Goal: Transaction & Acquisition: Book appointment/travel/reservation

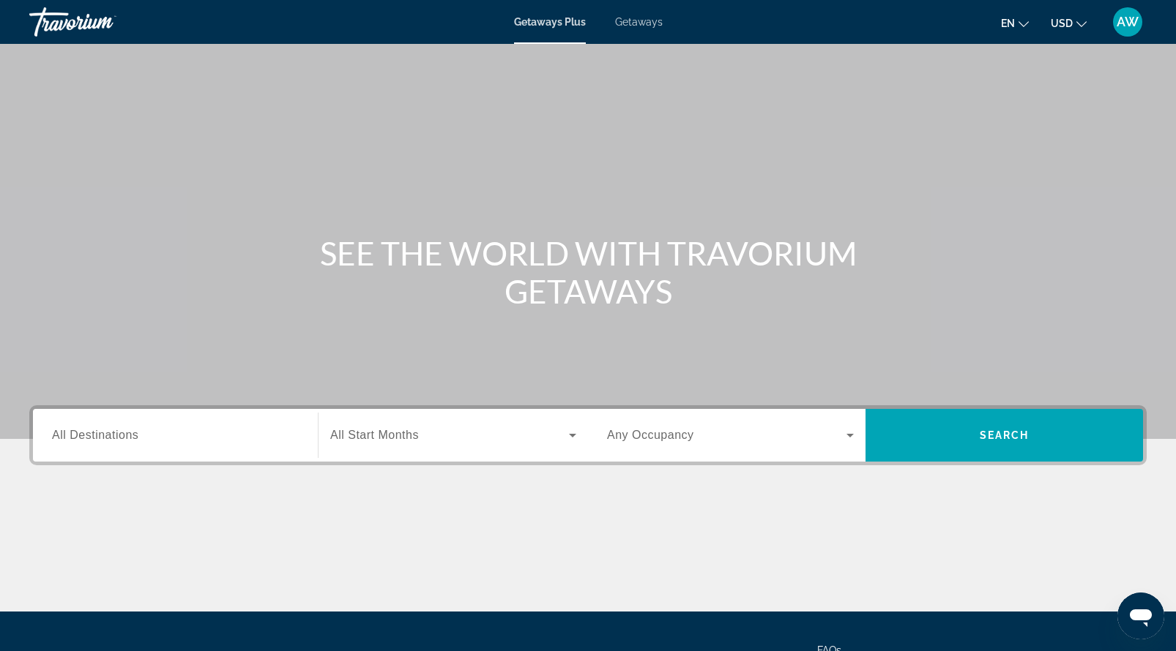
click at [160, 444] on input "Destination All Destinations" at bounding box center [175, 436] width 247 height 18
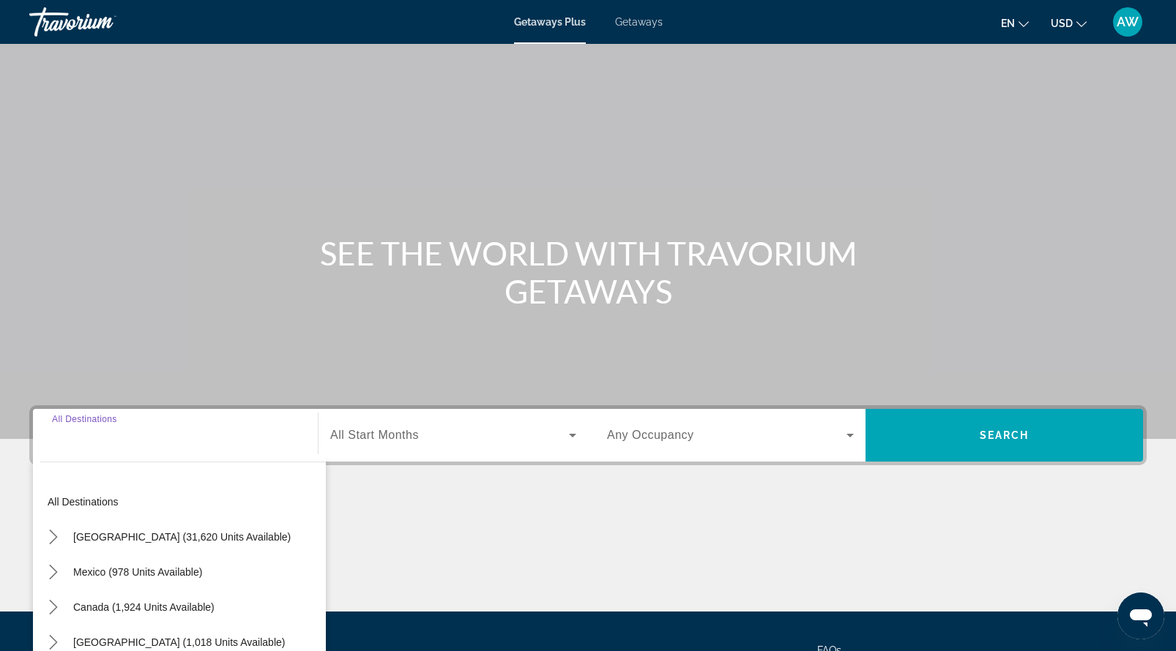
scroll to position [140, 0]
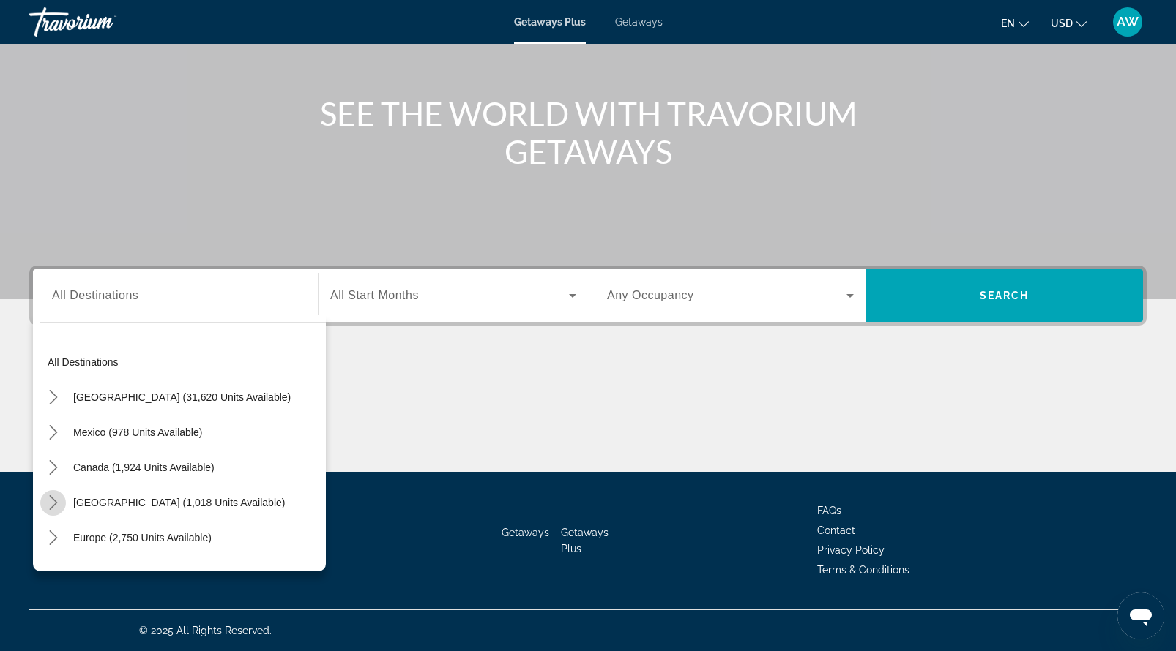
click at [52, 506] on icon "Toggle Caribbean & Atlantic Islands (1,018 units available) submenu" at bounding box center [53, 503] width 8 height 15
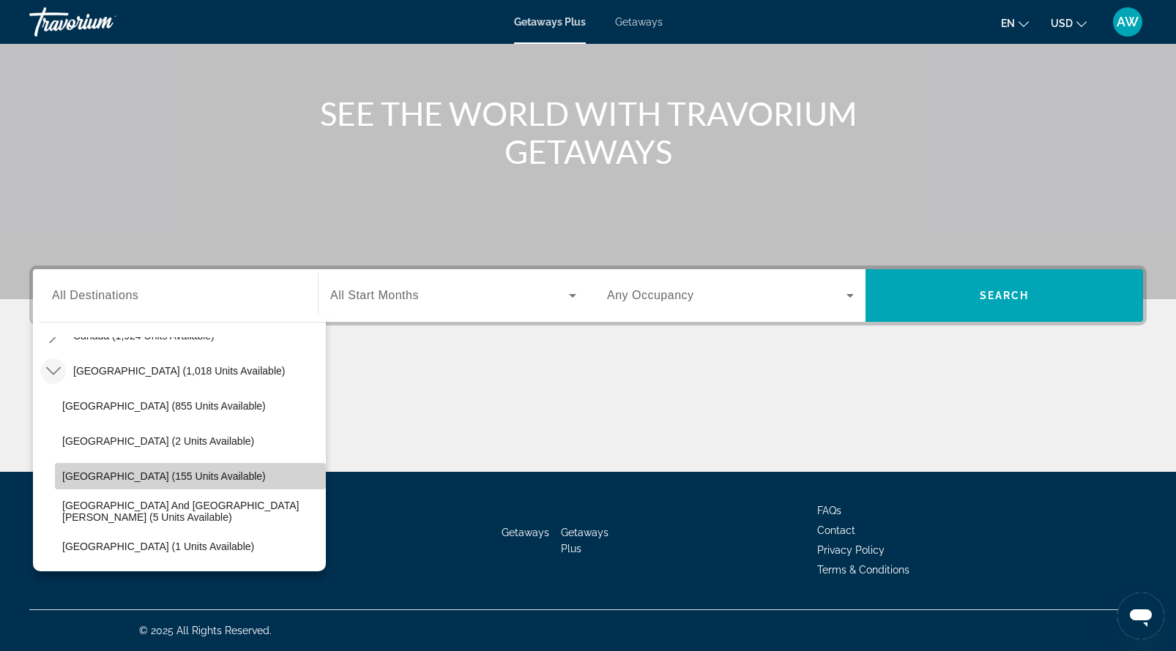
click at [144, 480] on span "[GEOGRAPHIC_DATA] (155 units available)" at bounding box center [164, 477] width 204 height 12
type input "**********"
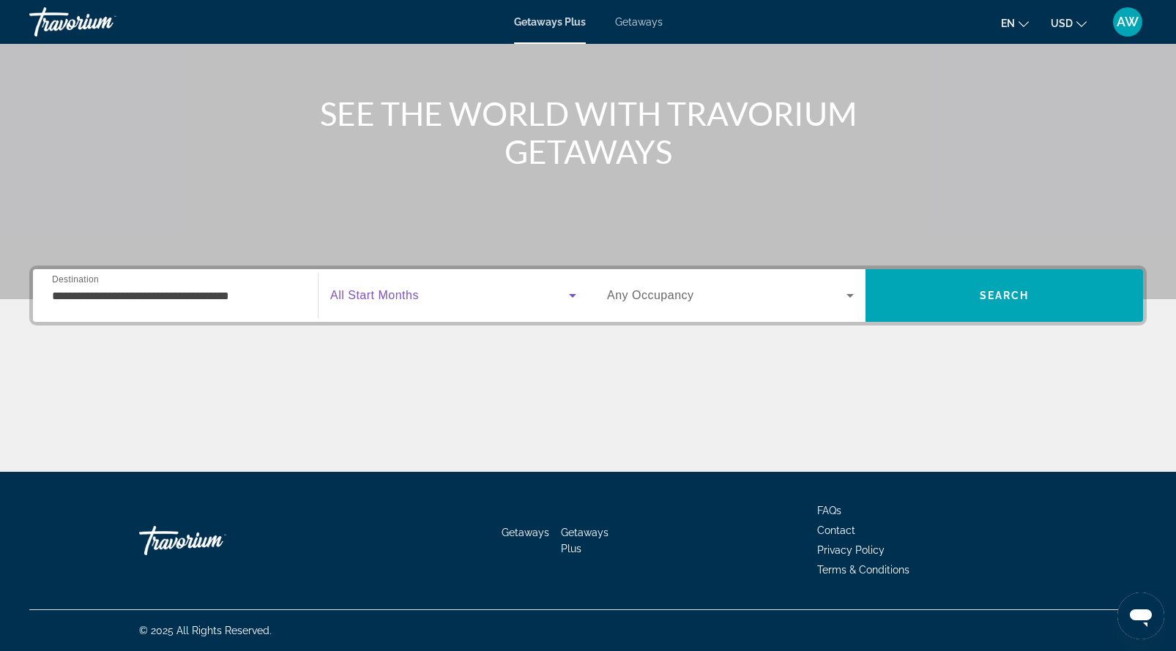
click at [454, 298] on span "Search widget" at bounding box center [449, 296] width 239 height 18
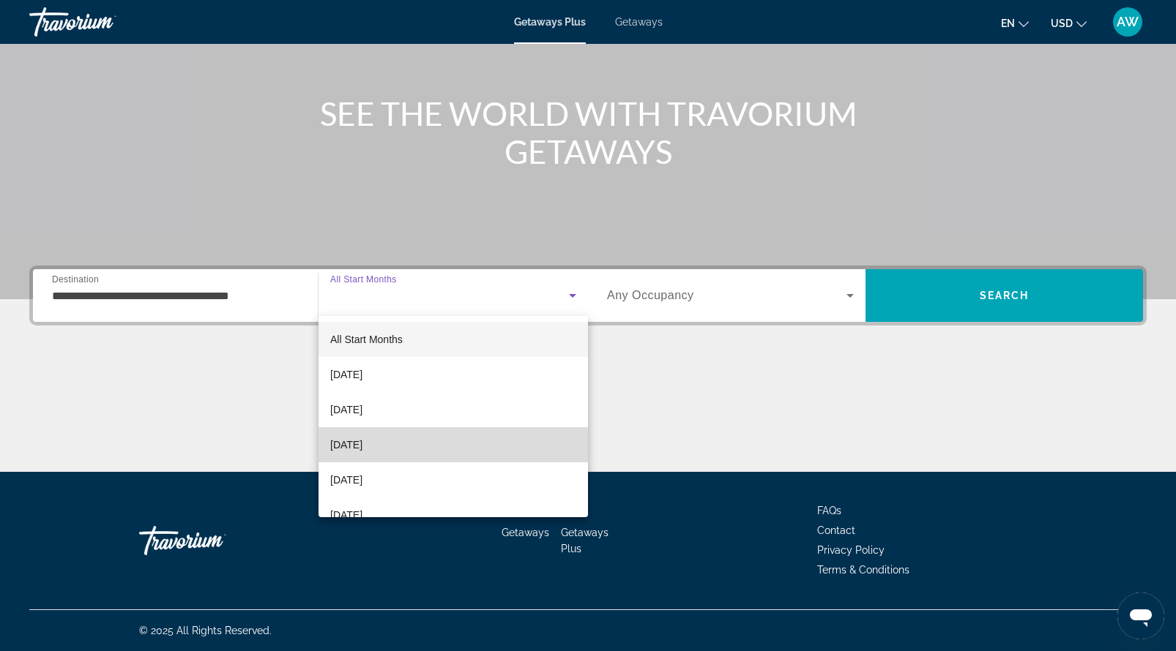
click at [406, 448] on mat-option "[DATE]" at bounding box center [452, 444] width 269 height 35
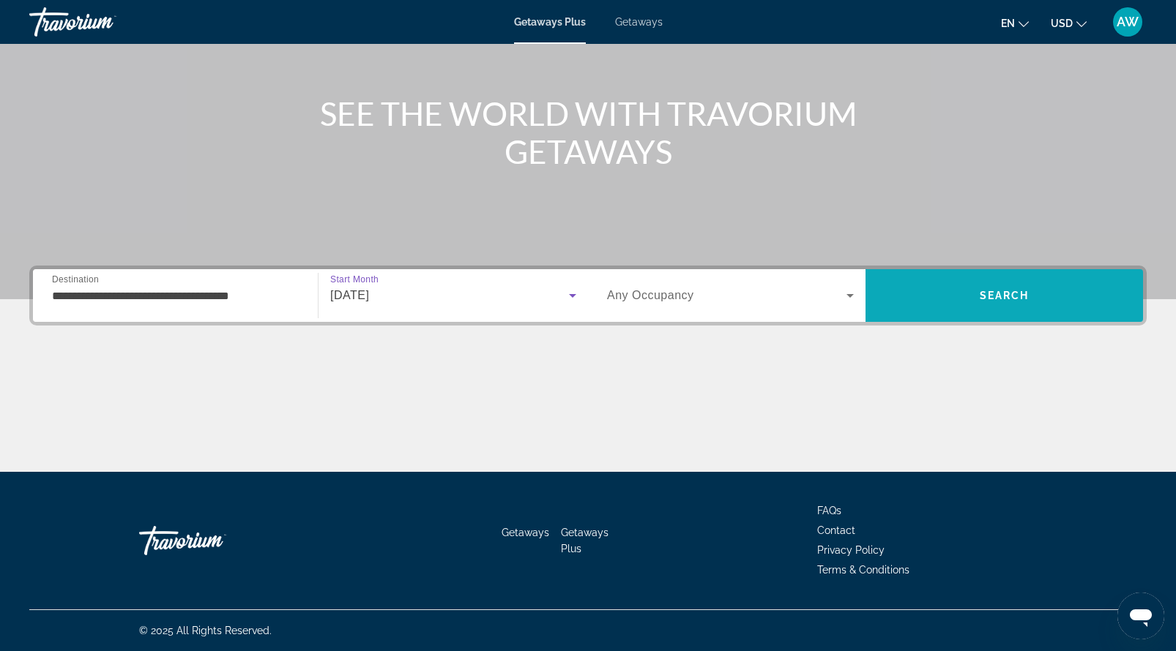
click at [955, 292] on span "Search" at bounding box center [1003, 295] width 277 height 35
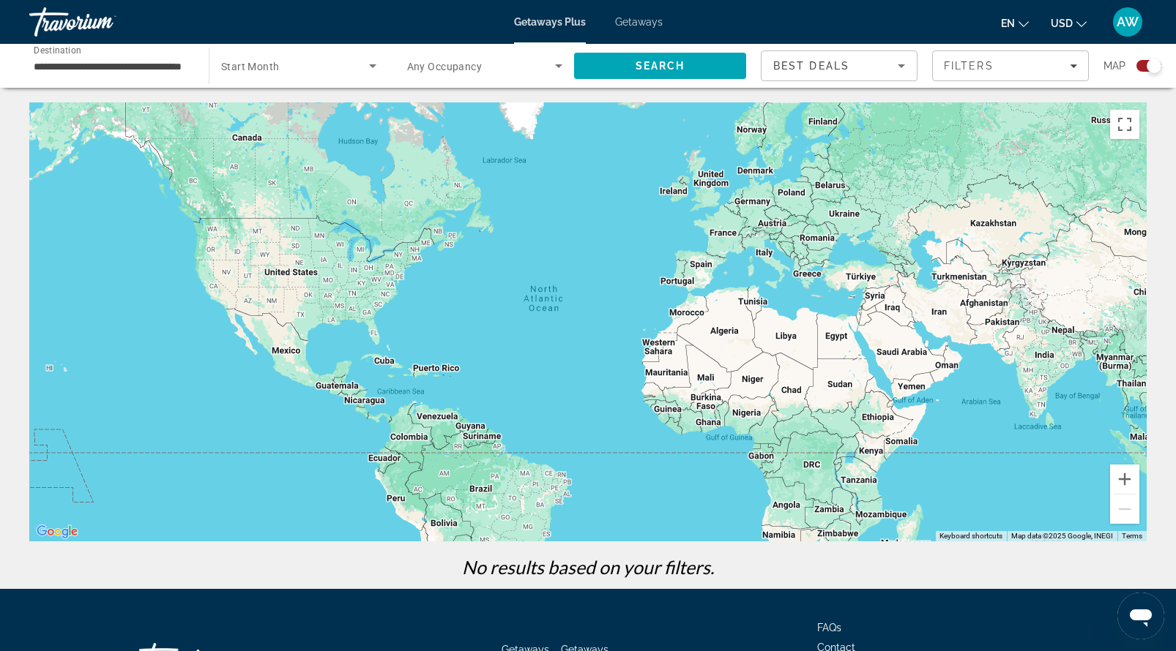
click at [627, 21] on span "Getaways" at bounding box center [639, 22] width 48 height 12
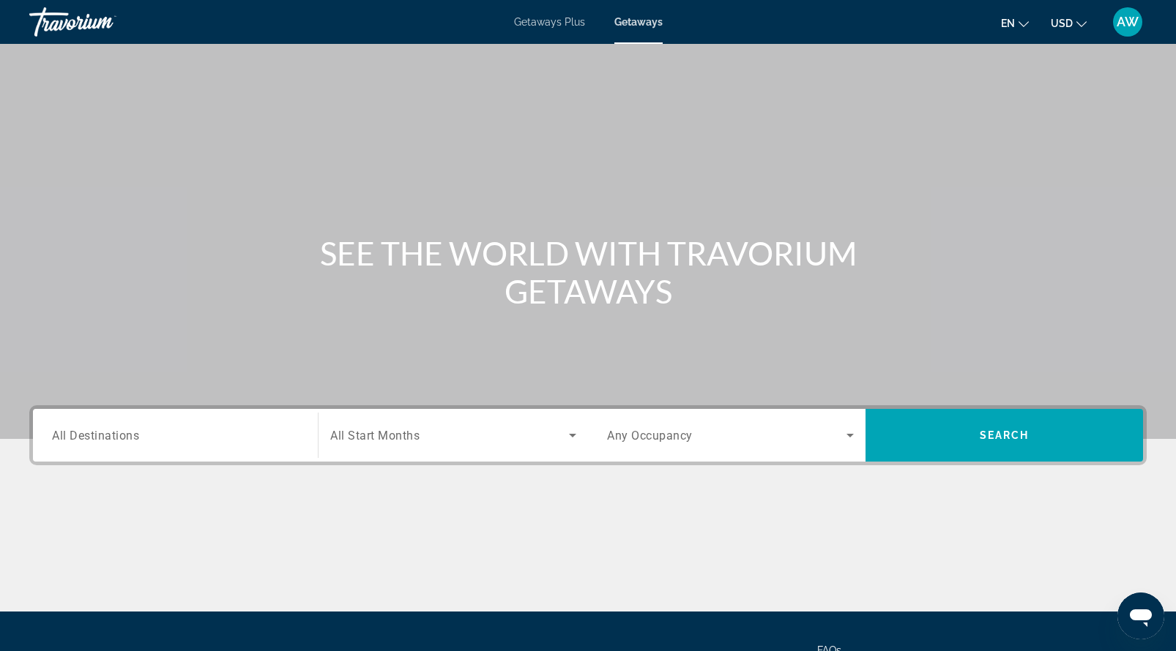
click at [151, 446] on div "Search widget" at bounding box center [175, 436] width 247 height 42
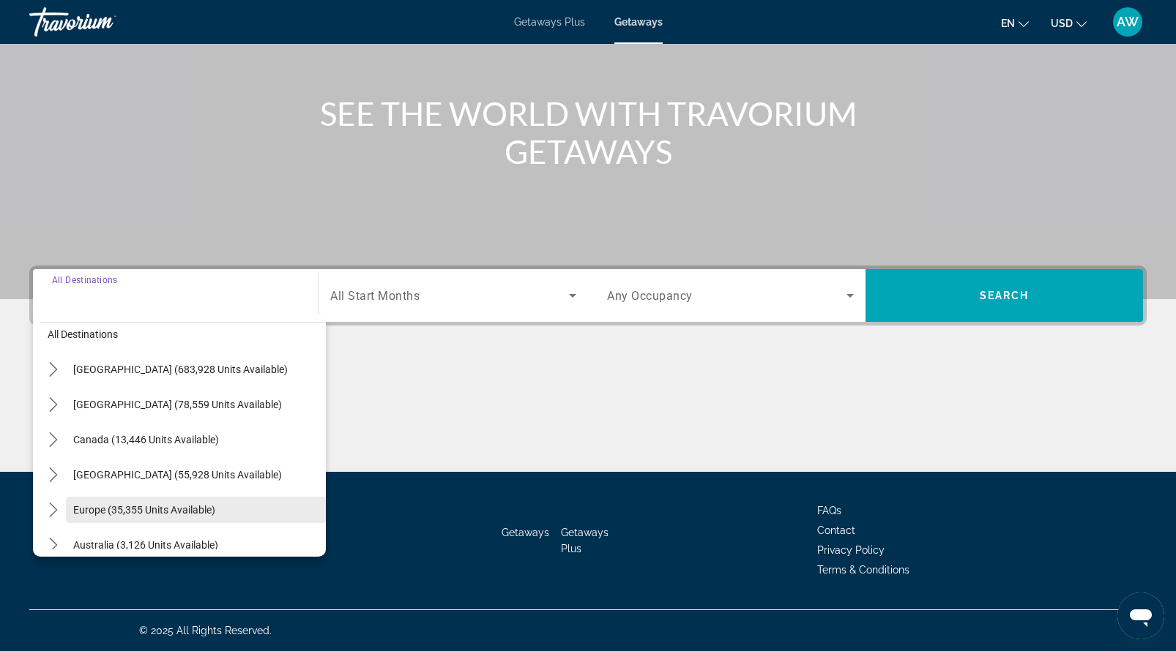
scroll to position [17, 0]
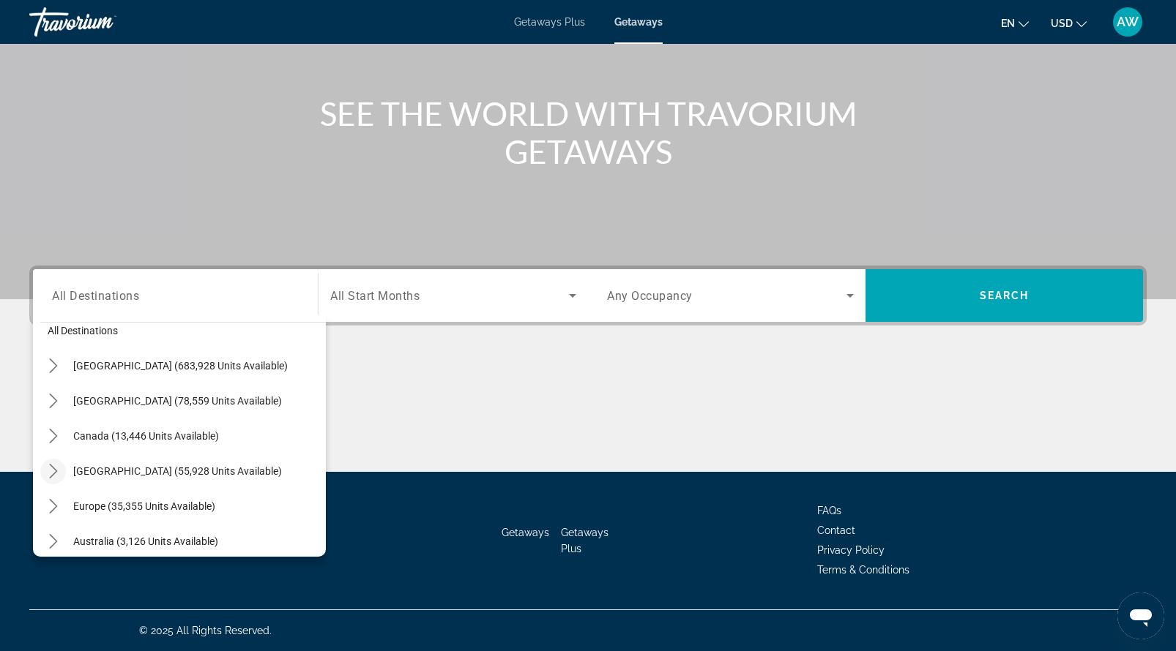
drag, startPoint x: 83, startPoint y: 468, endPoint x: 53, endPoint y: 472, distance: 30.3
click at [53, 472] on div "[GEOGRAPHIC_DATA] (55,928 units available)" at bounding box center [182, 471] width 285 height 26
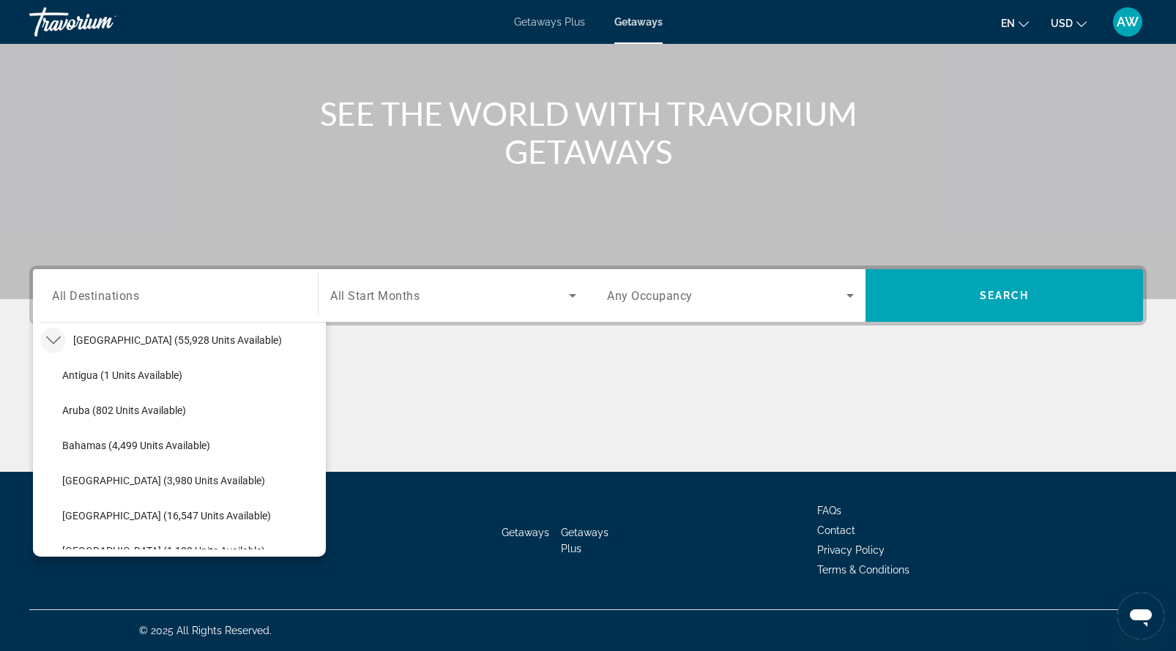
click at [53, 472] on ul "Antigua (1 units available) Aruba (802 units available) Bahamas (4,499 units av…" at bounding box center [182, 604] width 285 height 492
click at [114, 487] on span "Select destination: Barbados (3,980 units available)" at bounding box center [190, 480] width 271 height 35
type input "**********"
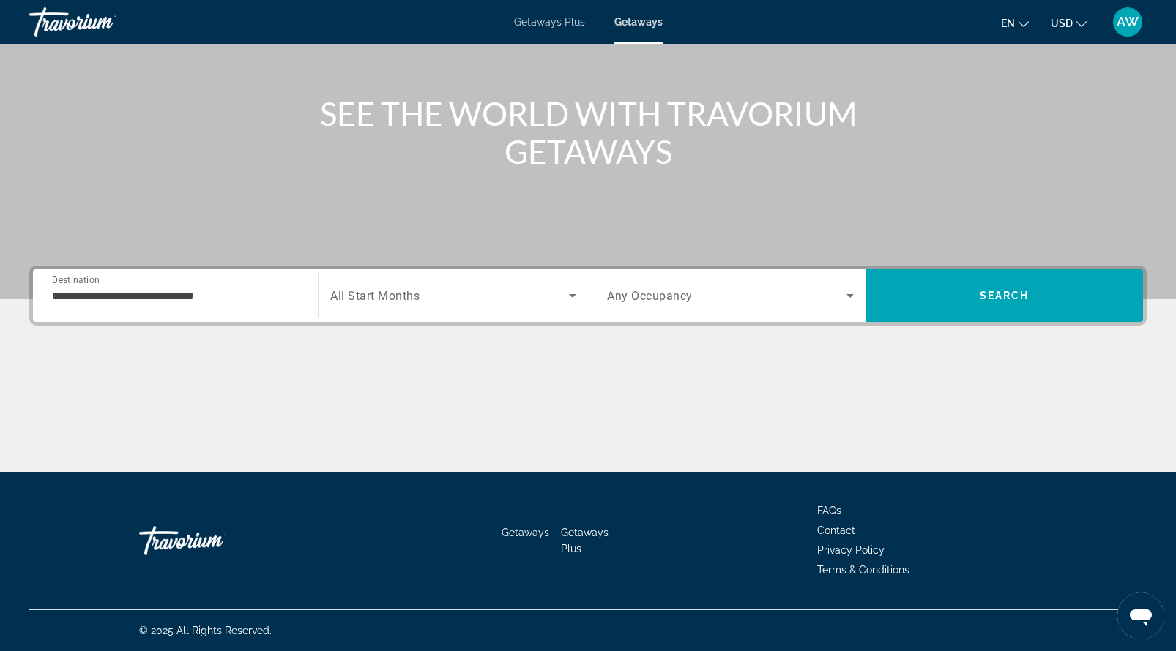
click at [486, 309] on div "Search widget" at bounding box center [453, 295] width 246 height 41
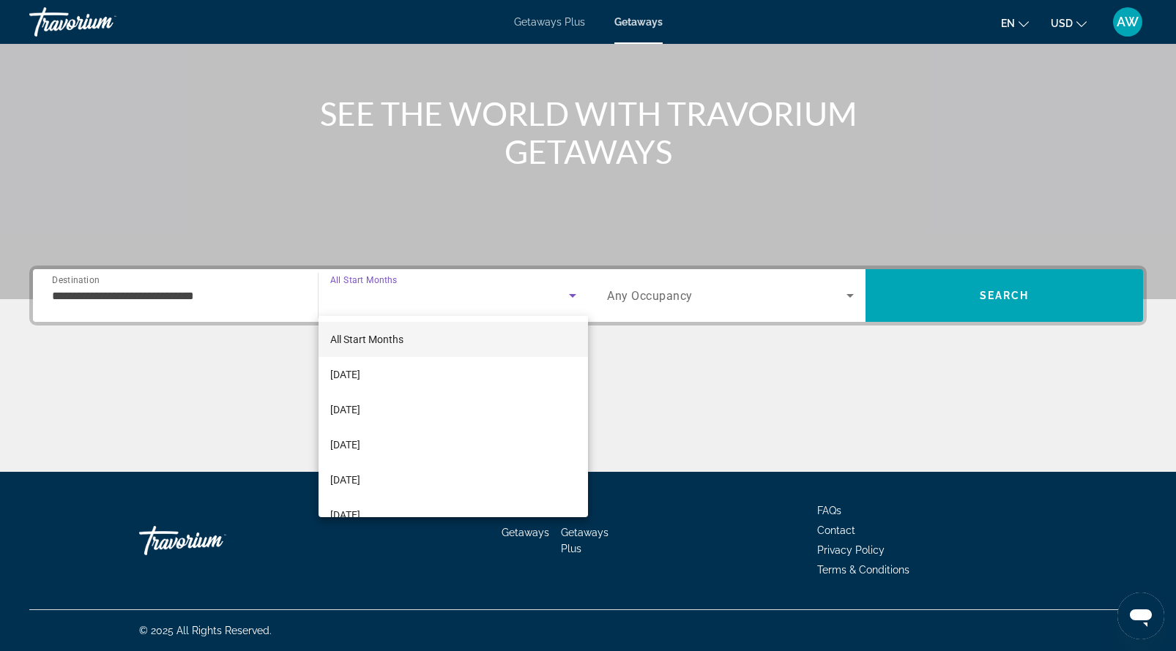
click at [397, 343] on span "All Start Months" at bounding box center [366, 340] width 73 height 12
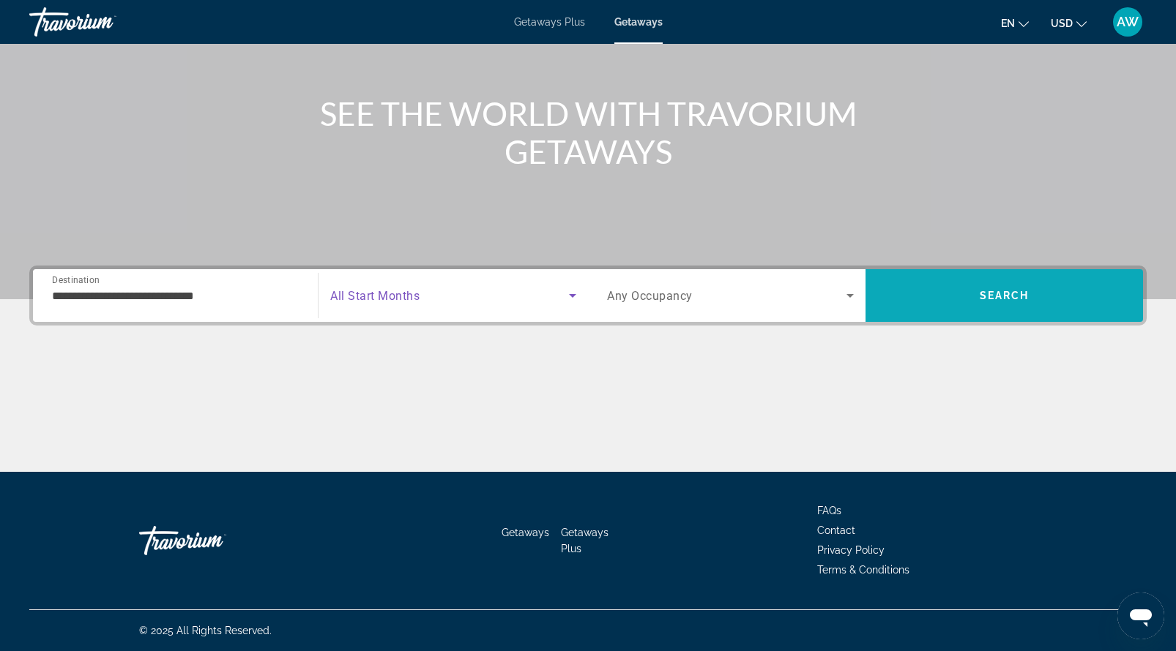
click at [977, 285] on span "Search" at bounding box center [1003, 295] width 277 height 35
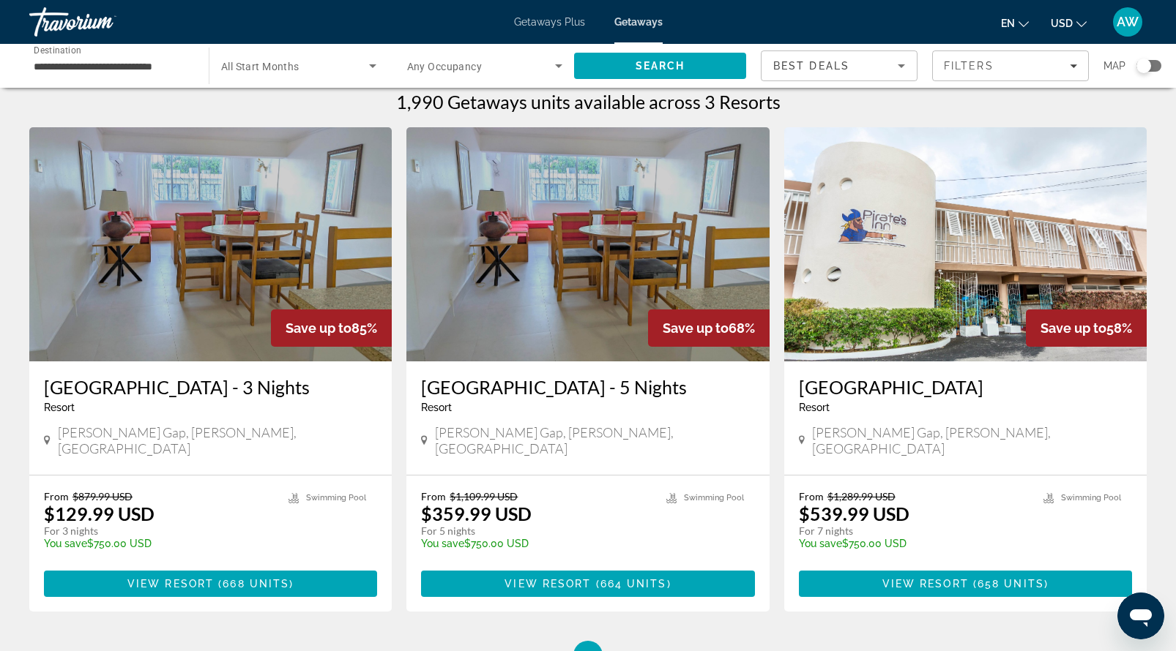
scroll to position [8, 0]
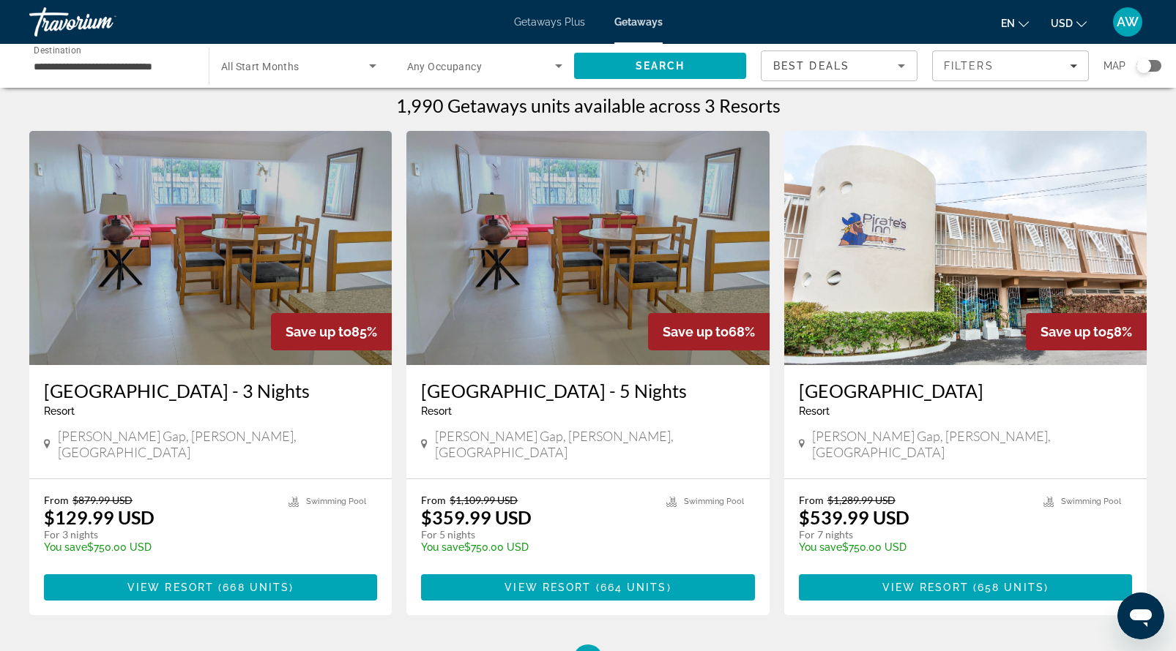
click at [612, 287] on img "Main content" at bounding box center [587, 248] width 362 height 234
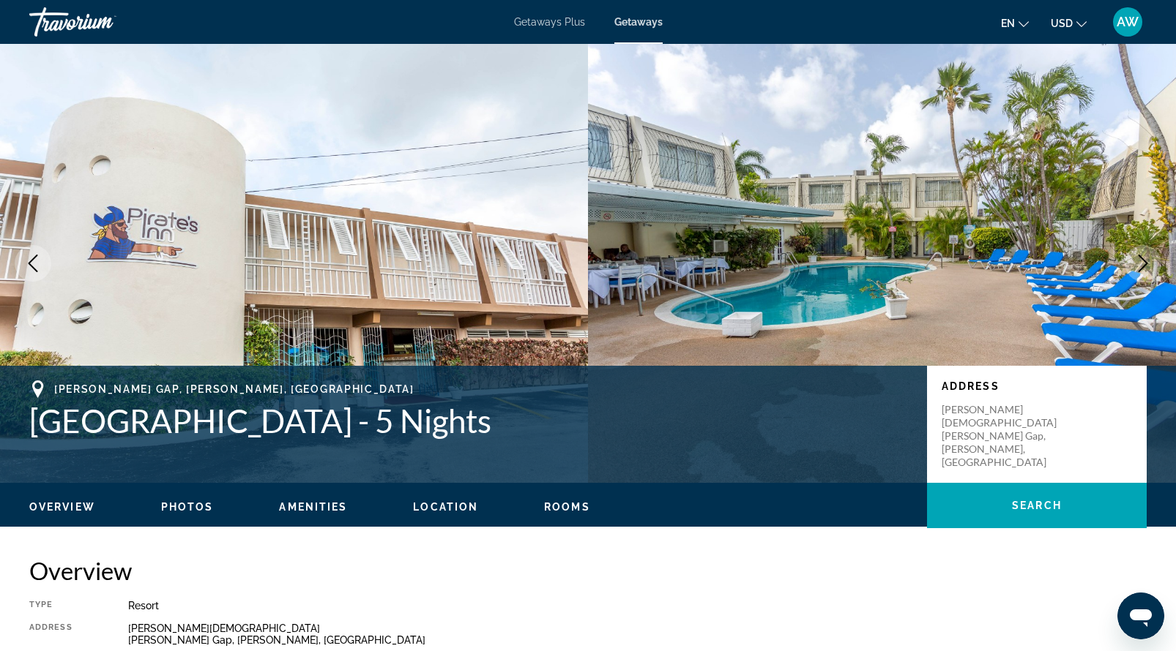
click at [1007, 222] on img "Main content" at bounding box center [882, 263] width 588 height 439
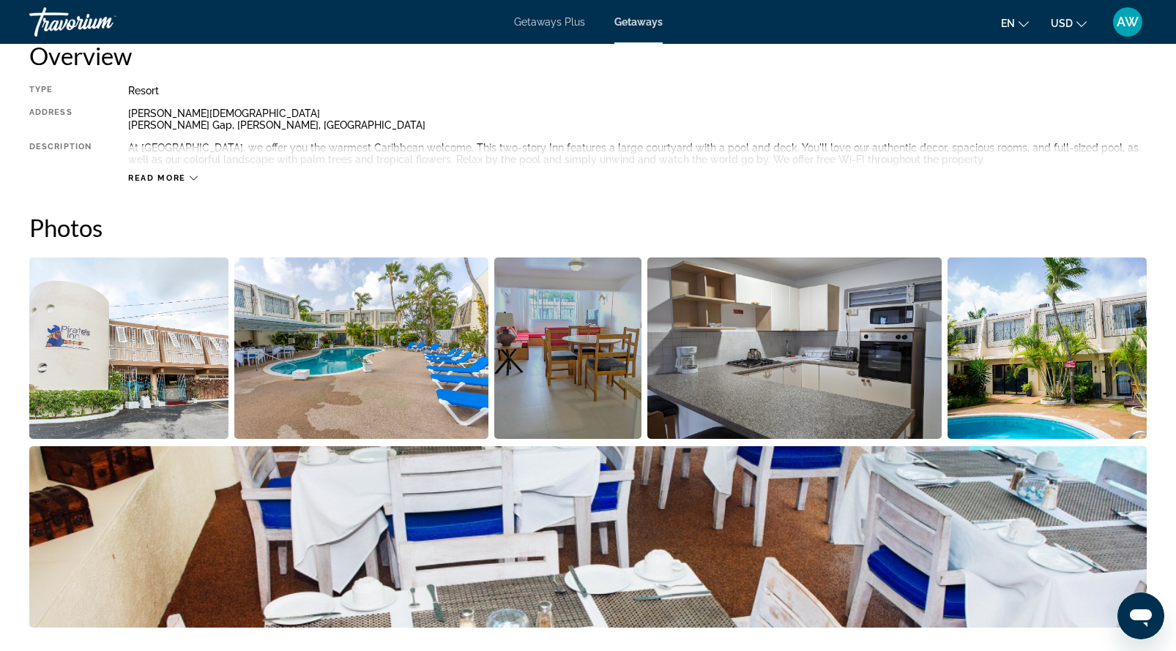
scroll to position [520, 0]
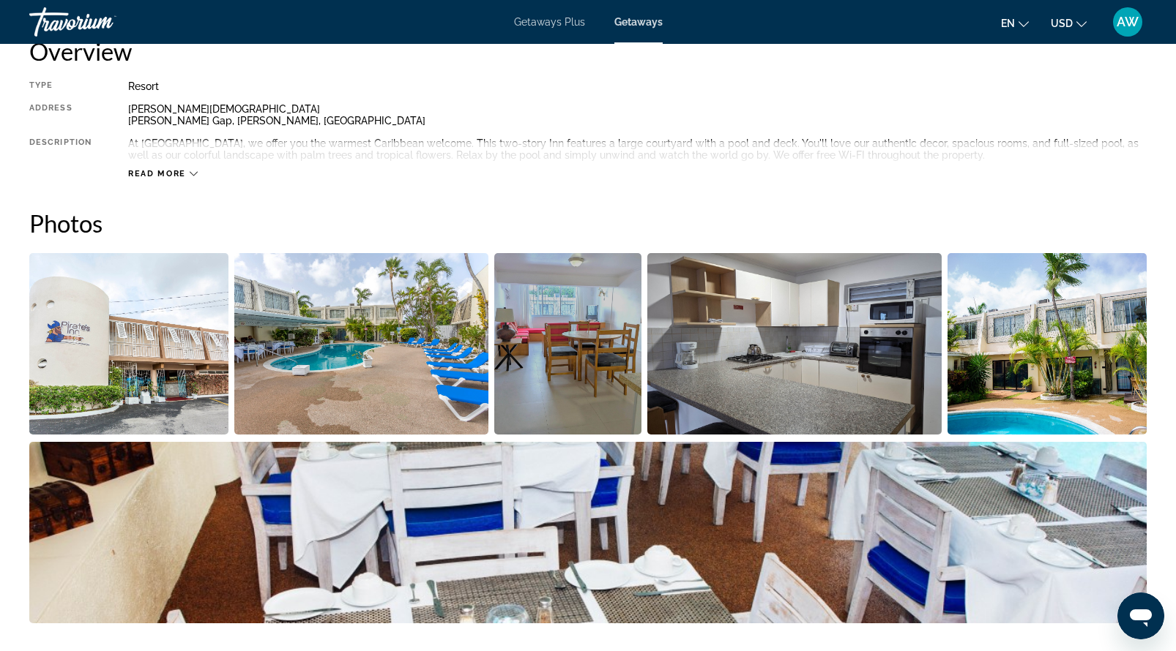
click at [126, 421] on img "Open full-screen image slider" at bounding box center [128, 344] width 199 height 182
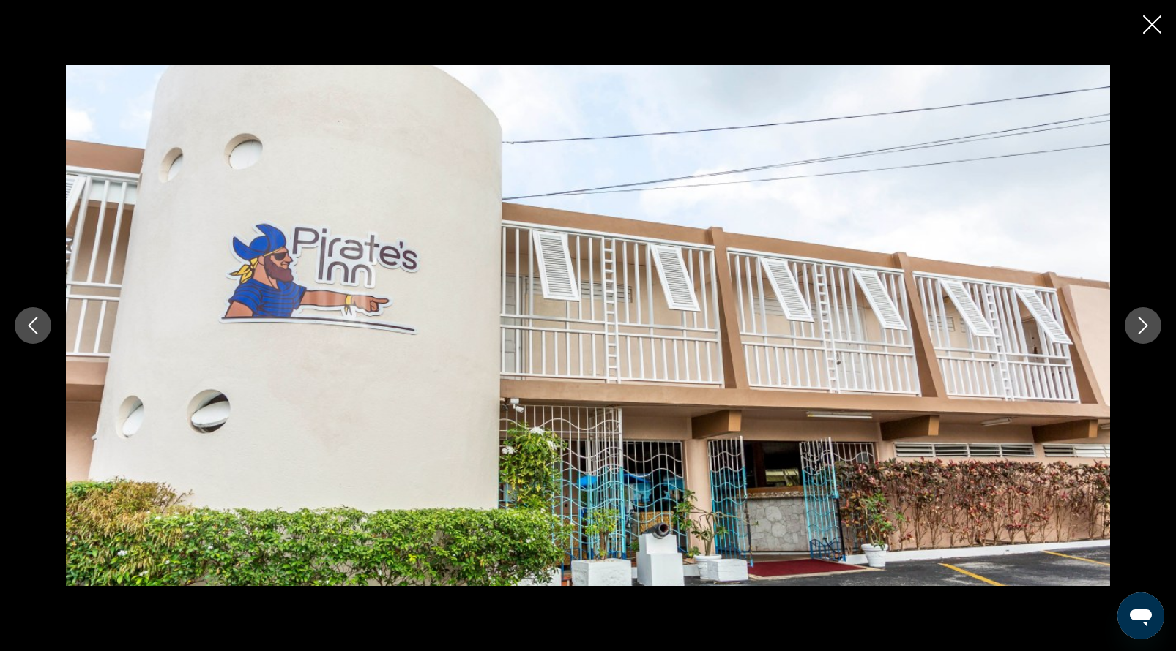
click at [1141, 327] on icon "Next image" at bounding box center [1143, 326] width 18 height 18
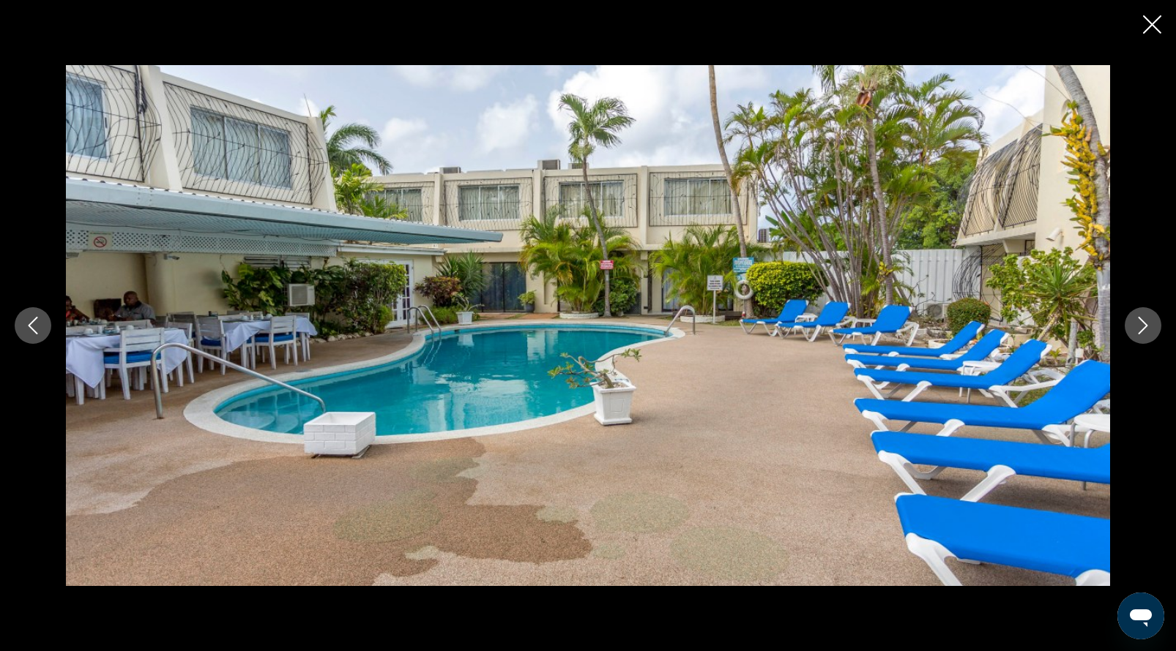
click at [1142, 328] on icon "Next image" at bounding box center [1143, 326] width 18 height 18
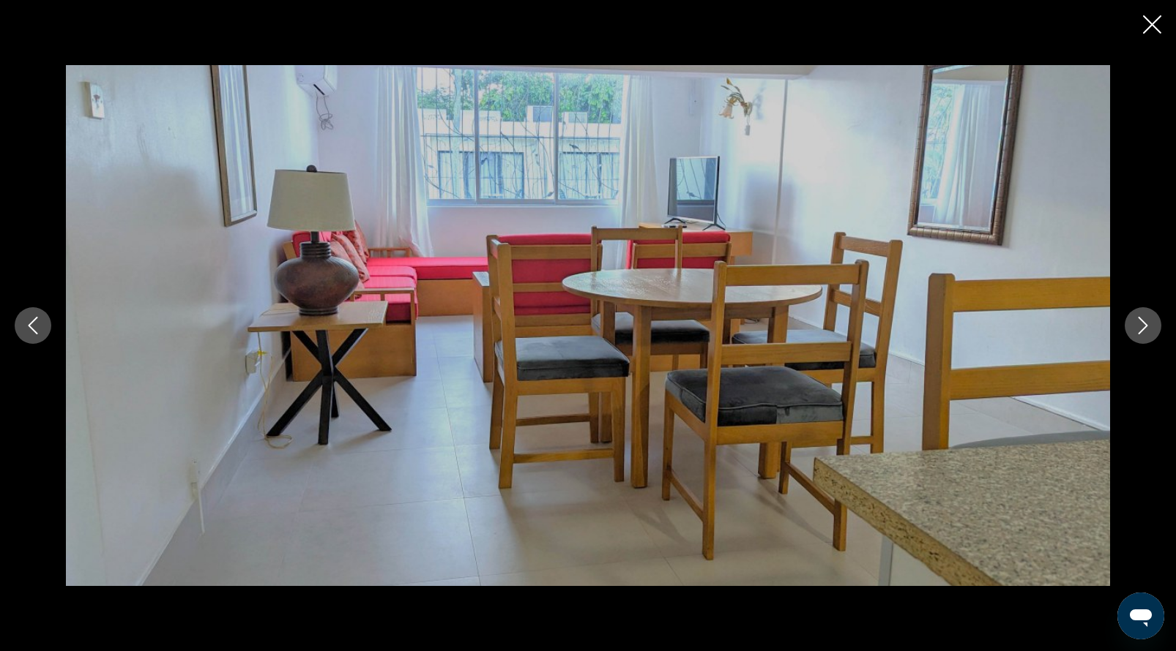
click at [1142, 329] on icon "Next image" at bounding box center [1143, 326] width 10 height 18
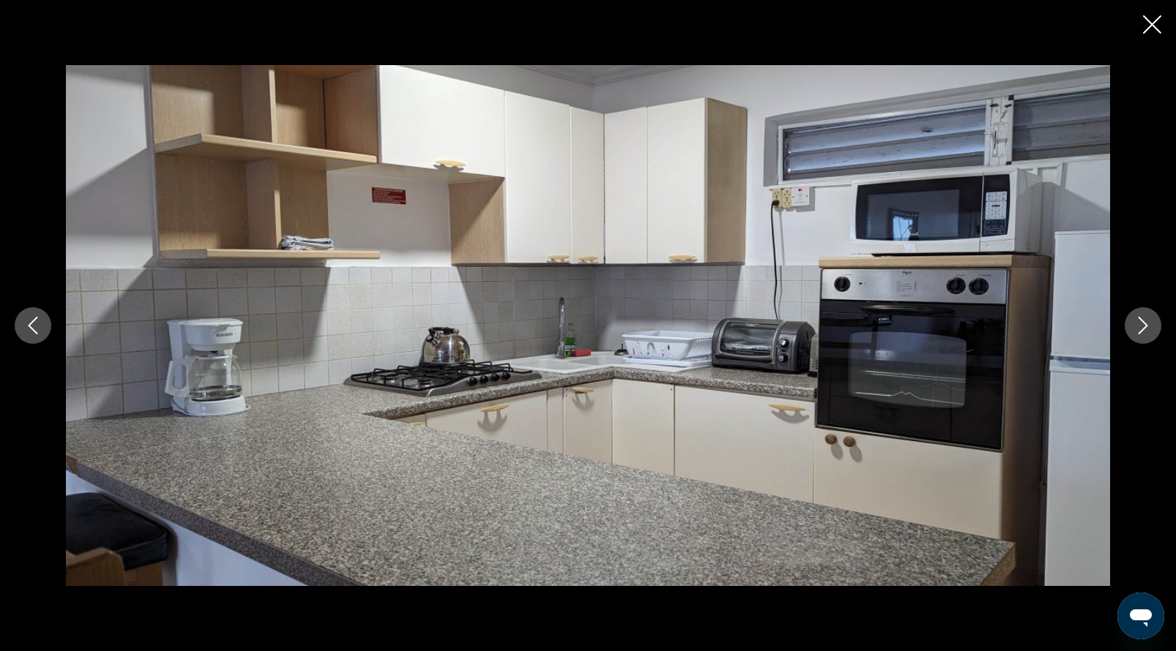
click at [1142, 329] on icon "Next image" at bounding box center [1143, 326] width 10 height 18
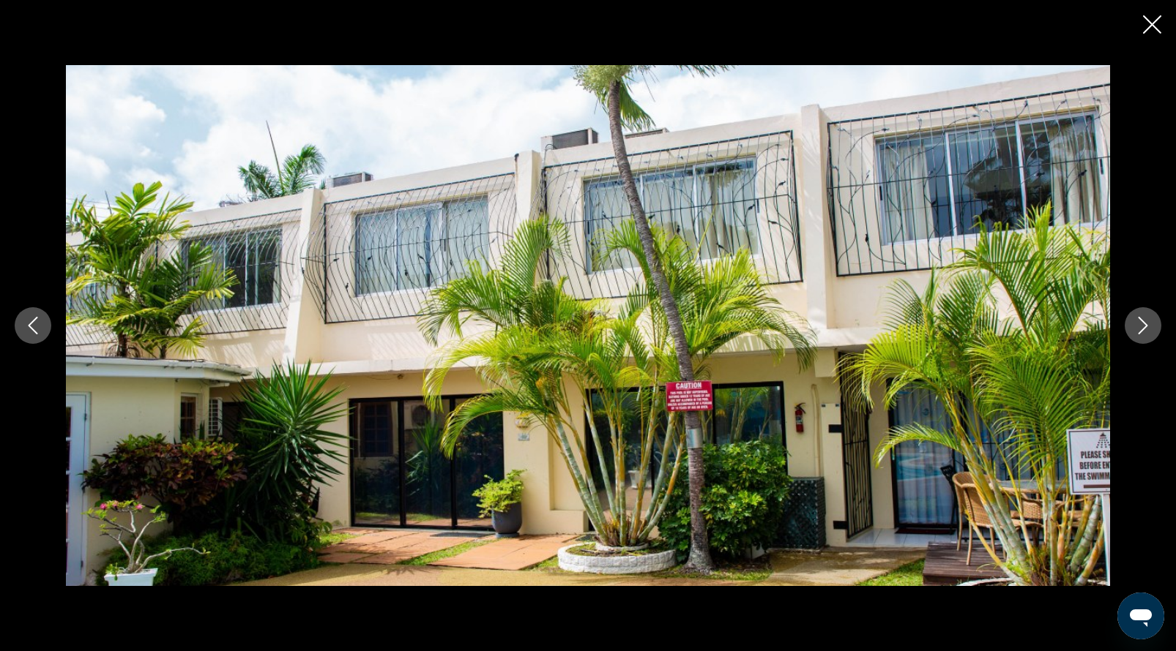
click at [1142, 329] on icon "Next image" at bounding box center [1143, 326] width 10 height 18
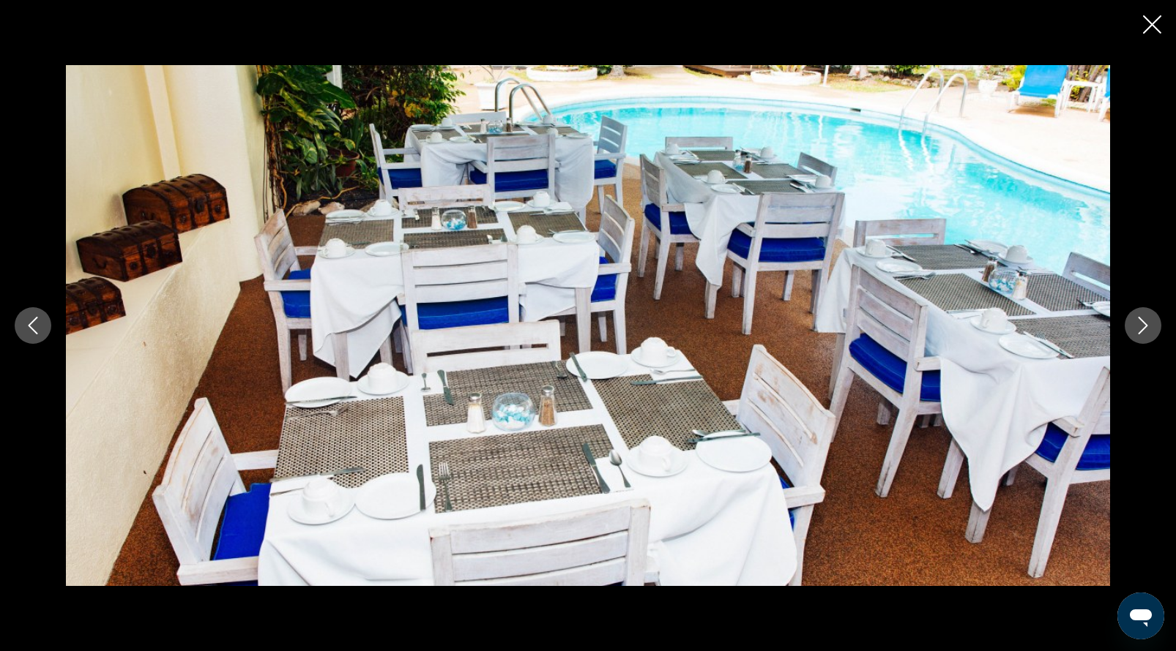
click at [1142, 329] on icon "Next image" at bounding box center [1143, 326] width 10 height 18
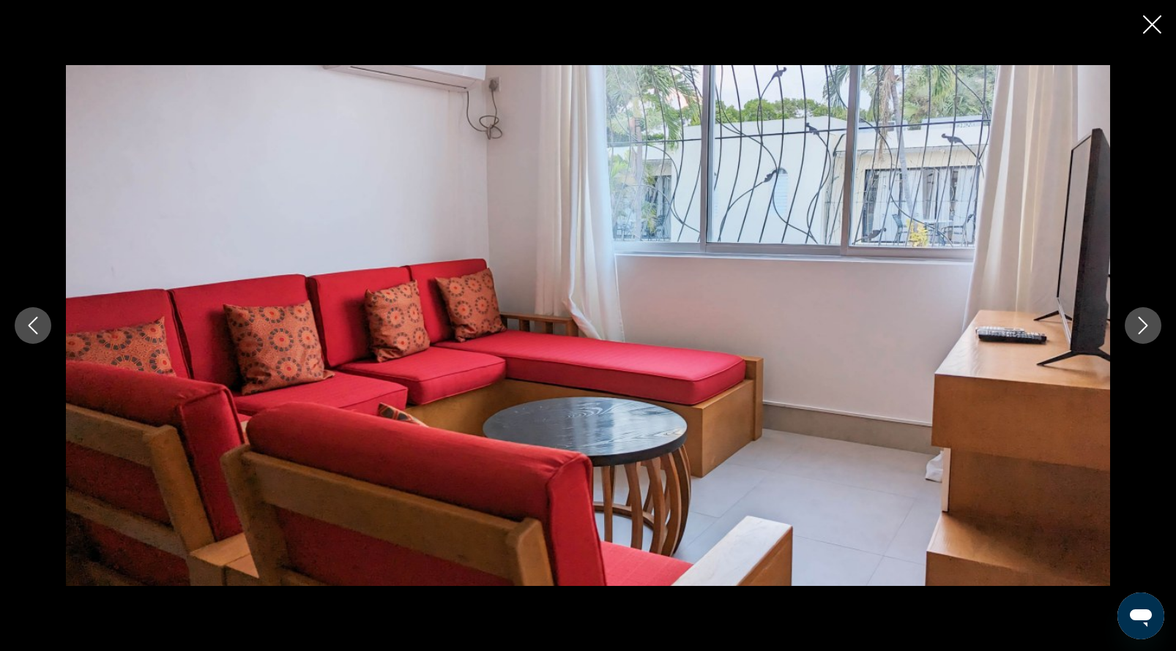
click at [1142, 329] on icon "Next image" at bounding box center [1143, 326] width 10 height 18
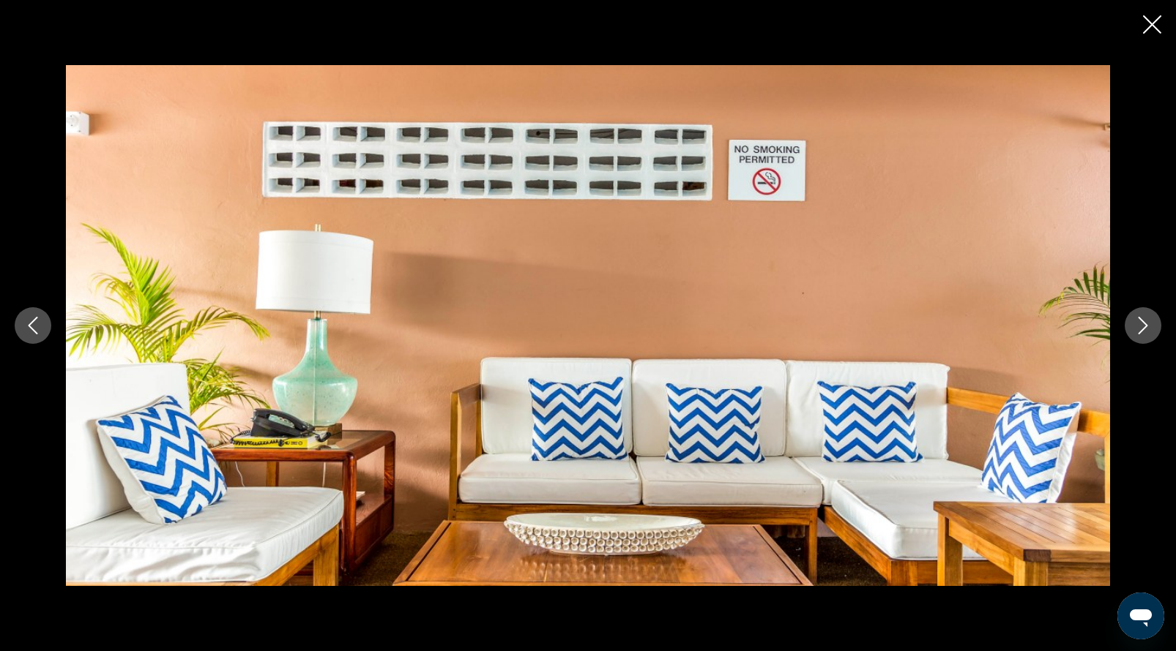
click at [1142, 329] on icon "Next image" at bounding box center [1143, 326] width 10 height 18
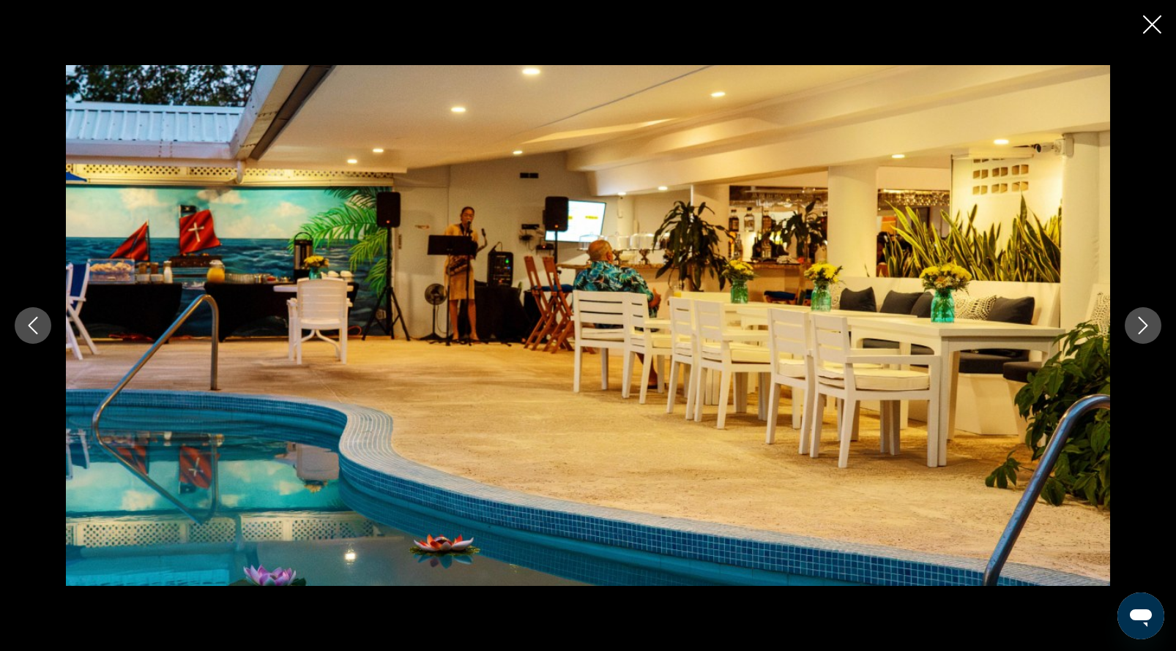
click at [1142, 329] on icon "Next image" at bounding box center [1143, 326] width 10 height 18
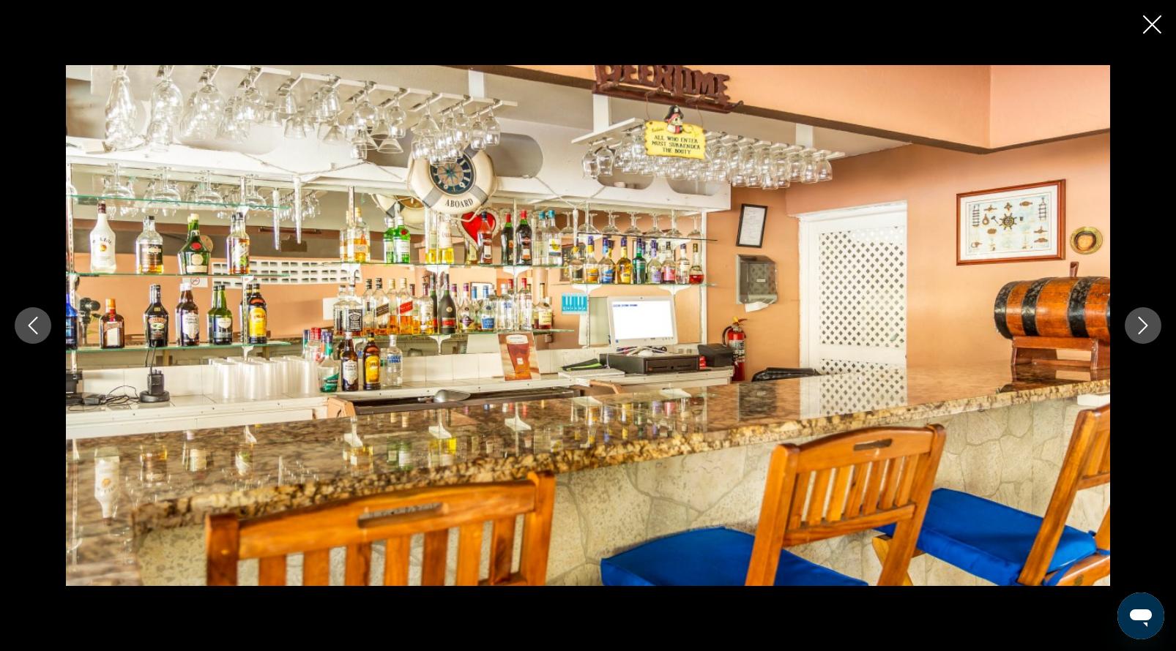
click at [1142, 329] on icon "Next image" at bounding box center [1143, 326] width 10 height 18
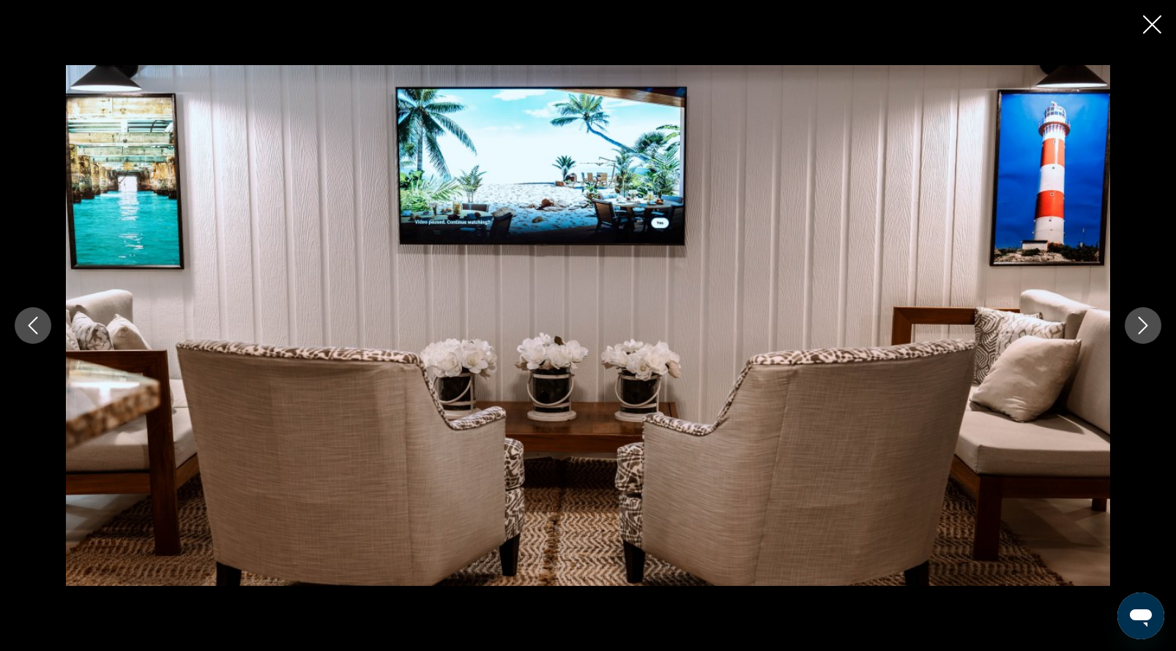
click at [1143, 28] on icon "Close slideshow" at bounding box center [1152, 24] width 18 height 18
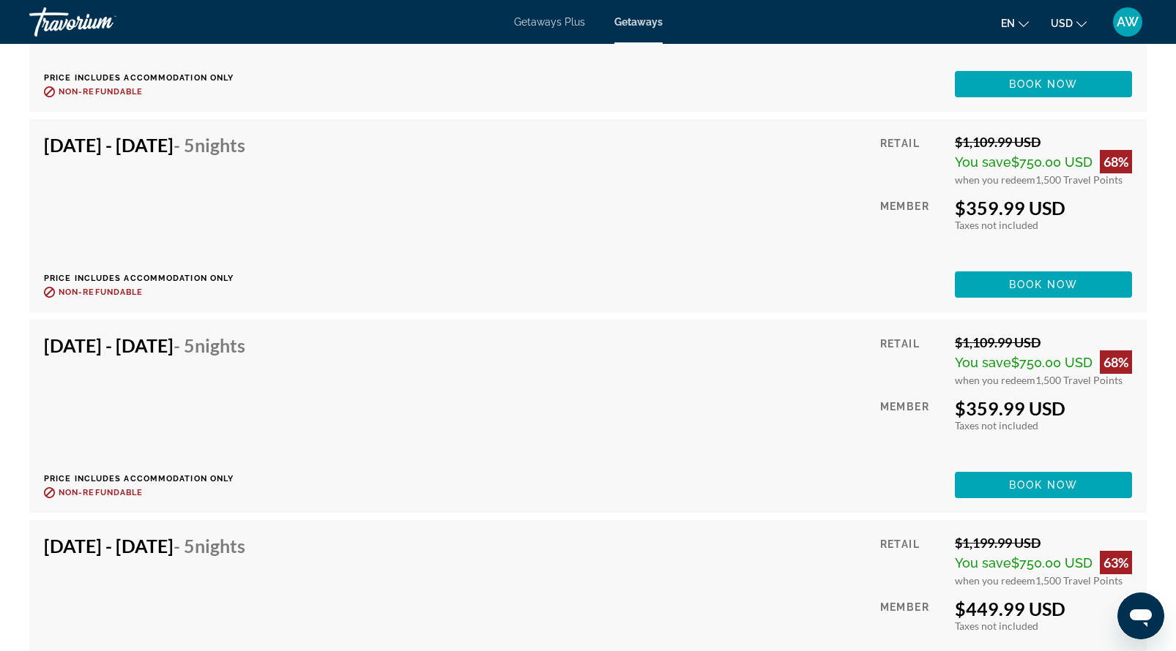
scroll to position [5383, 0]
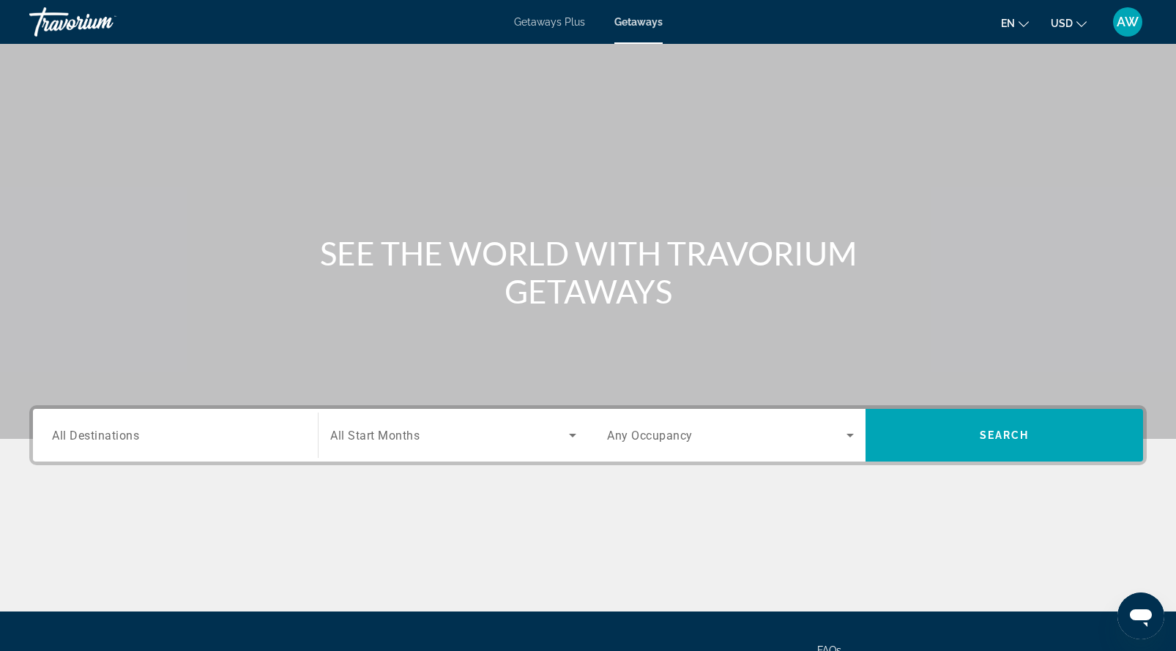
click at [134, 441] on span "All Destinations" at bounding box center [95, 435] width 87 height 14
click at [134, 441] on input "Destination All Destinations" at bounding box center [175, 436] width 247 height 18
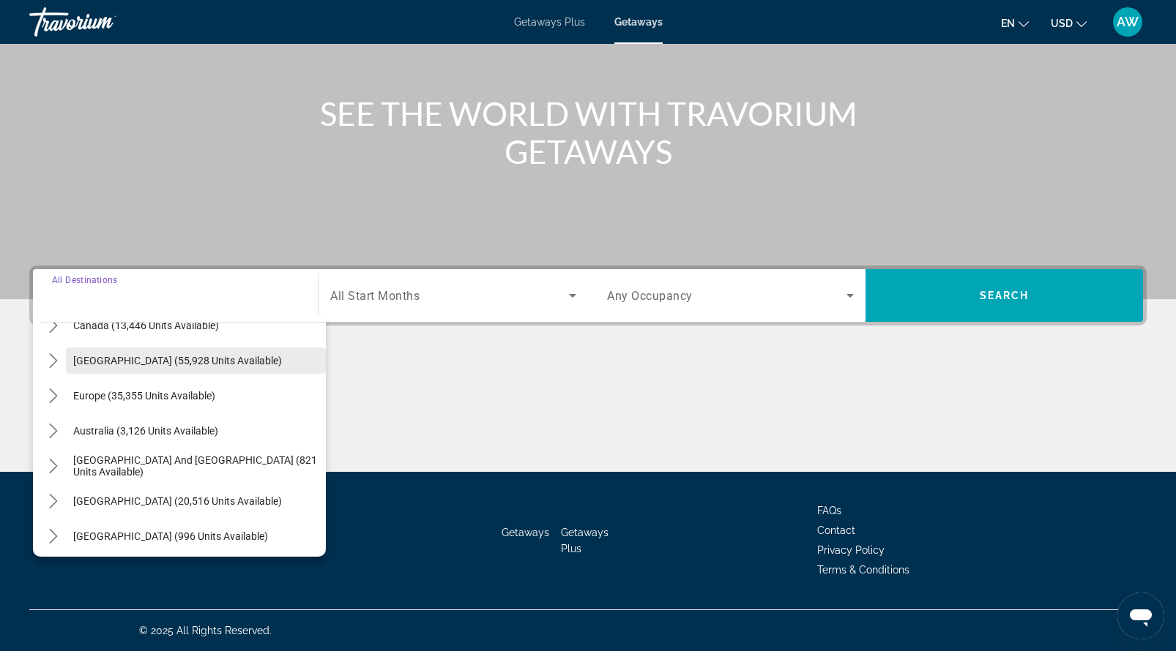
scroll to position [137, 0]
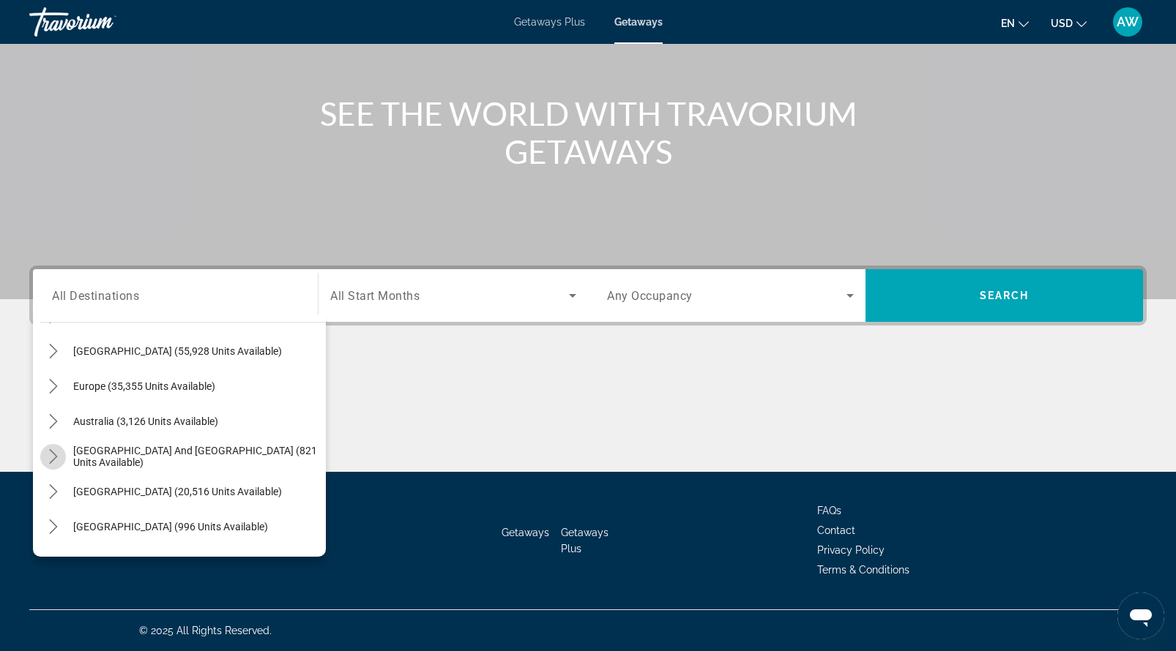
click at [53, 460] on icon "Toggle South Pacific and Oceania (821 units available) submenu" at bounding box center [53, 456] width 8 height 15
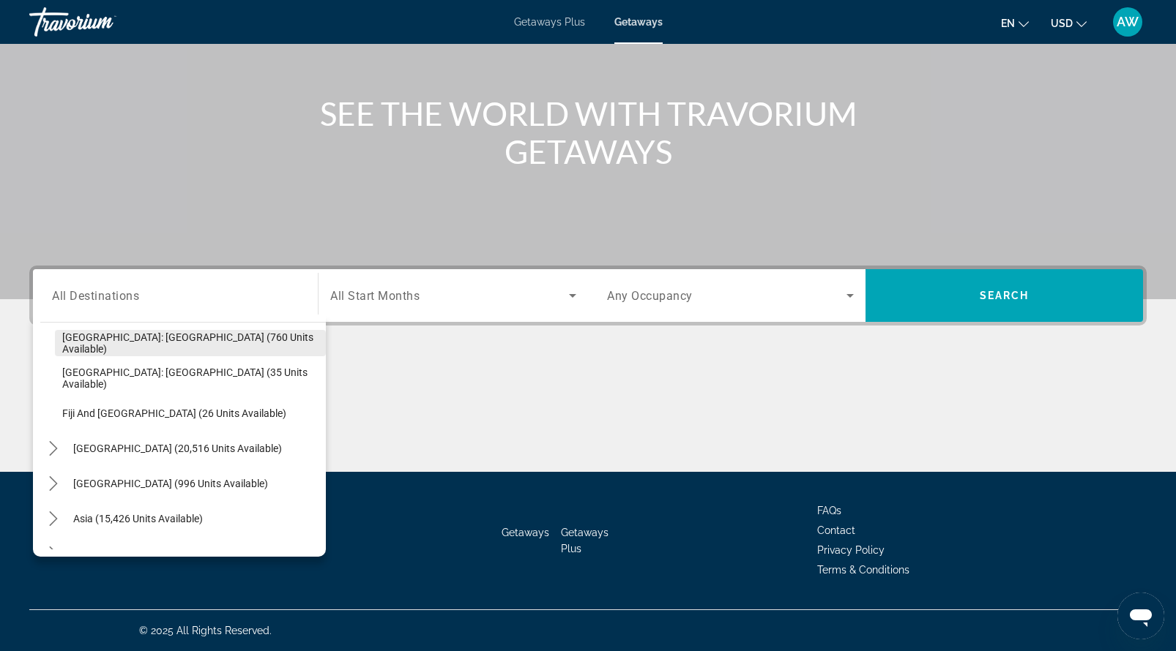
scroll to position [292, 0]
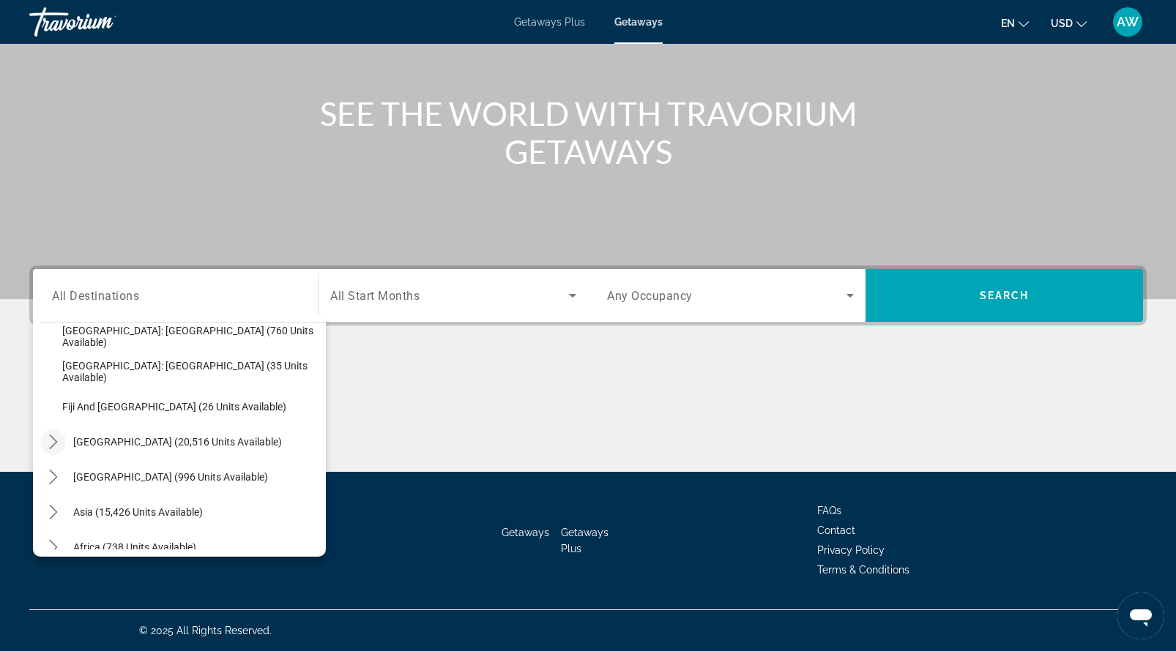
click at [52, 441] on icon "Toggle South America (20,516 units available) submenu" at bounding box center [53, 442] width 15 height 15
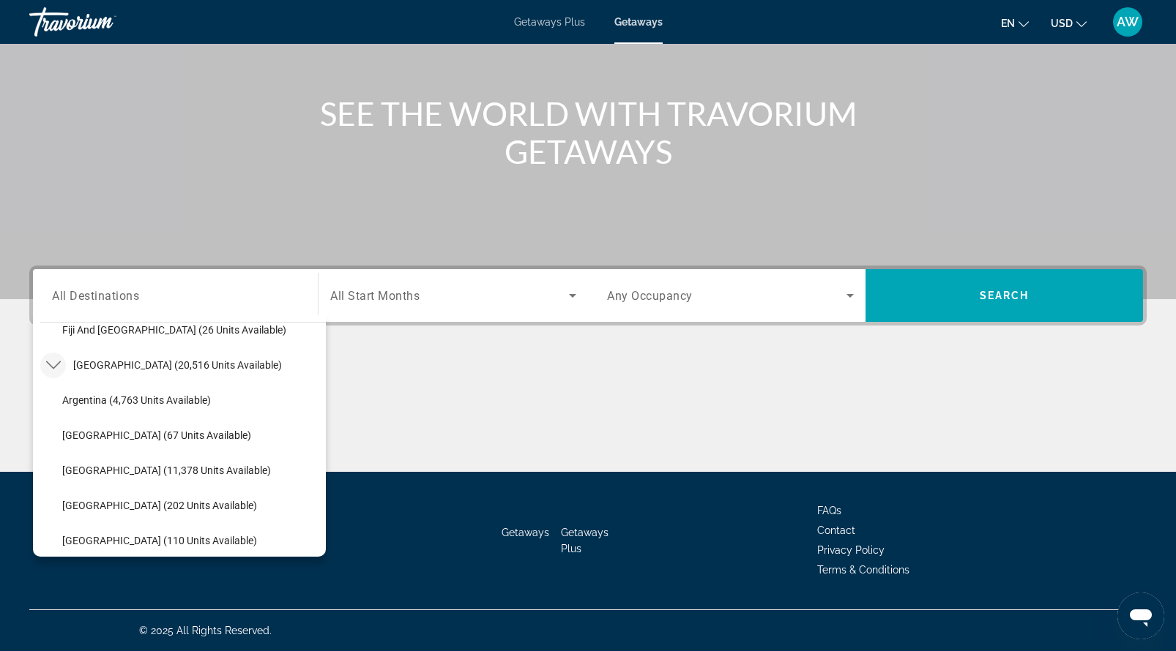
scroll to position [367, 0]
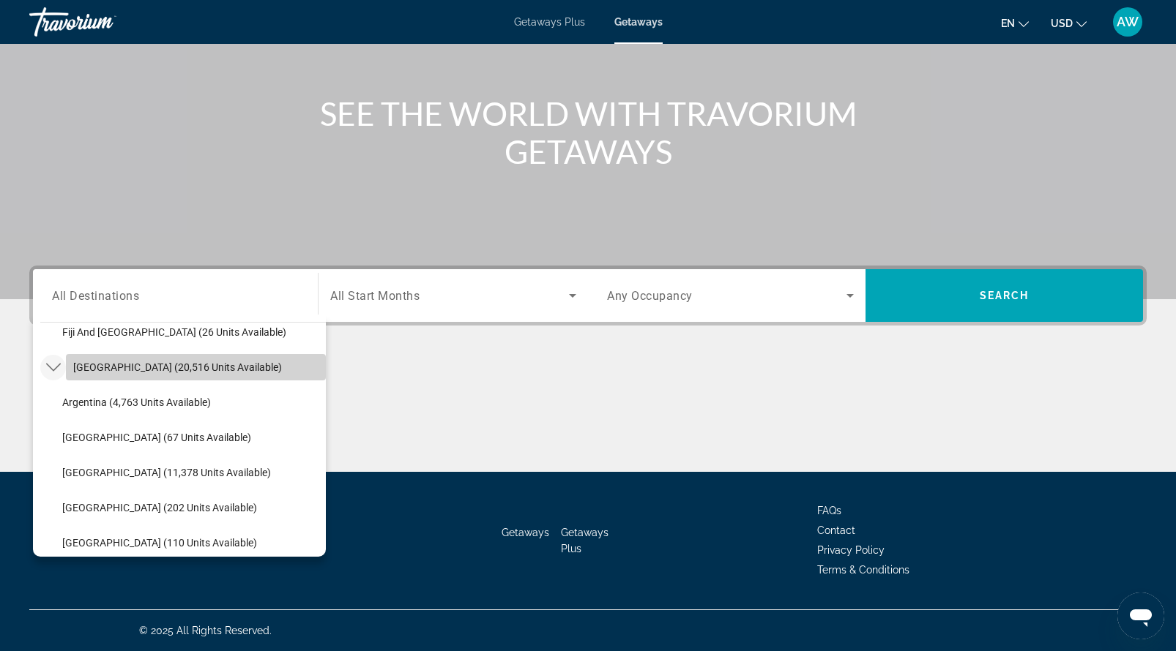
click at [128, 369] on span "[GEOGRAPHIC_DATA] (20,516 units available)" at bounding box center [177, 368] width 209 height 12
type input "**********"
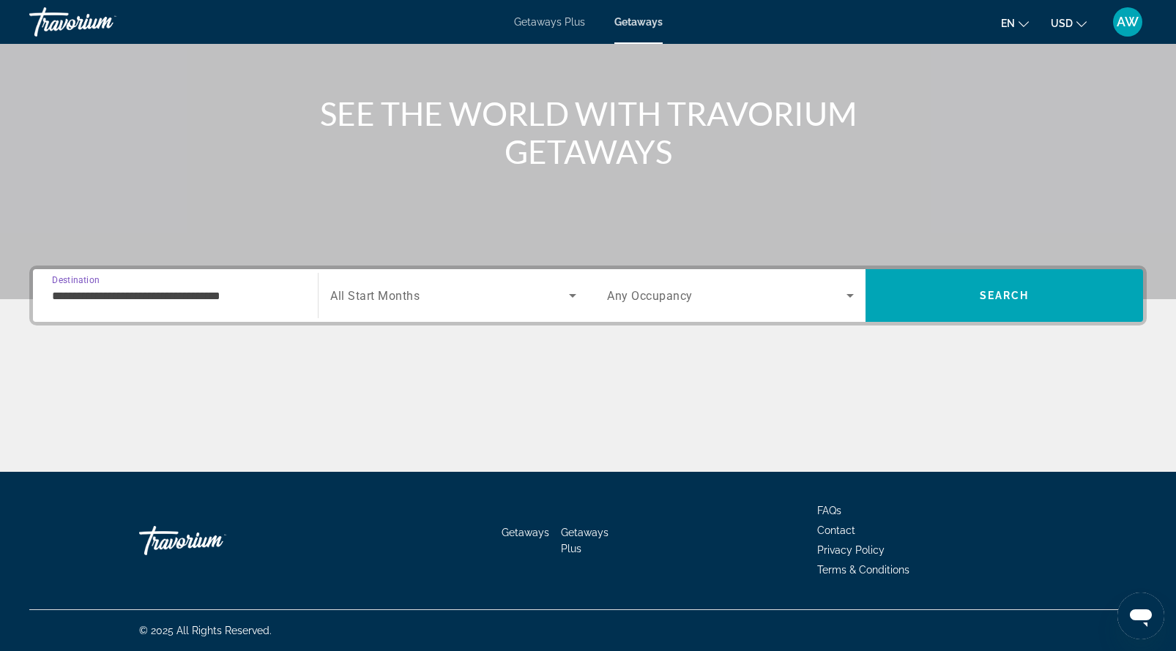
click at [567, 296] on icon "Search widget" at bounding box center [573, 296] width 18 height 18
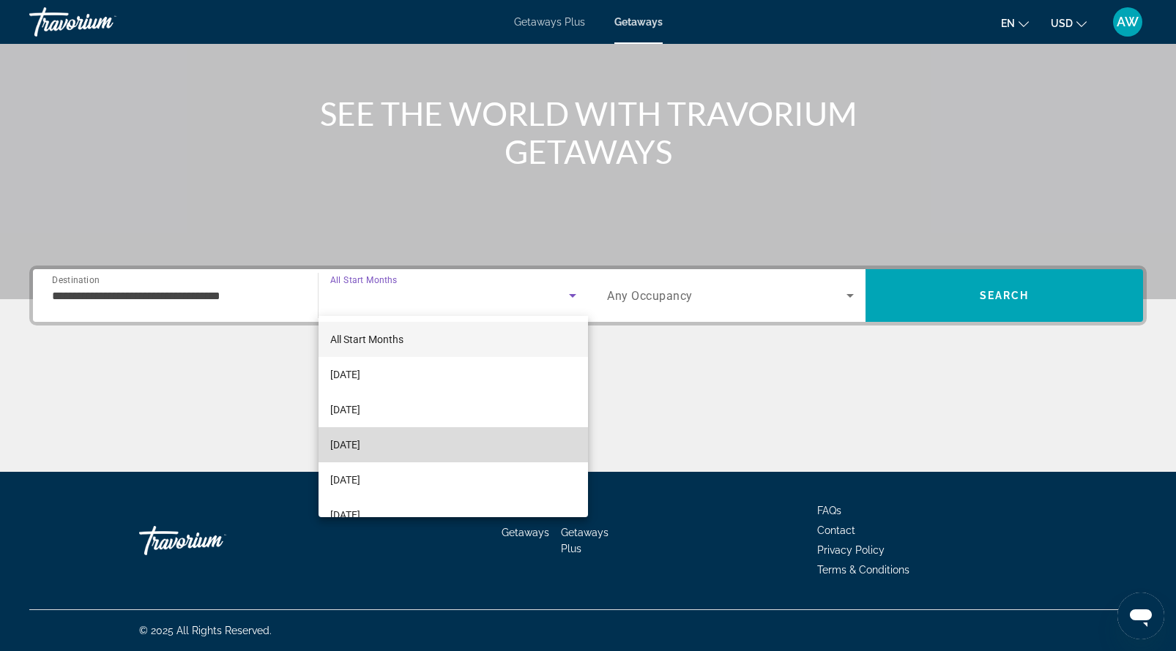
click at [360, 449] on span "[DATE]" at bounding box center [345, 445] width 30 height 18
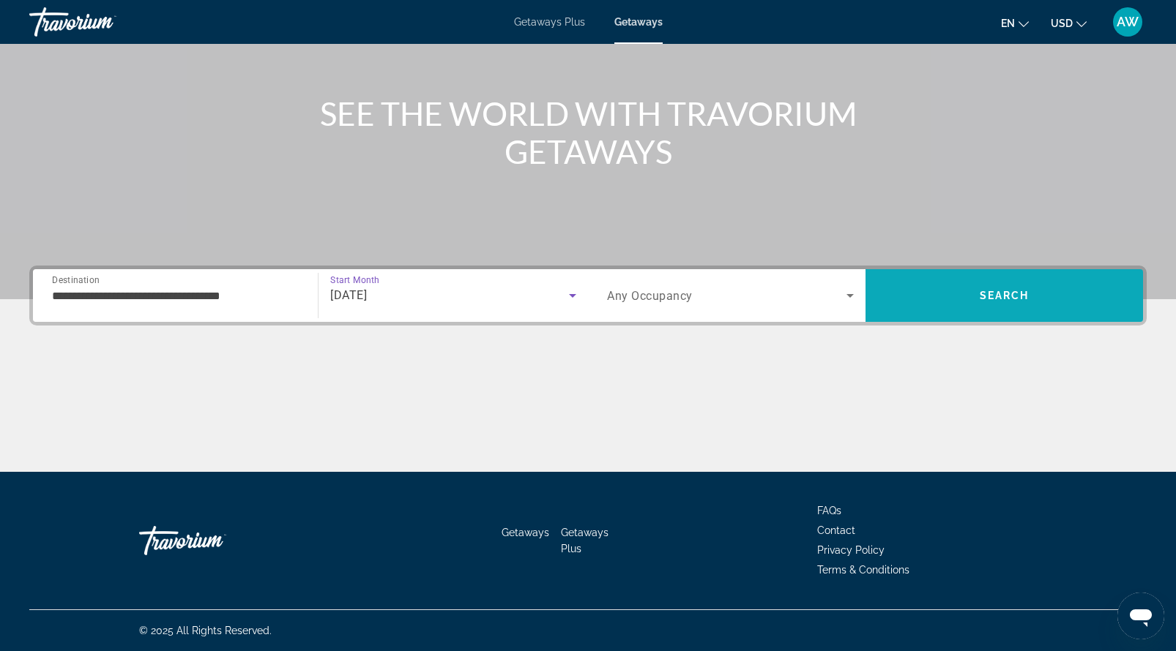
click at [954, 298] on span "Search" at bounding box center [1003, 295] width 277 height 35
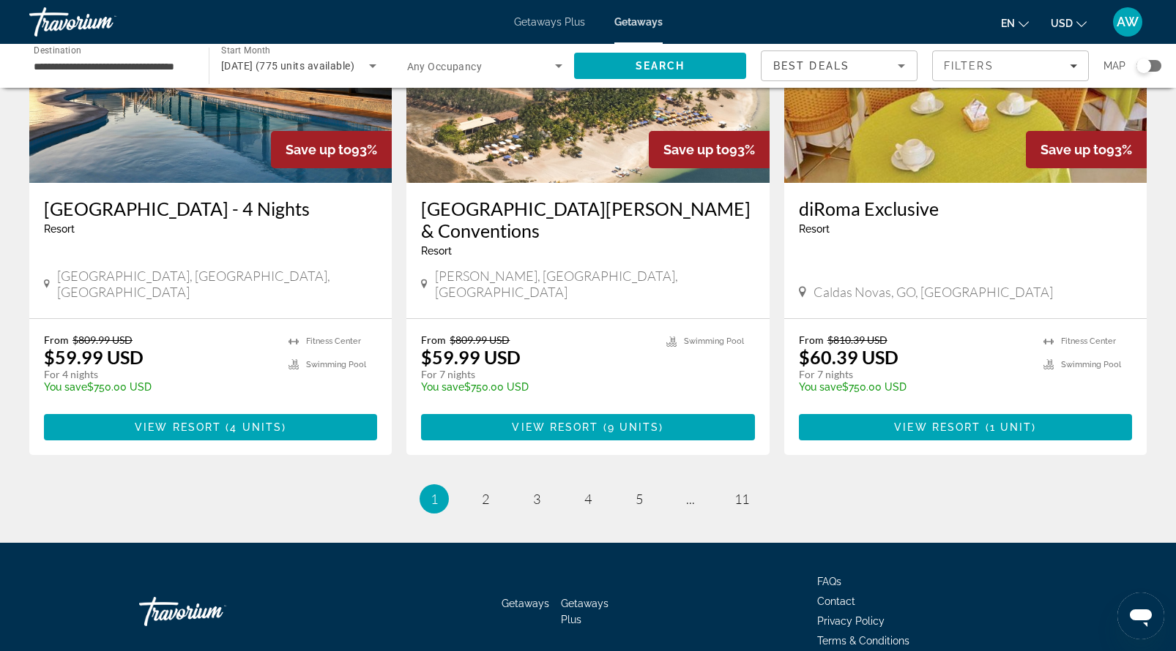
scroll to position [1739, 0]
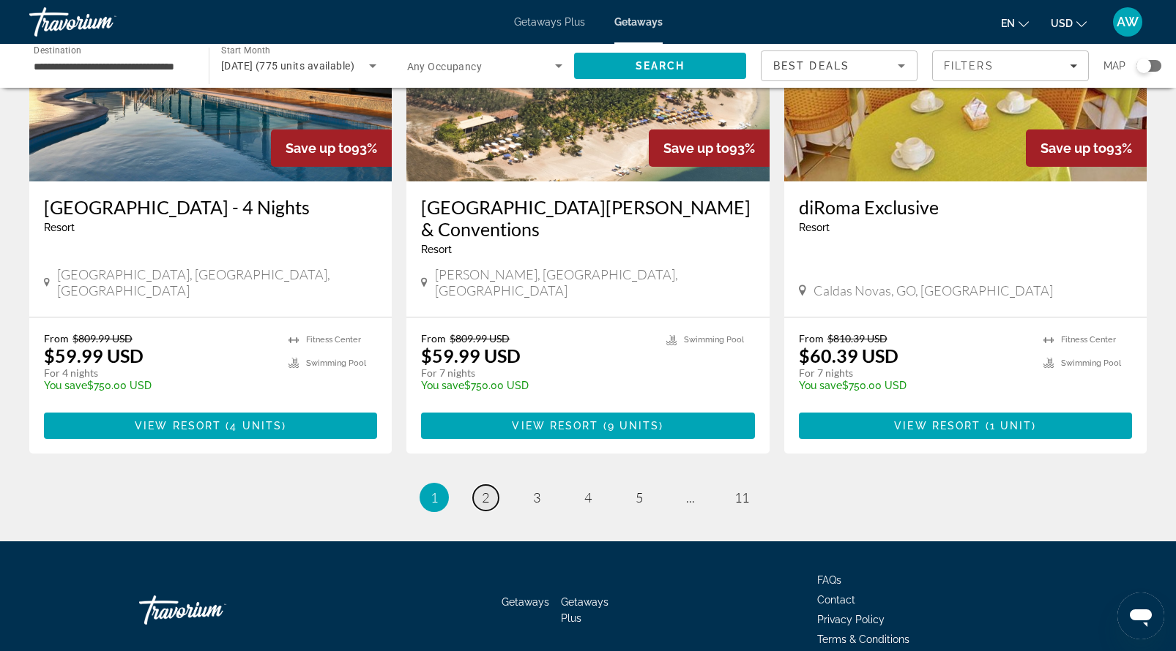
click at [479, 485] on link "page 2" at bounding box center [486, 498] width 26 height 26
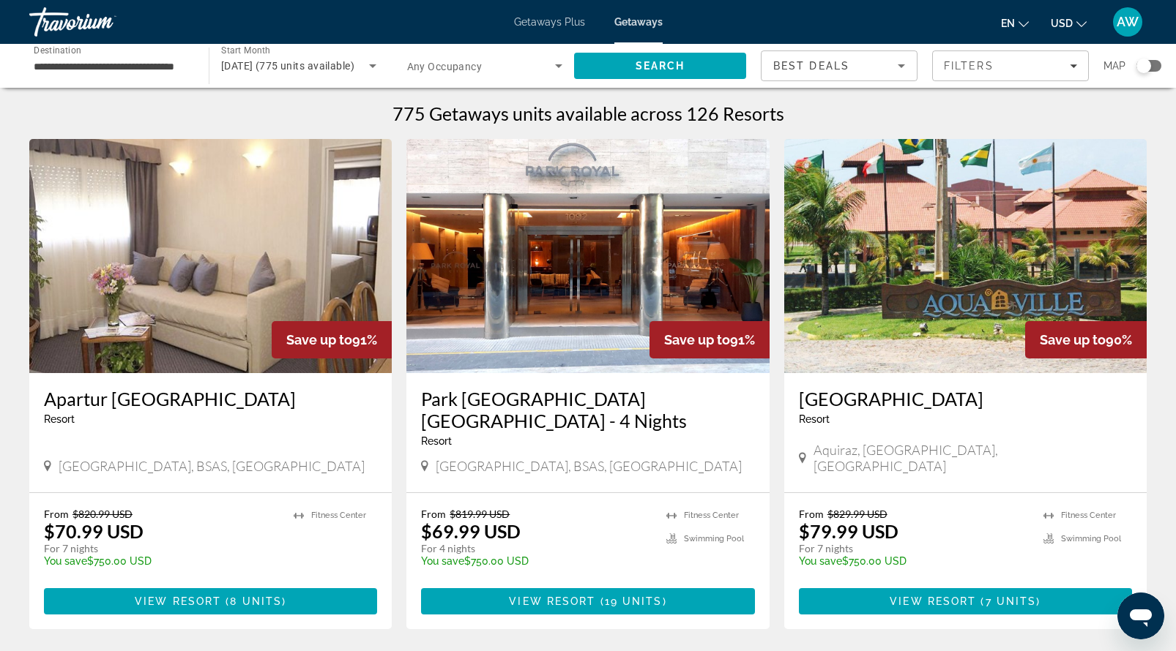
click at [553, 236] on img "Main content" at bounding box center [587, 256] width 362 height 234
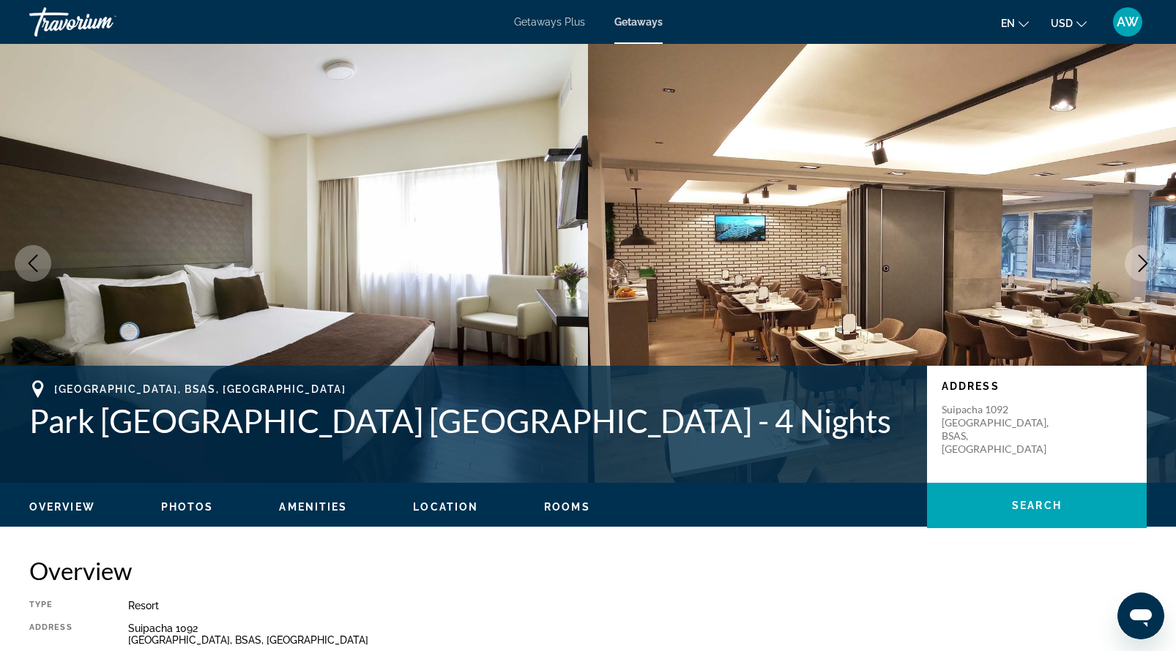
click at [1138, 269] on icon "Next image" at bounding box center [1143, 264] width 18 height 18
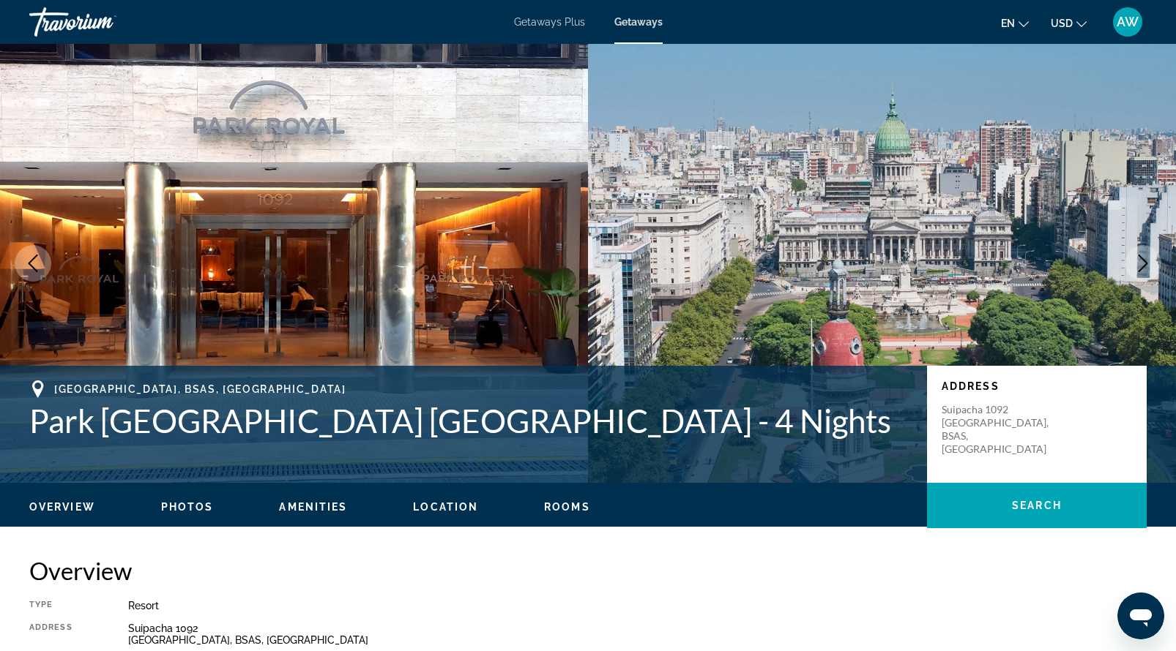
click at [1138, 270] on icon "Next image" at bounding box center [1143, 264] width 18 height 18
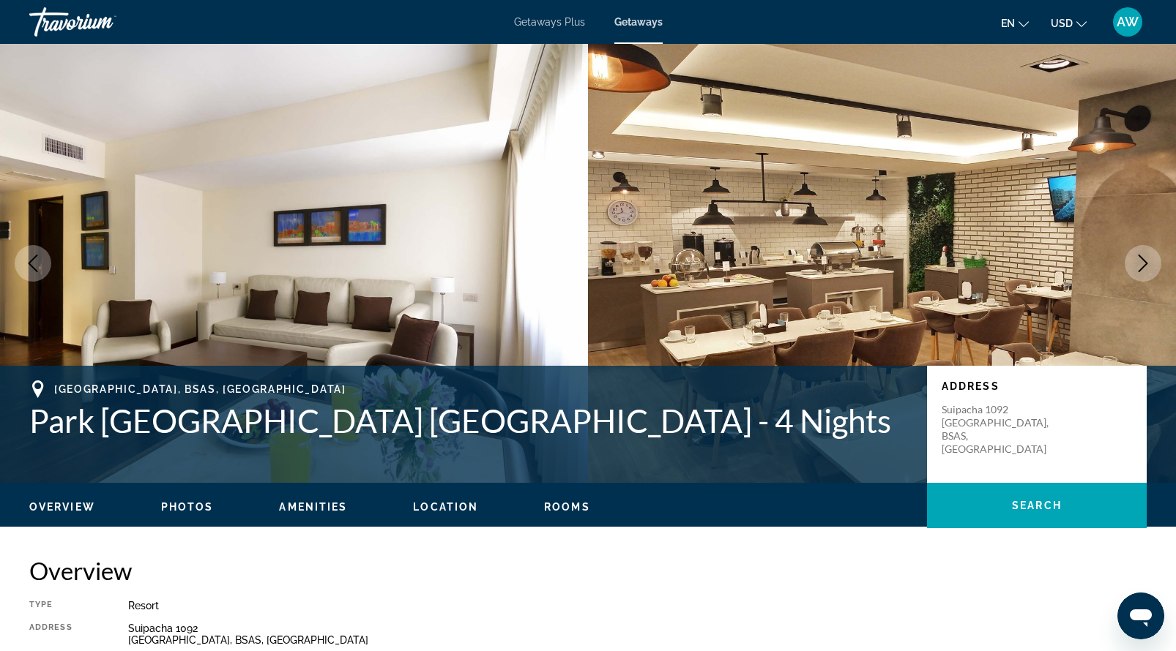
click at [1139, 273] on button "Next image" at bounding box center [1142, 263] width 37 height 37
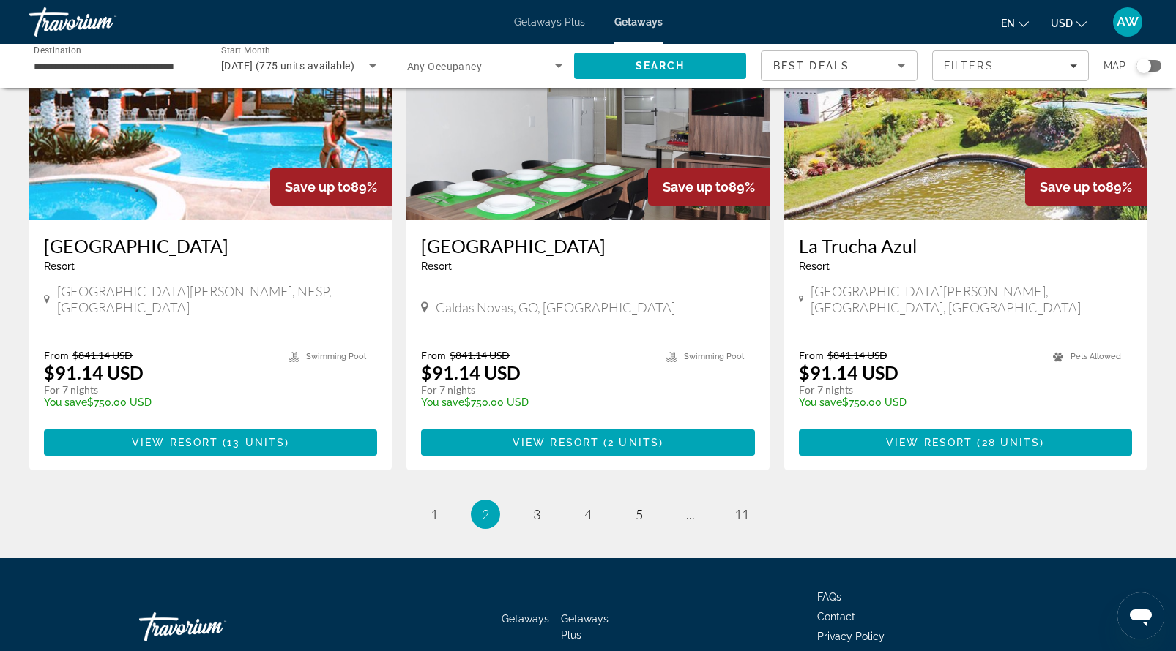
scroll to position [1717, 0]
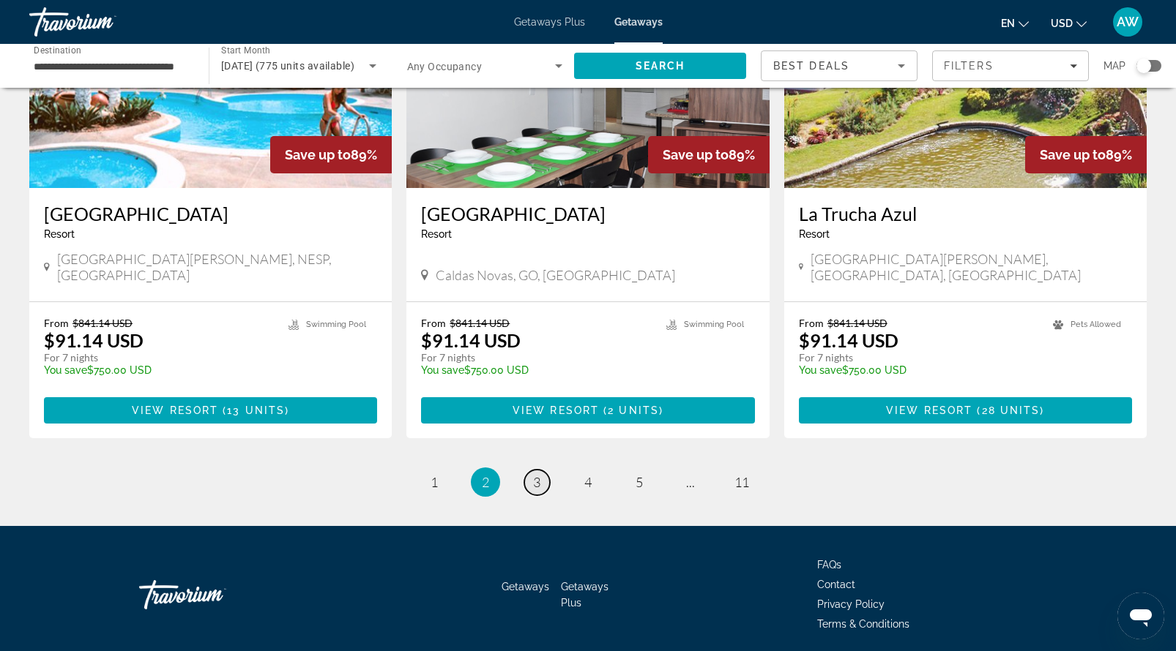
click at [537, 474] on span "3" at bounding box center [536, 482] width 7 height 16
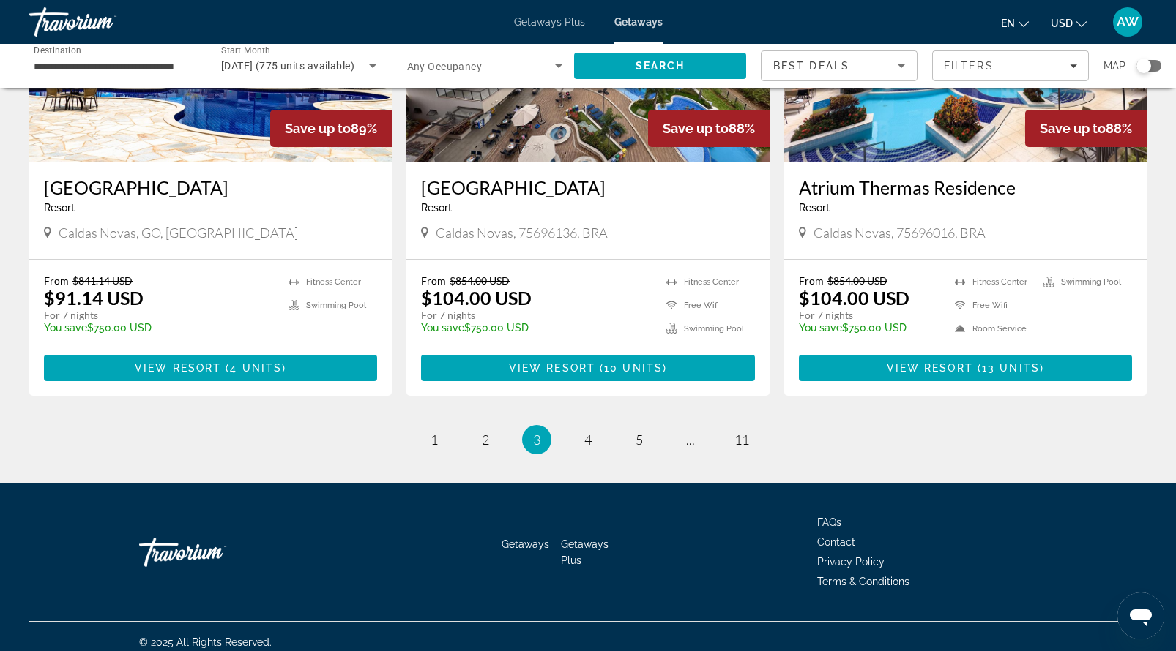
scroll to position [1739, 0]
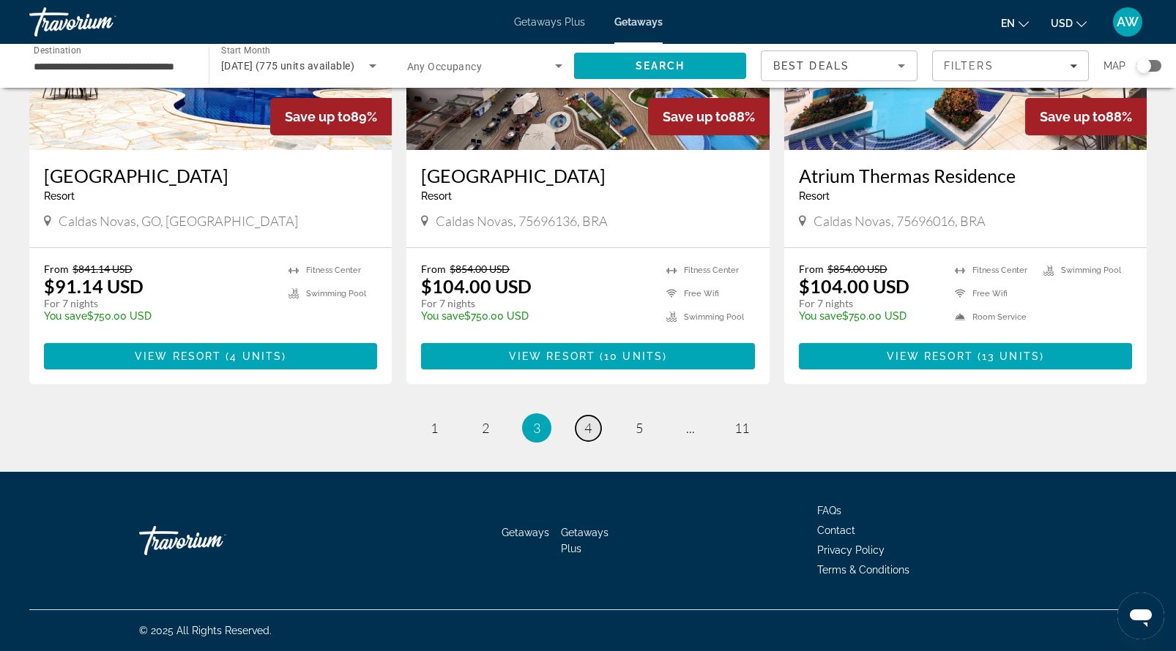
click at [587, 423] on span "4" at bounding box center [587, 428] width 7 height 16
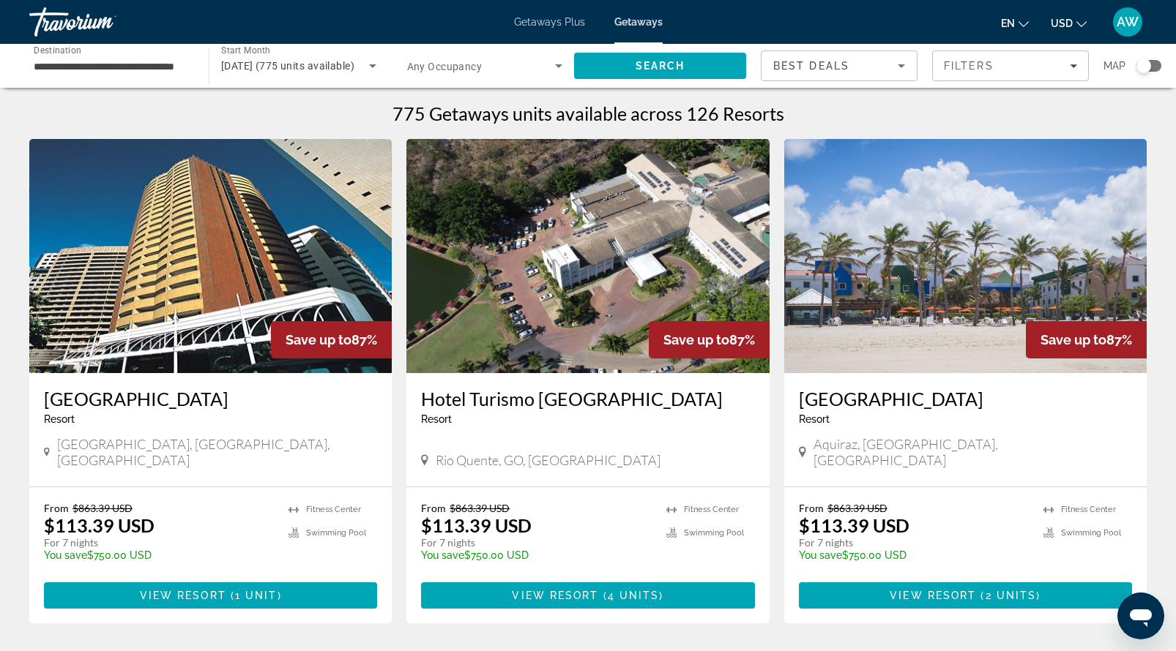
click at [953, 256] on img "Main content" at bounding box center [965, 256] width 362 height 234
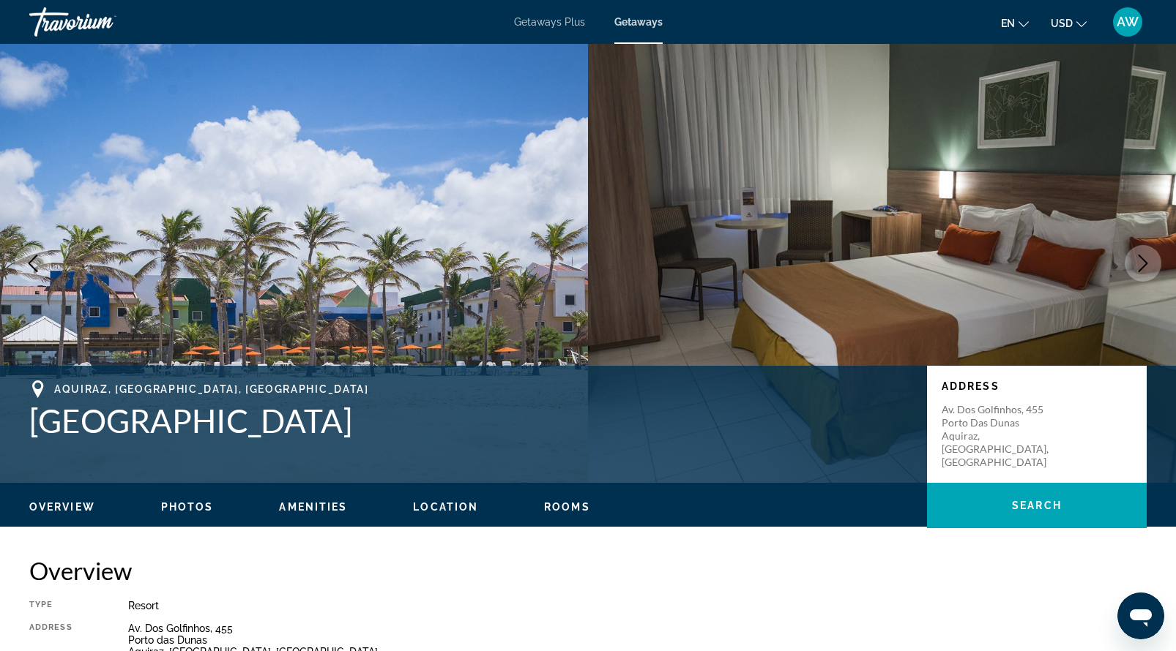
click at [1149, 261] on icon "Next image" at bounding box center [1143, 264] width 18 height 18
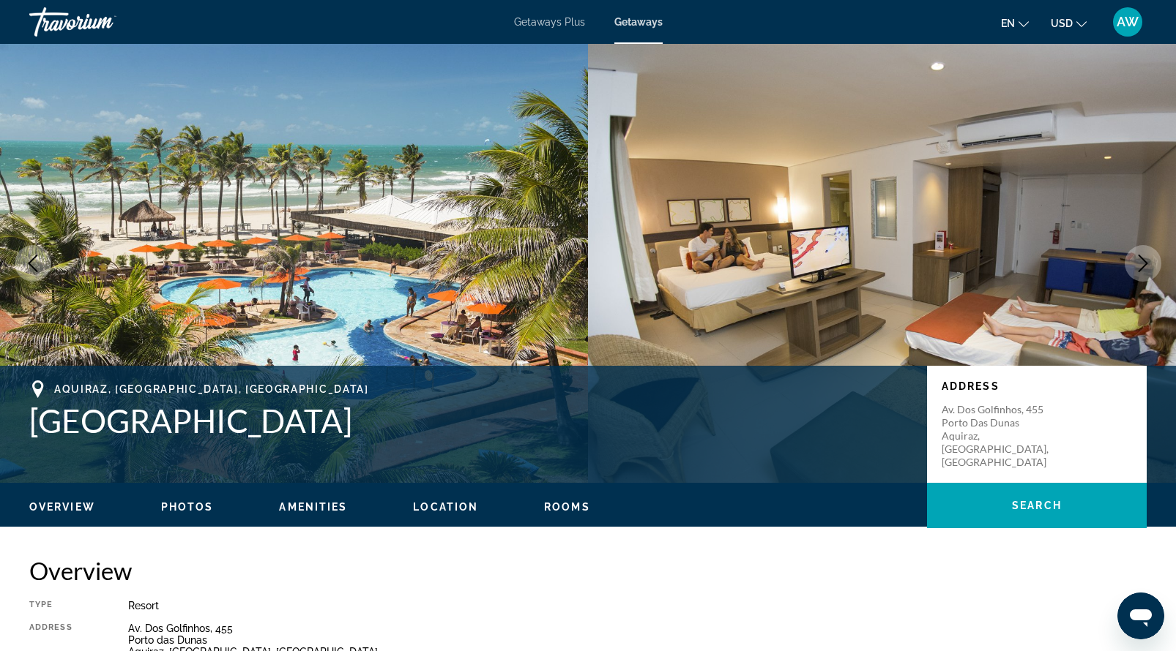
click at [1148, 265] on icon "Next image" at bounding box center [1143, 264] width 18 height 18
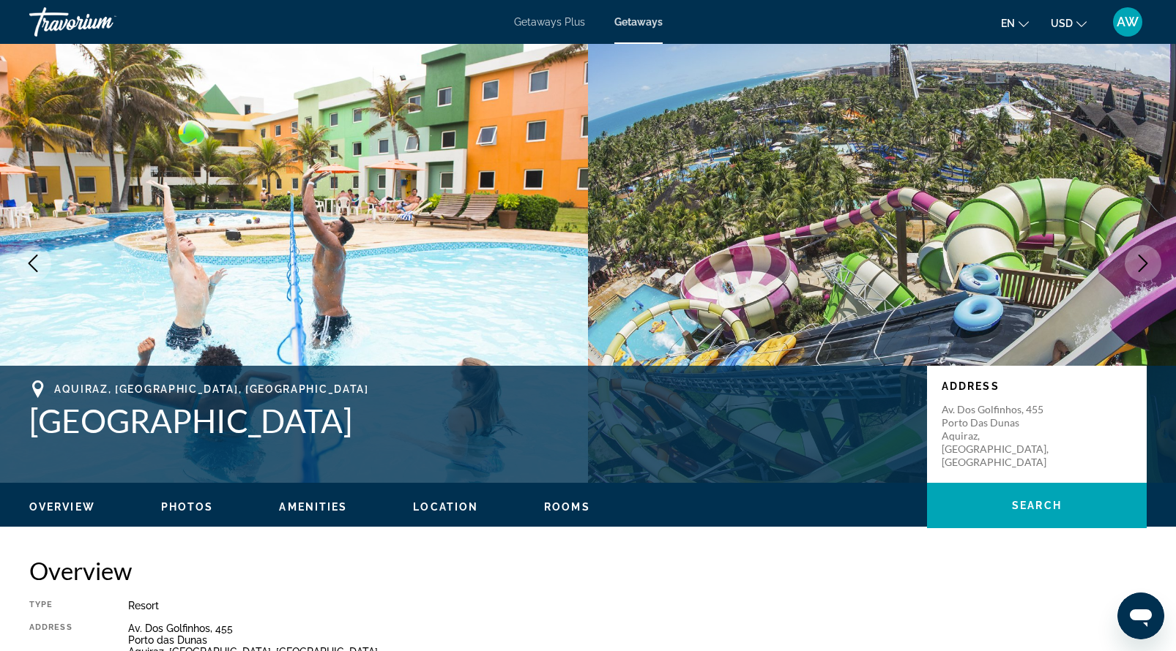
click at [1148, 265] on icon "Next image" at bounding box center [1143, 264] width 18 height 18
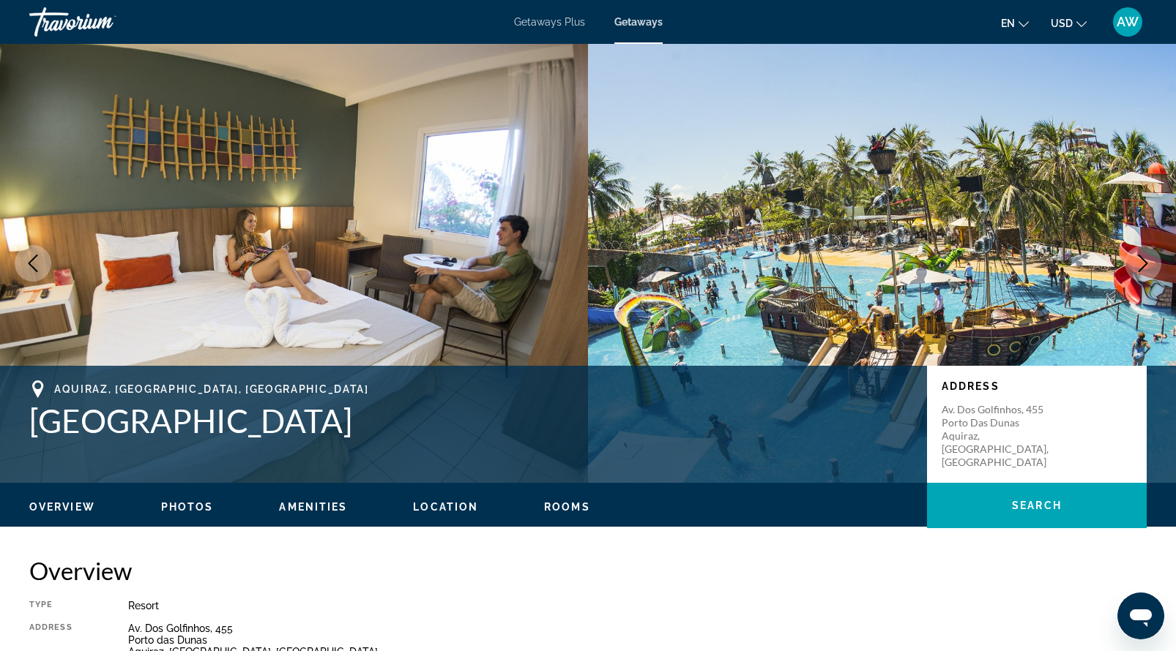
click at [1148, 265] on icon "Next image" at bounding box center [1143, 264] width 18 height 18
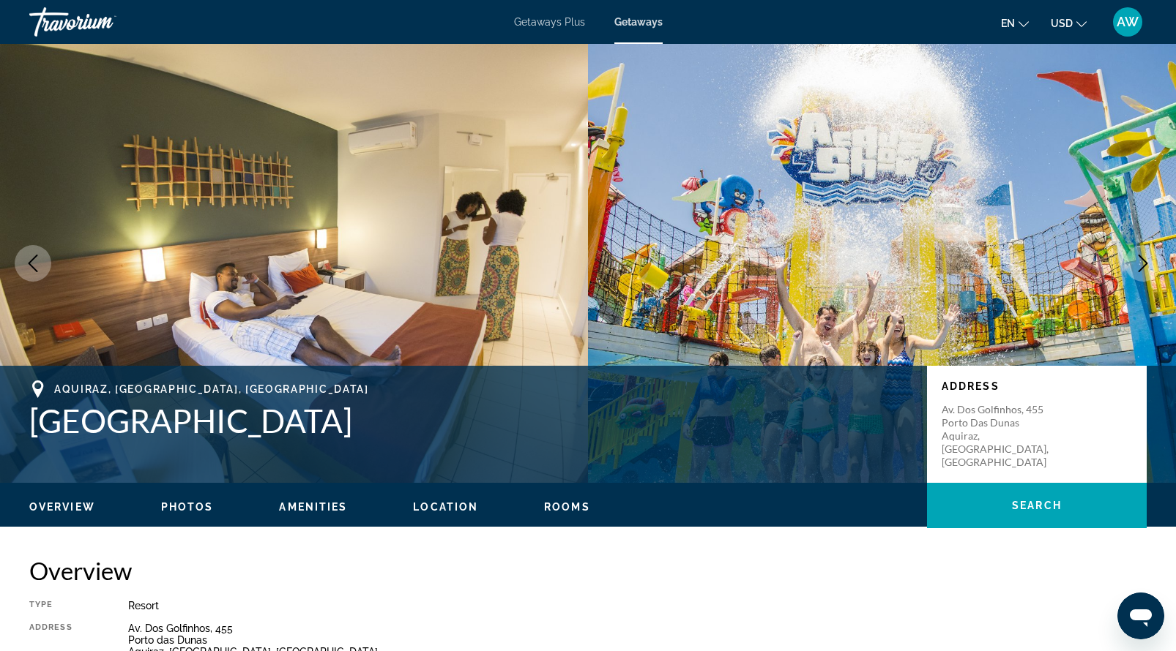
click at [1149, 269] on icon "Next image" at bounding box center [1143, 264] width 18 height 18
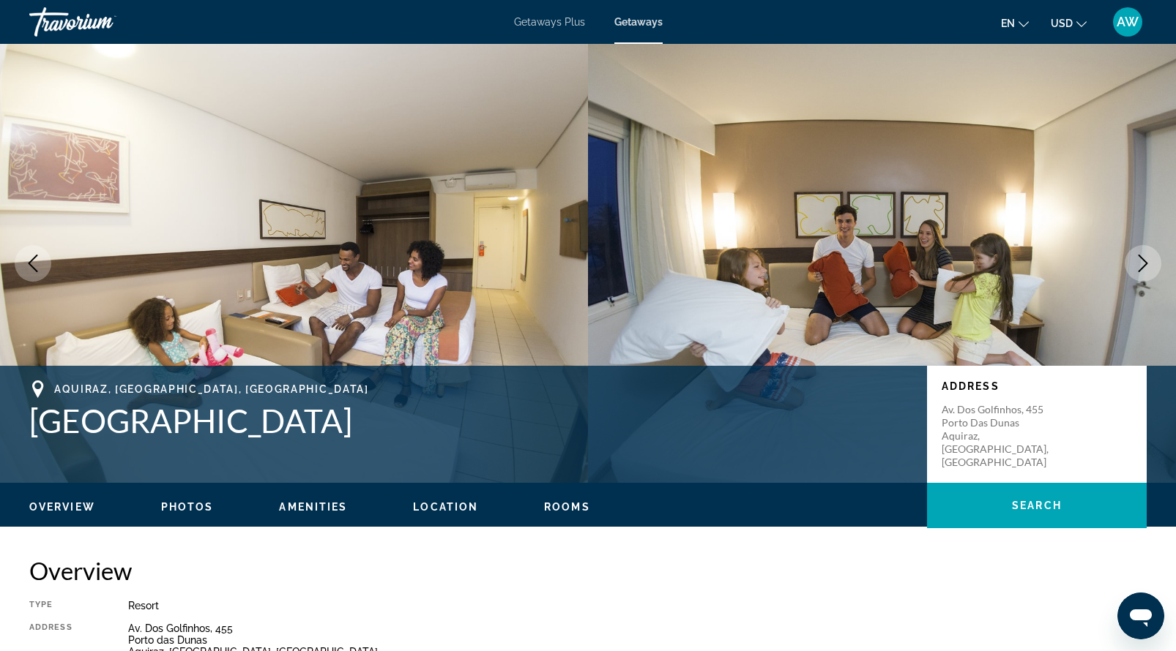
click at [1149, 269] on icon "Next image" at bounding box center [1143, 264] width 18 height 18
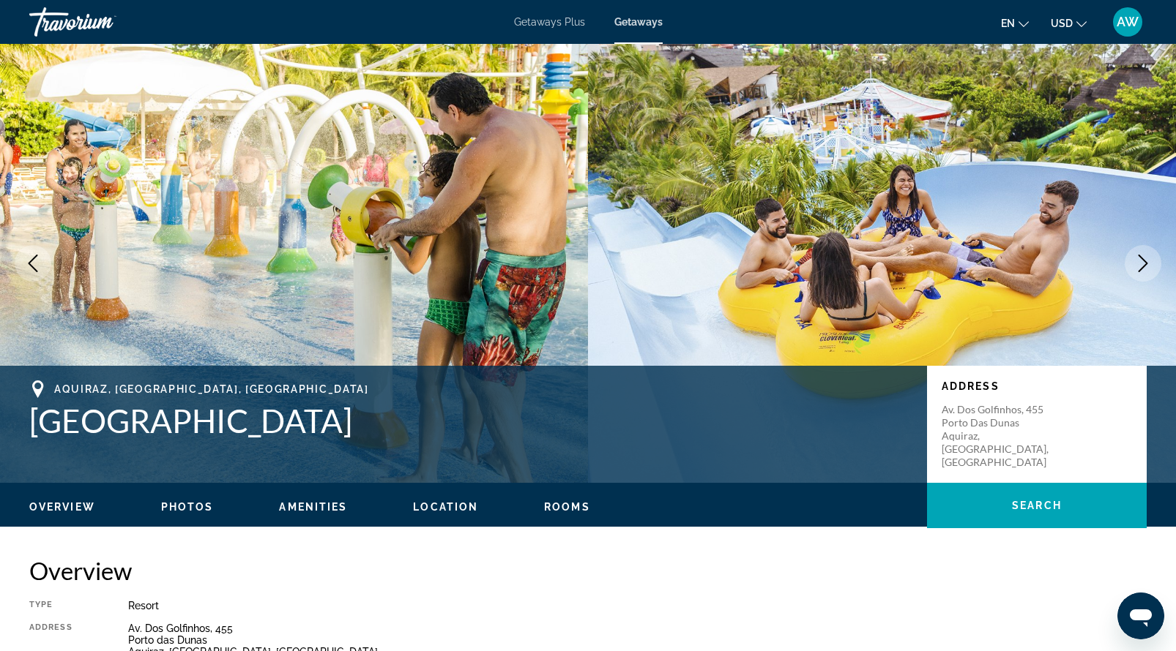
click at [1149, 269] on icon "Next image" at bounding box center [1143, 264] width 18 height 18
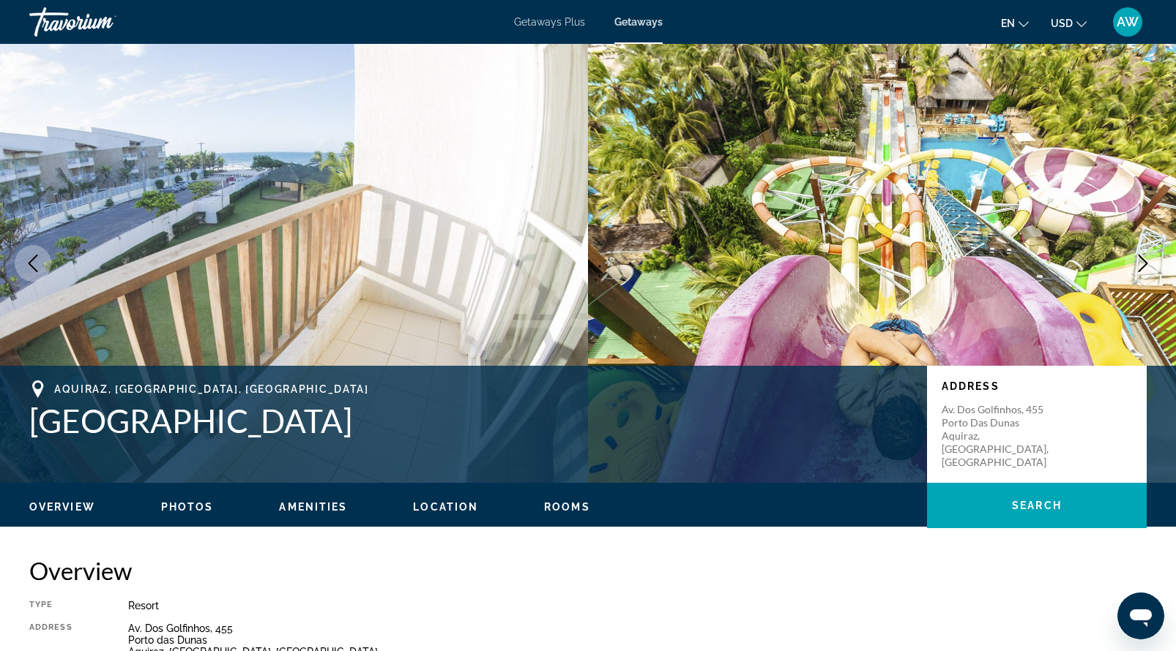
drag, startPoint x: 1148, startPoint y: 268, endPoint x: 1065, endPoint y: 321, distance: 98.1
click at [1065, 321] on div "prev next Aquiraz, CE, Brazil Oceani Beach Park Resort Address Av. Dos Golfinho…" at bounding box center [588, 263] width 1176 height 439
drag, startPoint x: 53, startPoint y: 392, endPoint x: 184, endPoint y: 390, distance: 131.0
click at [184, 390] on div "Aquiraz, CE, Brazil" at bounding box center [470, 390] width 883 height 18
copy span "Aquiraz, CE, Brazil"
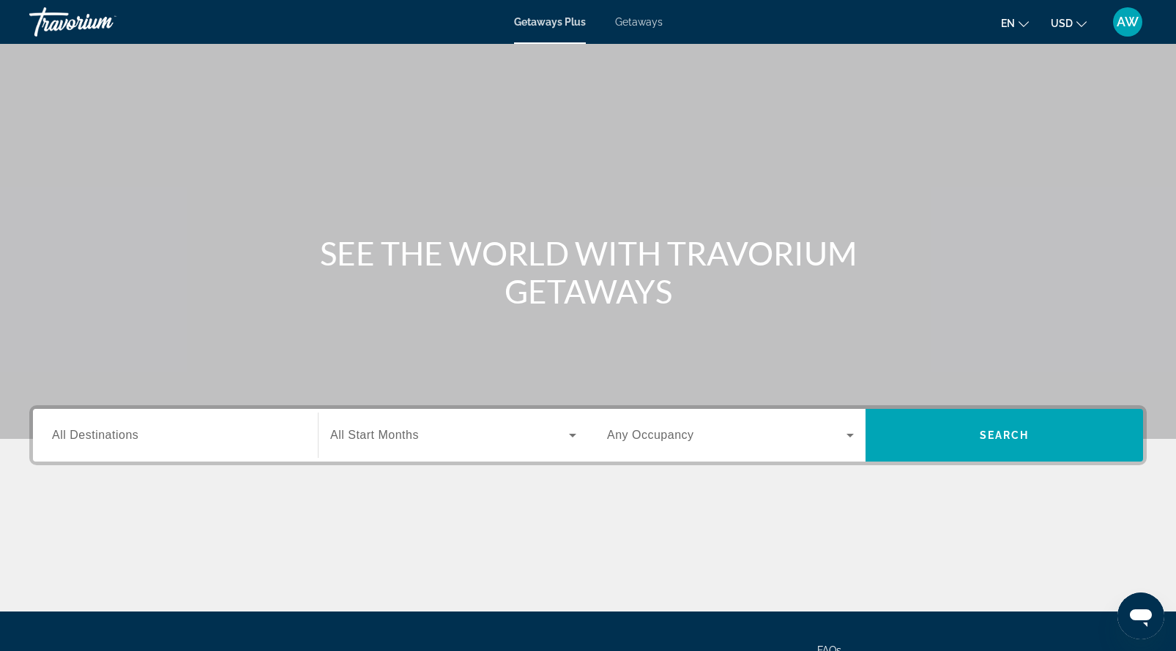
click at [66, 23] on div "Travorium" at bounding box center [102, 22] width 146 height 38
click at [646, 22] on span "Getaways" at bounding box center [638, 22] width 48 height 12
click at [636, 26] on span "Getaways" at bounding box center [638, 22] width 48 height 12
click at [198, 448] on div "Search widget" at bounding box center [175, 436] width 247 height 42
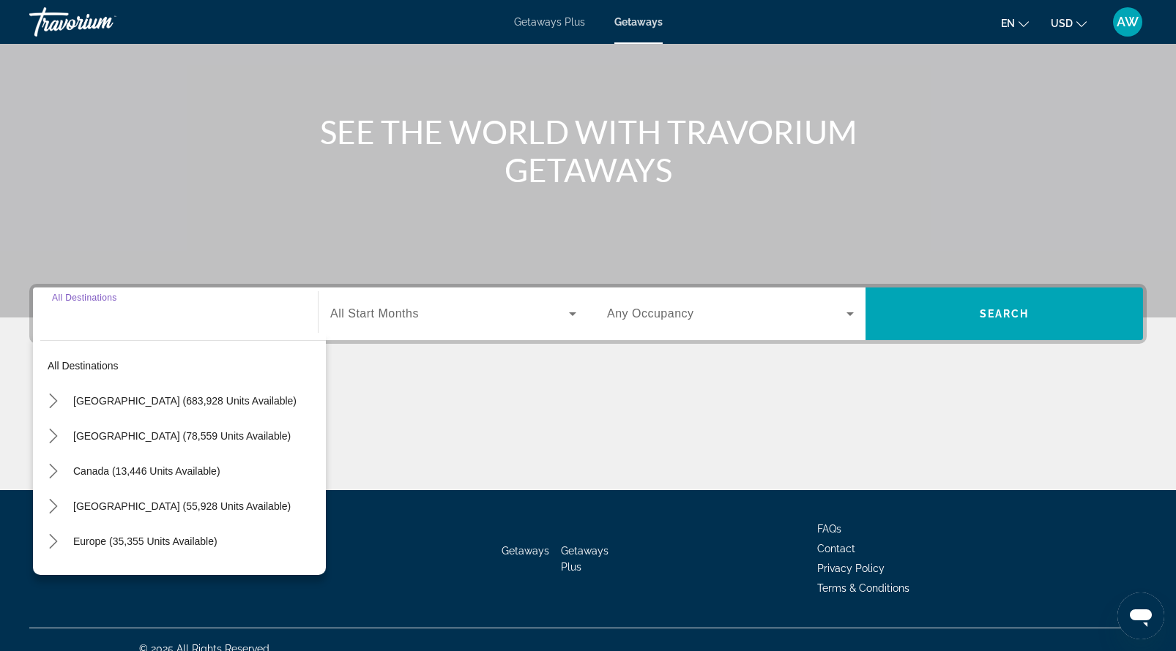
scroll to position [140, 0]
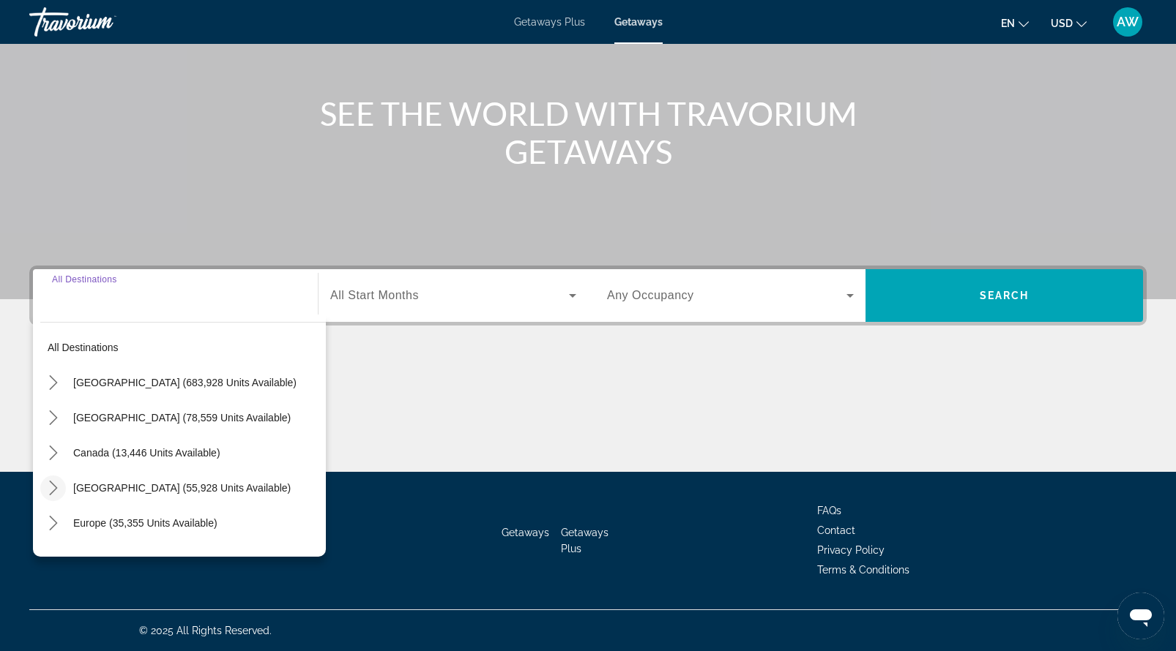
click at [54, 488] on icon "Toggle Caribbean & Atlantic Islands (55,928 units available) submenu" at bounding box center [53, 488] width 15 height 15
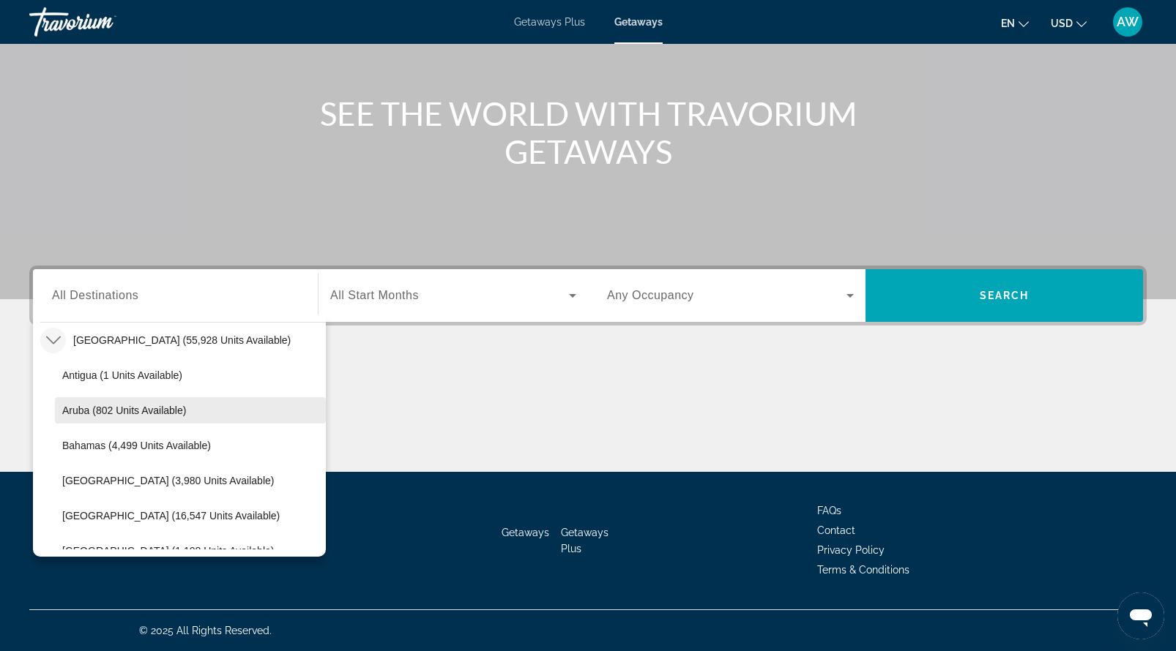
click at [79, 412] on span "Aruba (802 units available)" at bounding box center [124, 411] width 124 height 12
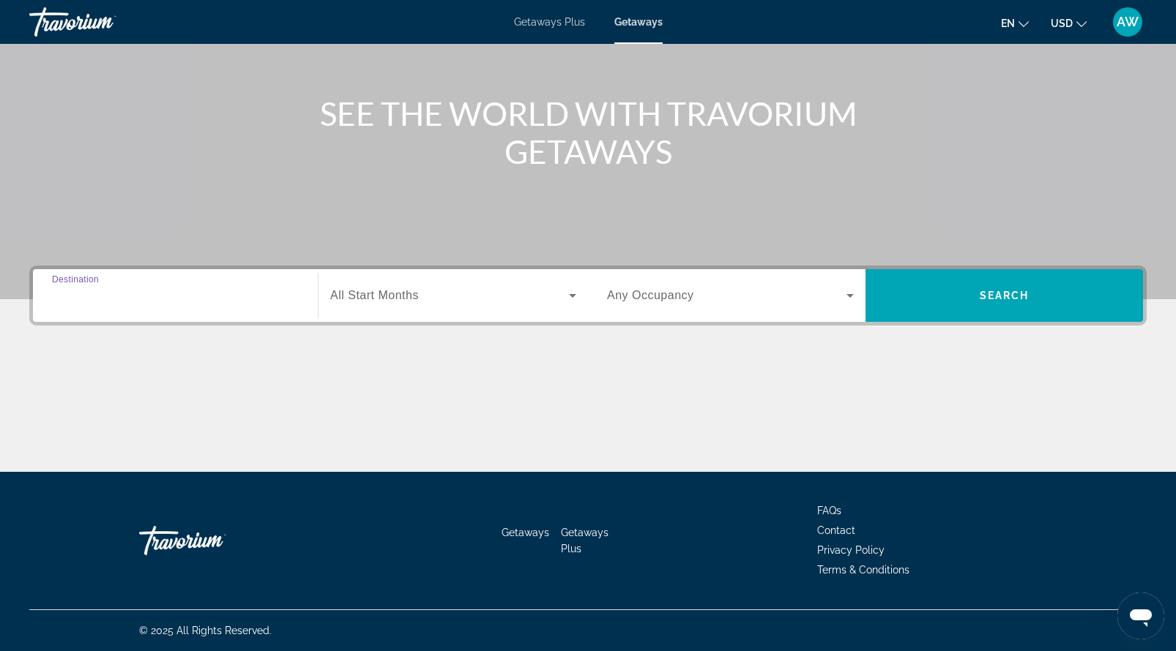
type input "**********"
click at [408, 298] on span "All Start Months" at bounding box center [374, 295] width 89 height 12
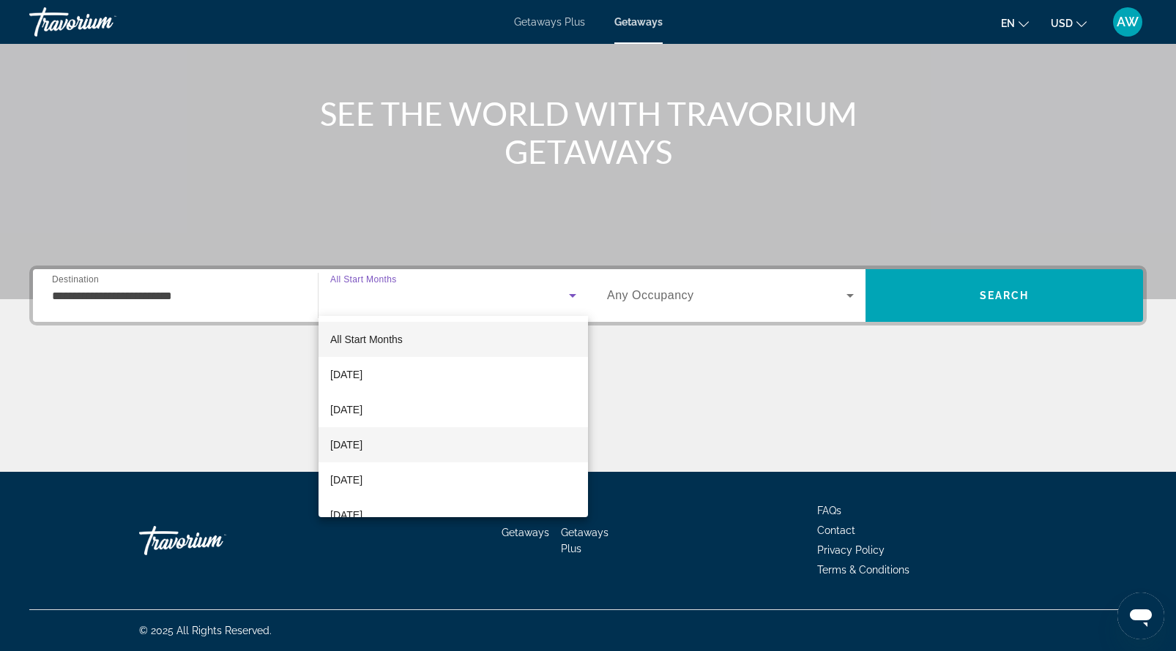
click at [362, 442] on span "[DATE]" at bounding box center [346, 445] width 32 height 18
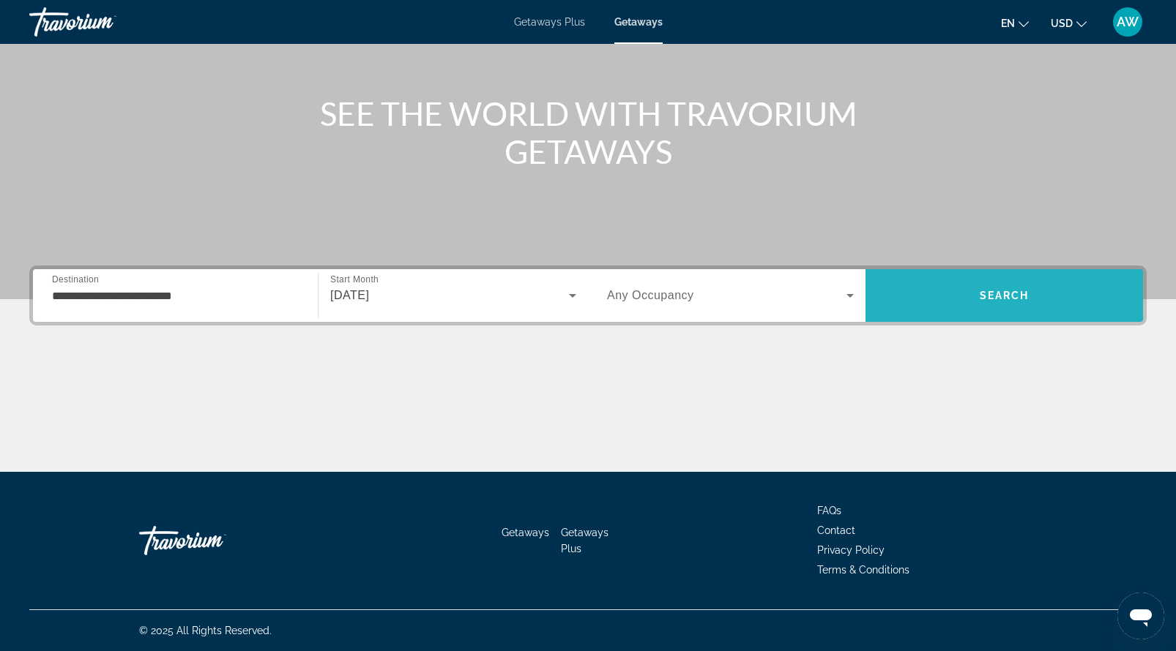
click at [971, 288] on span "Search" at bounding box center [1003, 295] width 277 height 35
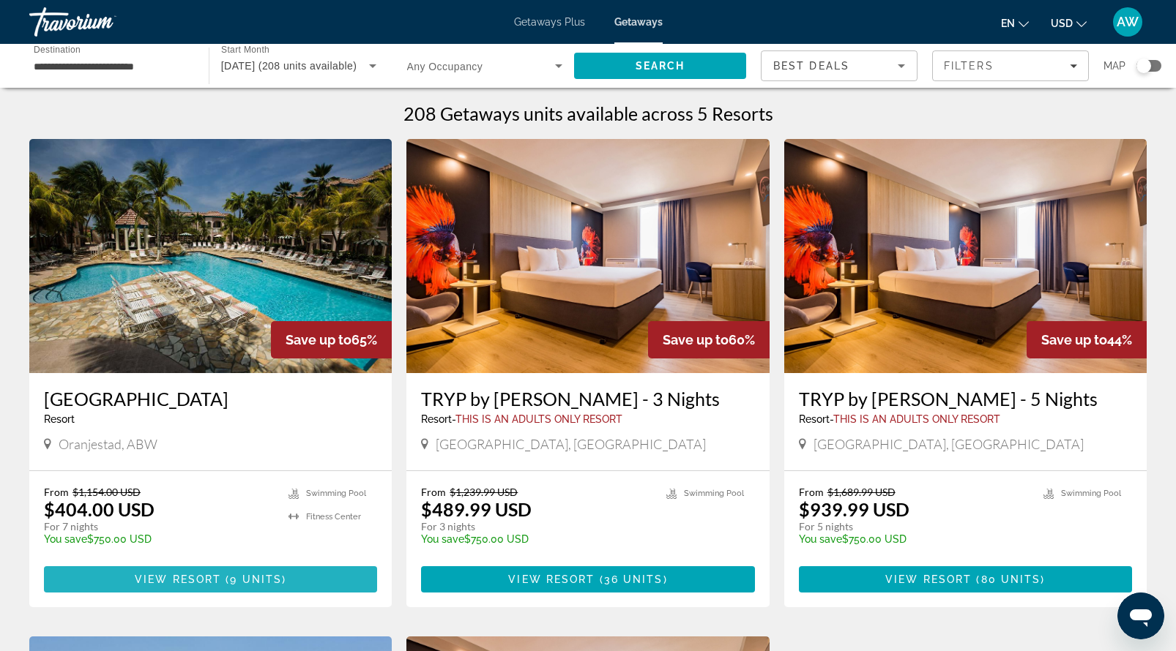
click at [204, 580] on span "View Resort" at bounding box center [178, 580] width 86 height 12
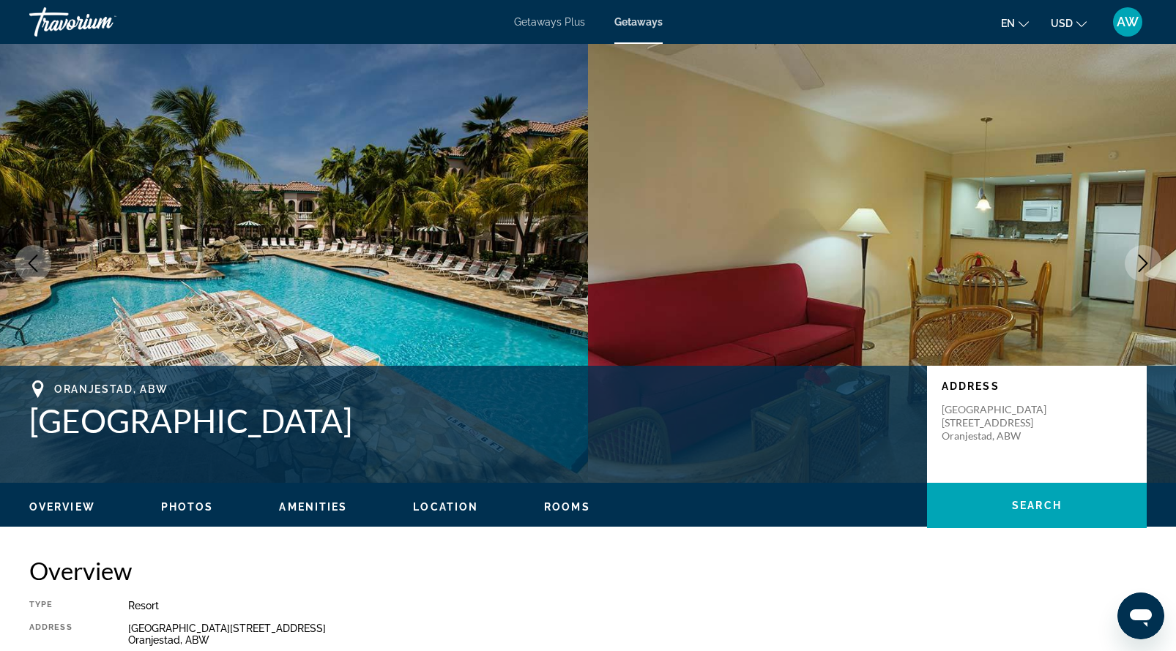
click at [1146, 264] on icon "Next image" at bounding box center [1143, 264] width 10 height 18
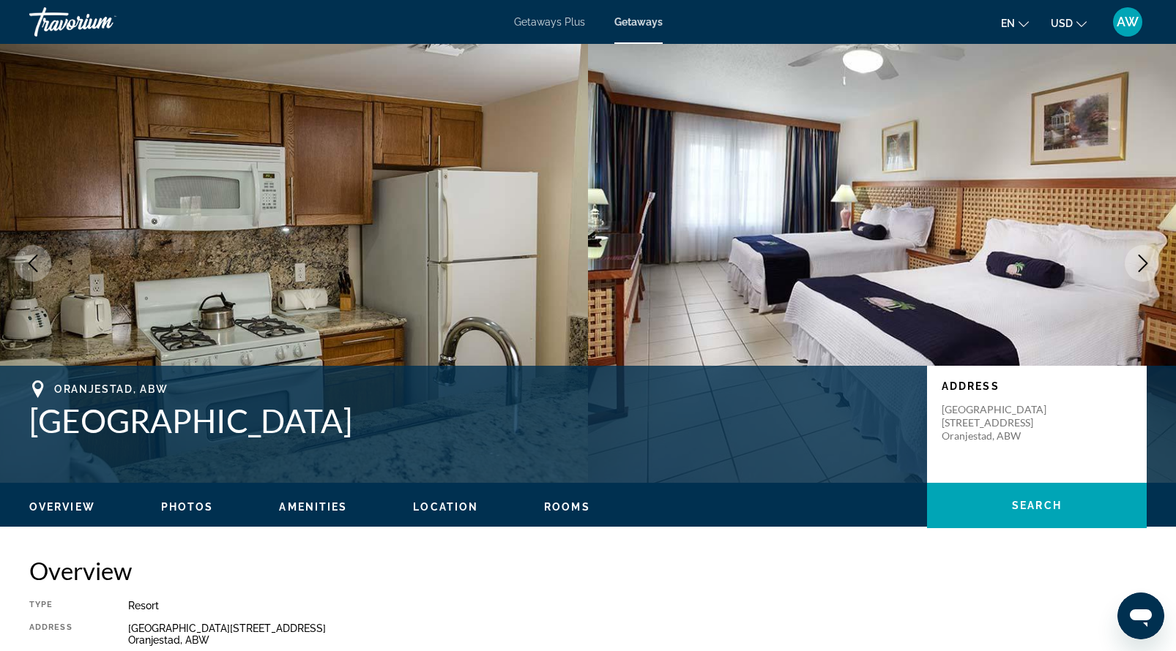
click at [1146, 264] on icon "Next image" at bounding box center [1143, 264] width 10 height 18
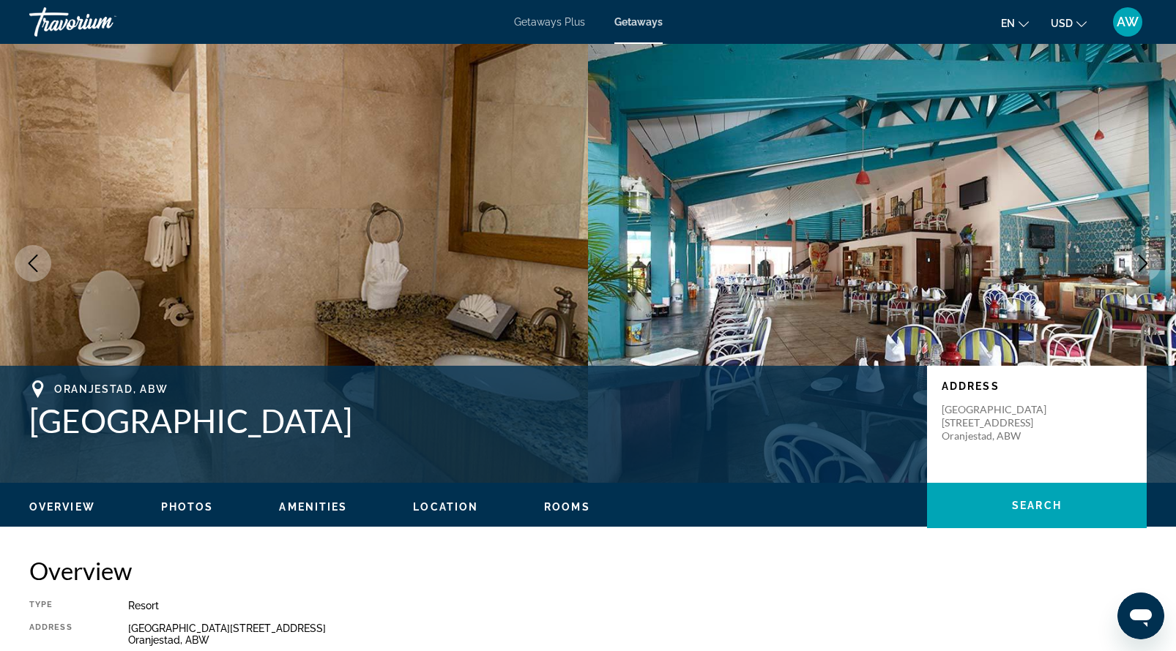
click at [1146, 264] on icon "Next image" at bounding box center [1143, 264] width 10 height 18
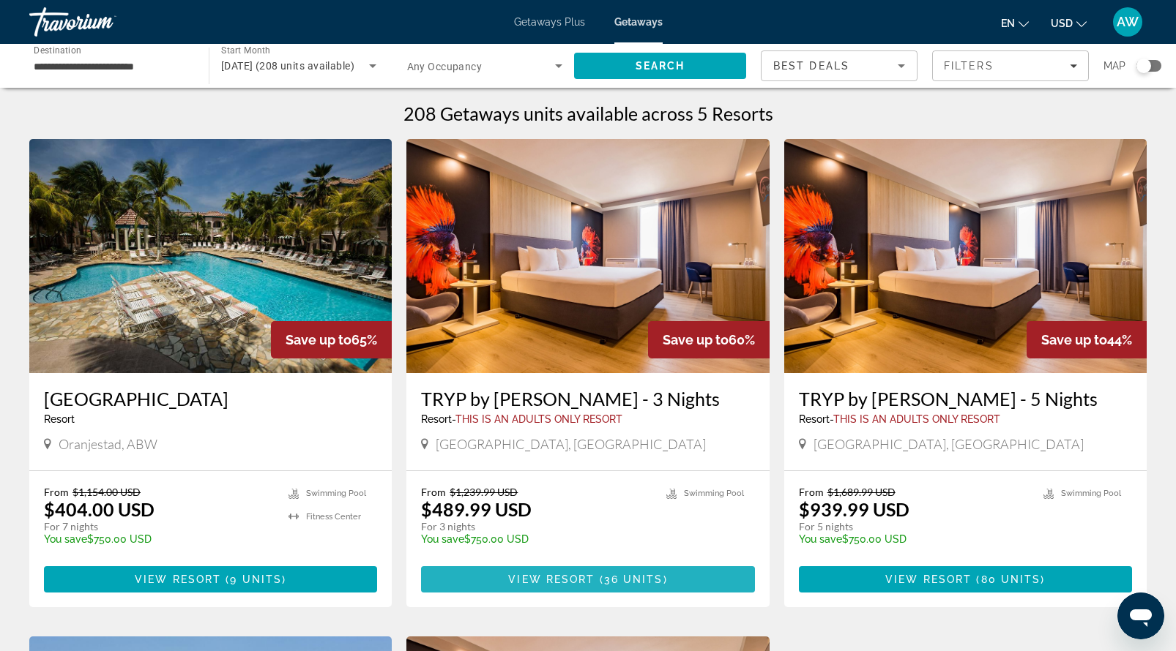
click at [595, 585] on span "Main content" at bounding box center [596, 580] width 4 height 12
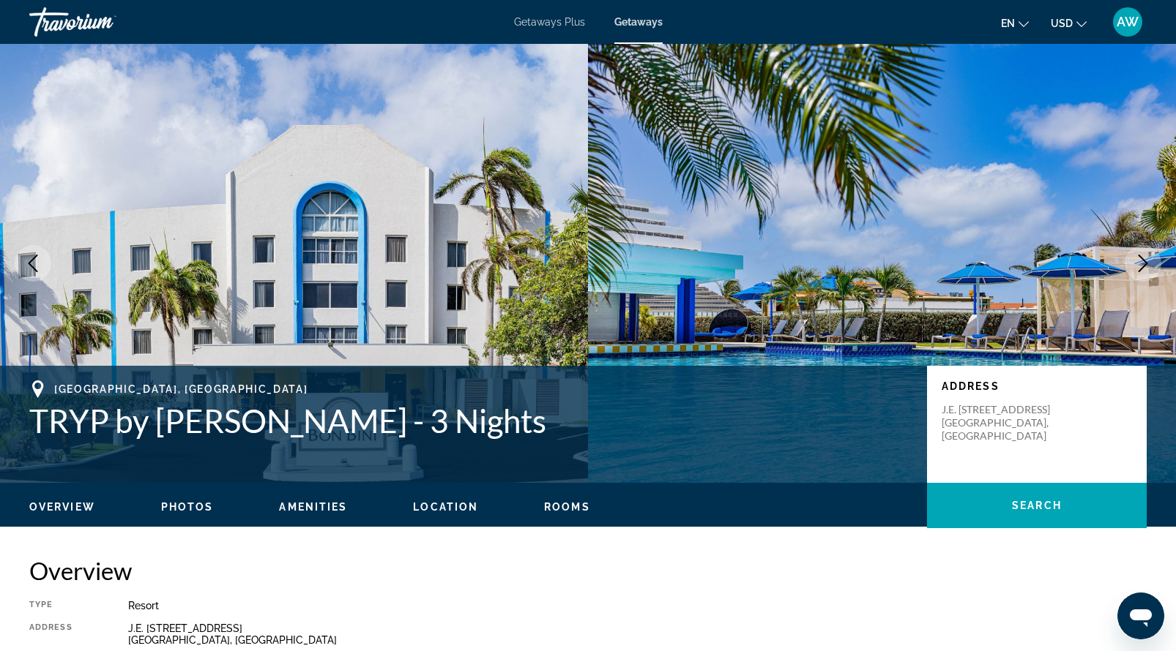
click at [1102, 316] on img "Main content" at bounding box center [882, 263] width 588 height 439
click at [520, 291] on img "Main content" at bounding box center [294, 263] width 588 height 439
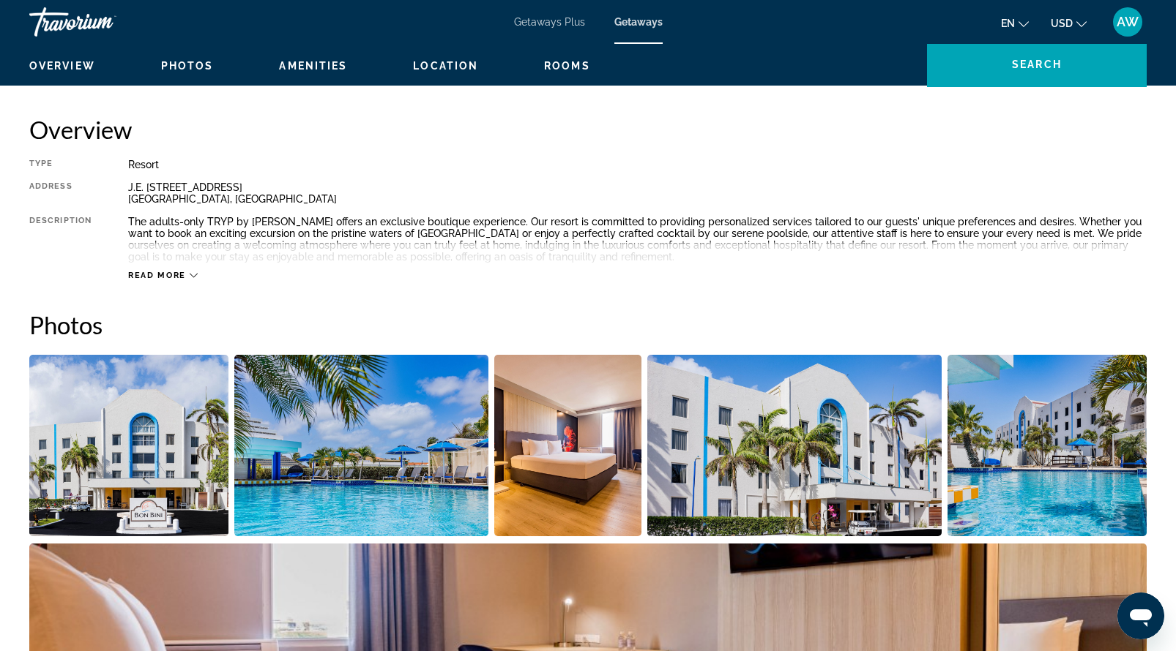
scroll to position [446, 0]
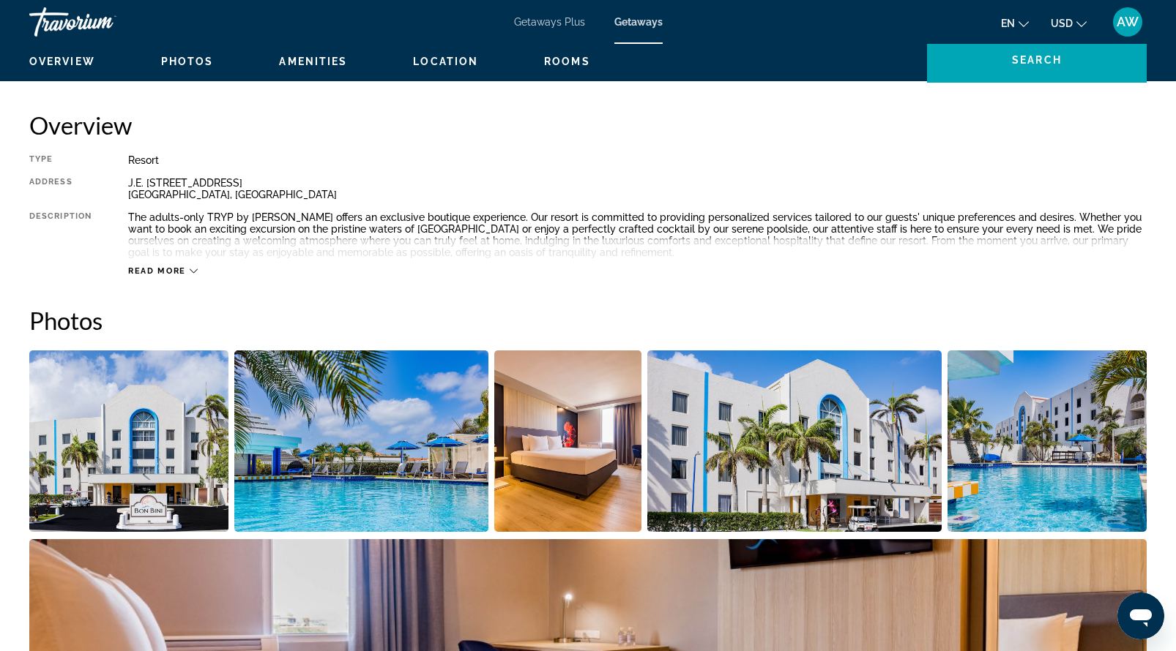
click at [170, 468] on img "Open full-screen image slider" at bounding box center [128, 442] width 199 height 182
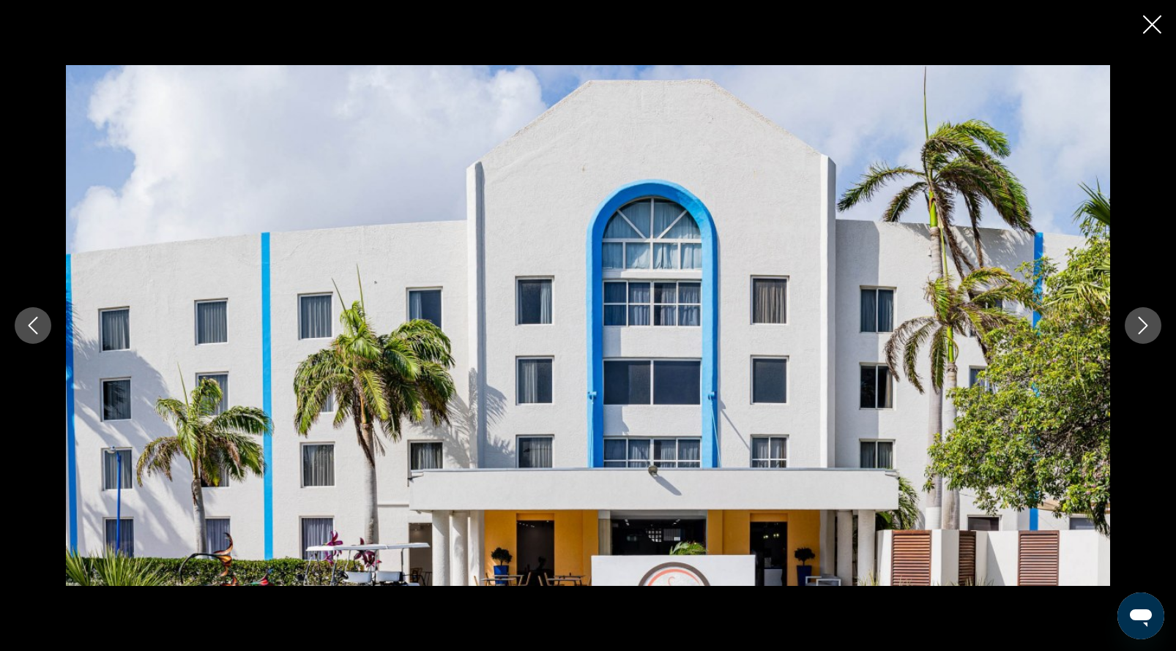
click at [1140, 322] on icon "Next image" at bounding box center [1143, 326] width 18 height 18
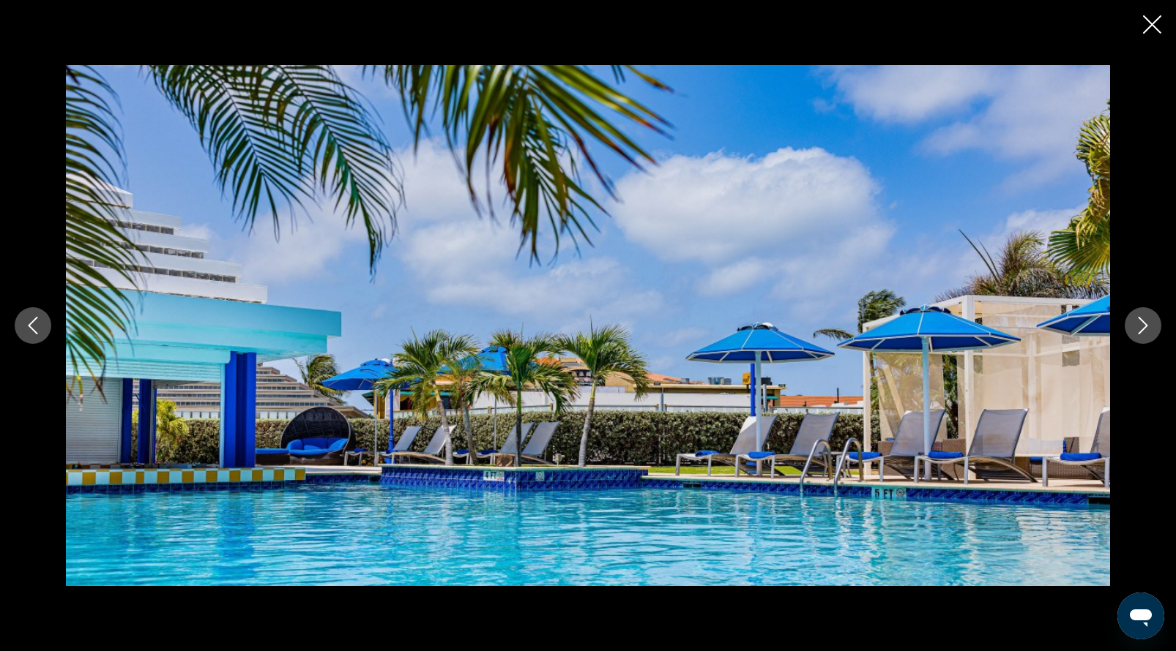
click at [1140, 323] on icon "Next image" at bounding box center [1143, 326] width 18 height 18
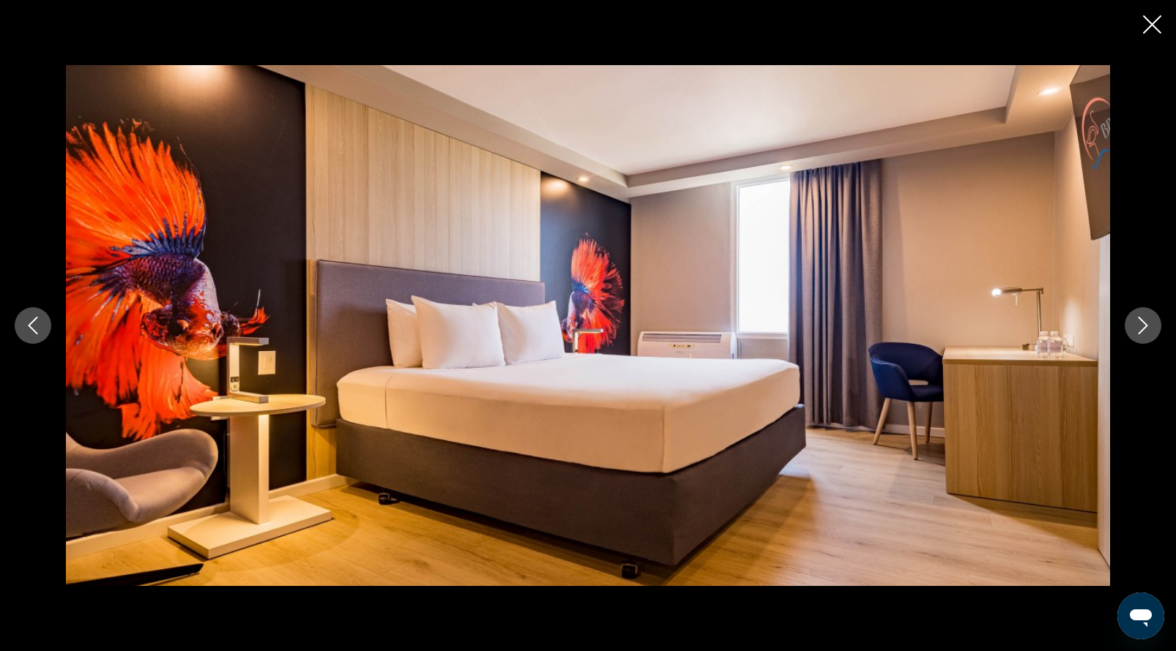
click at [1140, 324] on icon "Next image" at bounding box center [1143, 326] width 18 height 18
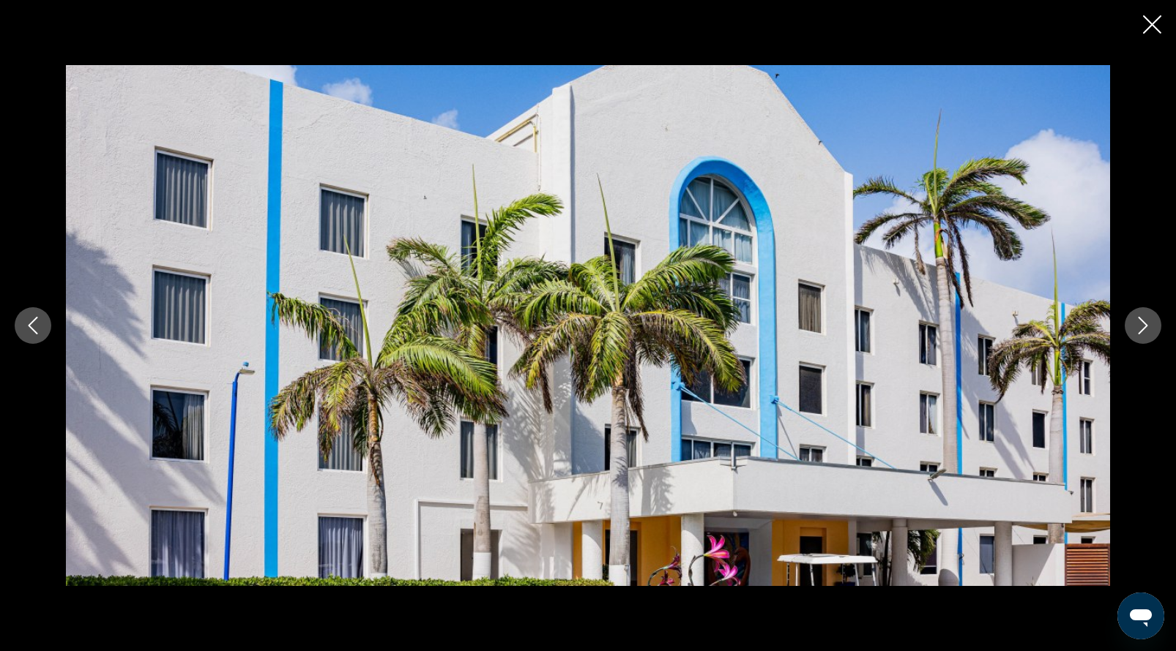
click at [1140, 324] on icon "Next image" at bounding box center [1143, 326] width 18 height 18
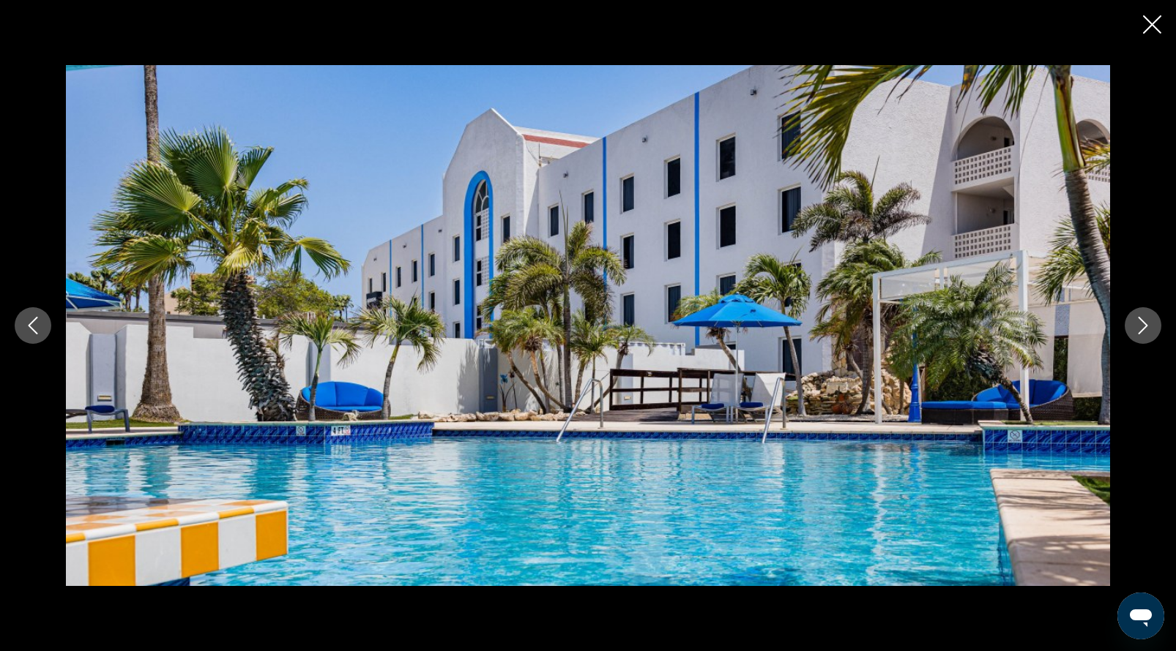
click at [1140, 324] on icon "Next image" at bounding box center [1143, 326] width 18 height 18
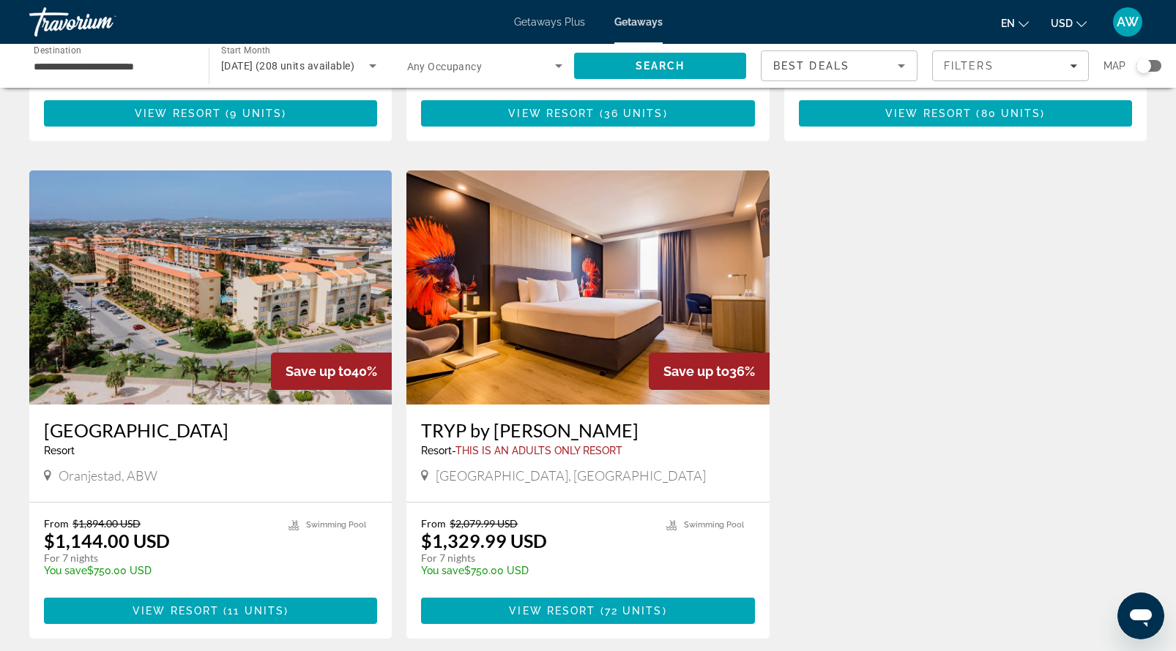
scroll to position [471, 0]
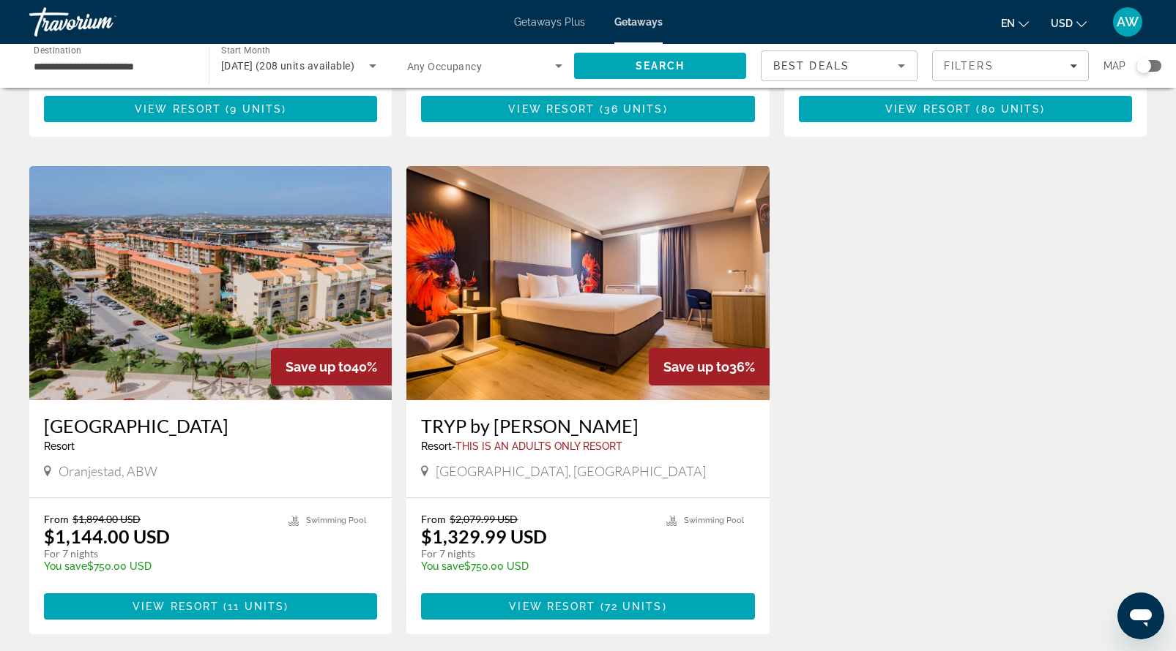
click at [258, 287] on img "Main content" at bounding box center [210, 283] width 362 height 234
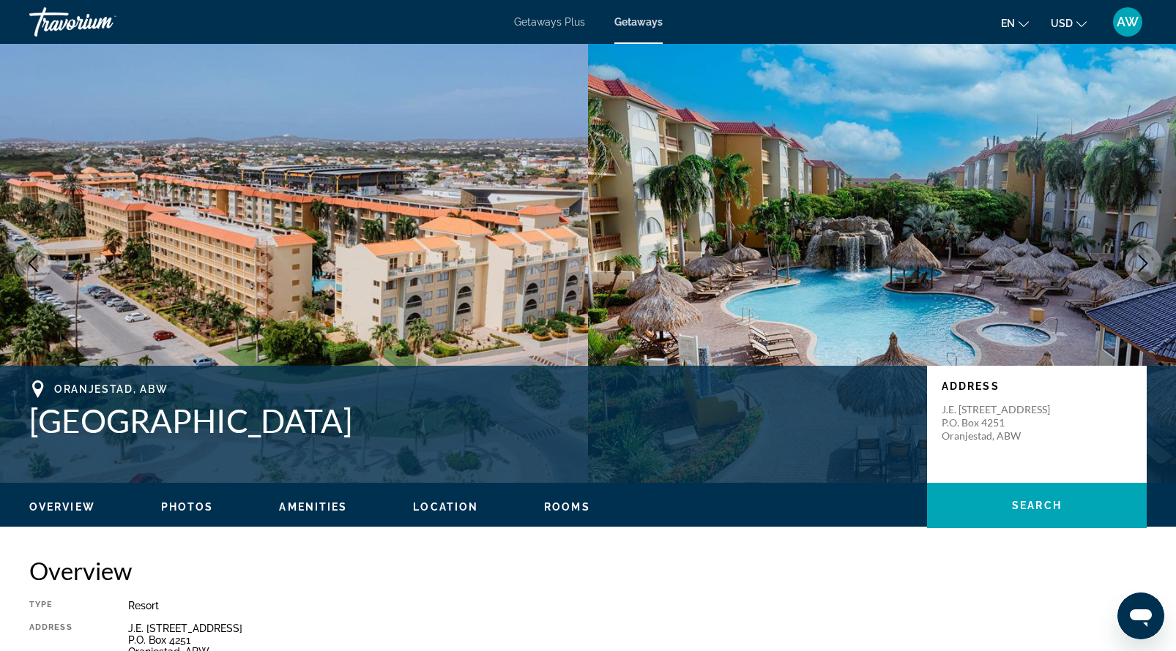
click at [785, 280] on img "Main content" at bounding box center [882, 263] width 588 height 439
click at [1139, 270] on icon "Next image" at bounding box center [1143, 264] width 10 height 18
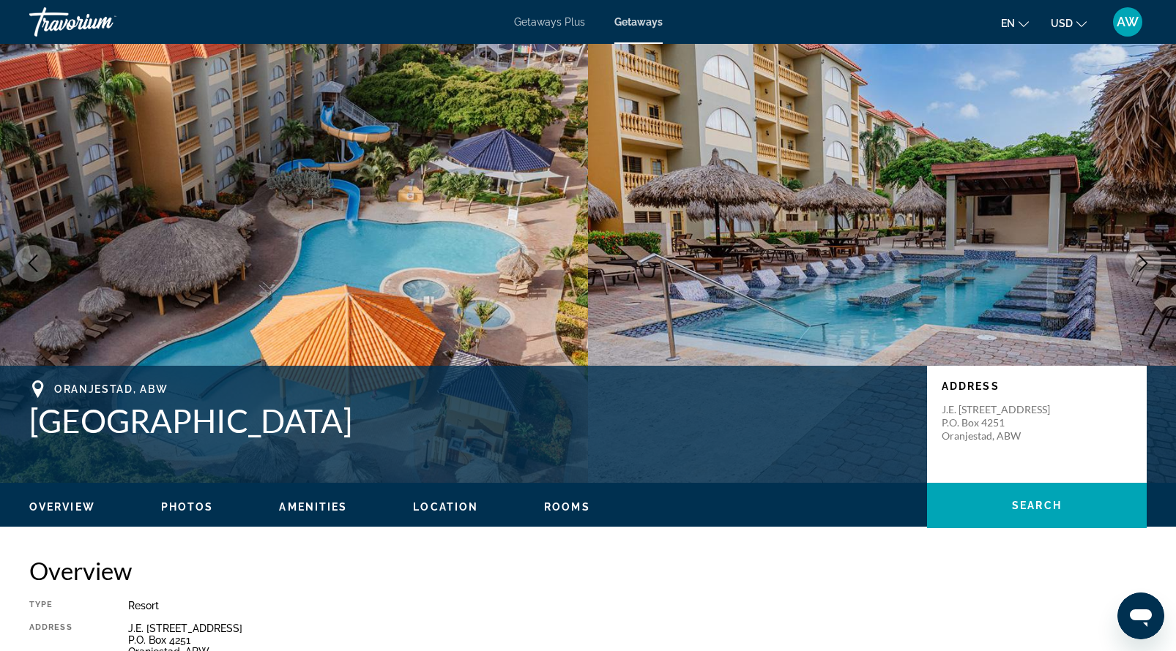
click at [1139, 270] on icon "Next image" at bounding box center [1143, 264] width 10 height 18
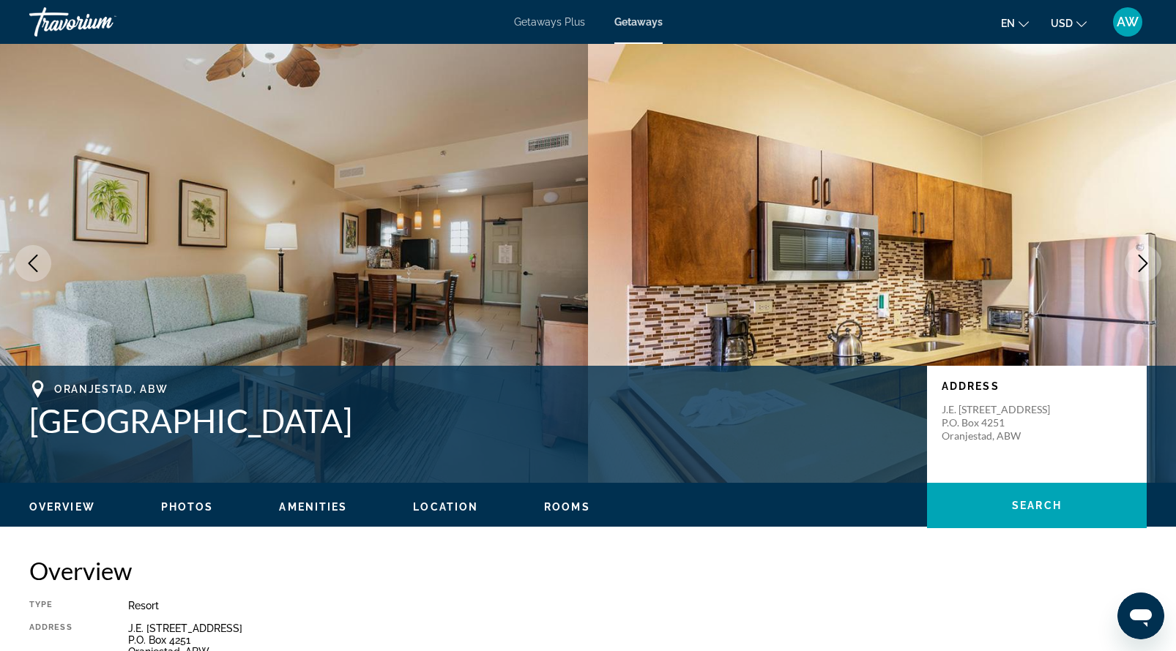
click at [1139, 271] on icon "Next image" at bounding box center [1143, 264] width 10 height 18
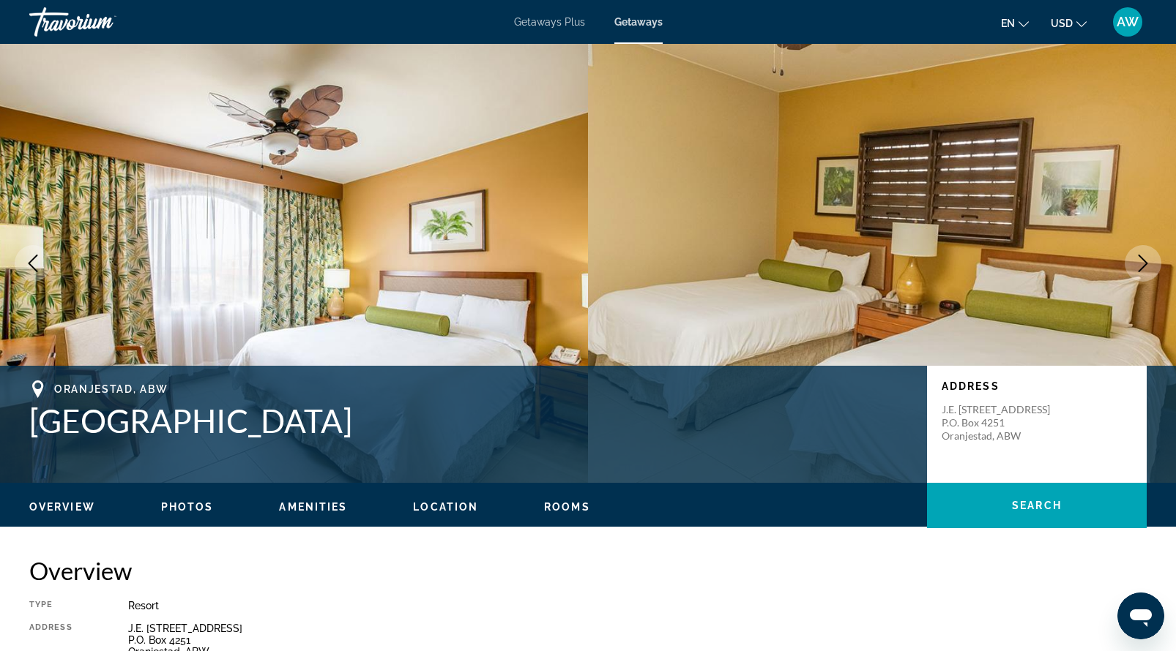
click at [1139, 271] on icon "Next image" at bounding box center [1143, 264] width 10 height 18
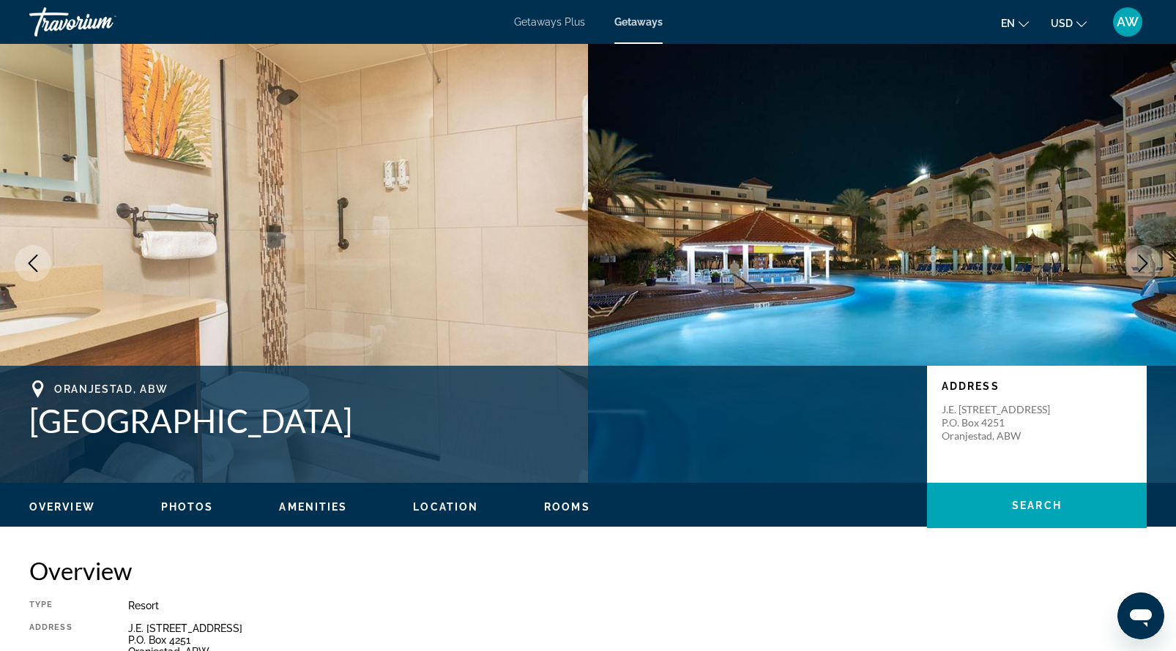
click at [1139, 271] on icon "Next image" at bounding box center [1143, 264] width 10 height 18
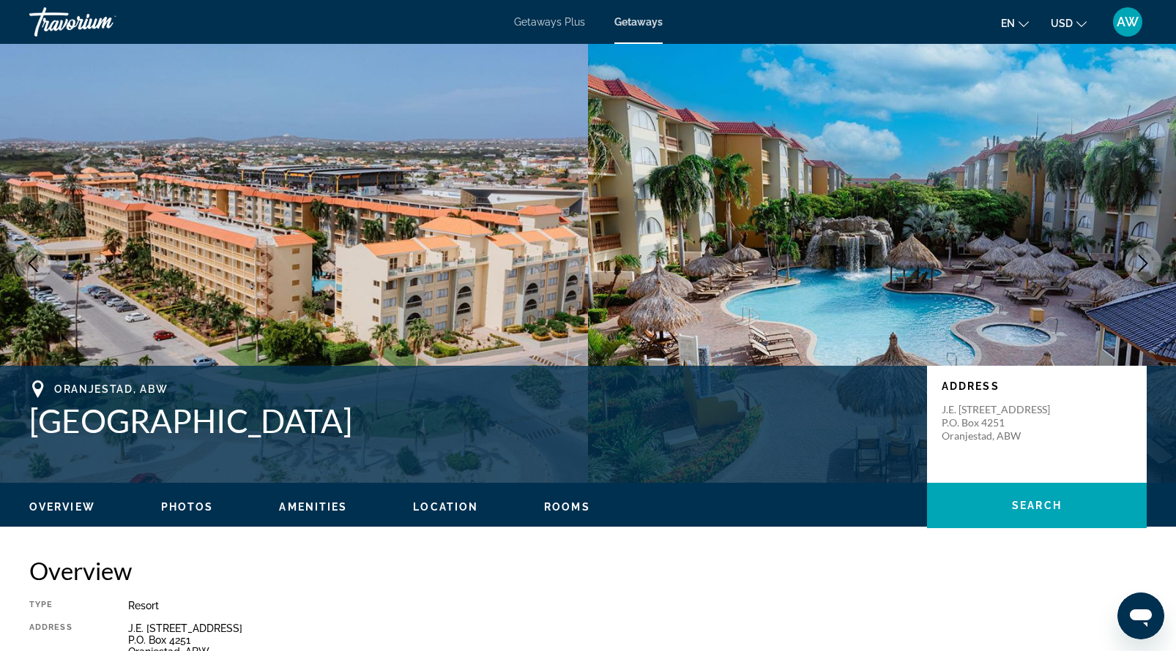
click at [1139, 271] on icon "Next image" at bounding box center [1143, 264] width 10 height 18
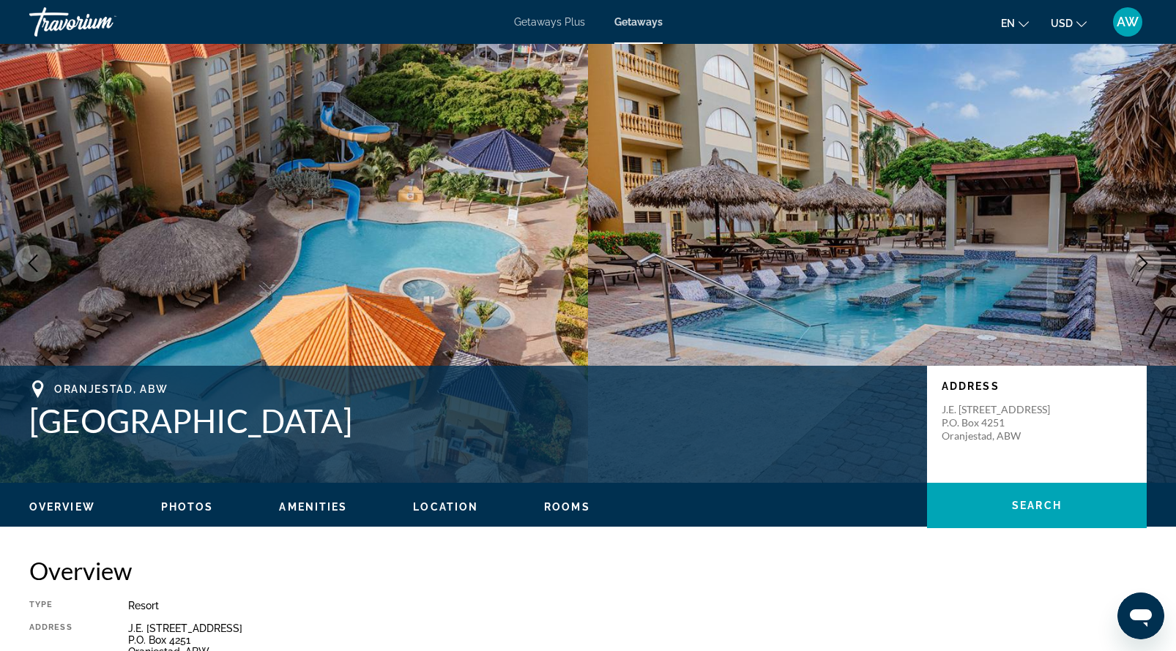
click at [630, 26] on span "Getaways" at bounding box center [638, 22] width 48 height 12
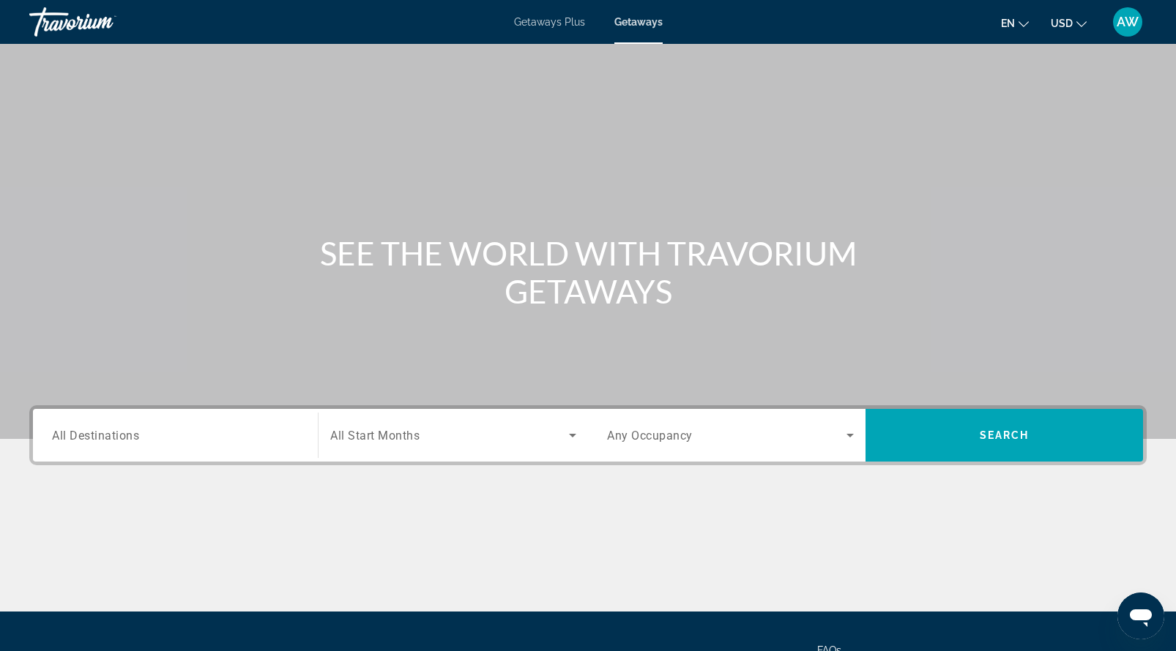
click at [97, 439] on span "All Destinations" at bounding box center [95, 435] width 87 height 14
click at [97, 439] on input "Destination All Destinations" at bounding box center [175, 436] width 247 height 18
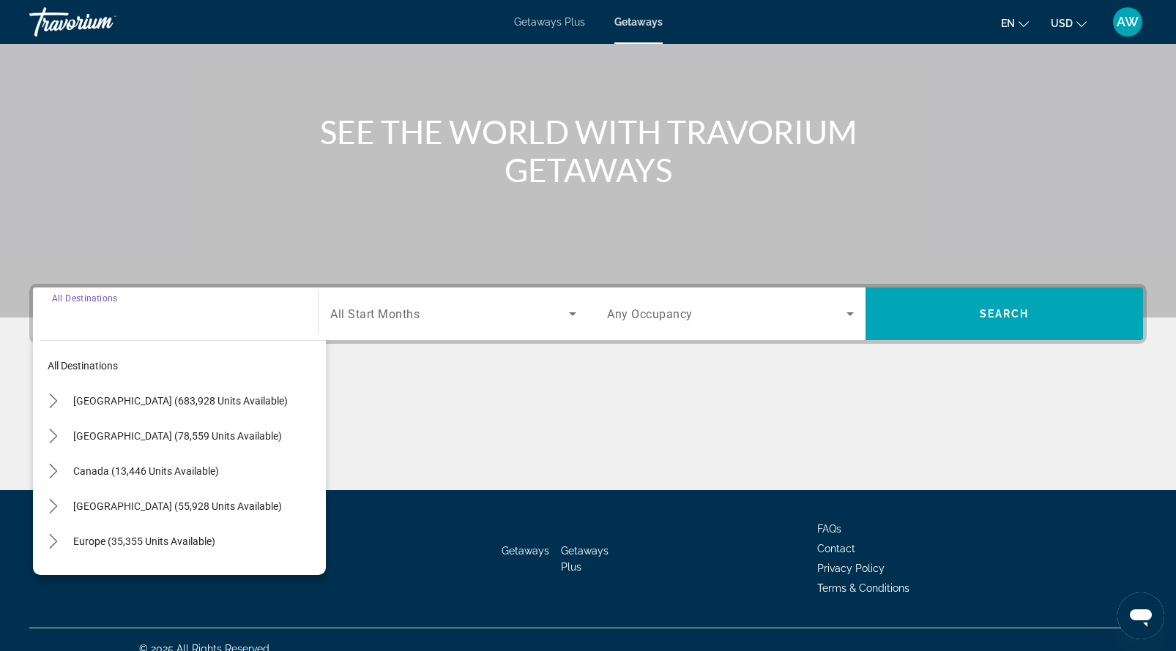
scroll to position [140, 0]
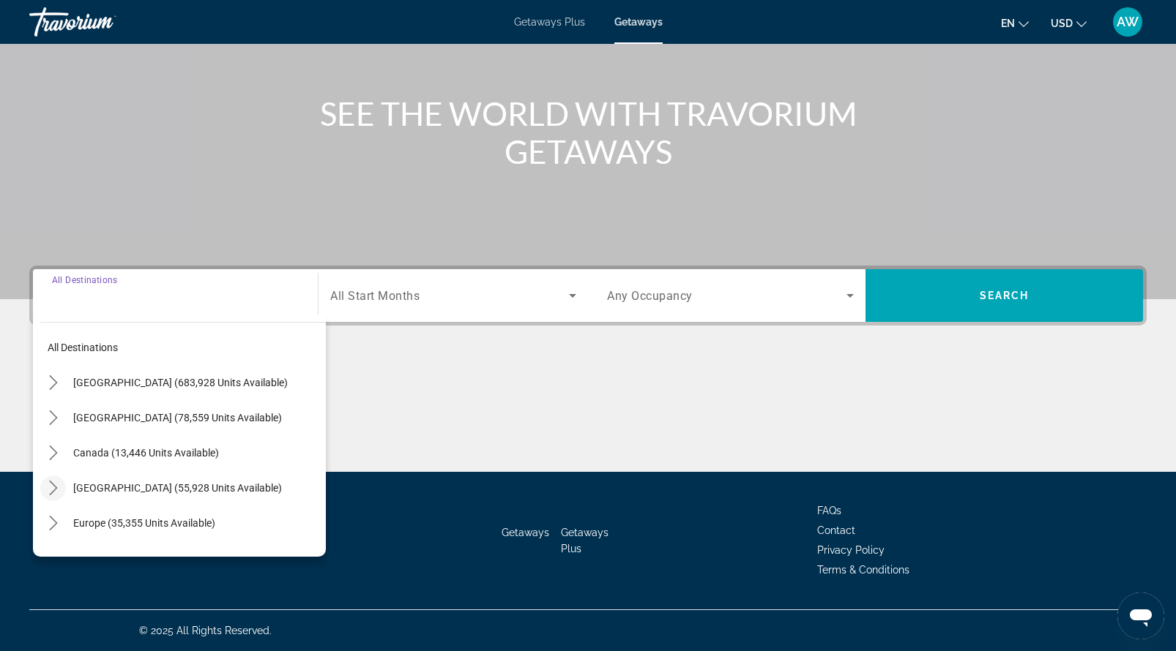
click at [51, 490] on icon "Toggle Caribbean & Atlantic Islands (55,928 units available) submenu" at bounding box center [53, 488] width 15 height 15
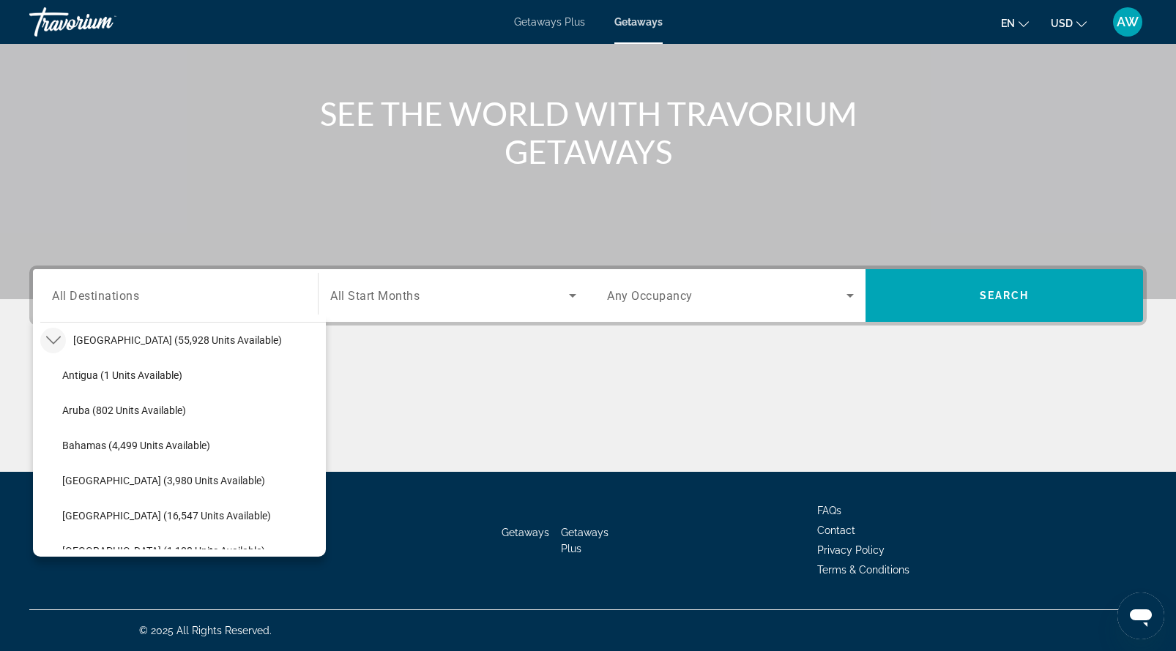
click at [387, 302] on span "All Start Months" at bounding box center [374, 296] width 89 height 14
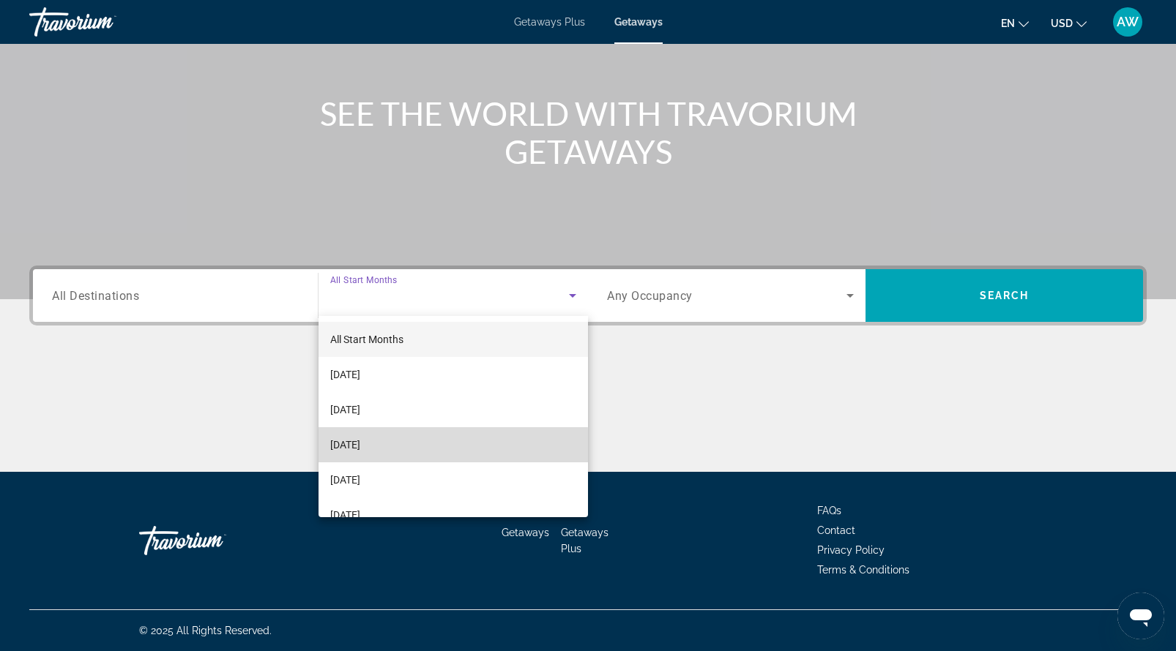
click at [360, 447] on span "[DATE]" at bounding box center [345, 445] width 30 height 18
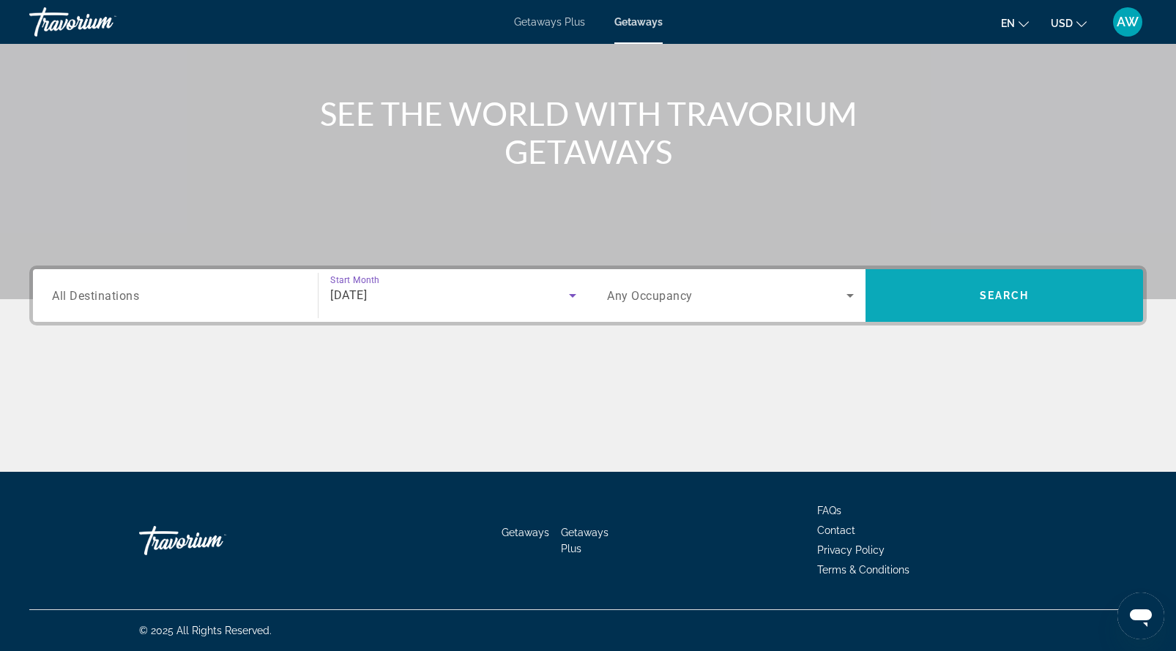
click at [908, 306] on span "Search" at bounding box center [1003, 295] width 277 height 35
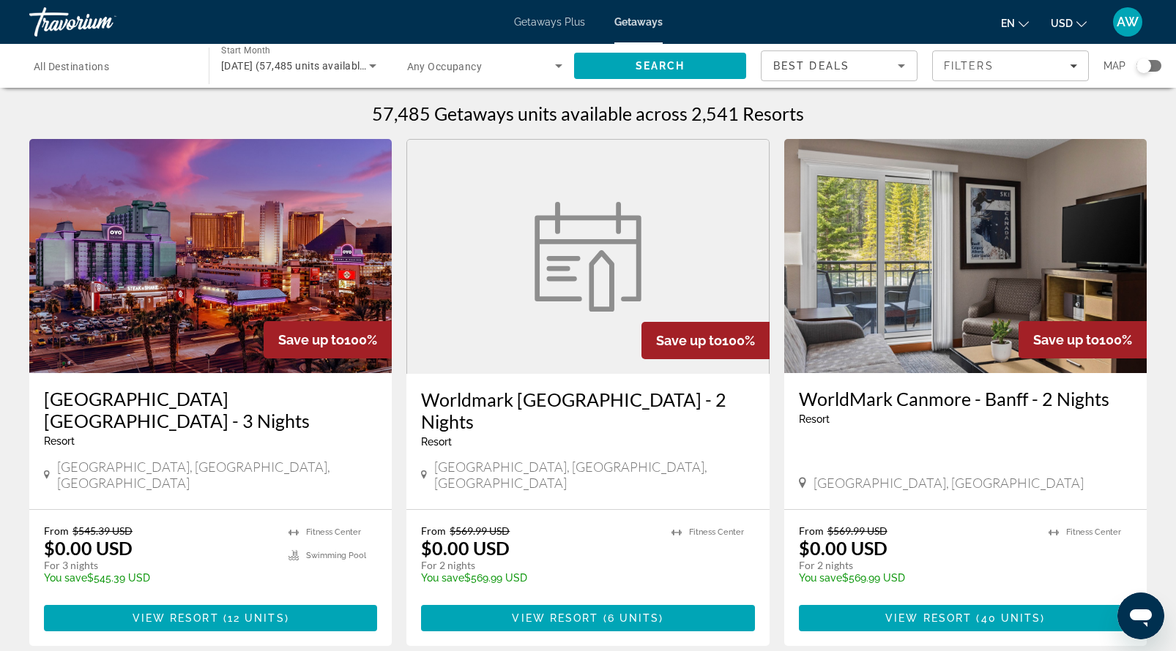
click at [163, 68] on input "Destination All Destinations" at bounding box center [112, 67] width 156 height 18
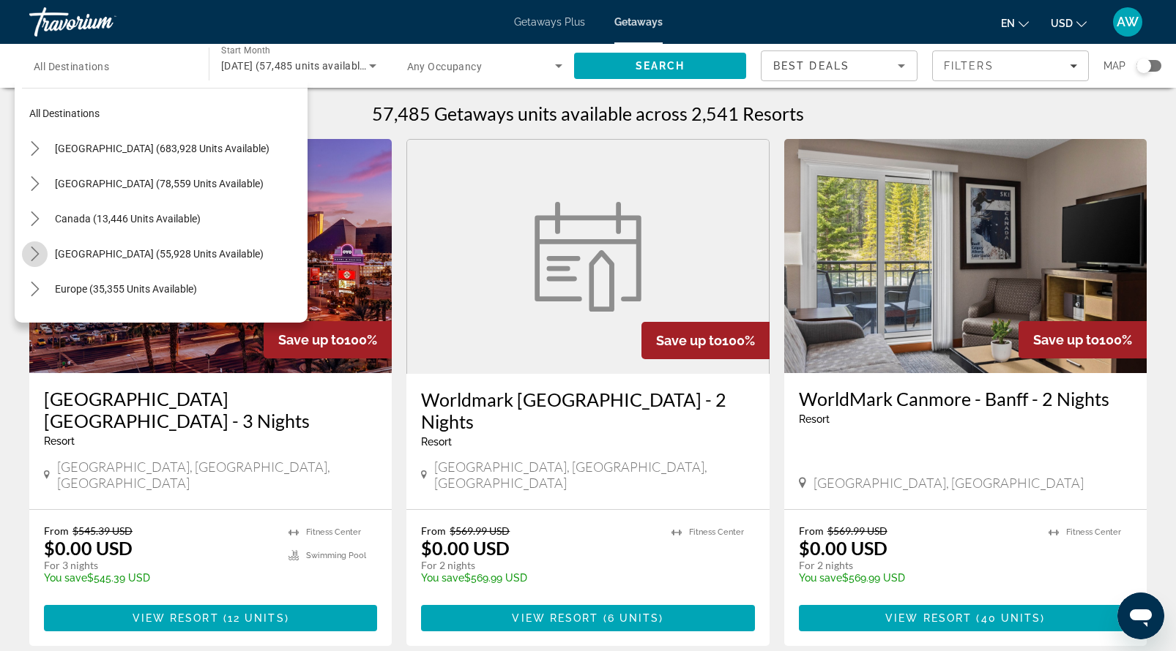
click at [37, 254] on icon "Toggle Caribbean & Atlantic Islands (55,928 units available) submenu" at bounding box center [35, 254] width 15 height 15
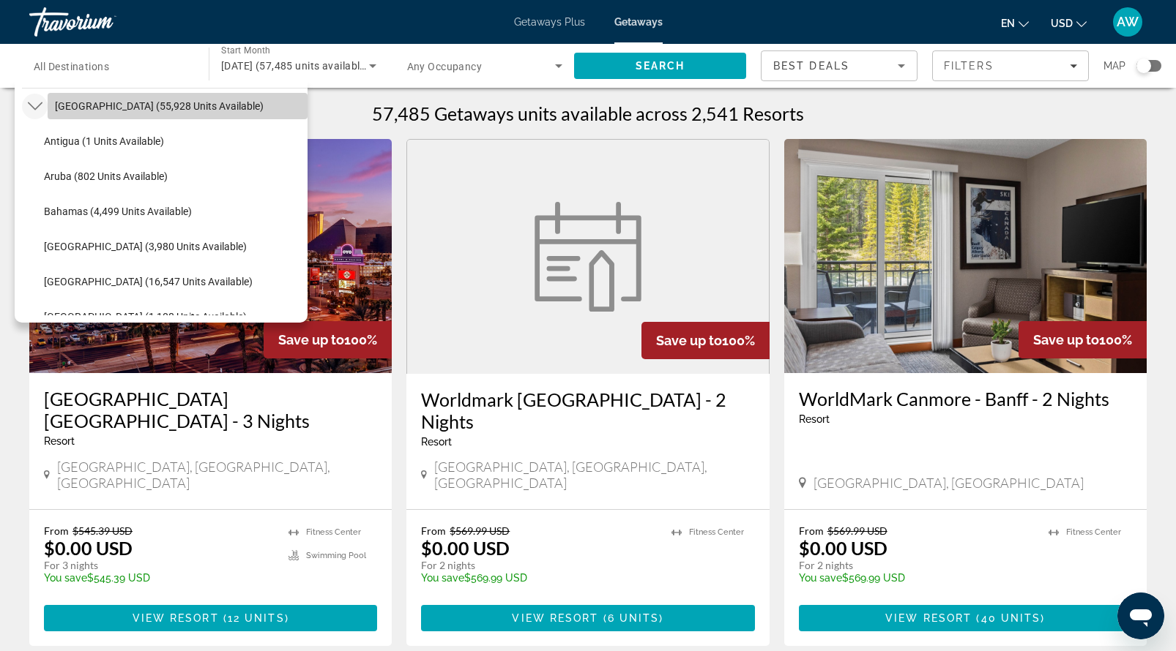
click at [92, 103] on span "[GEOGRAPHIC_DATA] (55,928 units available)" at bounding box center [159, 106] width 209 height 12
type input "**********"
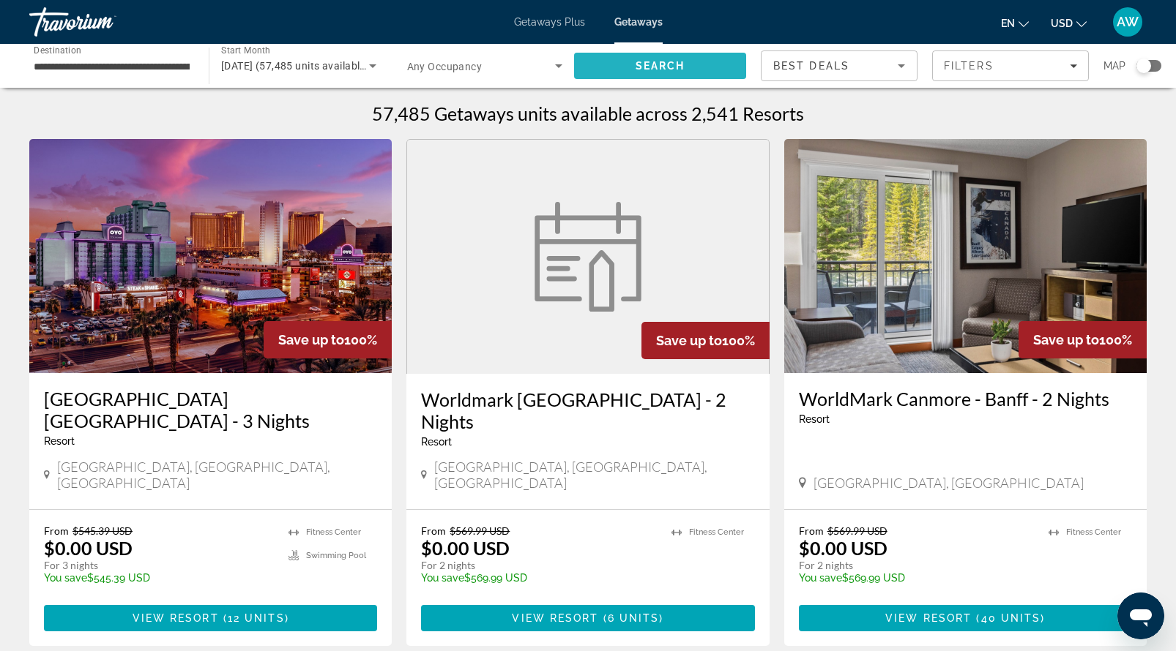
click at [662, 69] on span "Search" at bounding box center [660, 66] width 50 height 12
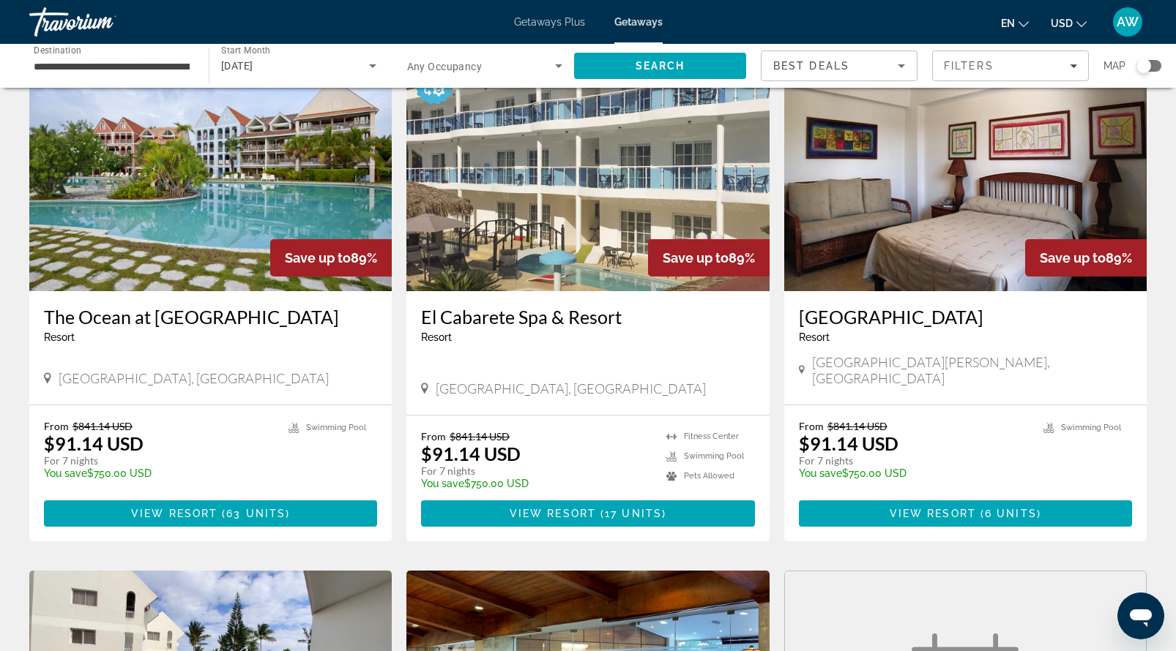
scroll to position [1117, 0]
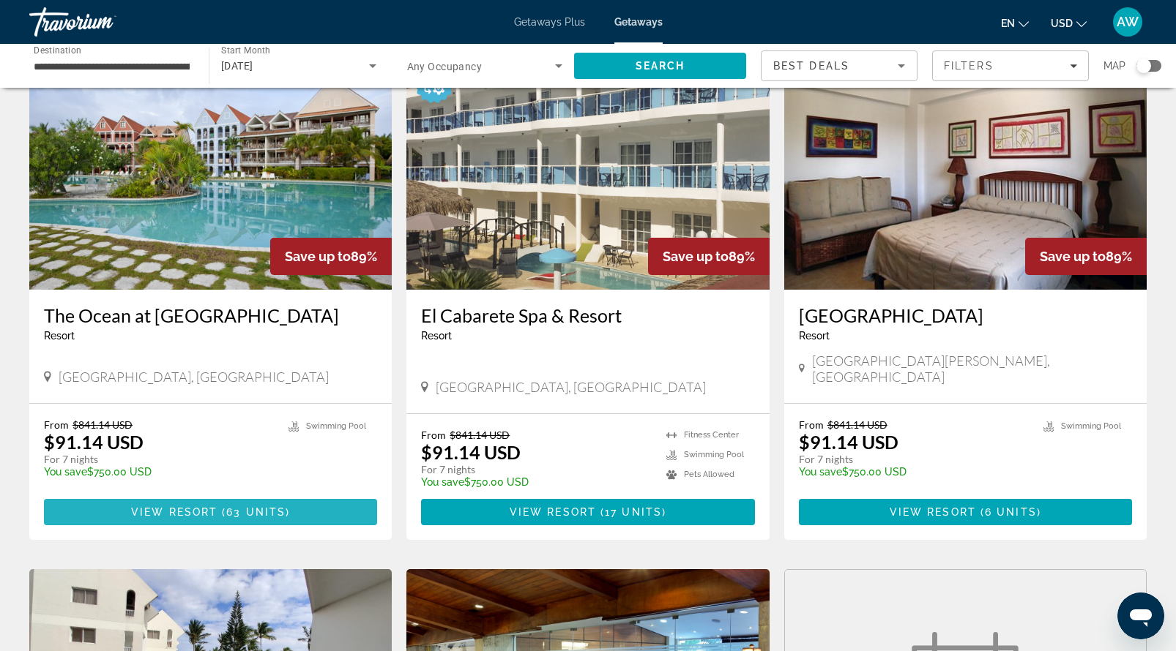
click at [143, 507] on span "View Resort" at bounding box center [174, 513] width 86 height 12
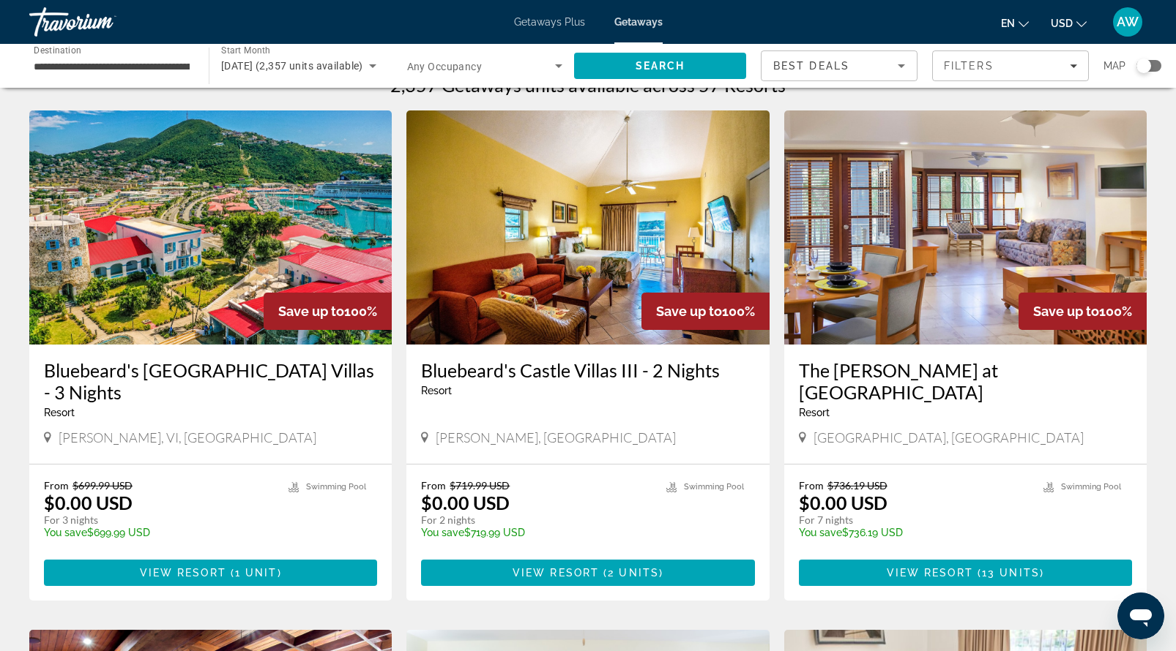
scroll to position [32, 0]
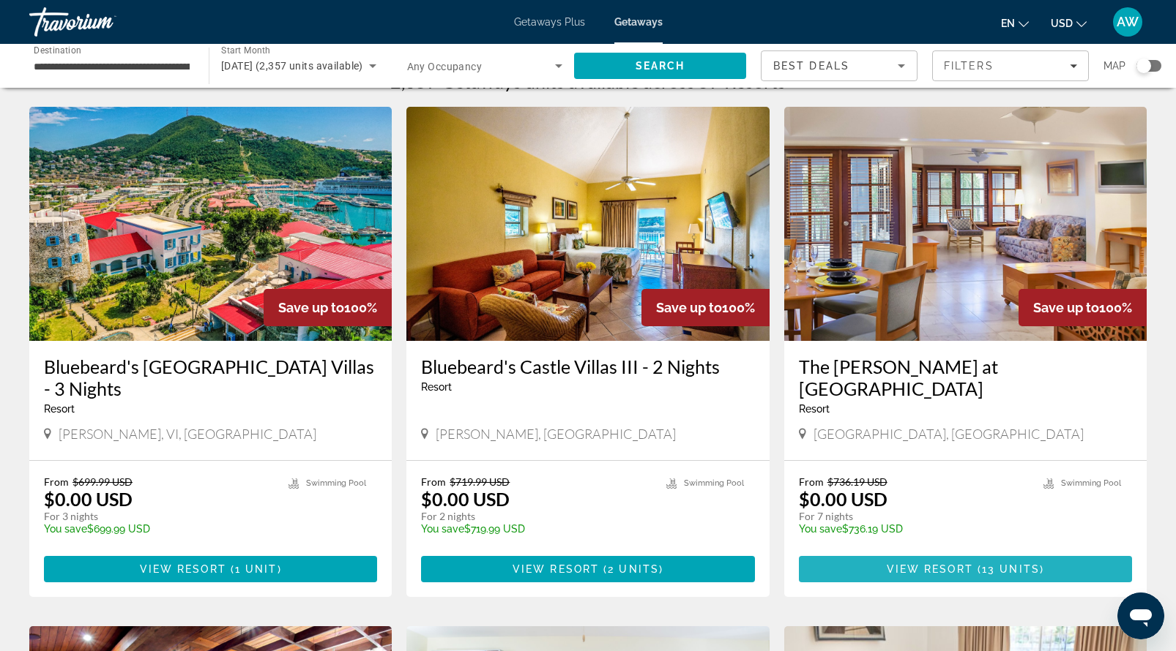
click at [934, 570] on span "View Resort" at bounding box center [929, 570] width 86 height 12
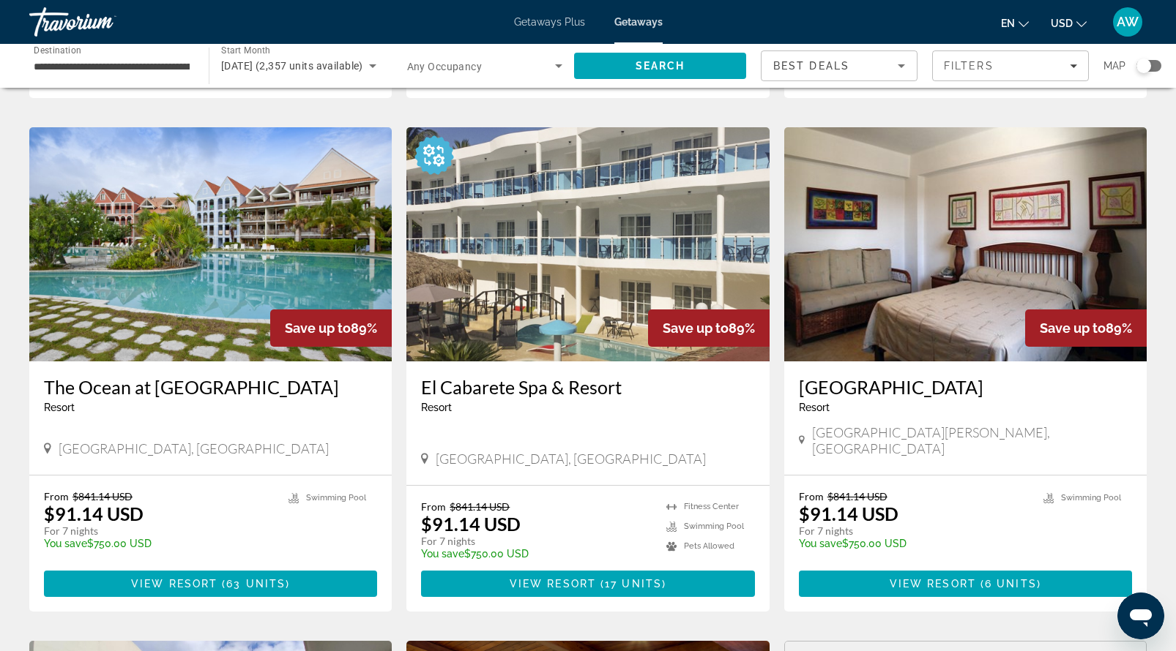
scroll to position [1055, 0]
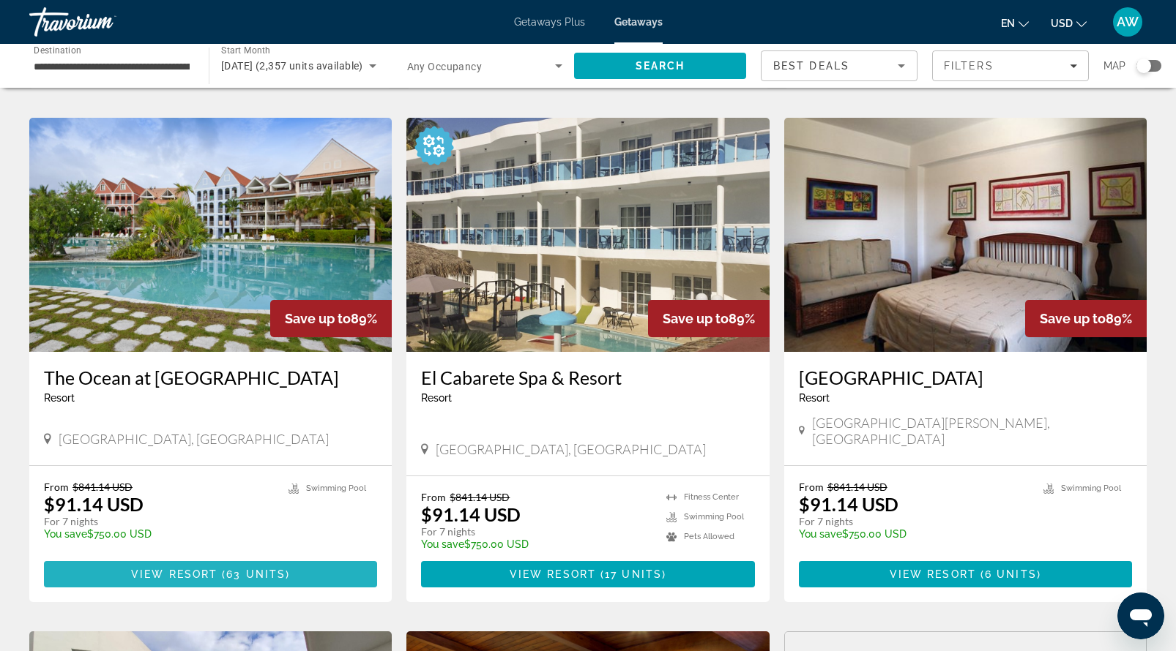
click at [210, 570] on span "View Resort" at bounding box center [174, 575] width 86 height 12
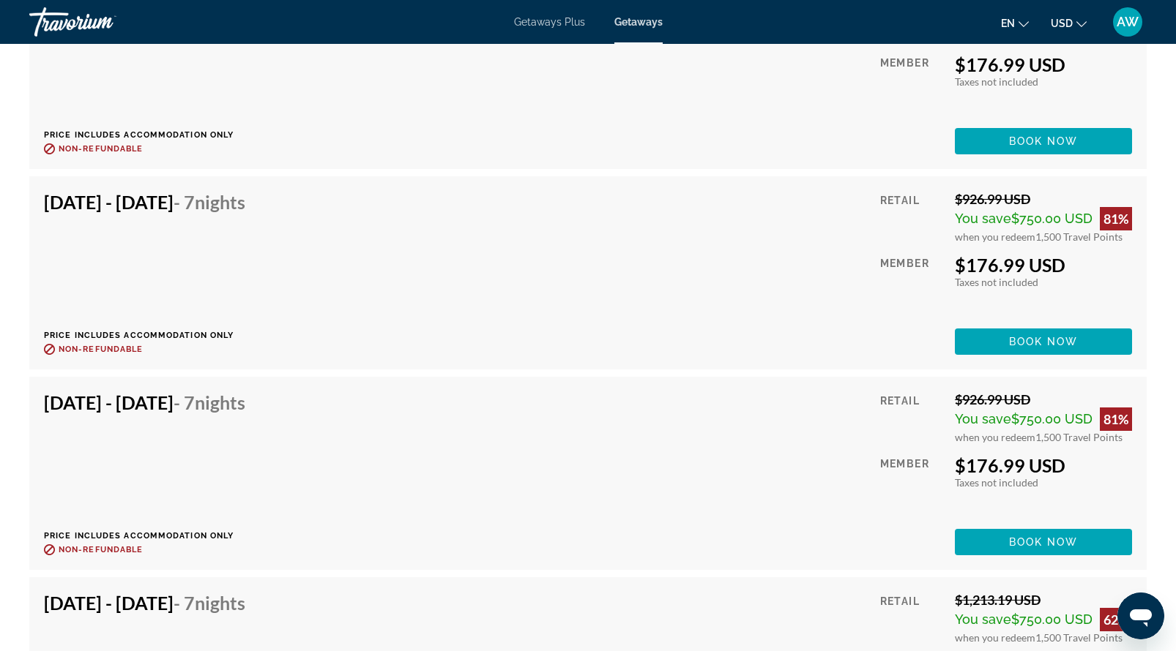
scroll to position [10193, 0]
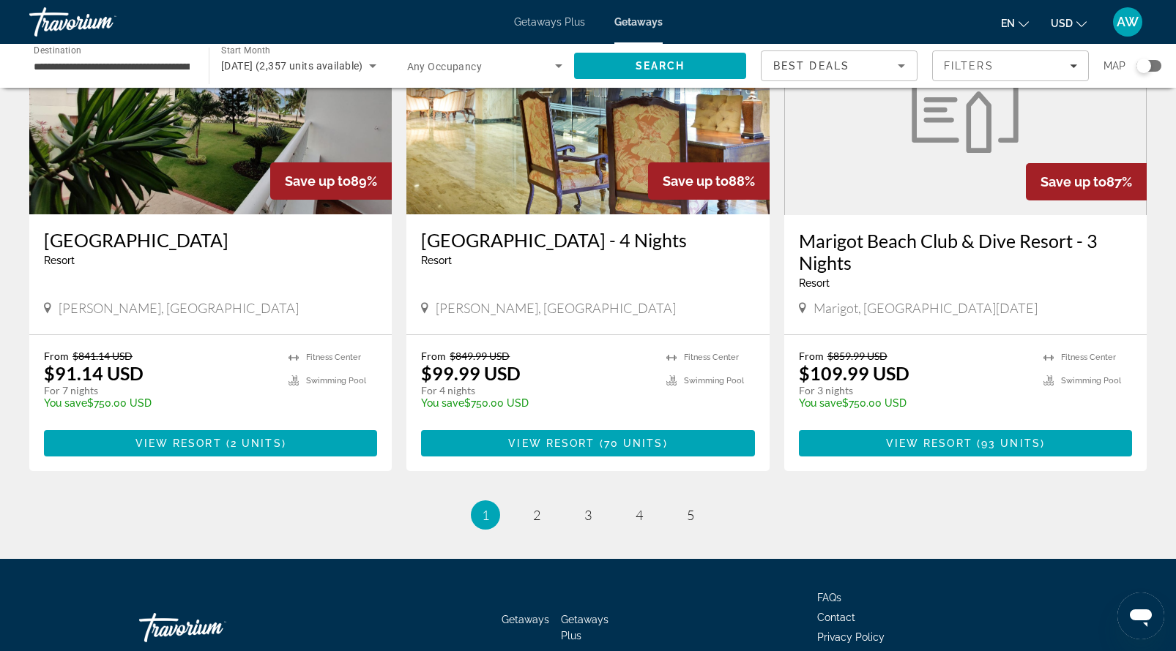
scroll to position [1783, 0]
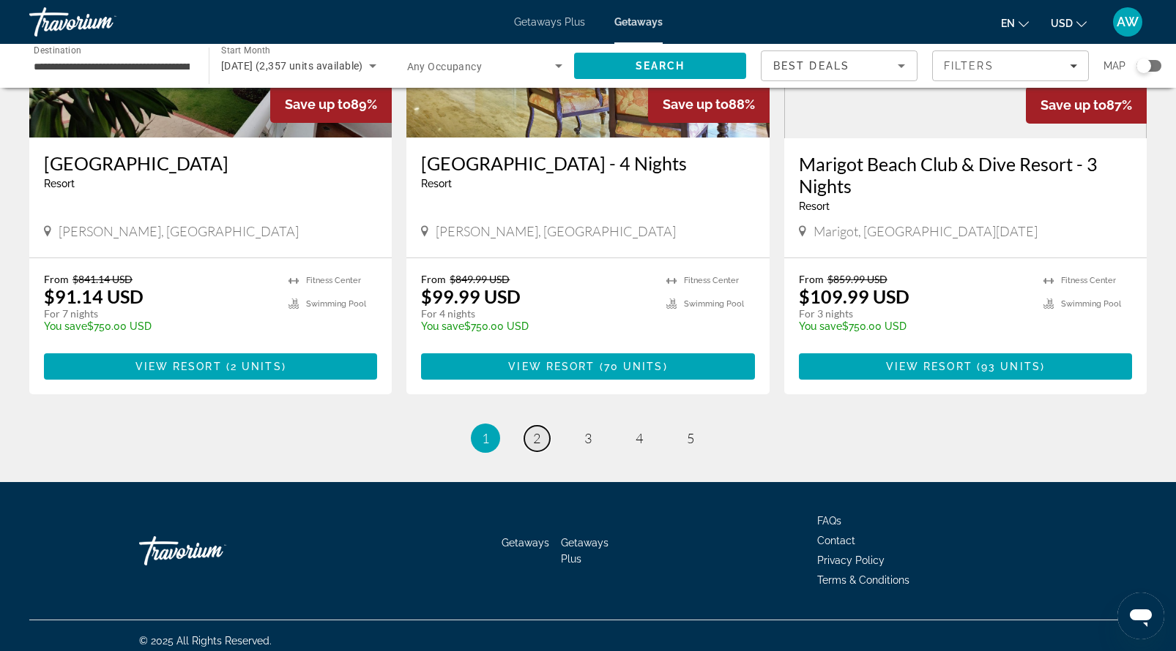
click at [530, 427] on link "page 2" at bounding box center [537, 439] width 26 height 26
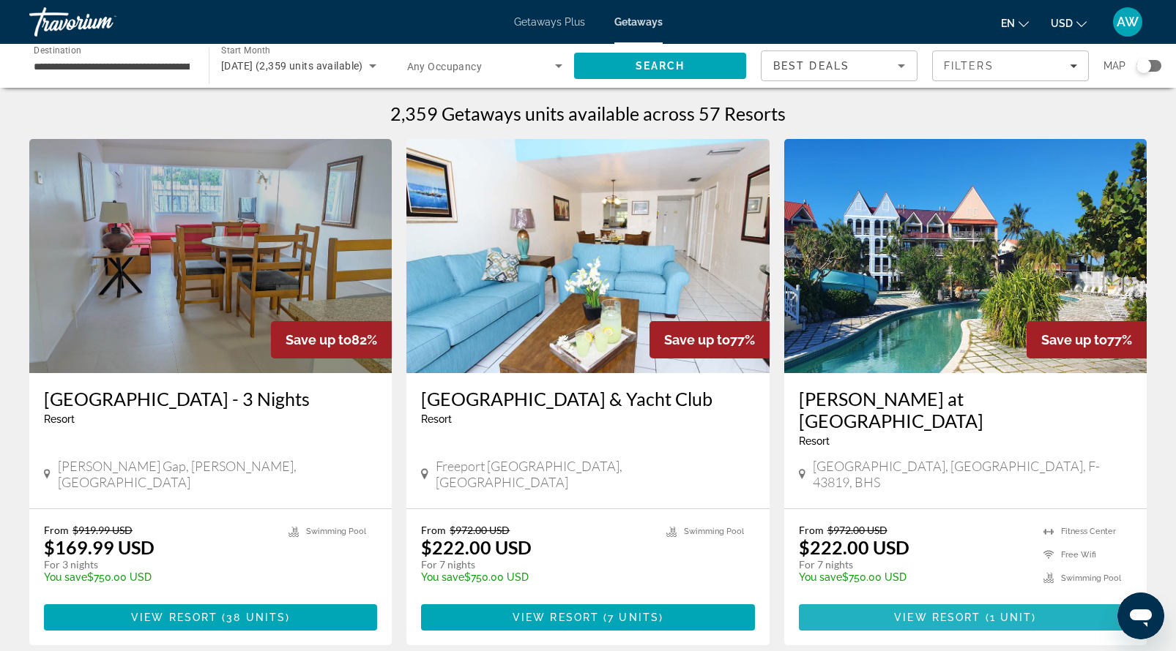
click at [912, 612] on span "View Resort" at bounding box center [937, 618] width 86 height 12
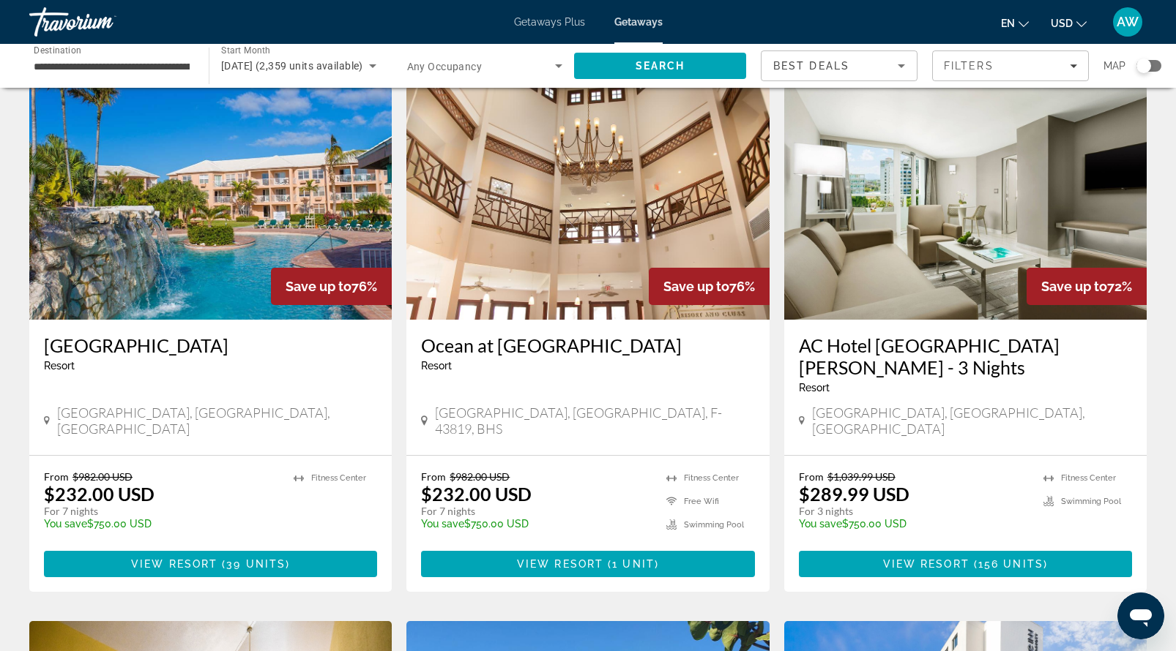
scroll to position [591, 0]
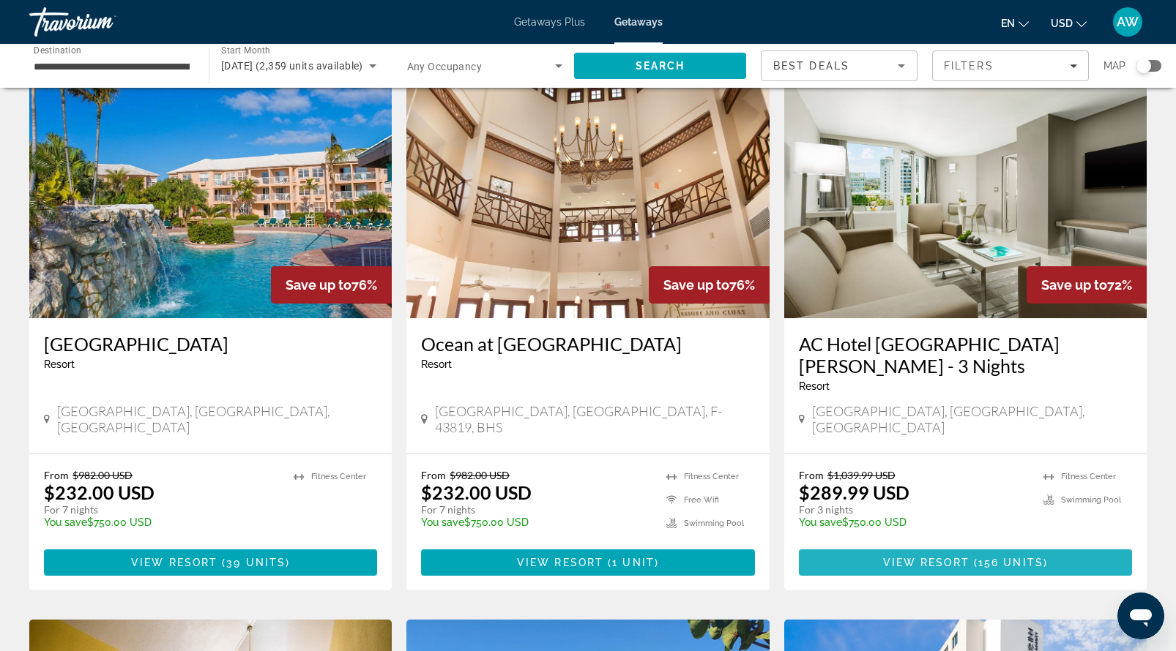
click at [934, 557] on span "View Resort" at bounding box center [926, 563] width 86 height 12
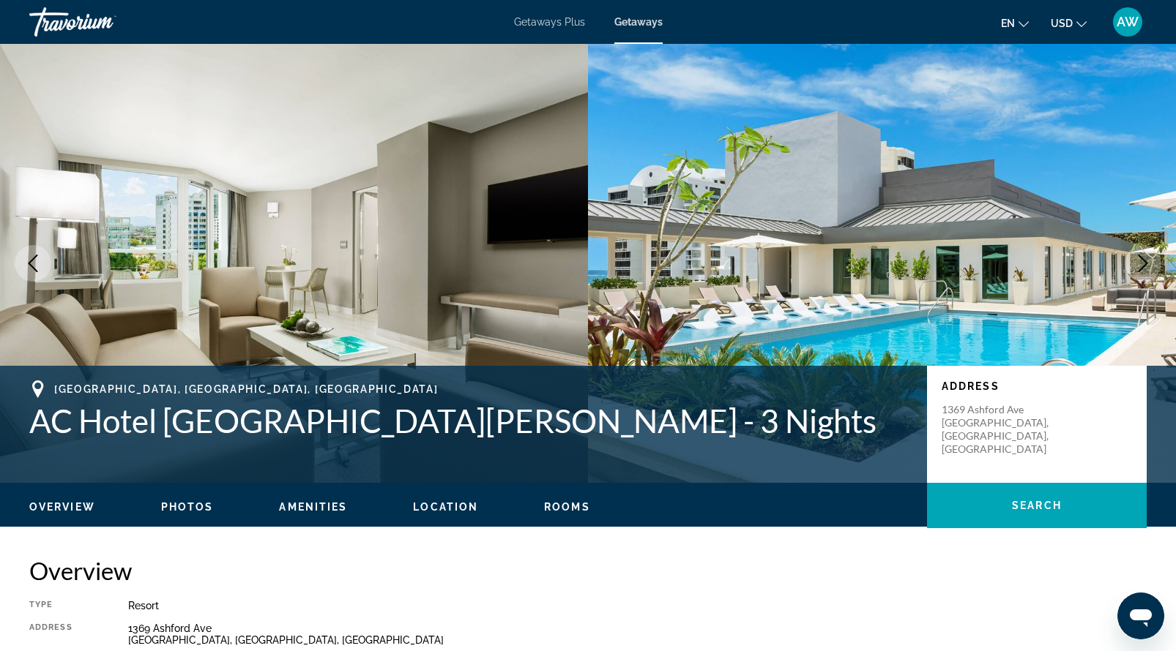
click at [746, 222] on img "Main content" at bounding box center [882, 263] width 588 height 439
click at [990, 283] on img "Main content" at bounding box center [882, 263] width 588 height 439
click at [1146, 264] on icon "Next image" at bounding box center [1143, 264] width 10 height 18
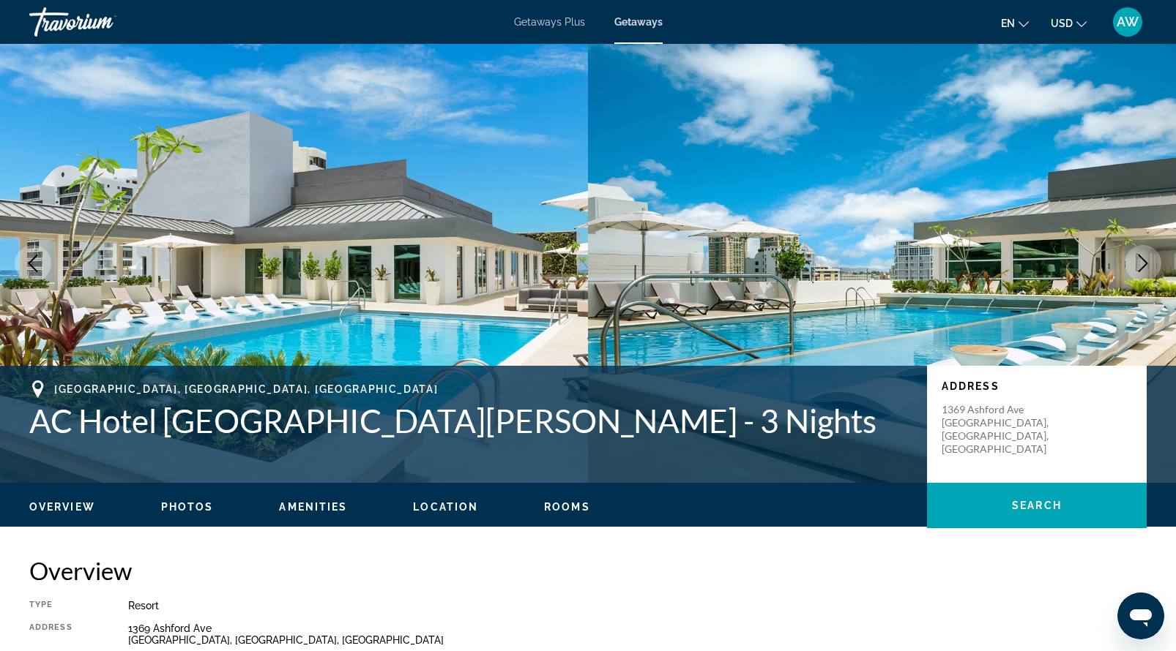
click at [1143, 271] on icon "Next image" at bounding box center [1143, 264] width 18 height 18
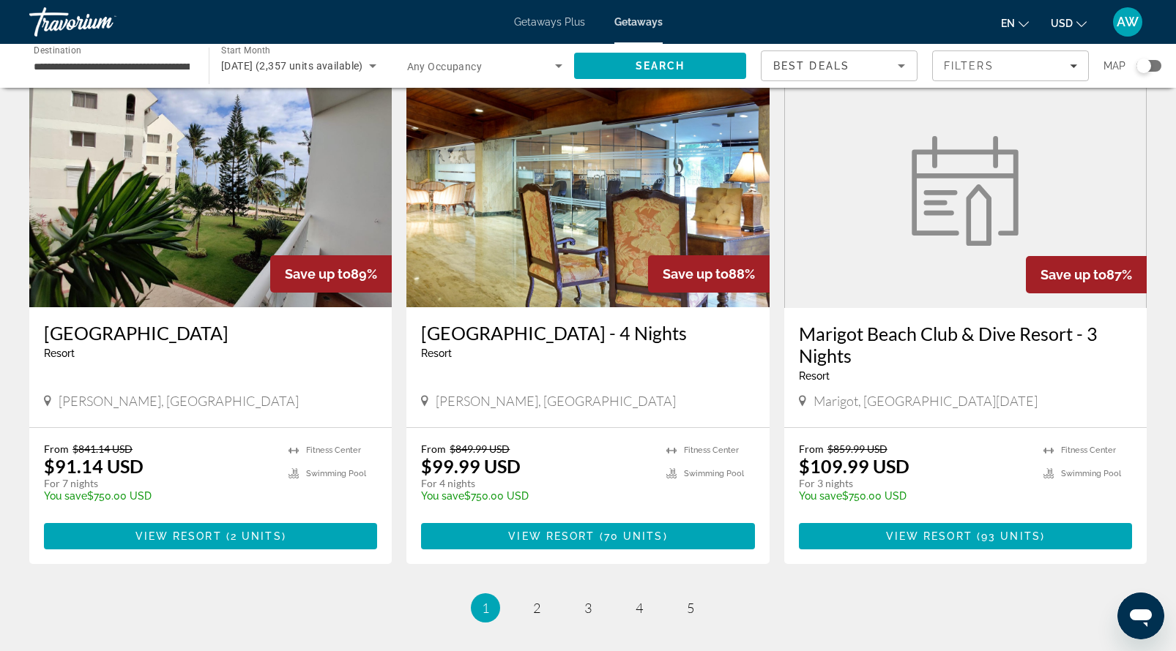
scroll to position [1612, 0]
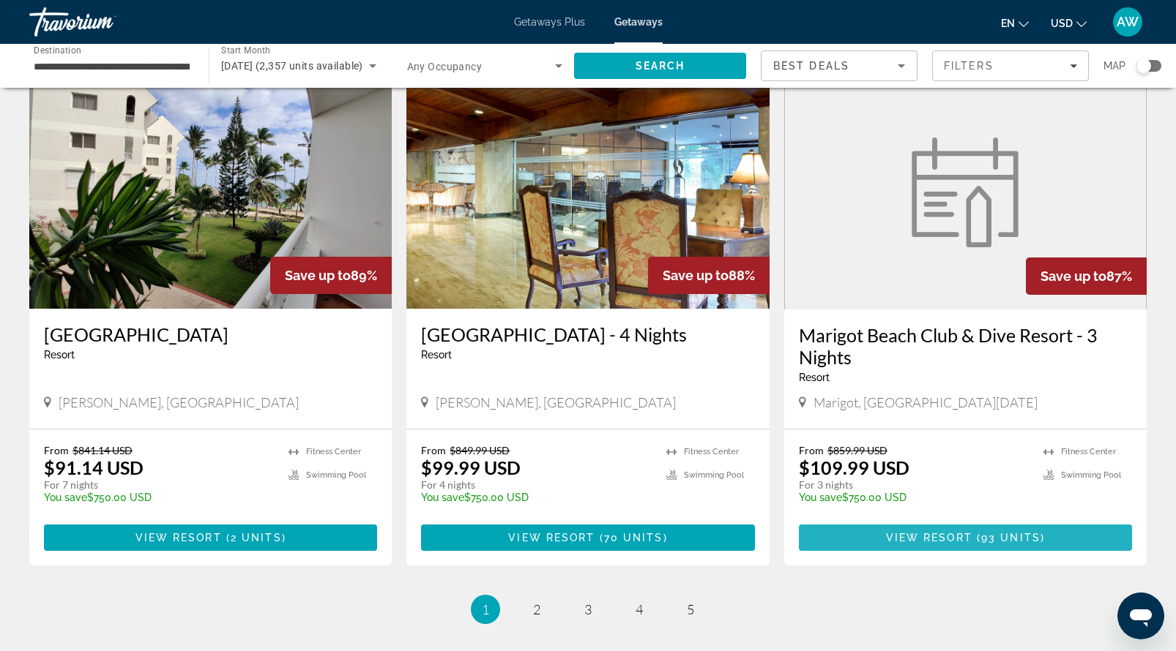
click at [1008, 532] on span "93 units" at bounding box center [1010, 538] width 59 height 12
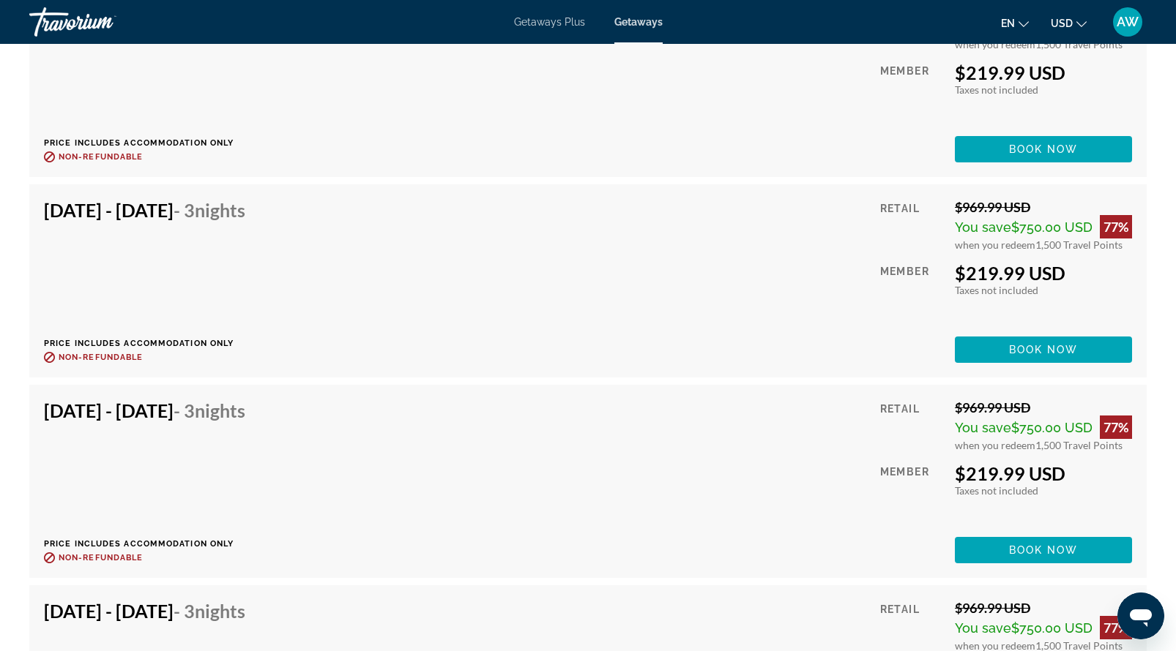
scroll to position [6926, 0]
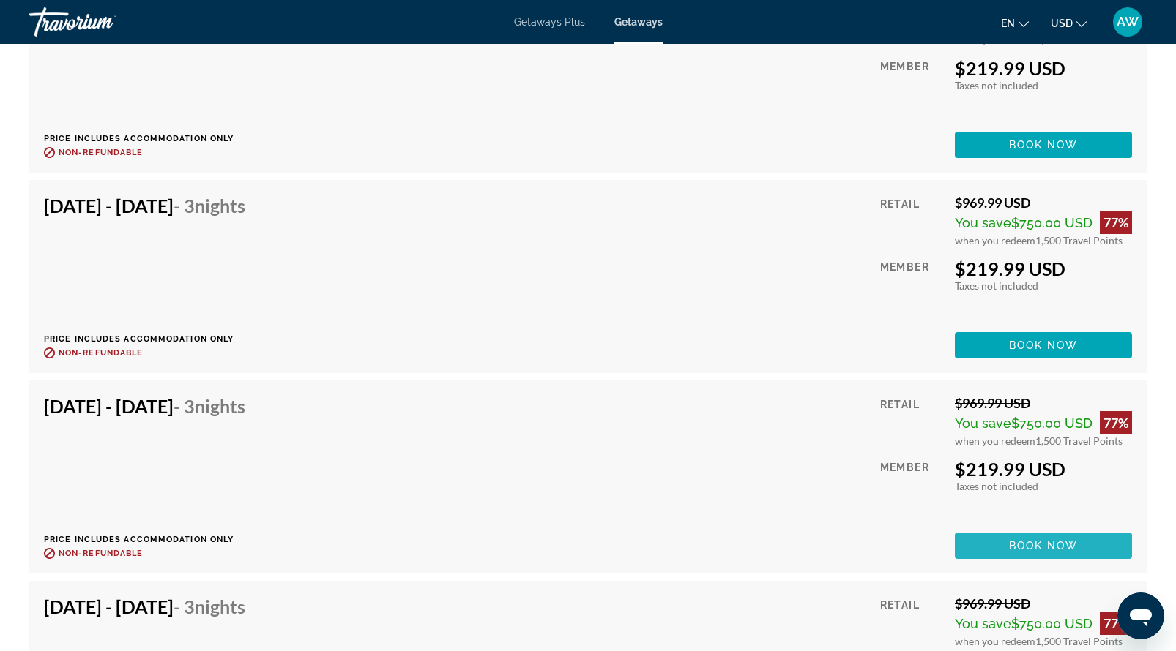
click at [1009, 540] on span "Book now" at bounding box center [1044, 546] width 70 height 12
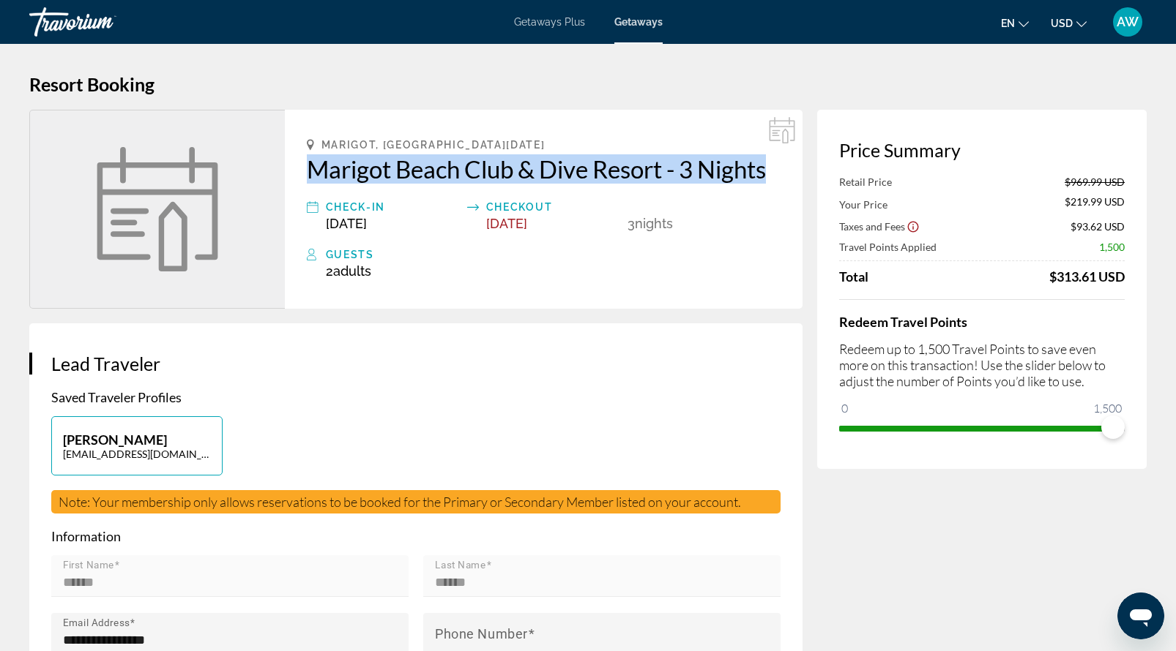
drag, startPoint x: 294, startPoint y: 164, endPoint x: 768, endPoint y: 178, distance: 473.8
click at [768, 178] on div "Marigot, [GEOGRAPHIC_DATA][DATE] - 3 Nights Check-In [DATE] Checkout [DATE] 3 N…" at bounding box center [544, 209] width 518 height 199
copy h2 "Marigot Beach Club & Dive Resort - 3 Nights"
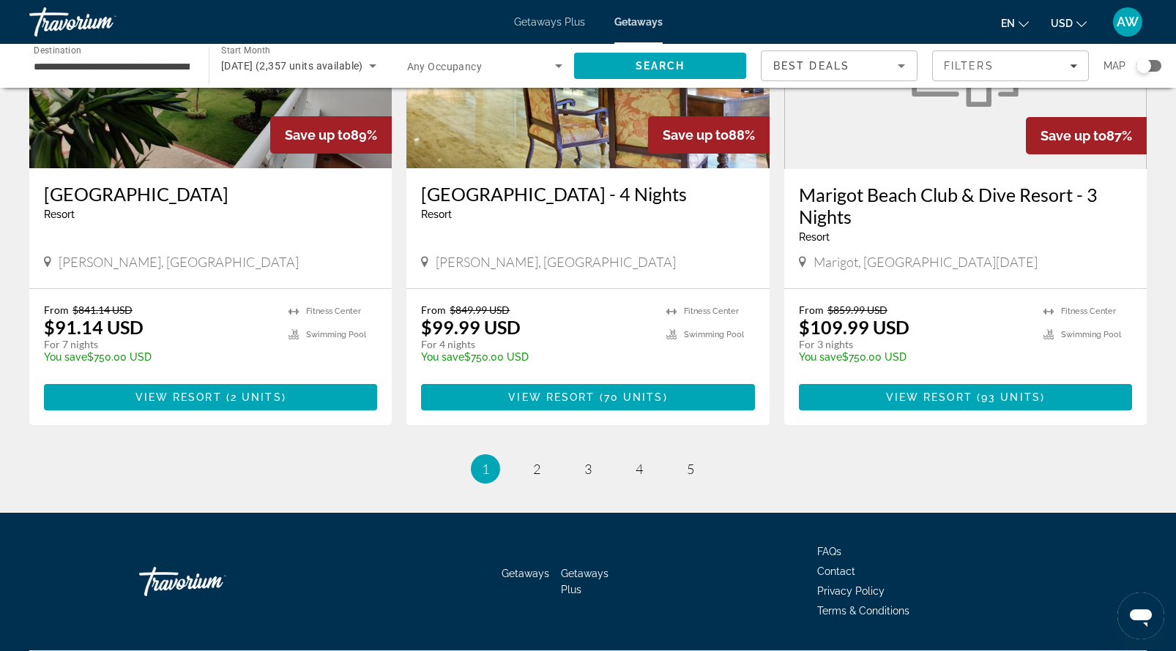
scroll to position [1766, 0]
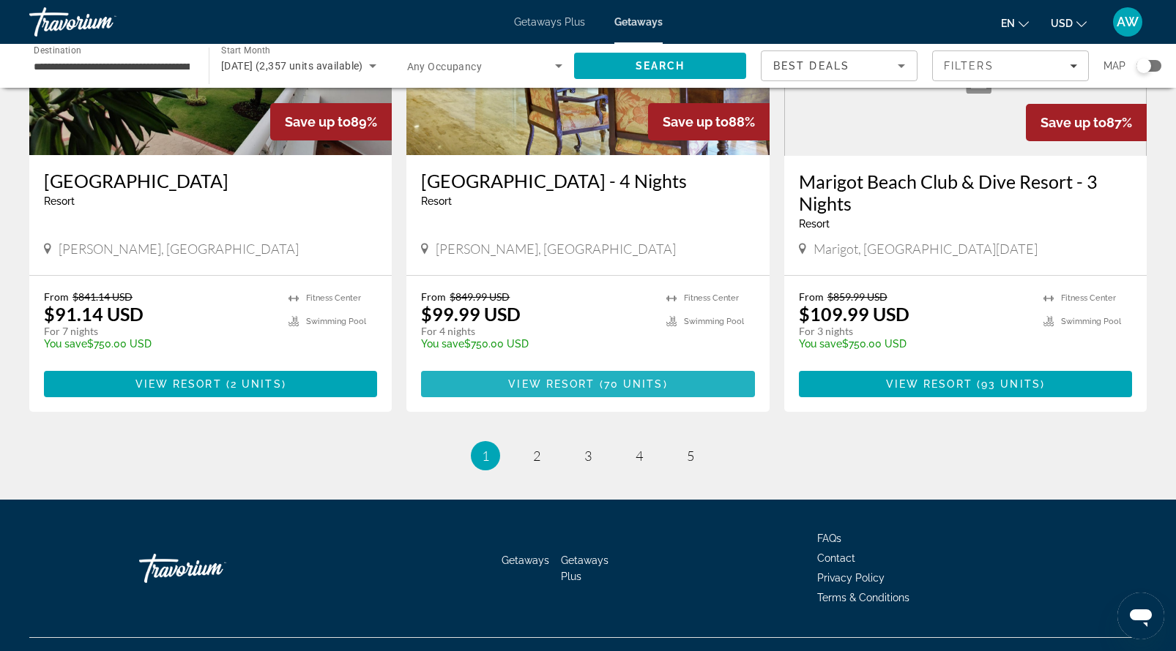
click at [539, 378] on span "View Resort" at bounding box center [551, 384] width 86 height 12
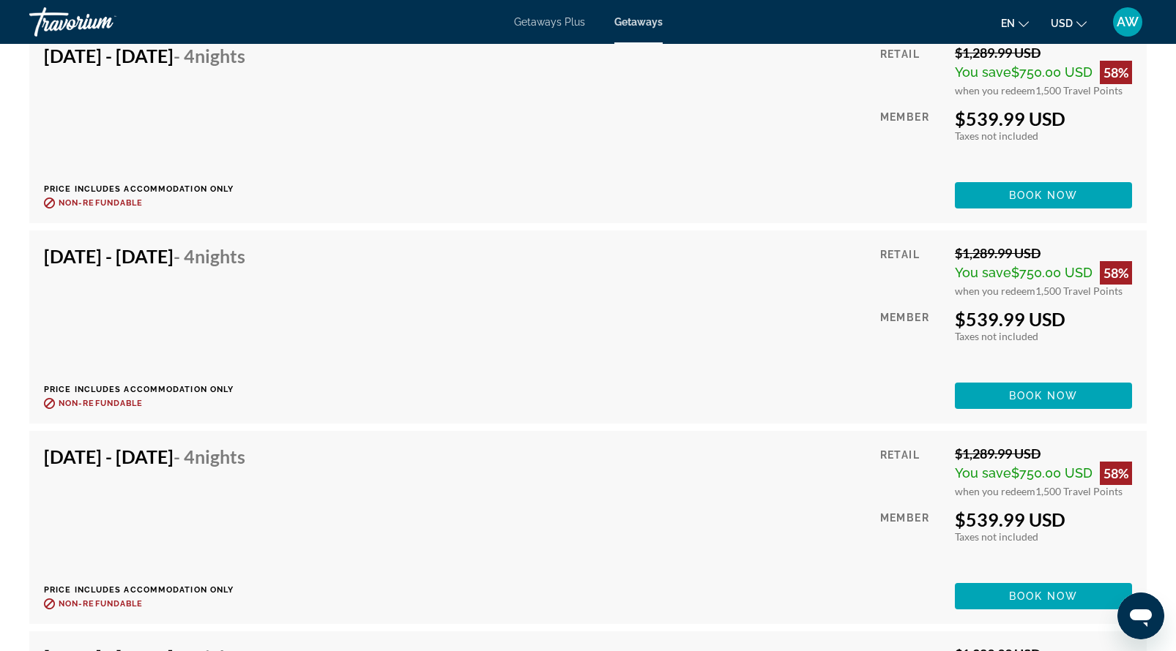
scroll to position [9255, 0]
click at [1031, 598] on span "Book now" at bounding box center [1044, 596] width 70 height 12
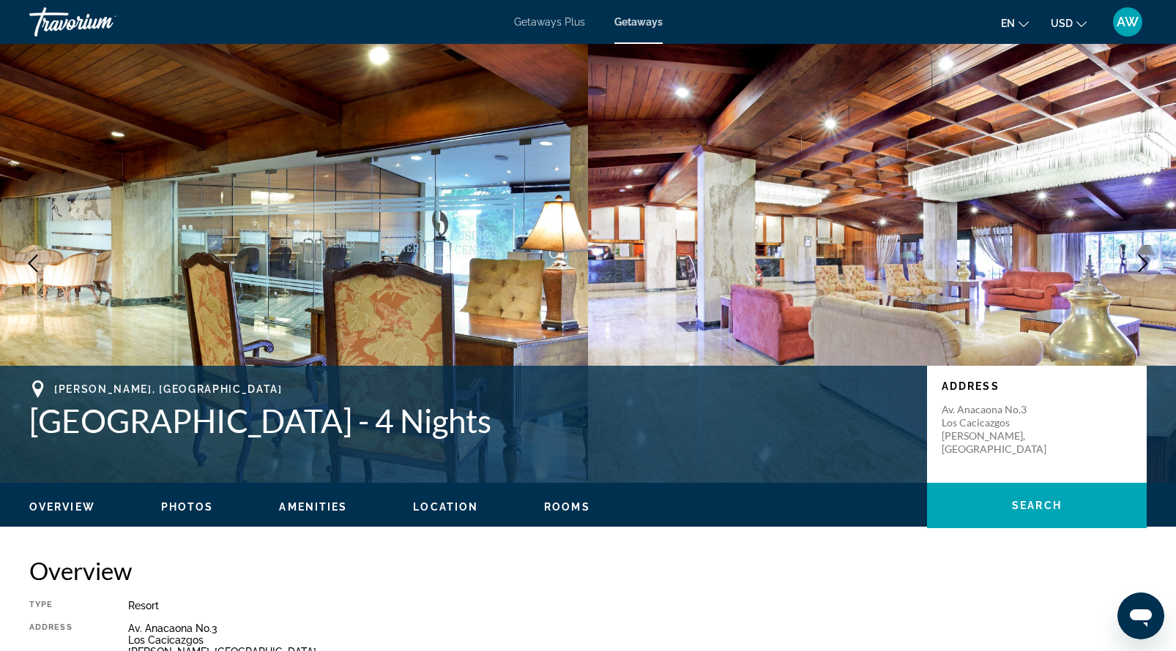
click at [1026, 255] on img "Main content" at bounding box center [882, 263] width 588 height 439
click at [1143, 263] on icon "Next image" at bounding box center [1143, 264] width 18 height 18
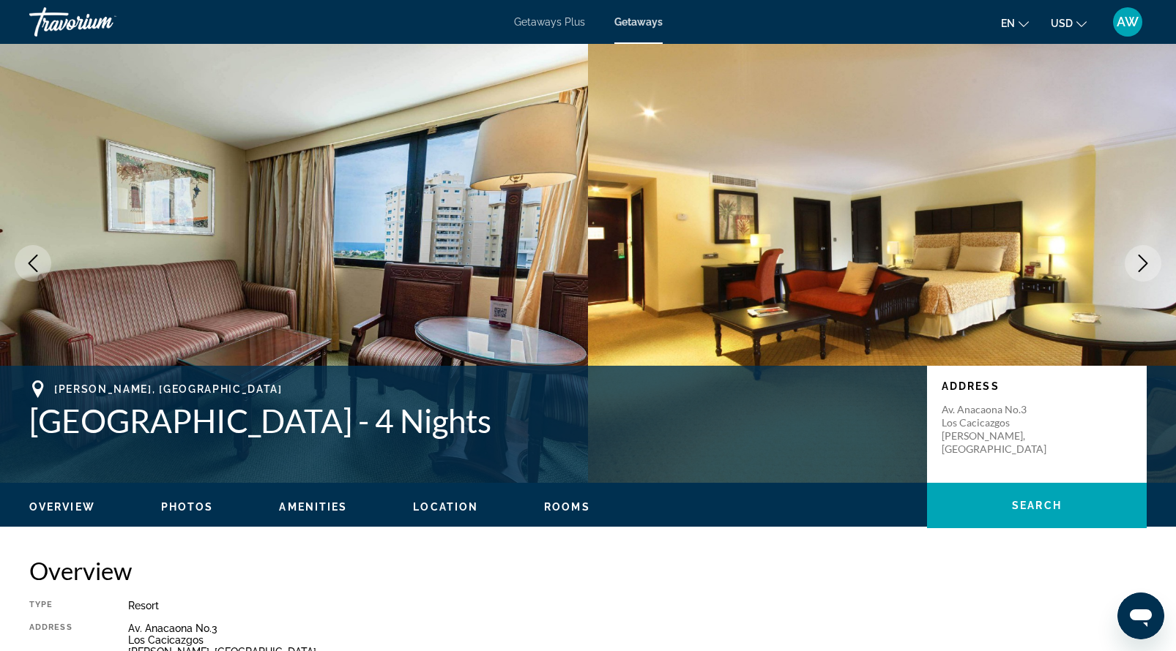
click at [1144, 263] on icon "Next image" at bounding box center [1143, 264] width 18 height 18
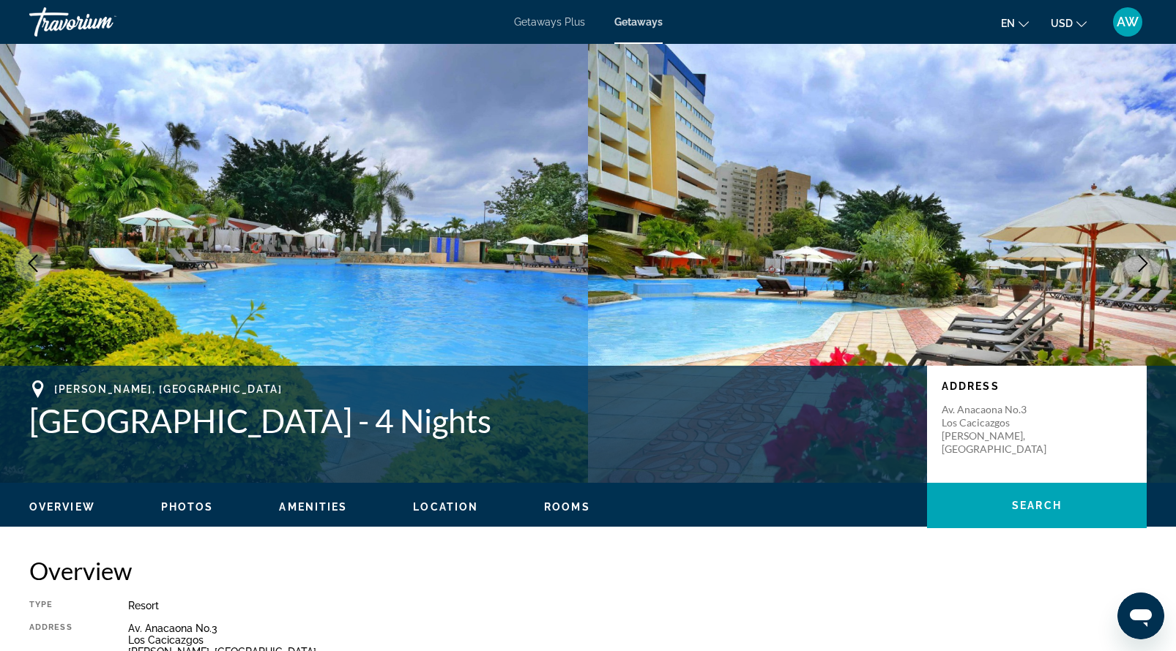
click at [1144, 263] on icon "Next image" at bounding box center [1143, 264] width 18 height 18
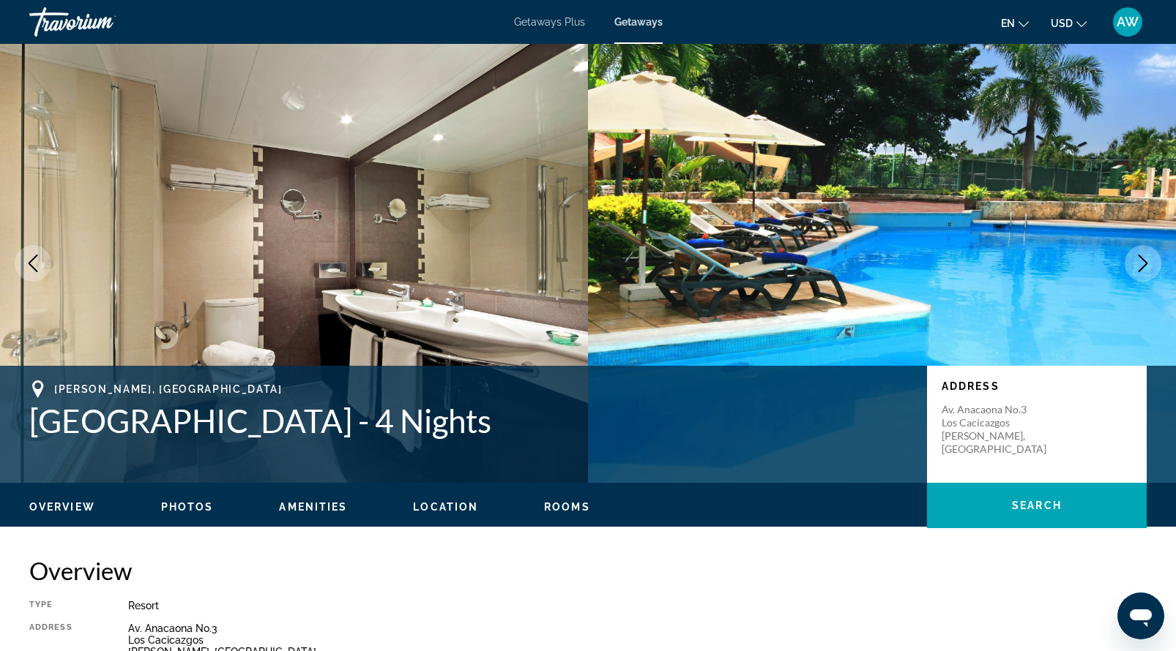
click at [1144, 263] on icon "Next image" at bounding box center [1143, 264] width 18 height 18
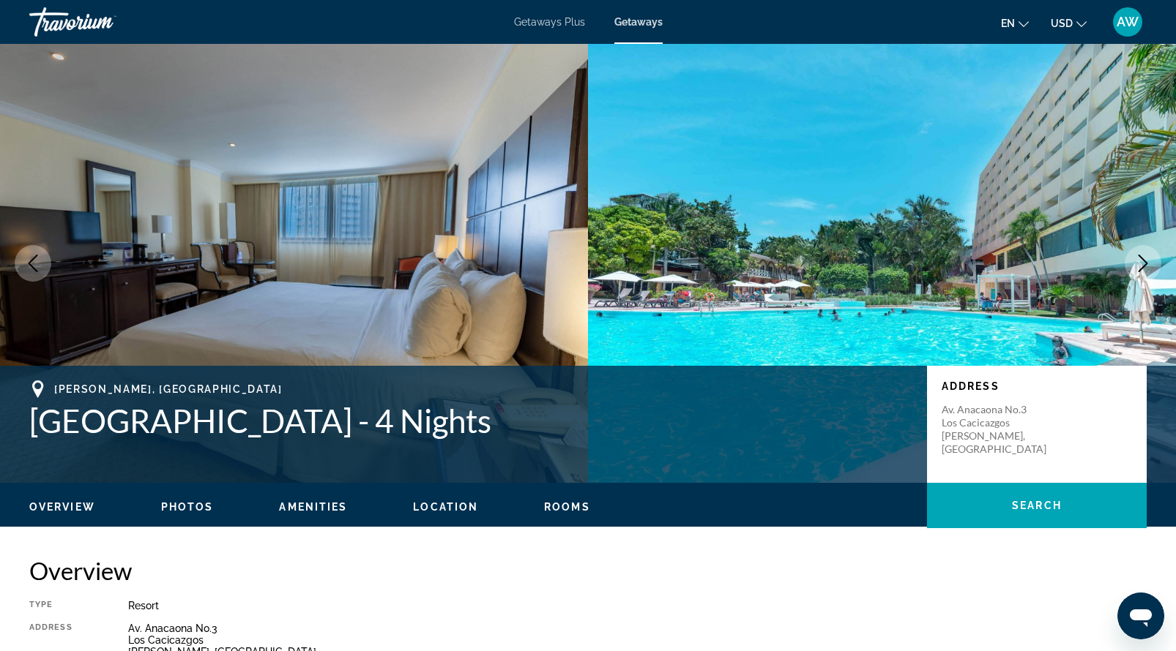
click at [1144, 263] on icon "Next image" at bounding box center [1143, 264] width 18 height 18
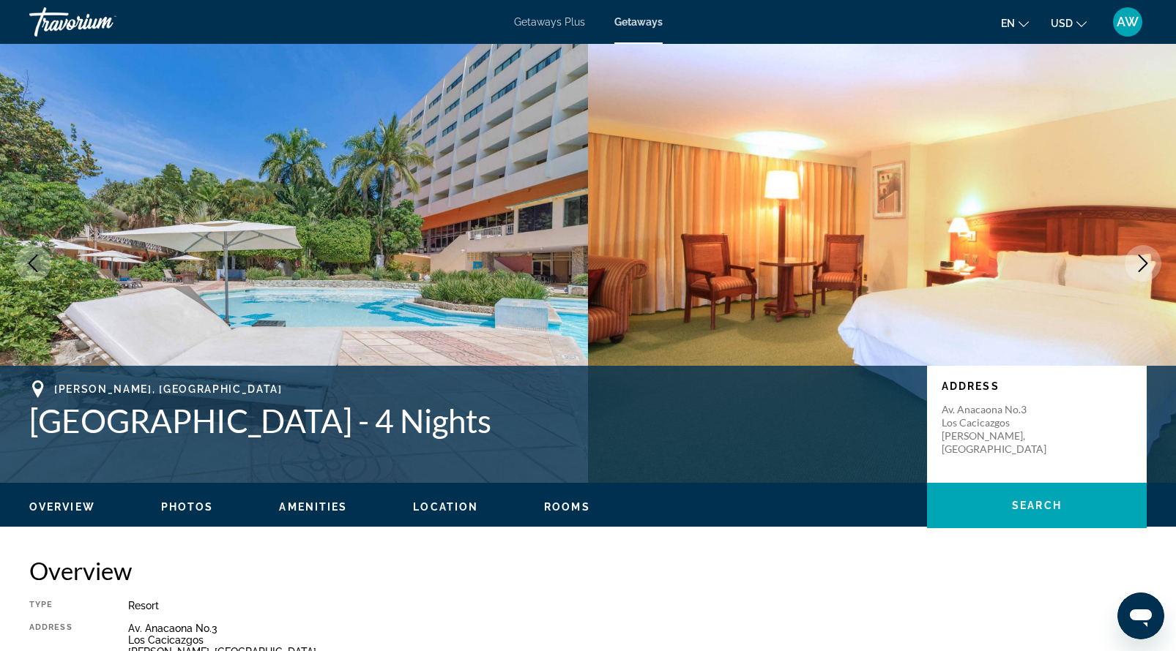
click at [1144, 263] on icon "Next image" at bounding box center [1143, 264] width 18 height 18
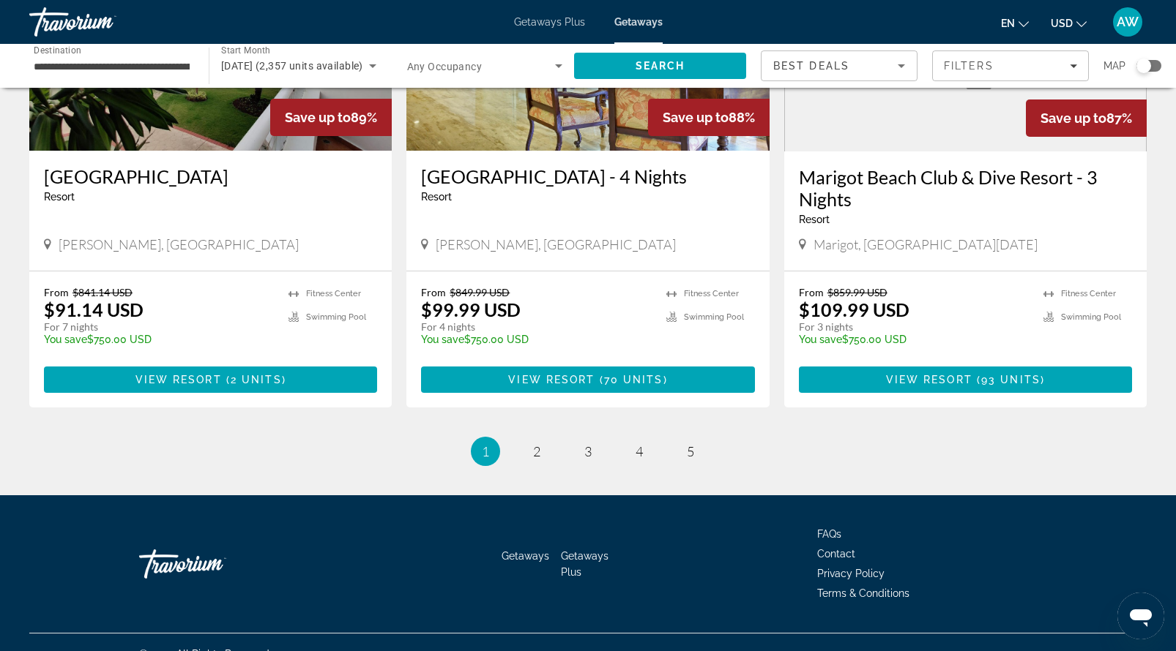
scroll to position [1783, 0]
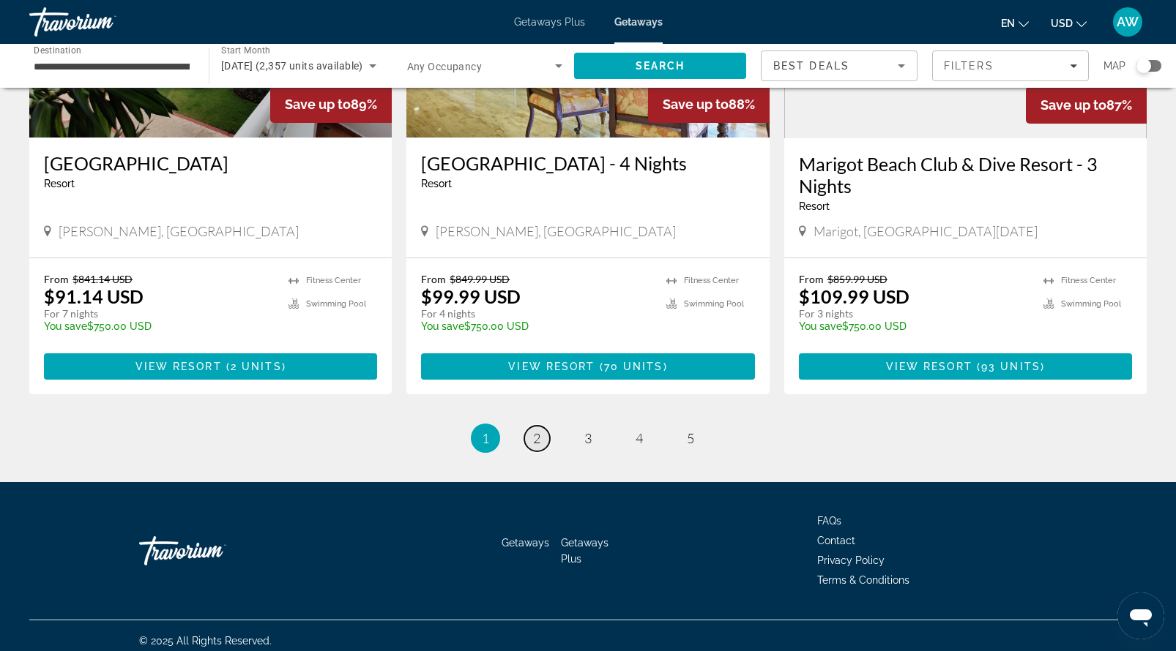
click at [534, 430] on span "2" at bounding box center [536, 438] width 7 height 16
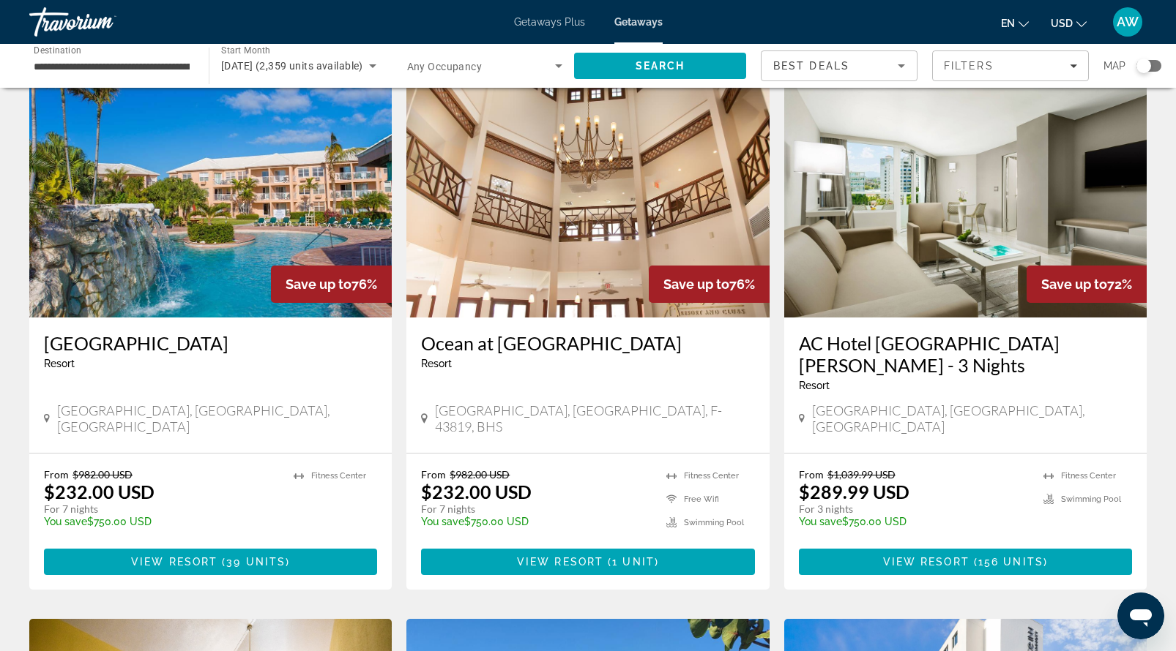
scroll to position [611, 0]
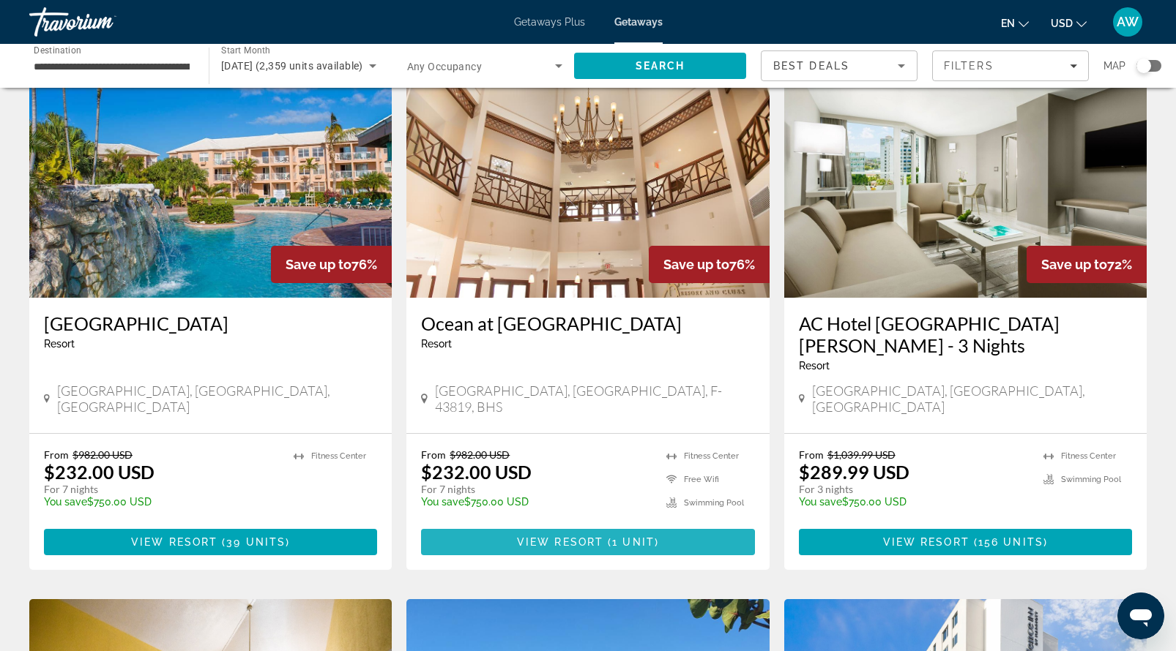
click at [565, 537] on span "View Resort" at bounding box center [560, 543] width 86 height 12
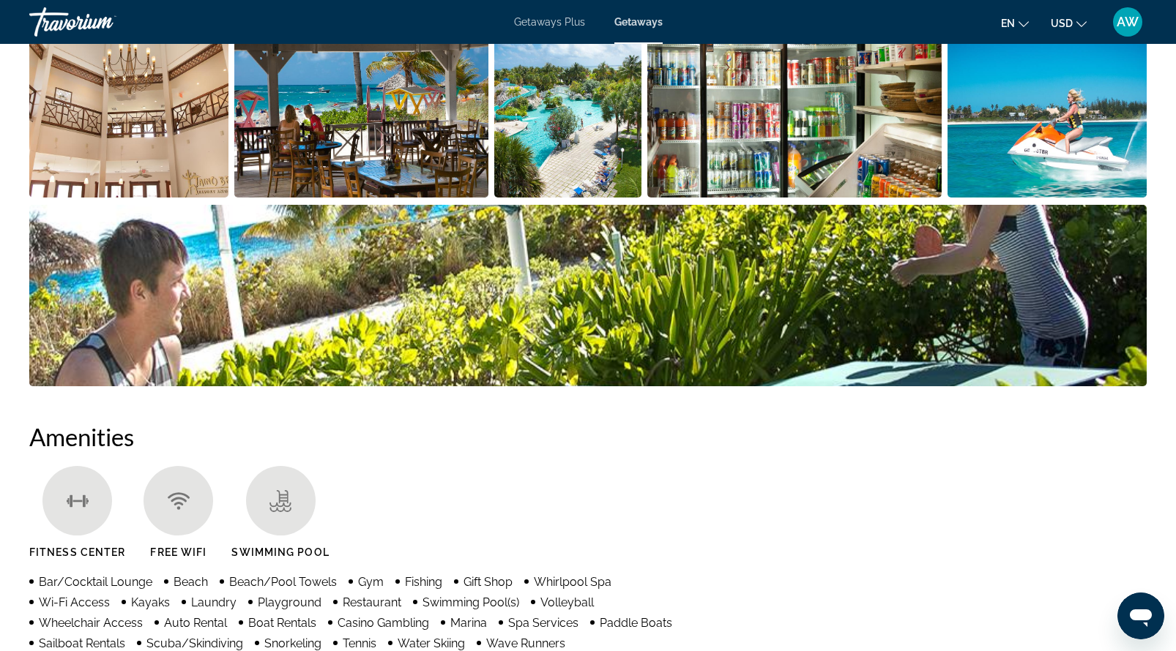
scroll to position [605, 0]
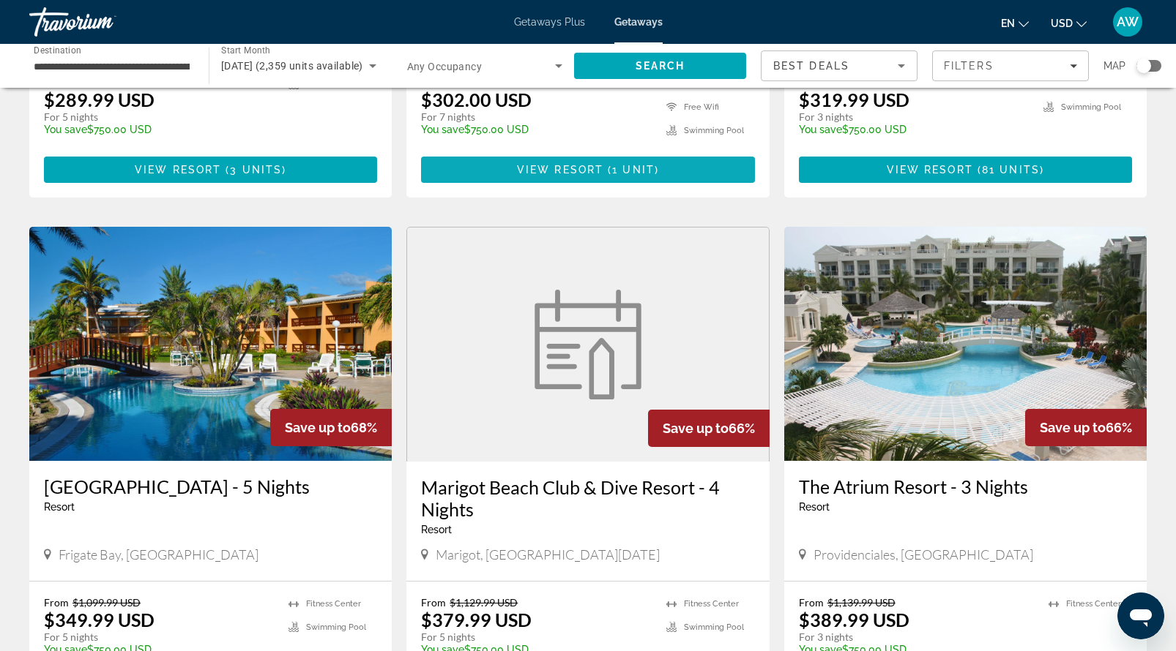
scroll to position [1544, 0]
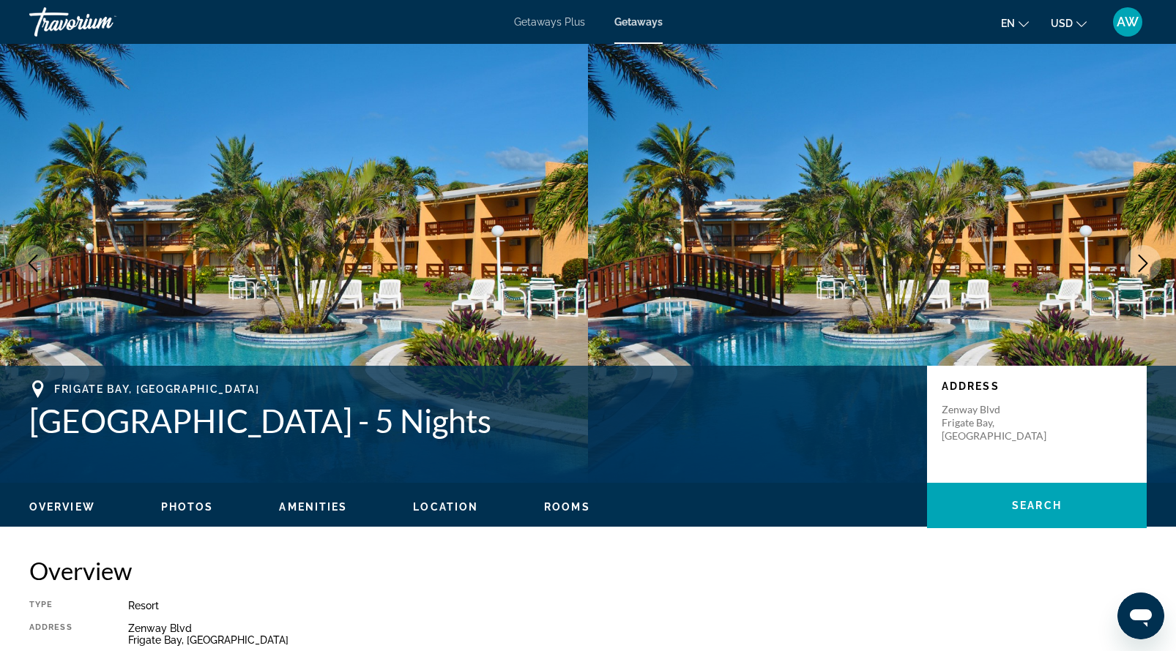
click at [1143, 261] on icon "Next image" at bounding box center [1143, 264] width 18 height 18
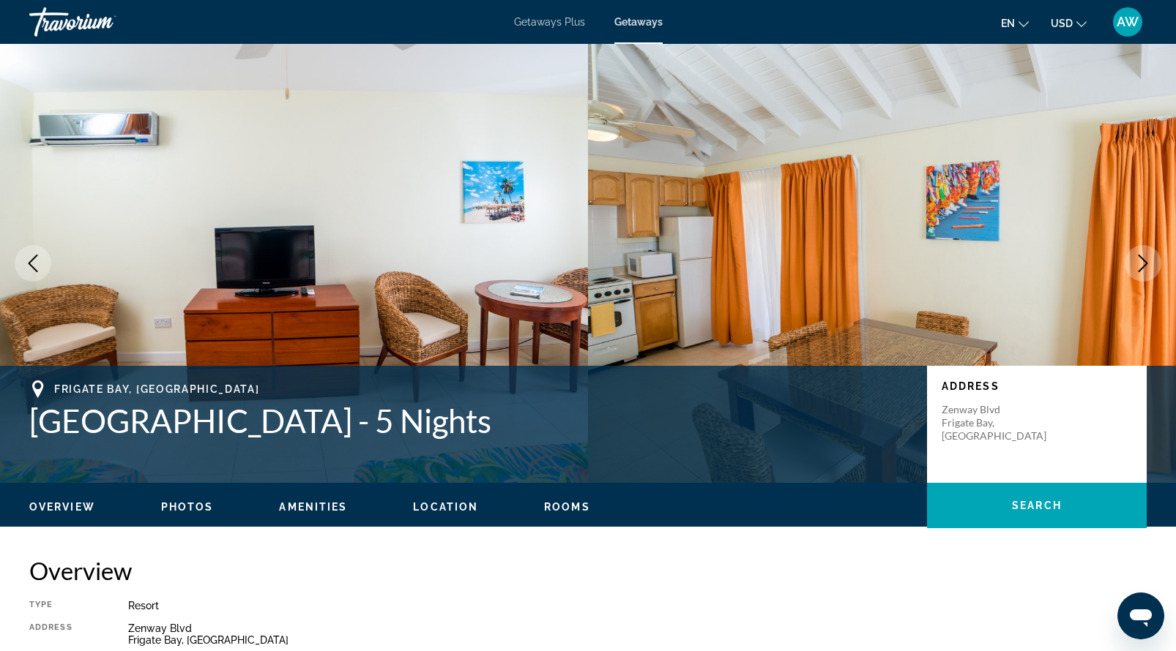
click at [1143, 261] on icon "Next image" at bounding box center [1143, 264] width 18 height 18
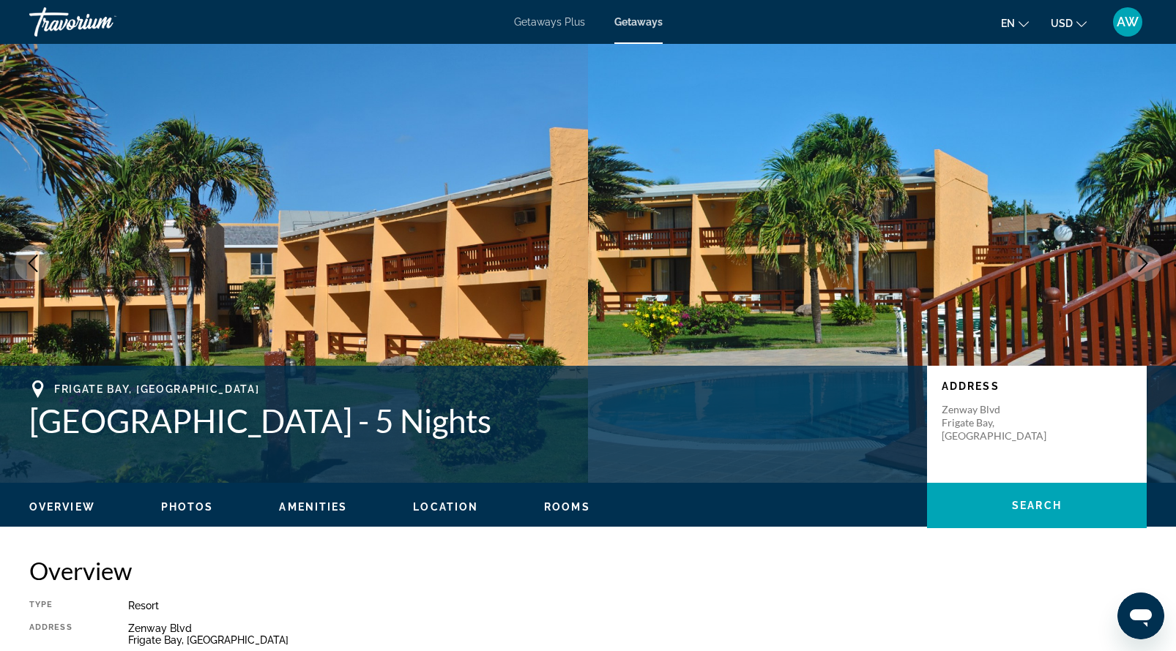
click at [1143, 261] on icon "Next image" at bounding box center [1143, 264] width 18 height 18
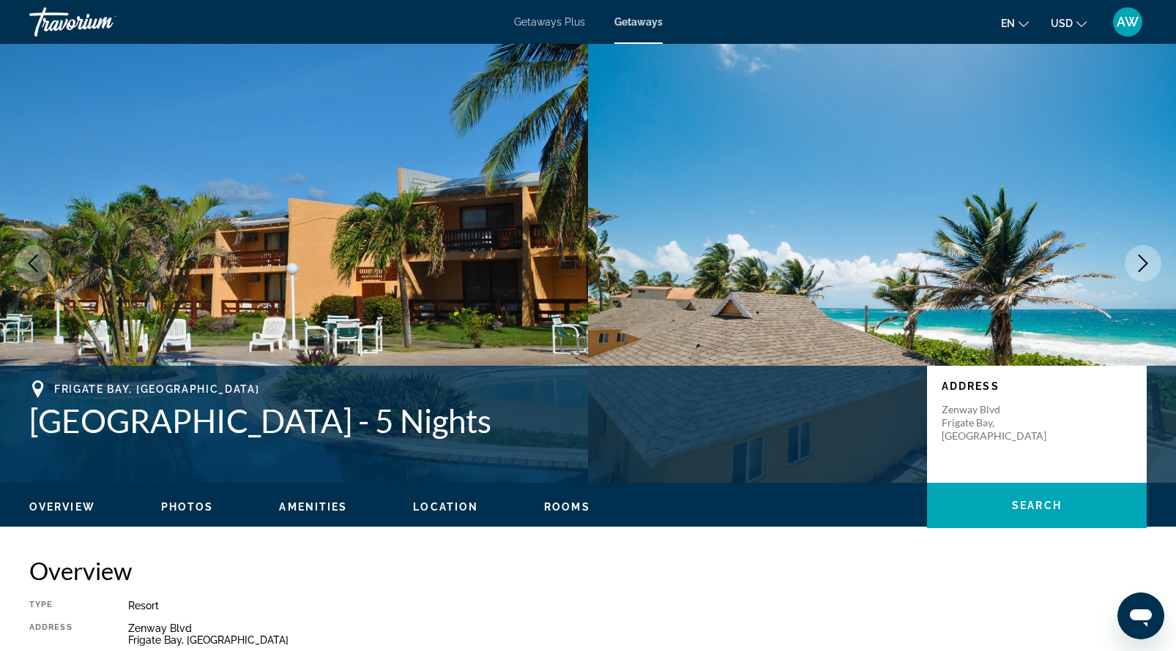
click at [1143, 261] on icon "Next image" at bounding box center [1143, 264] width 18 height 18
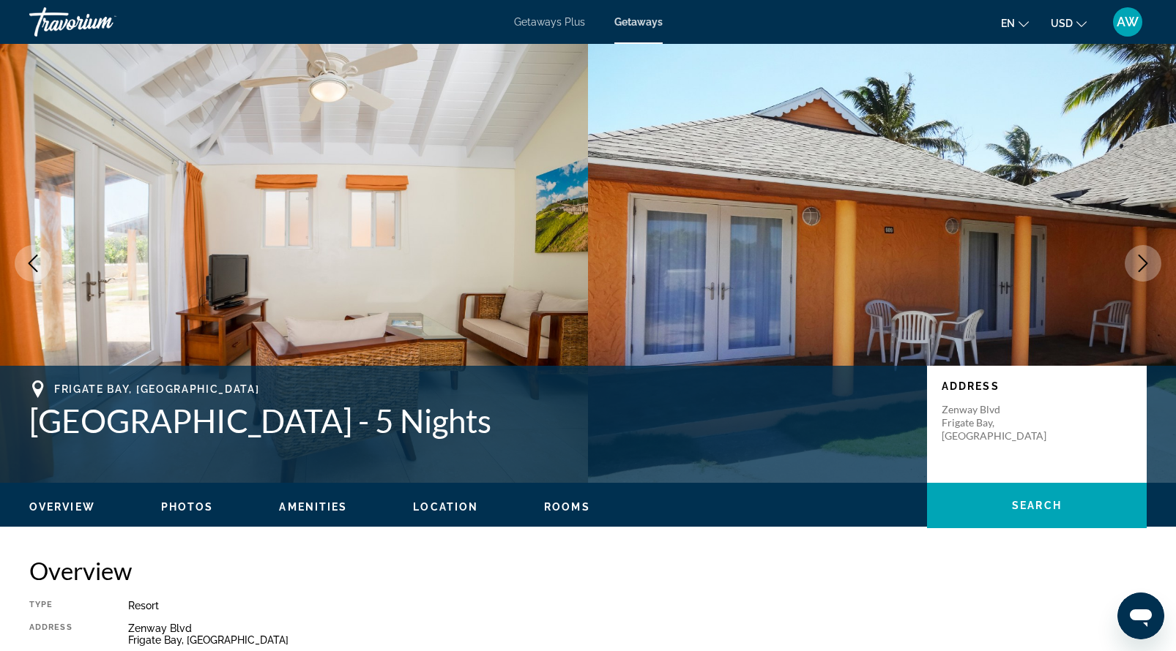
click at [1143, 264] on icon "Next image" at bounding box center [1143, 264] width 18 height 18
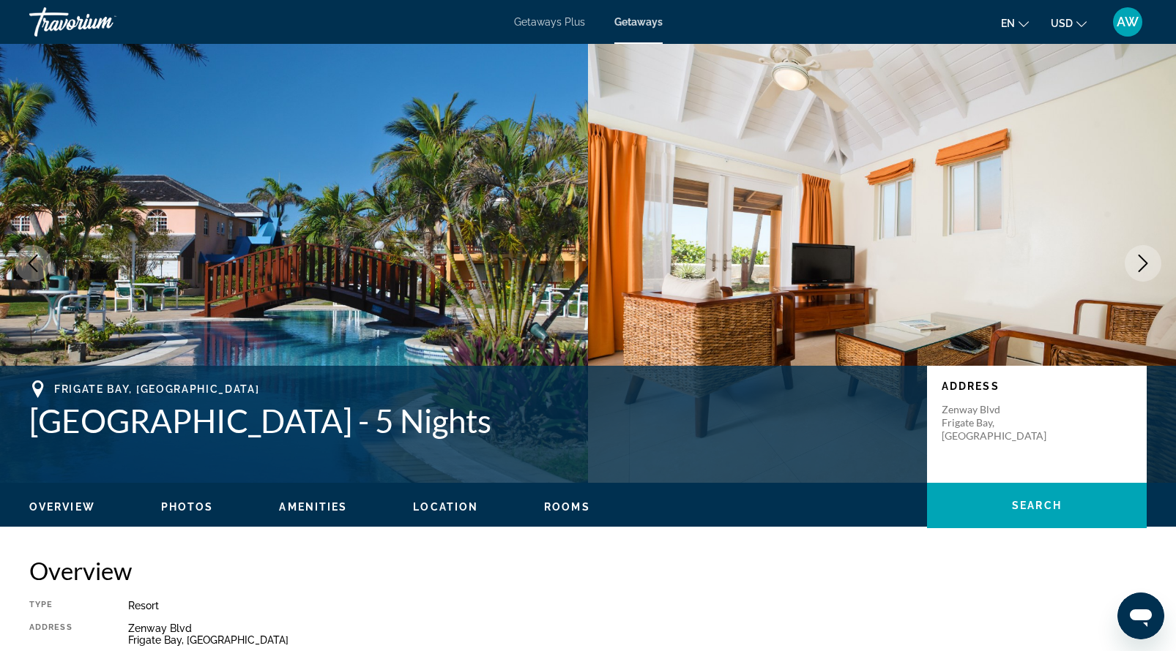
click at [1138, 266] on icon "Next image" at bounding box center [1143, 264] width 18 height 18
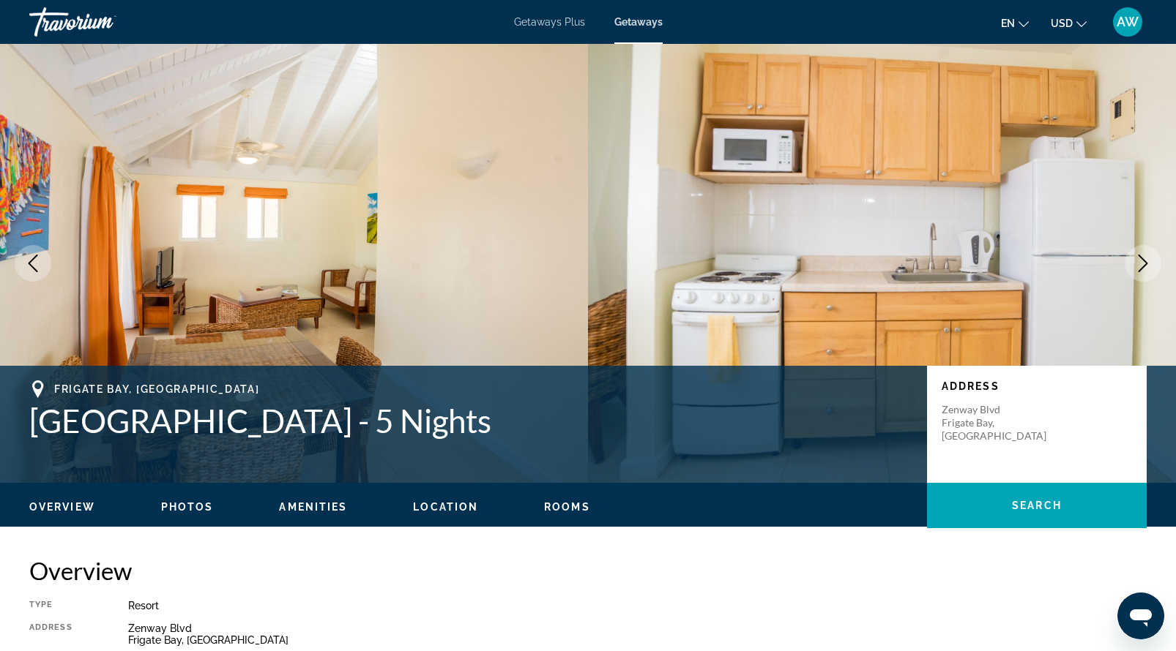
click at [1138, 266] on icon "Next image" at bounding box center [1143, 264] width 18 height 18
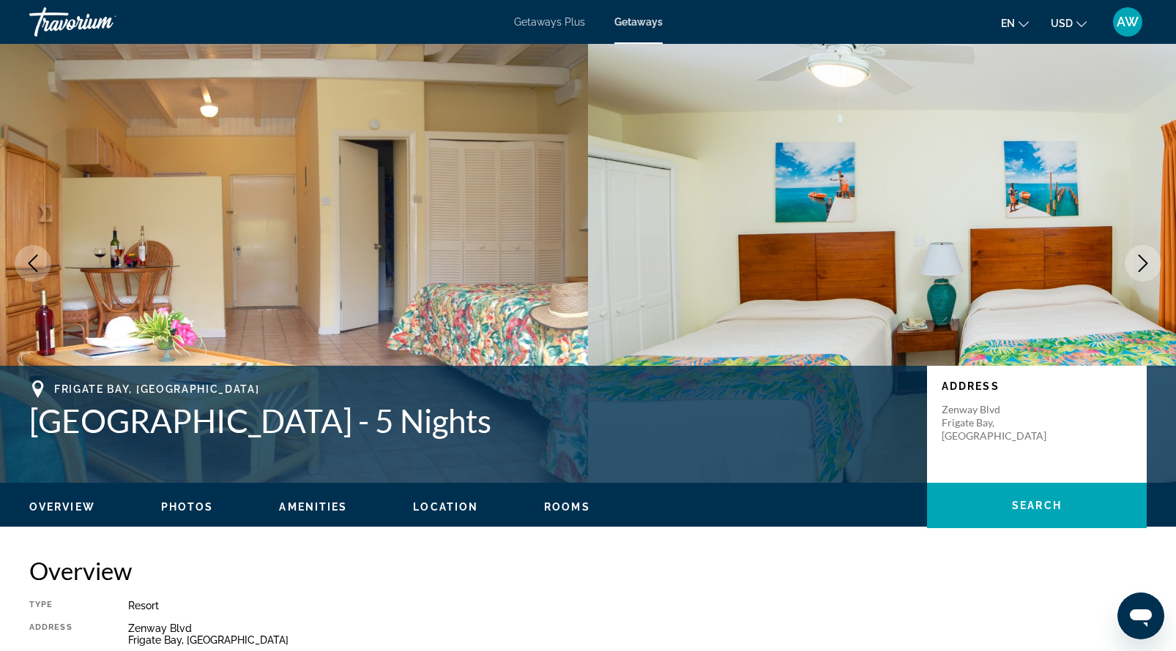
click at [1138, 266] on icon "Next image" at bounding box center [1143, 264] width 18 height 18
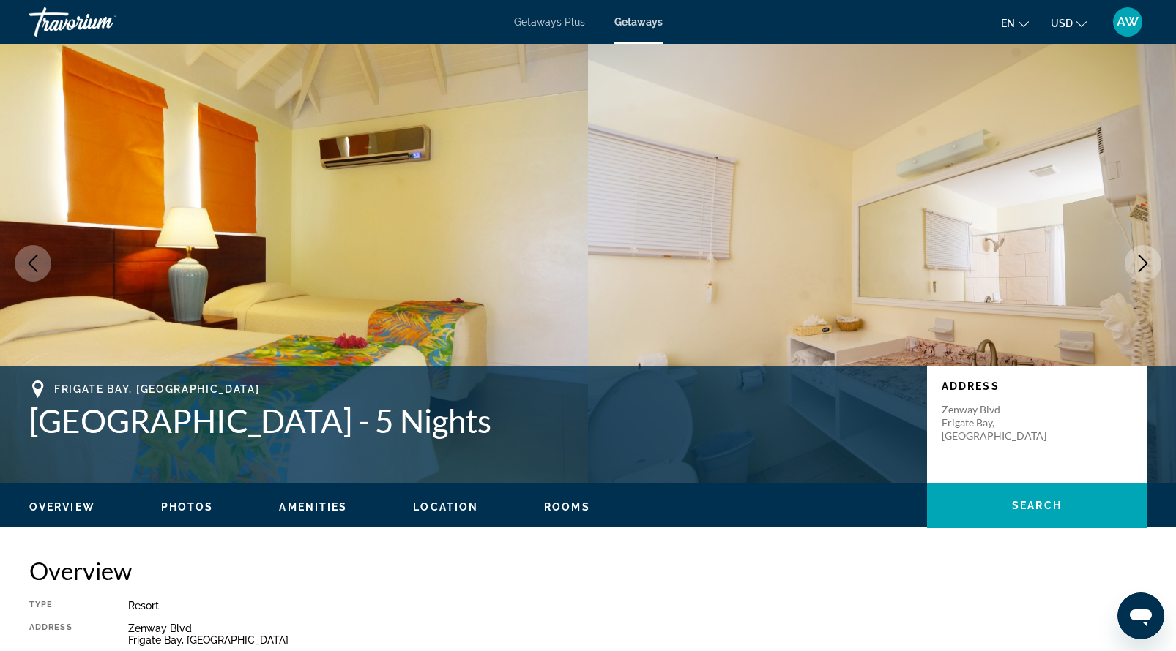
click at [1138, 266] on icon "Next image" at bounding box center [1143, 264] width 18 height 18
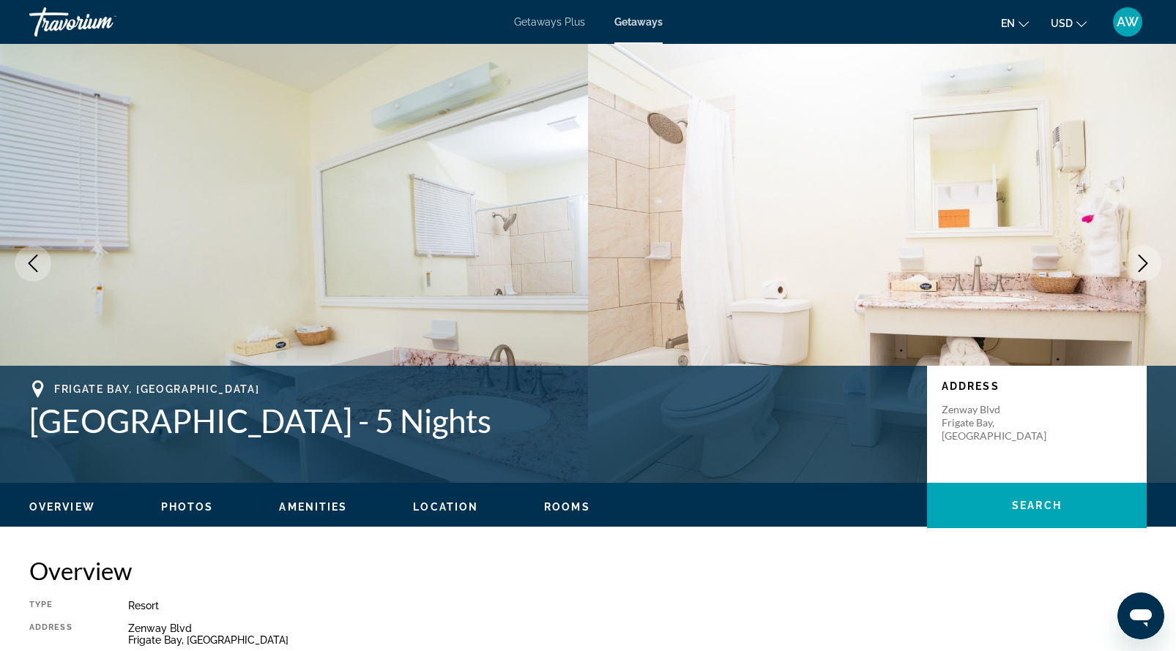
click at [1138, 266] on icon "Next image" at bounding box center [1143, 264] width 18 height 18
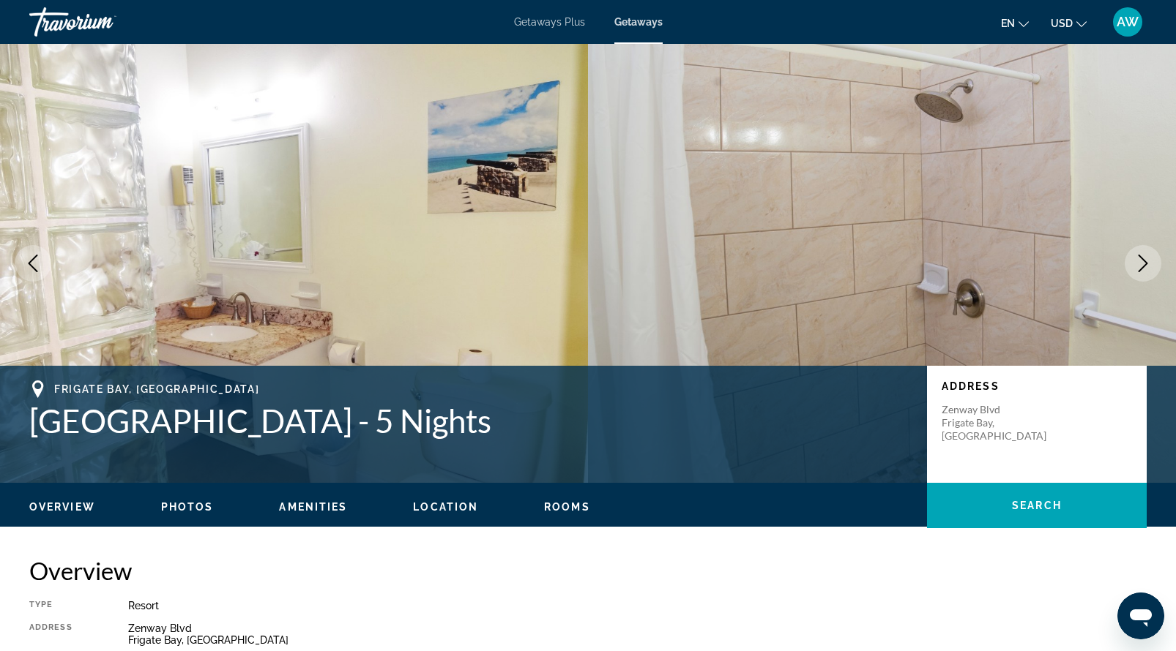
click at [1138, 266] on icon "Next image" at bounding box center [1143, 264] width 18 height 18
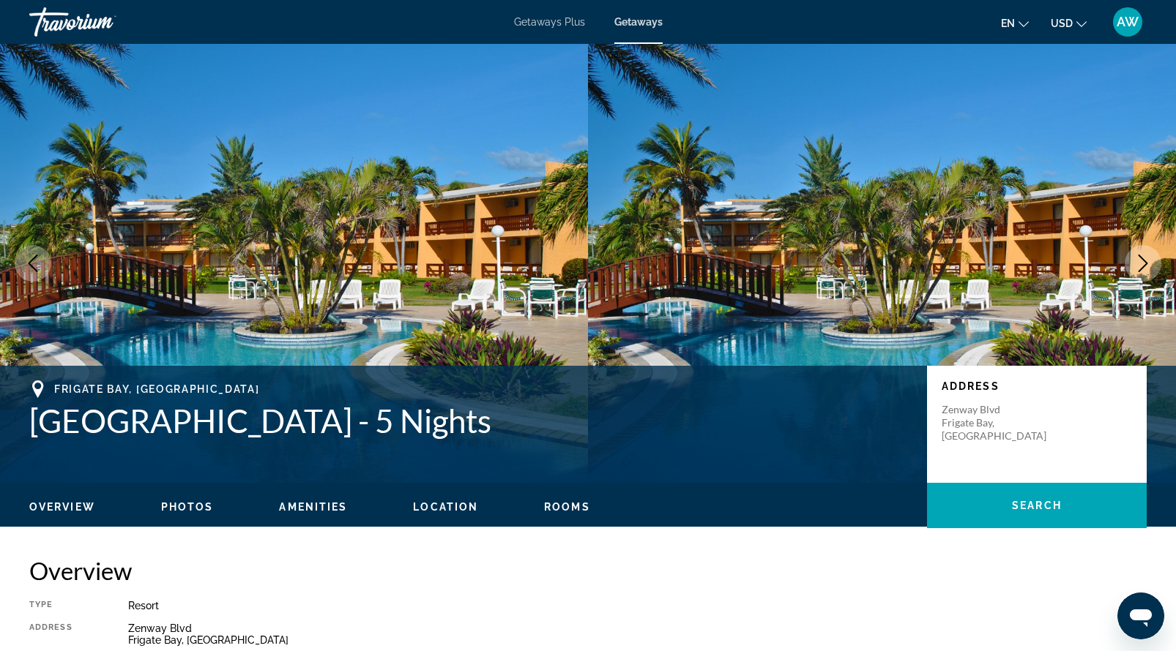
click at [1138, 267] on icon "Next image" at bounding box center [1143, 264] width 18 height 18
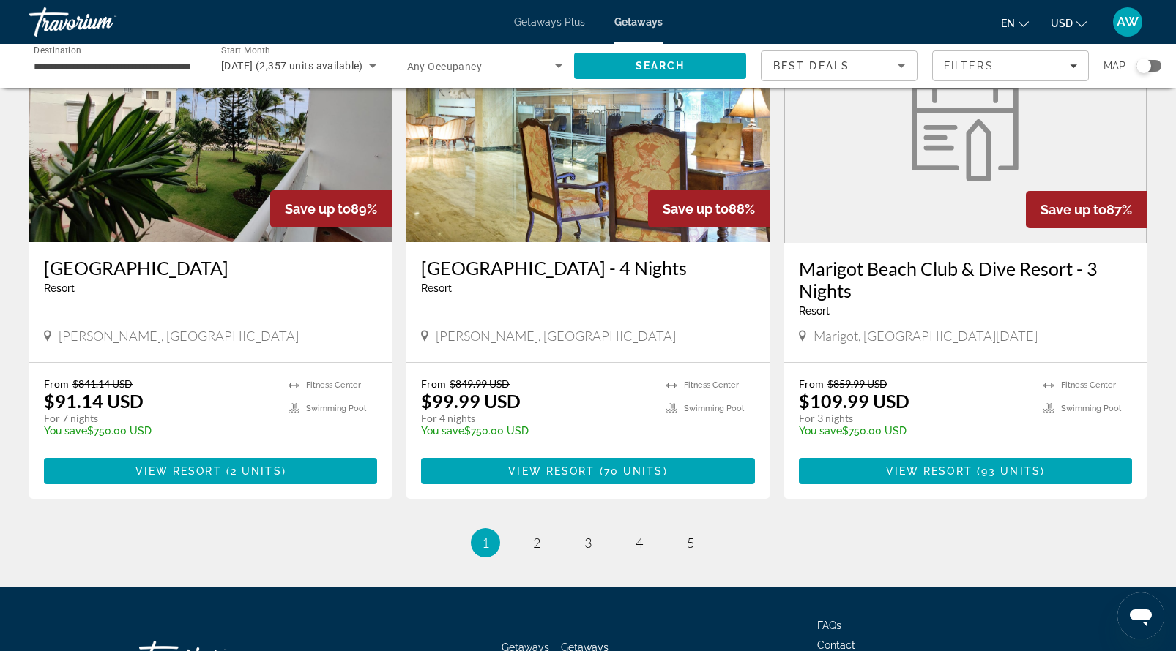
scroll to position [1683, 0]
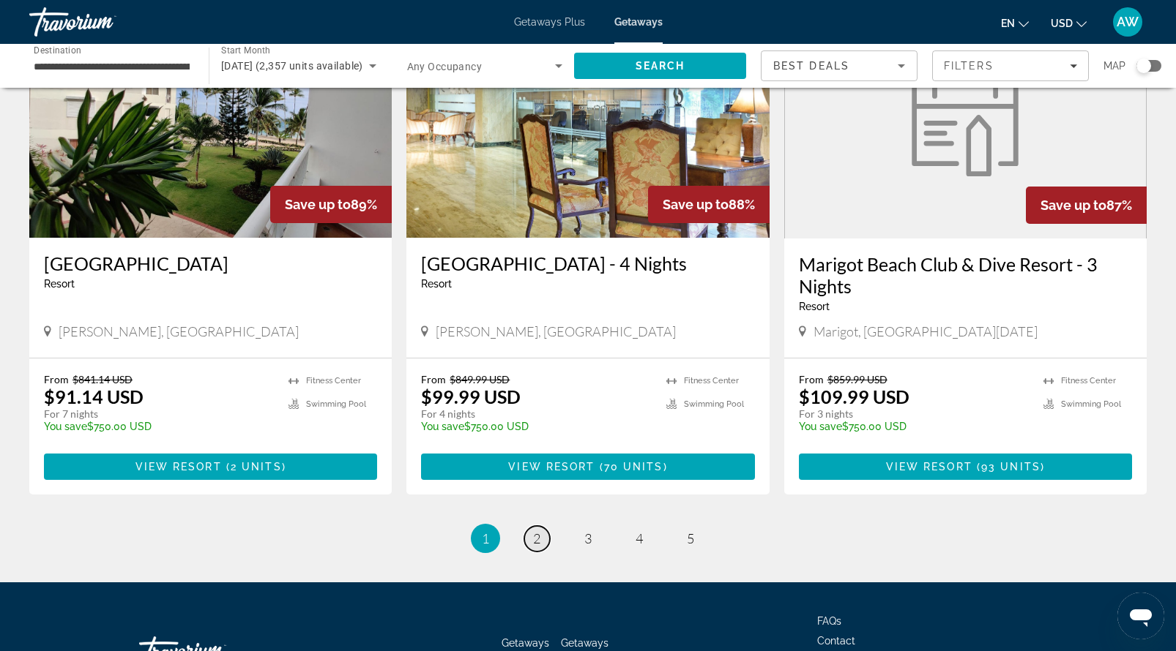
click at [528, 531] on link "page 2" at bounding box center [537, 539] width 26 height 26
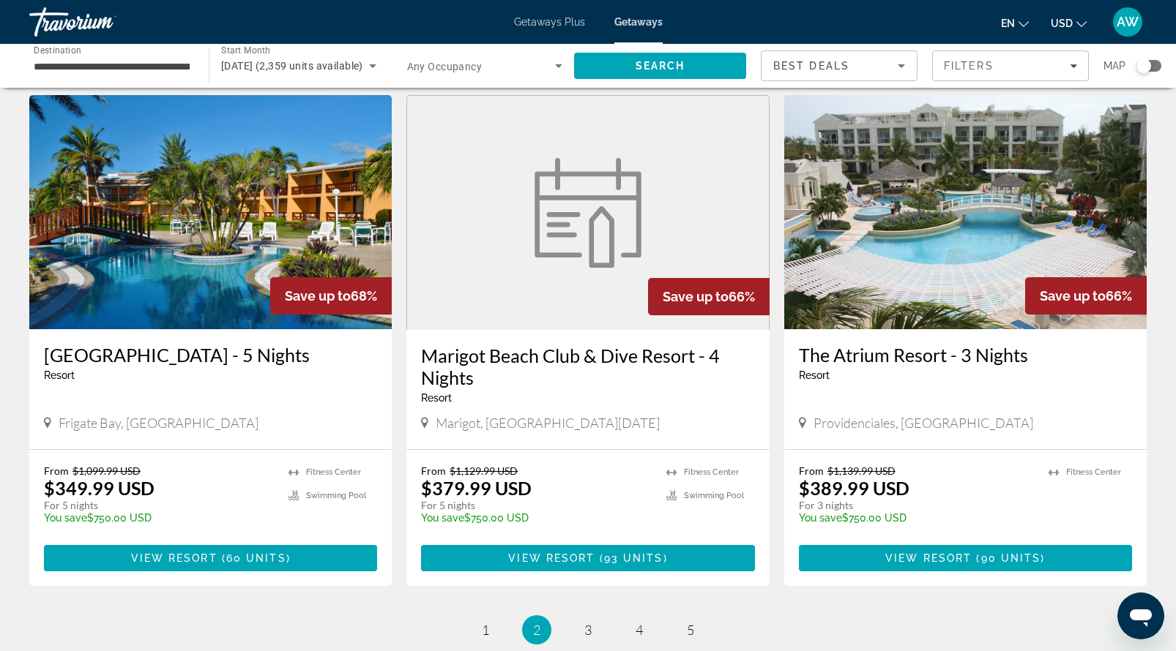
scroll to position [1734, 0]
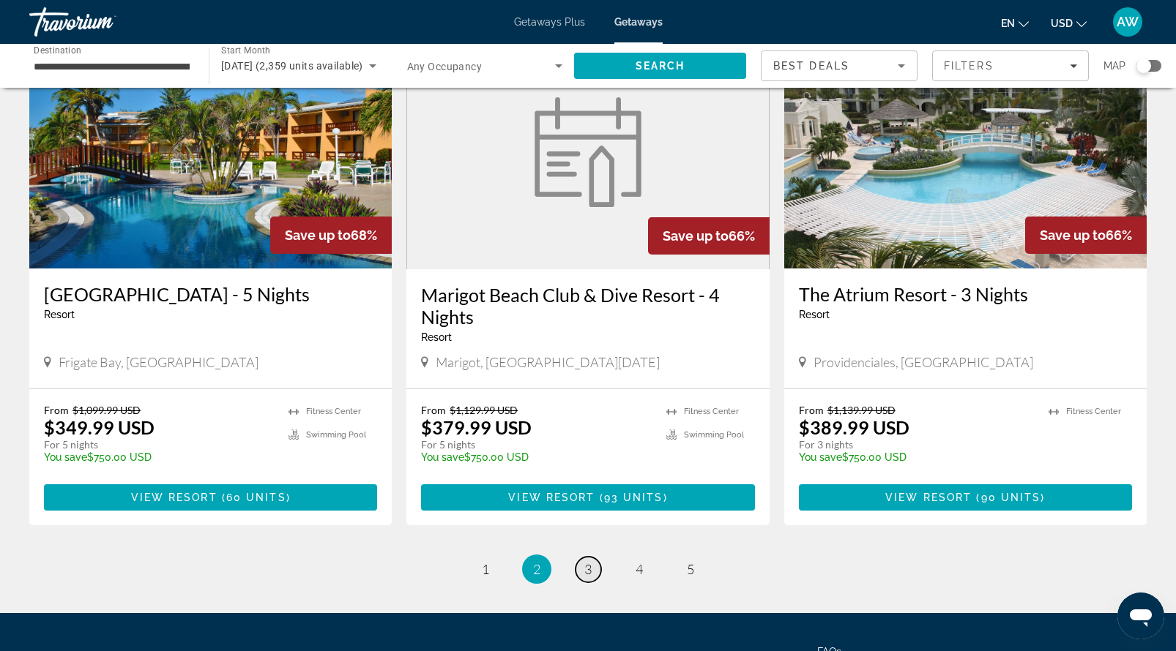
click at [586, 561] on span "3" at bounding box center [587, 569] width 7 height 16
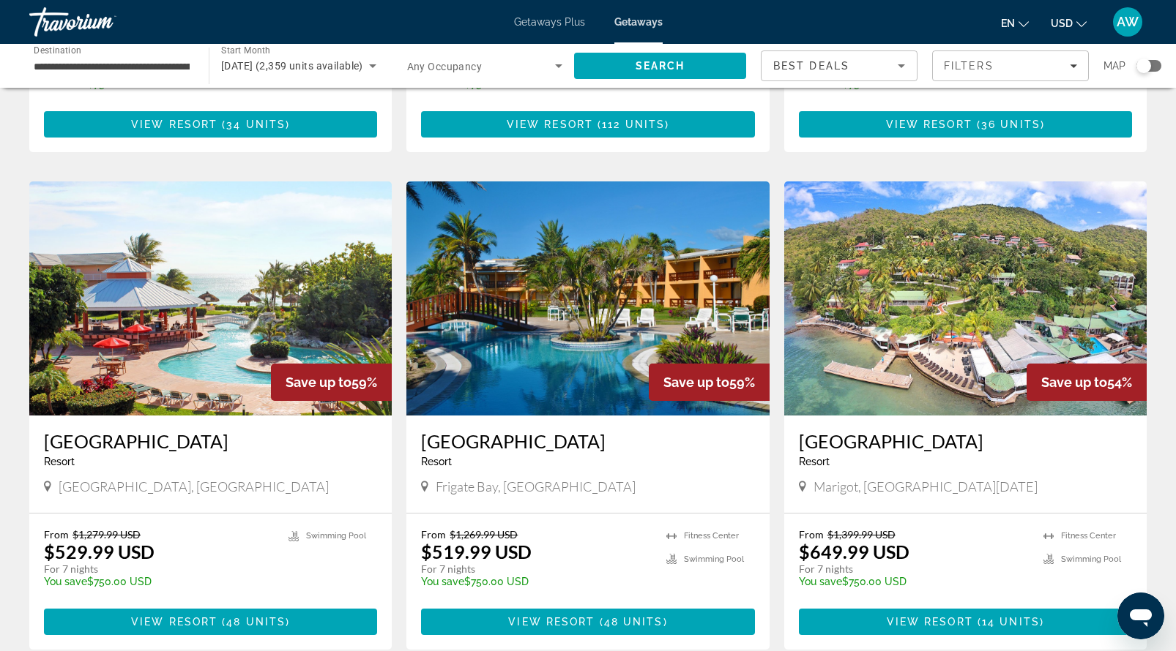
scroll to position [1006, 0]
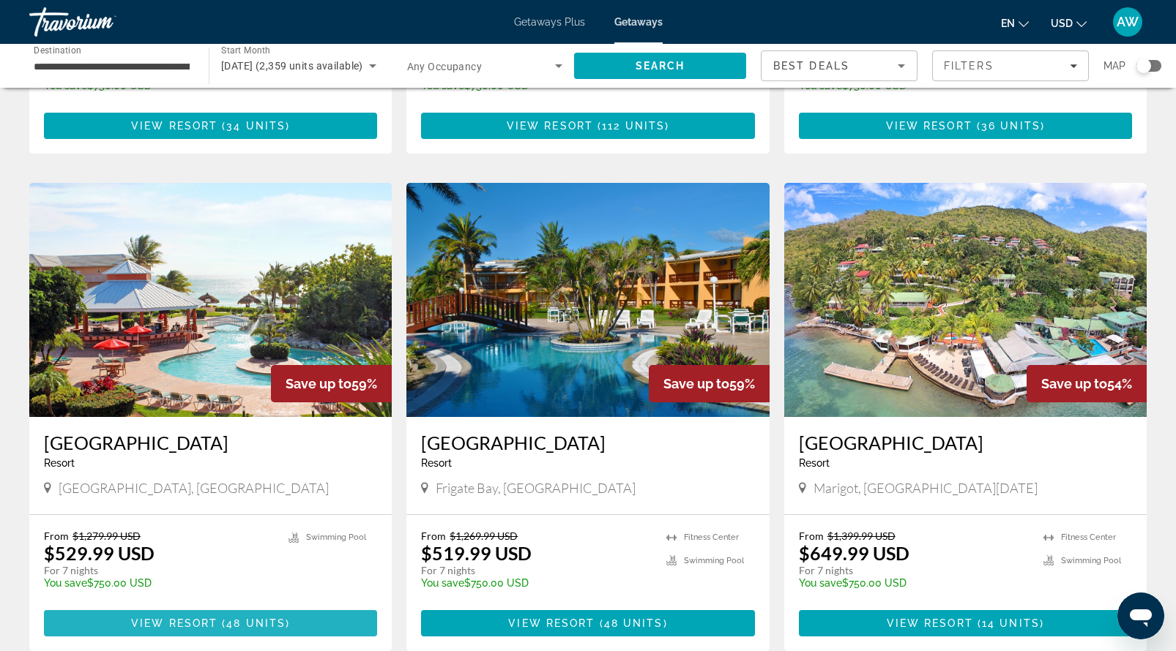
click at [166, 618] on span "View Resort" at bounding box center [174, 624] width 86 height 12
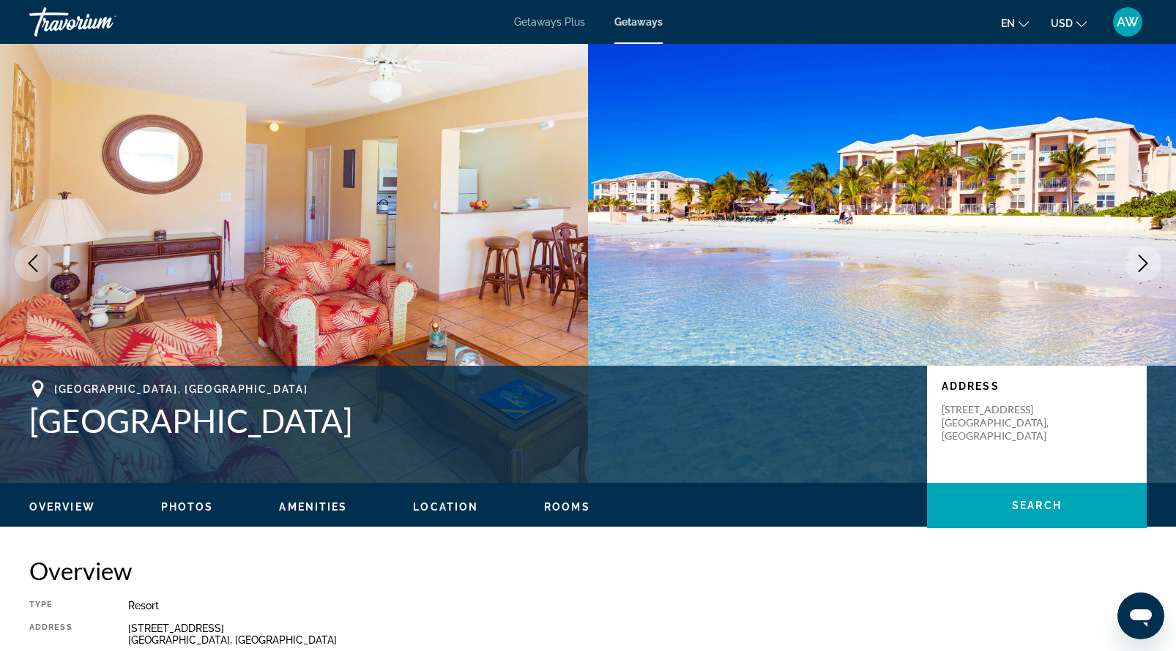
click at [1144, 264] on icon "Next image" at bounding box center [1143, 264] width 18 height 18
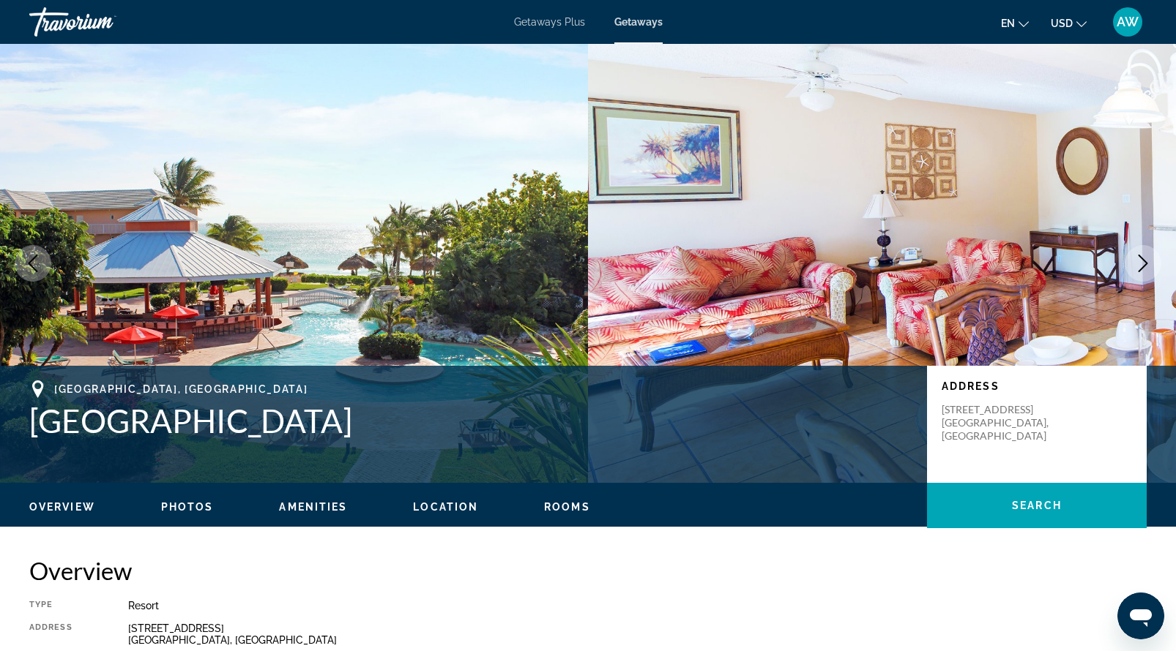
click at [1144, 264] on icon "Next image" at bounding box center [1143, 264] width 18 height 18
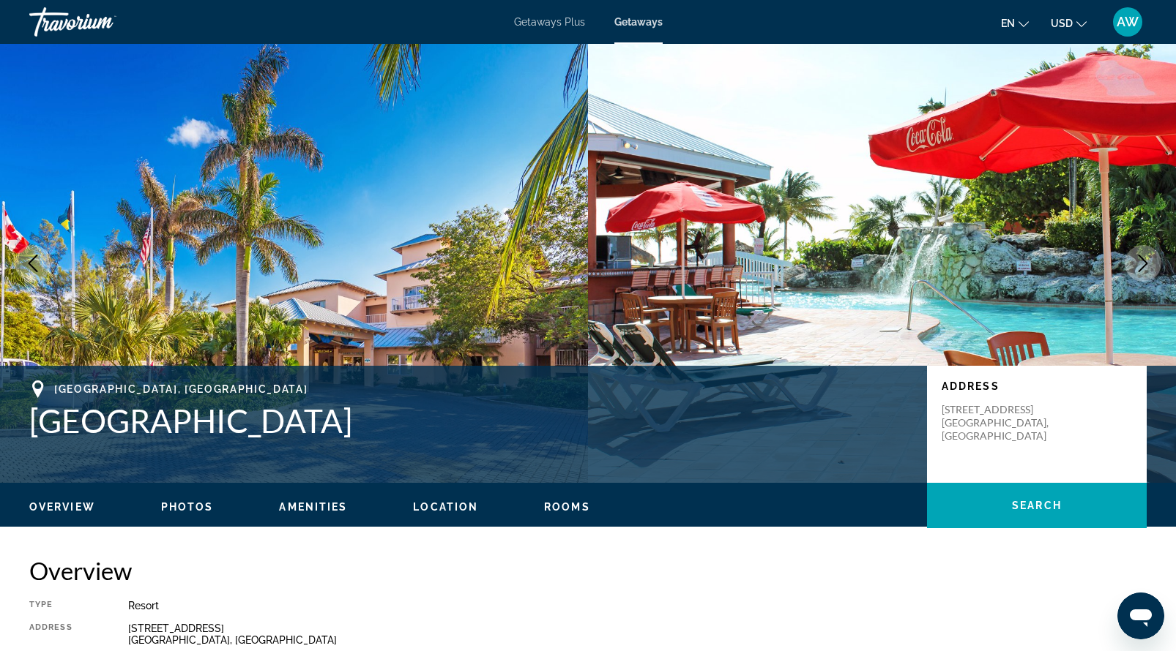
click at [1143, 265] on icon "Next image" at bounding box center [1143, 264] width 18 height 18
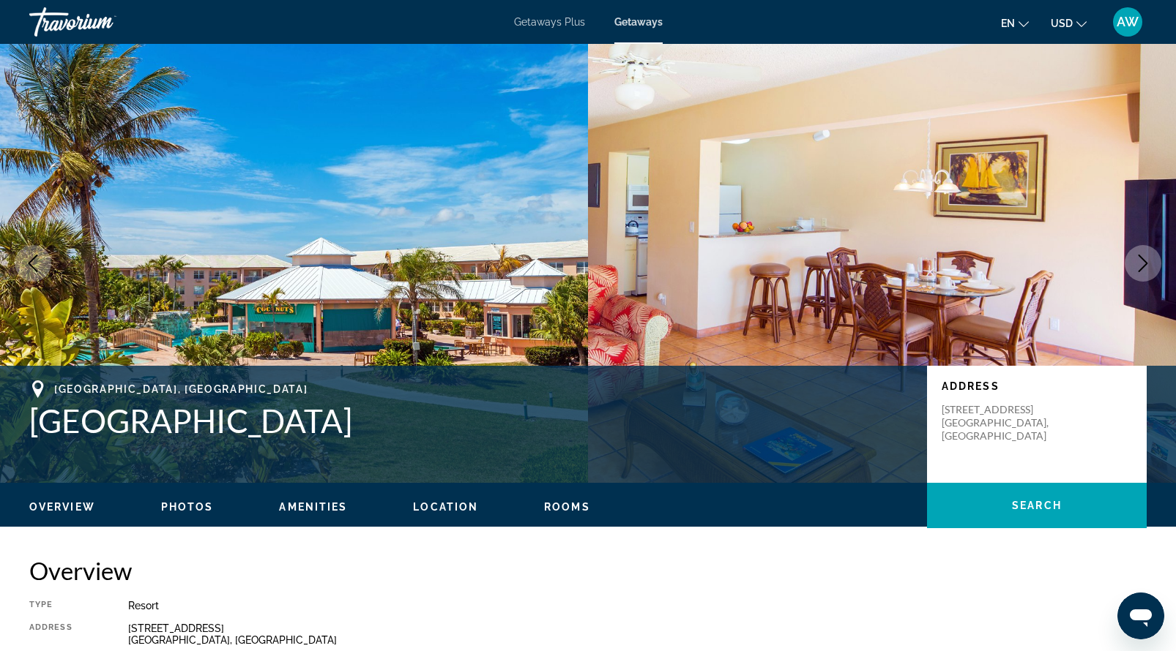
click at [1143, 266] on icon "Next image" at bounding box center [1143, 264] width 10 height 18
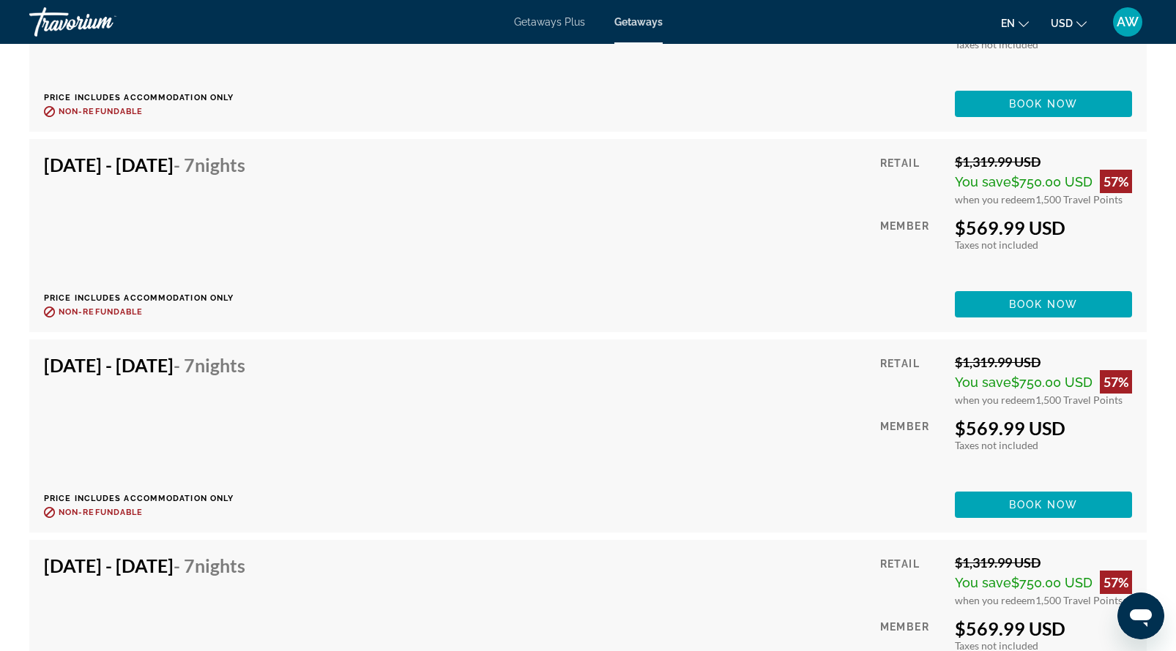
scroll to position [4681, 0]
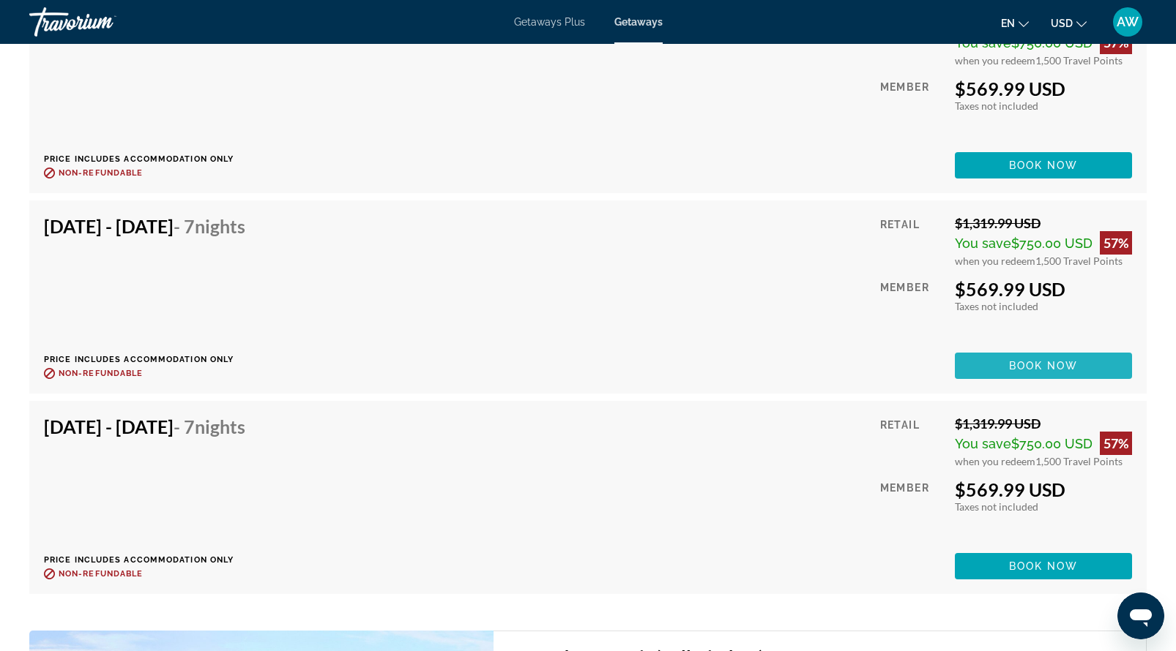
click at [1000, 384] on span "Main content" at bounding box center [1043, 365] width 177 height 35
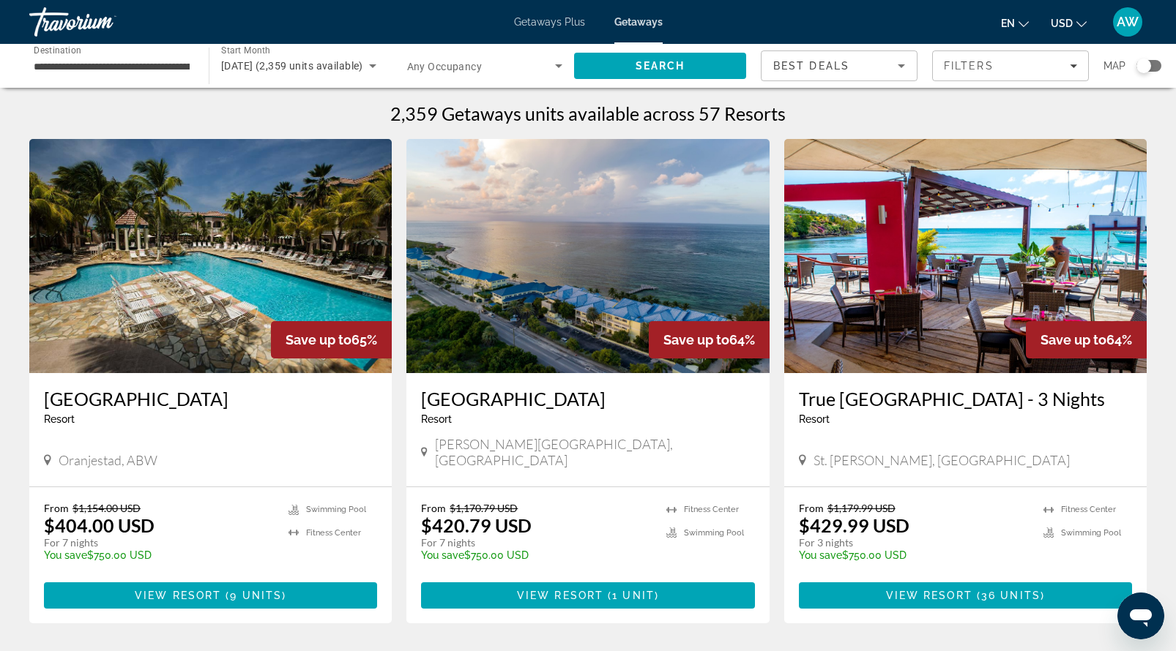
scroll to position [1, 0]
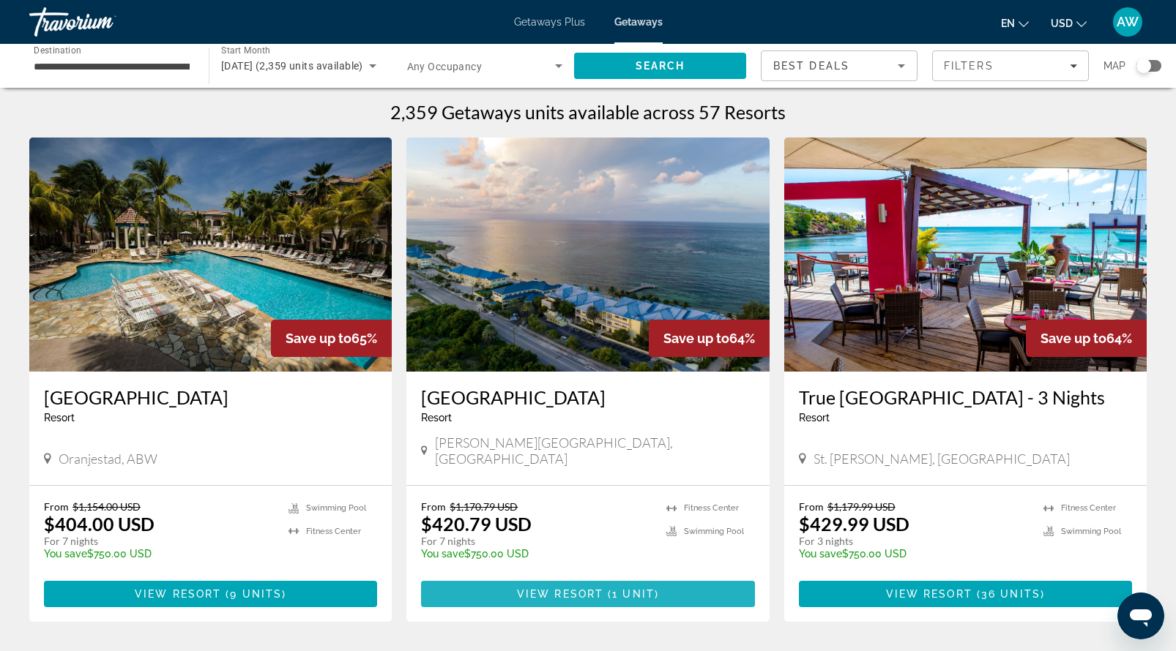
click at [570, 589] on span "View Resort" at bounding box center [560, 595] width 86 height 12
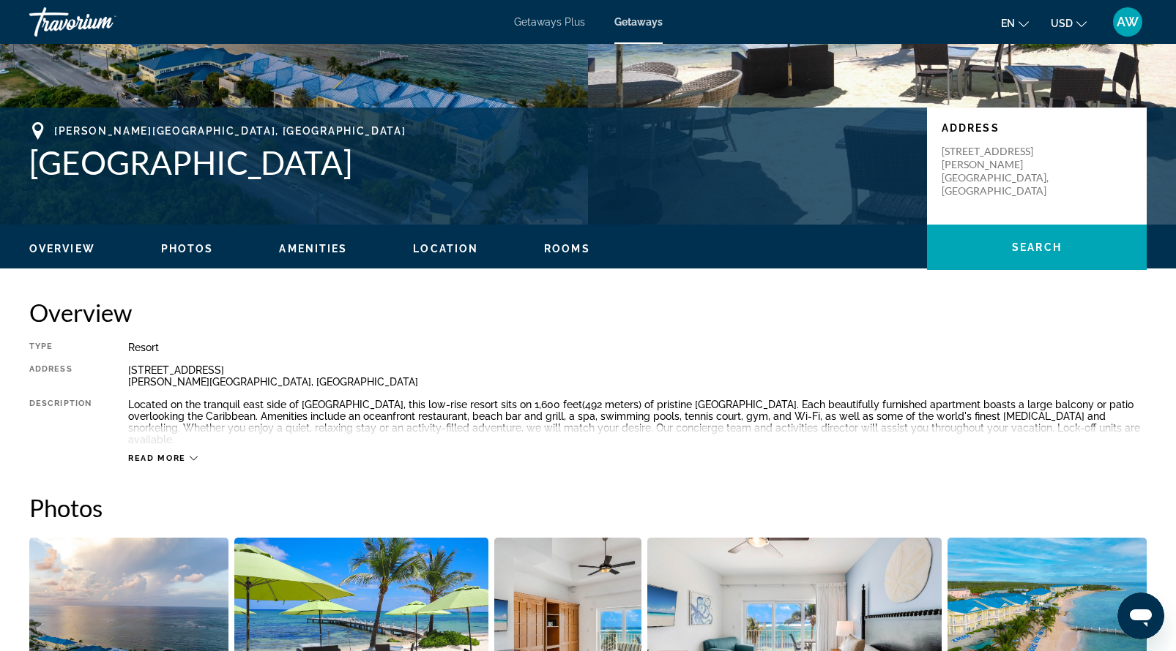
scroll to position [247, 0]
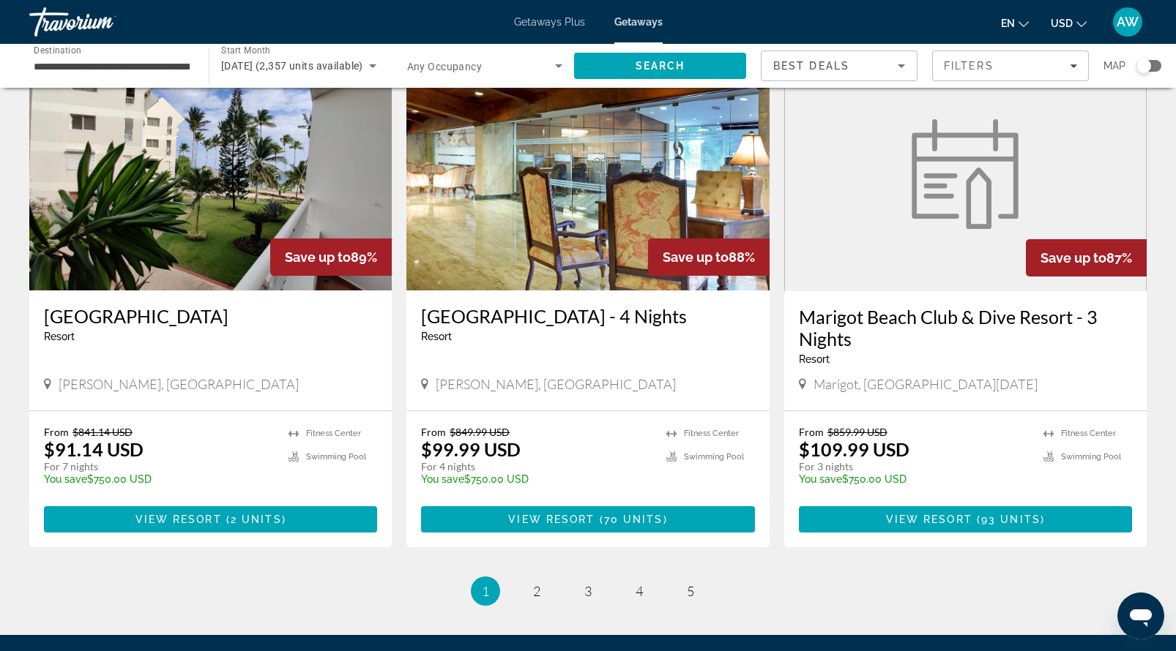
scroll to position [1783, 0]
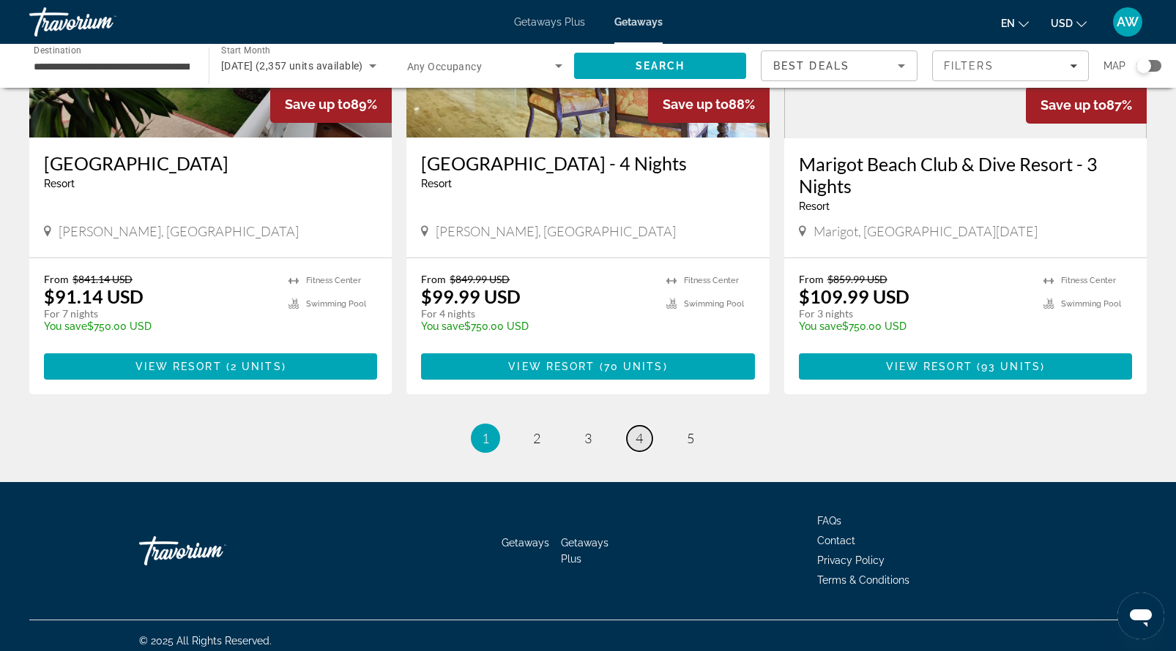
click at [635, 430] on span "4" at bounding box center [638, 438] width 7 height 16
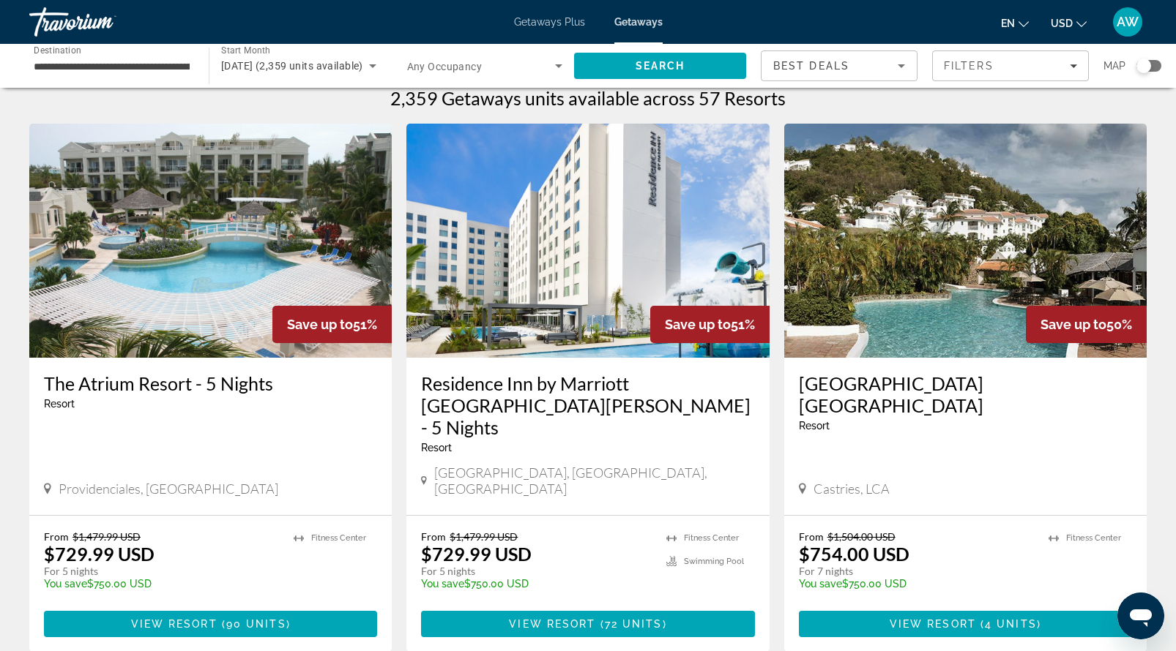
scroll to position [16, 0]
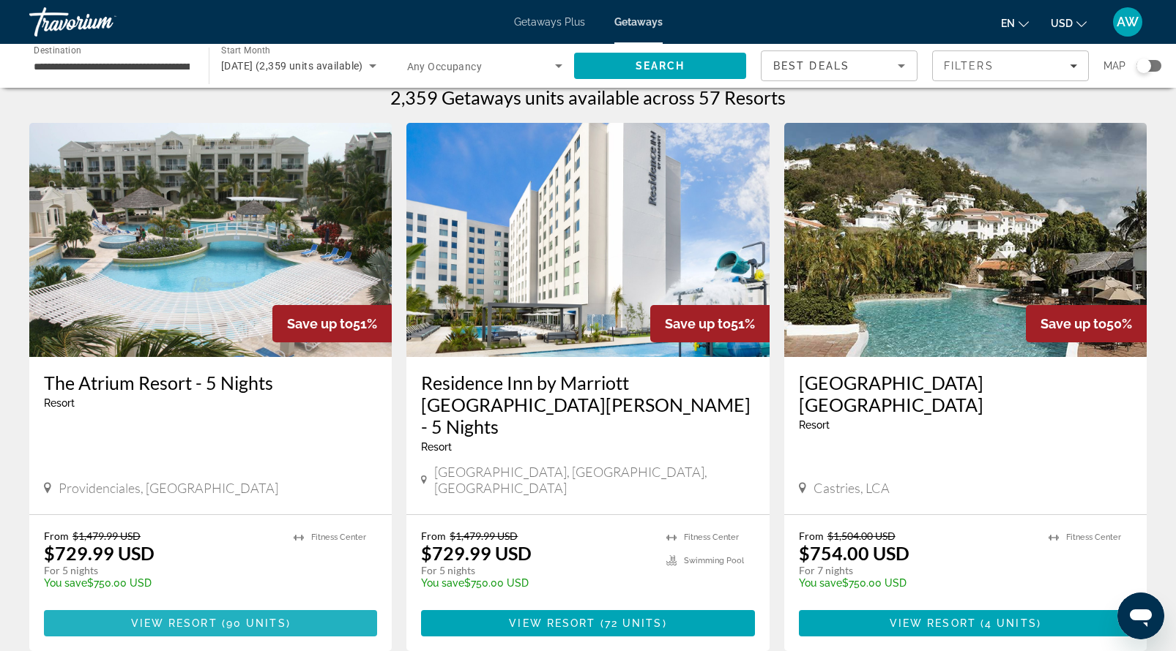
click at [187, 618] on span "View Resort" at bounding box center [174, 624] width 86 height 12
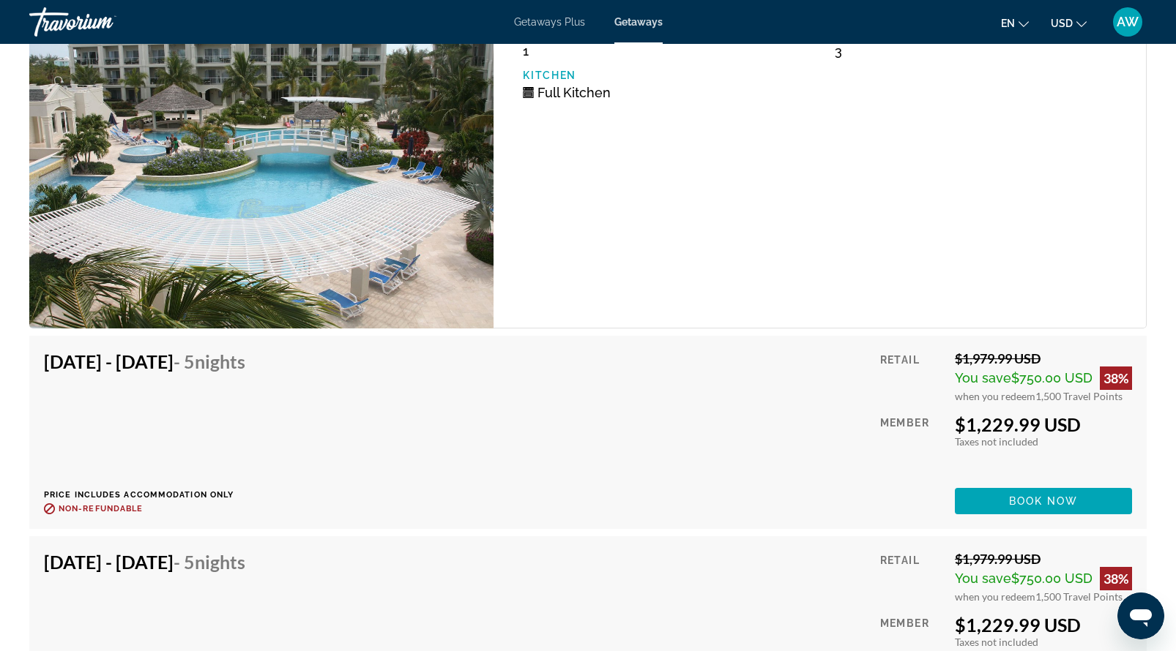
scroll to position [5059, 0]
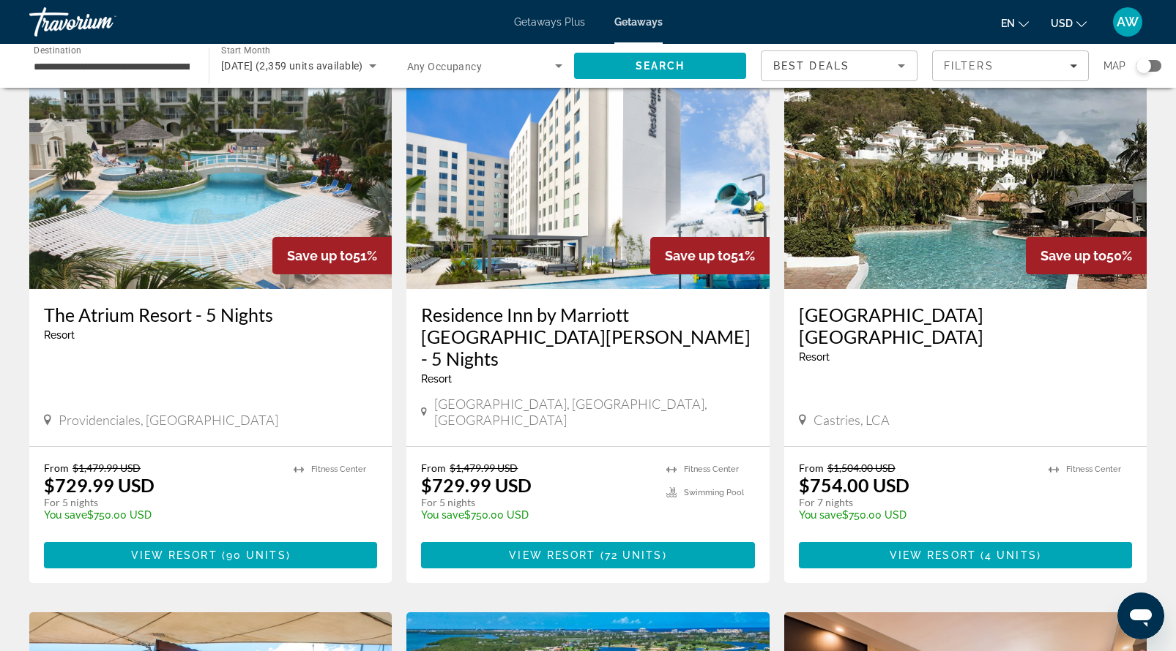
scroll to position [86, 0]
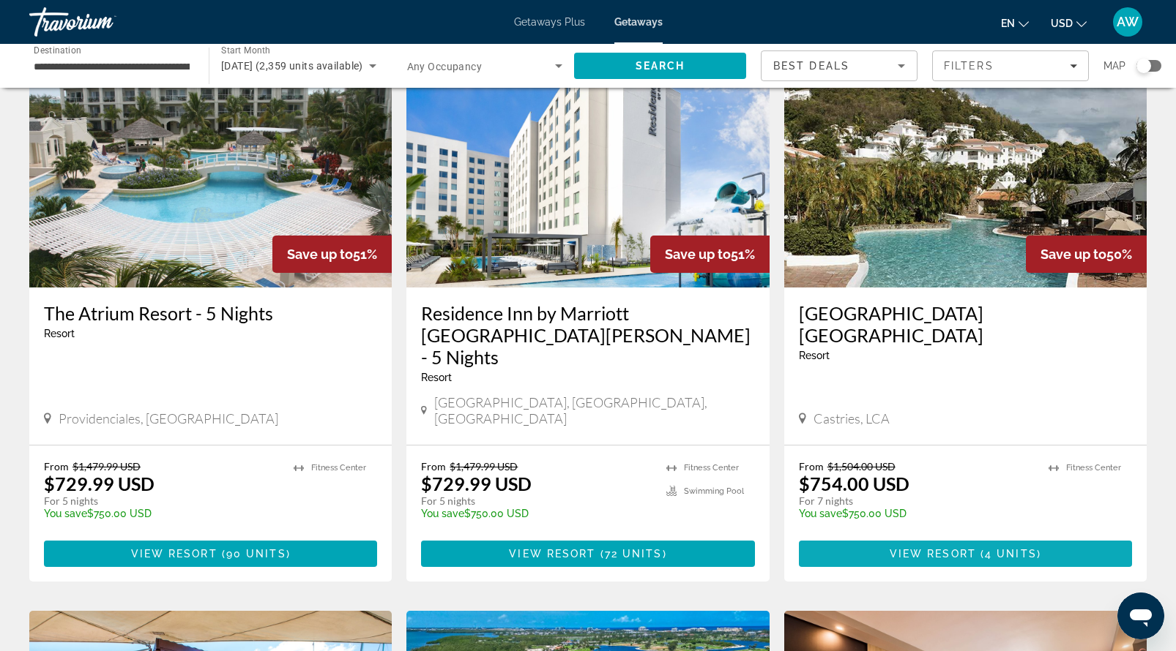
click at [851, 537] on span "Main content" at bounding box center [965, 554] width 333 height 35
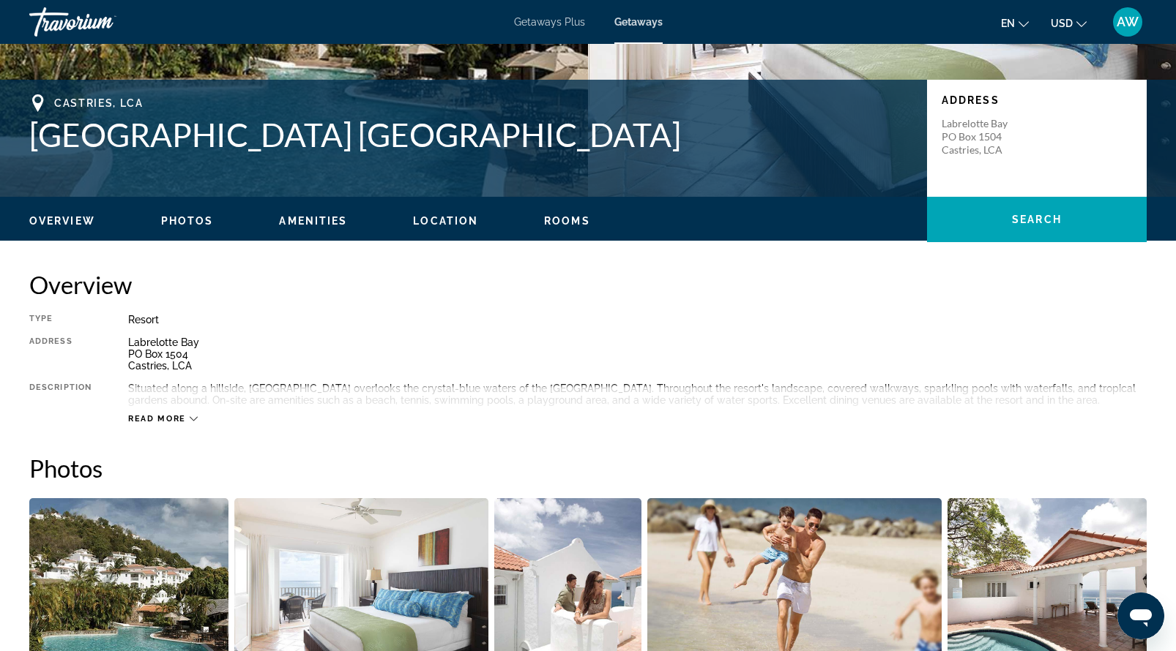
scroll to position [288, 0]
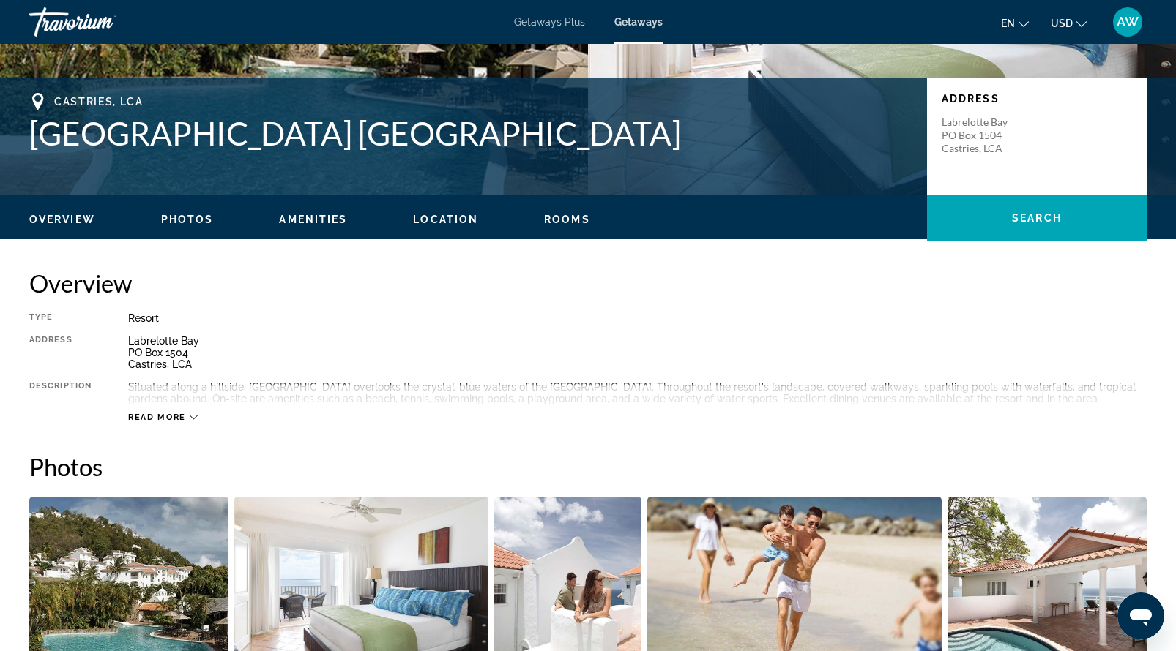
click at [184, 415] on span "Read more" at bounding box center [157, 418] width 58 height 10
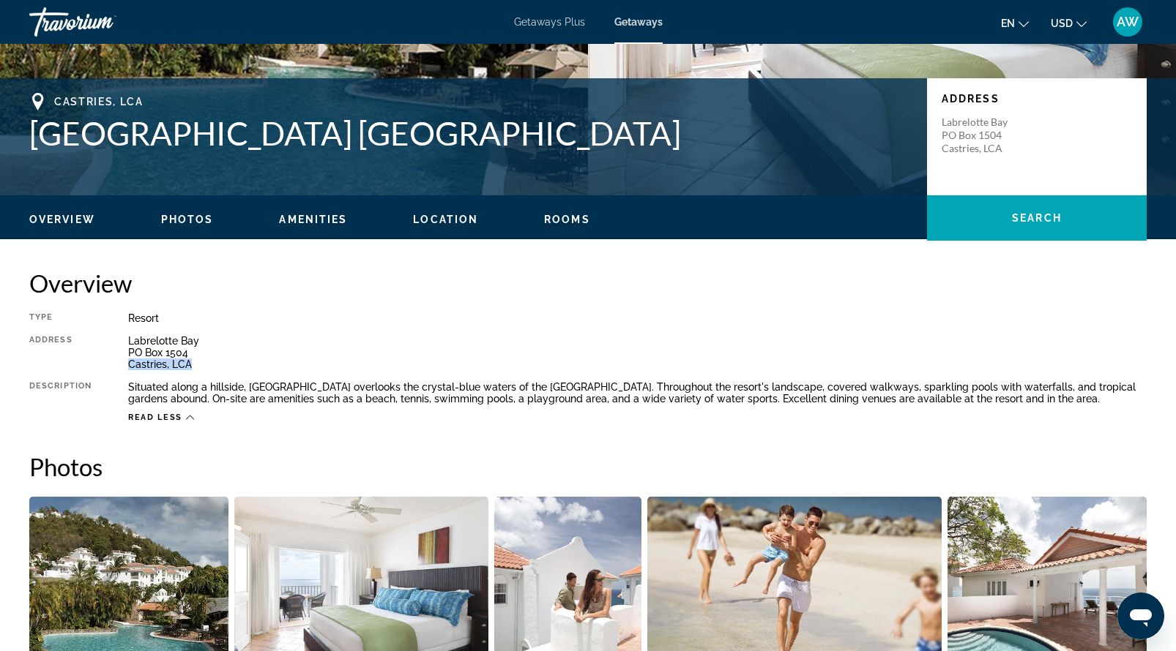
drag, startPoint x: 130, startPoint y: 365, endPoint x: 191, endPoint y: 364, distance: 60.8
click at [191, 364] on div "Labrelotte Bay PO Box 1504 Castries, LCA" at bounding box center [637, 352] width 1018 height 35
copy div "Castries, LCA"
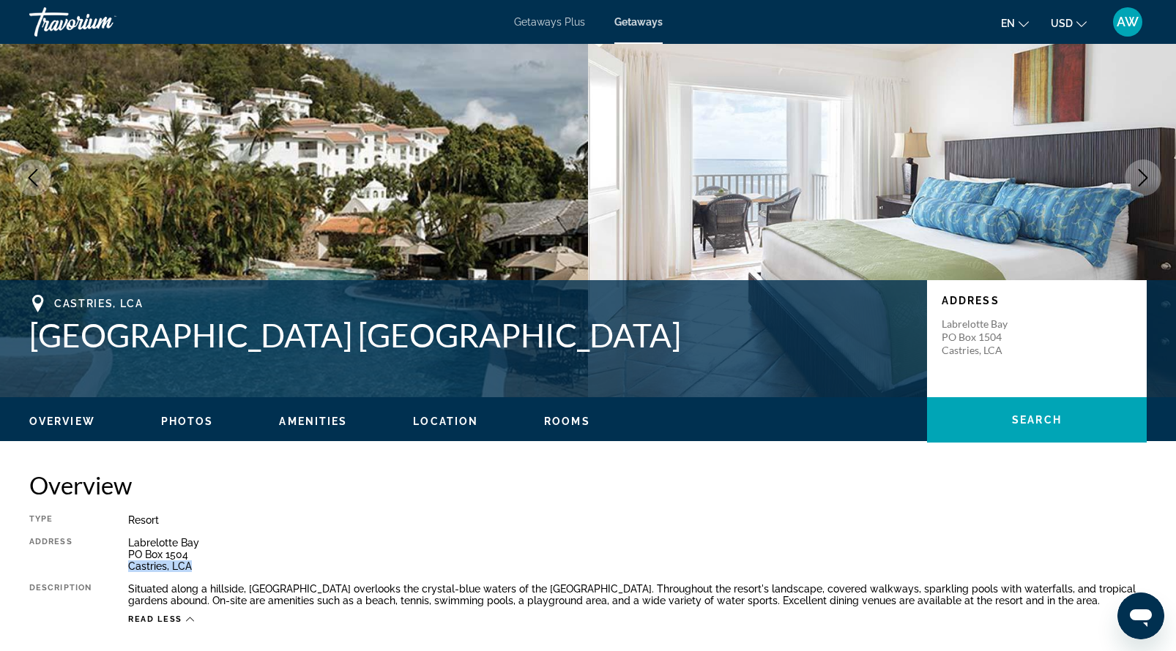
scroll to position [0, 0]
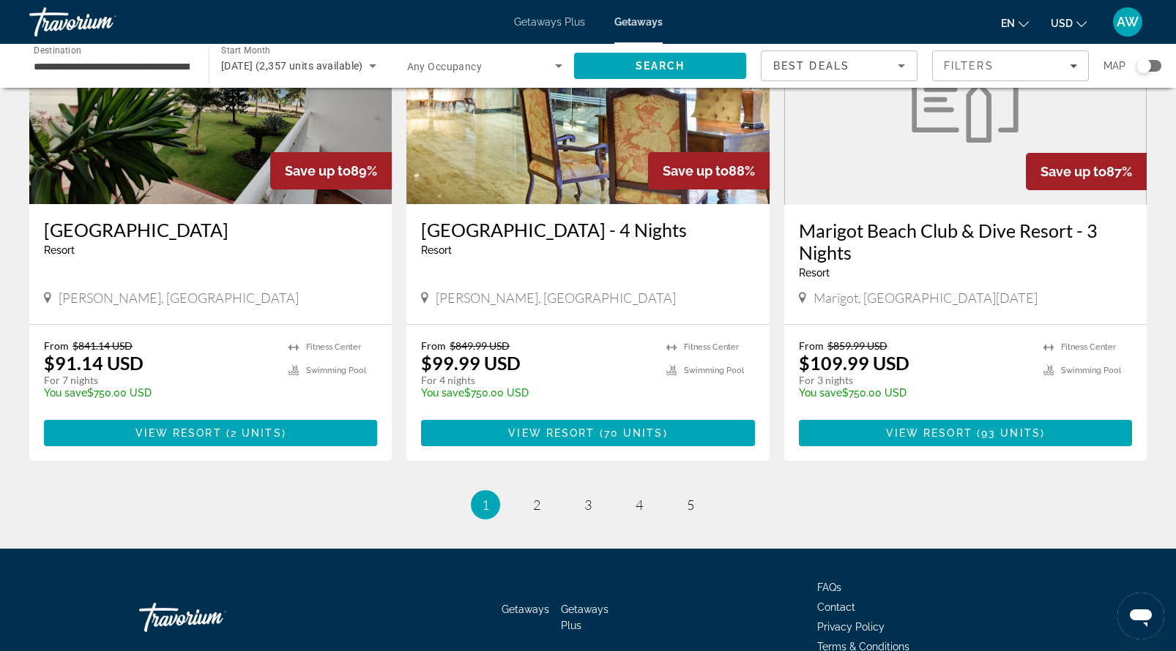
scroll to position [1783, 0]
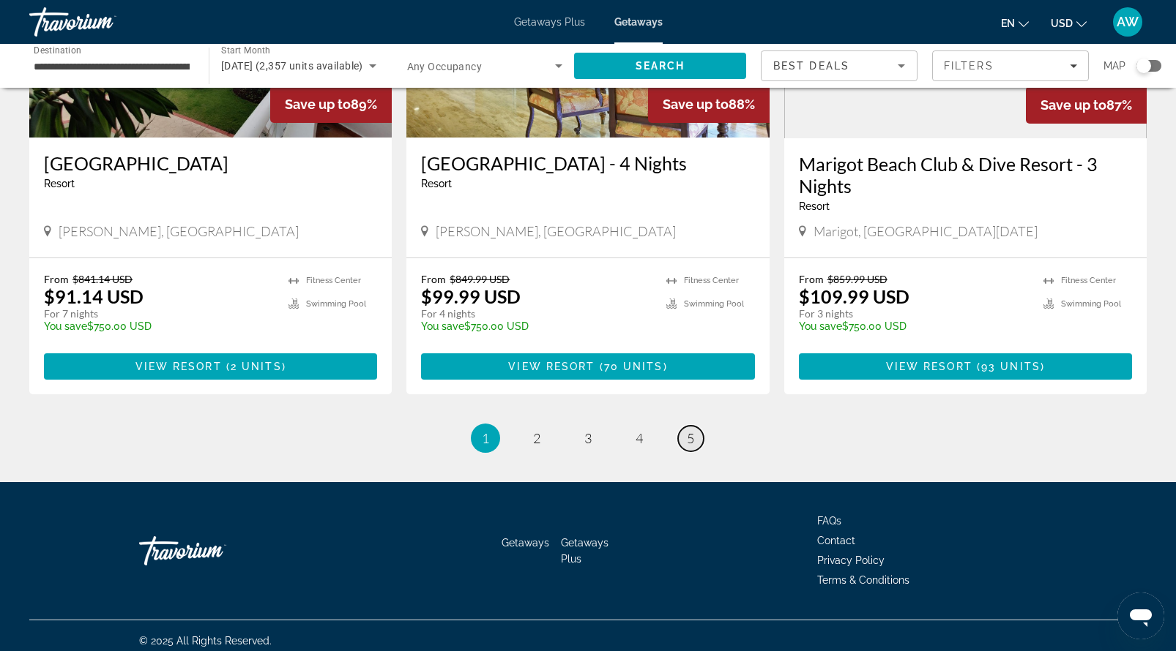
click at [691, 430] on span "5" at bounding box center [690, 438] width 7 height 16
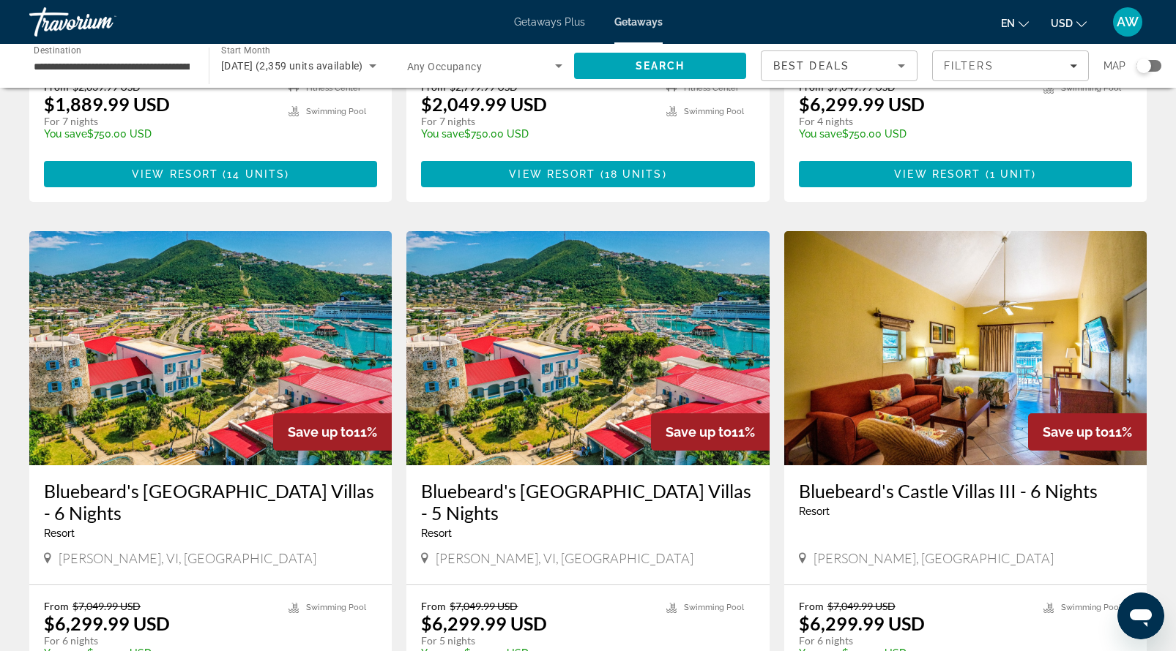
scroll to position [1285, 0]
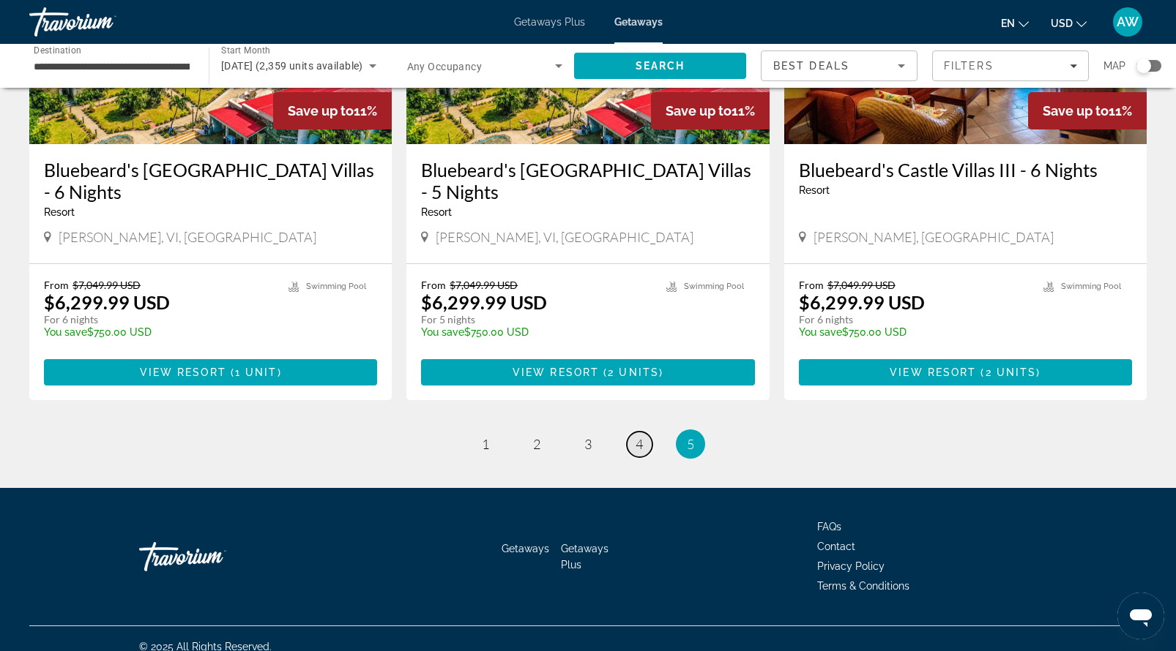
click at [634, 432] on link "page 4" at bounding box center [640, 445] width 26 height 26
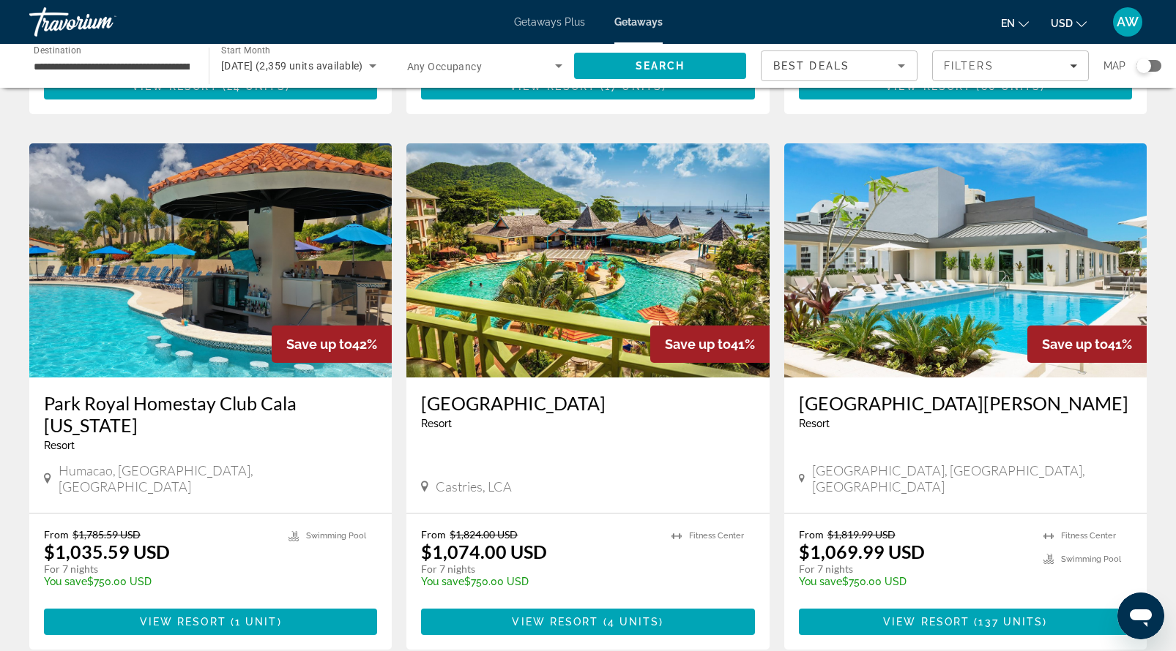
scroll to position [1049, 0]
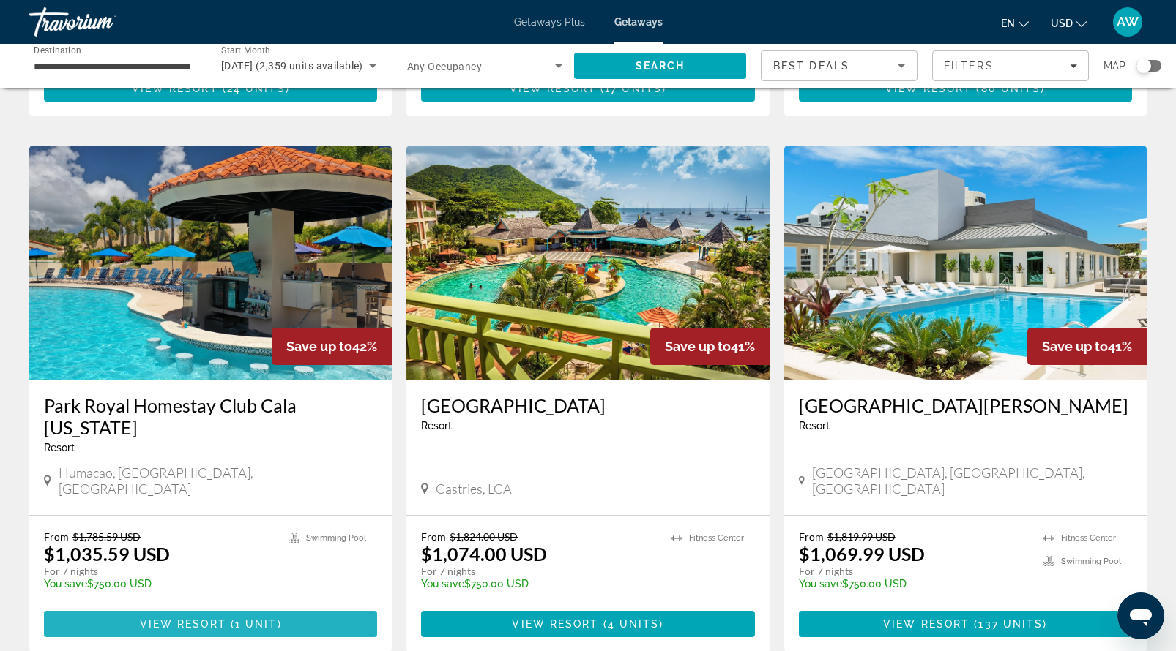
click at [216, 619] on span "View Resort" at bounding box center [183, 625] width 86 height 12
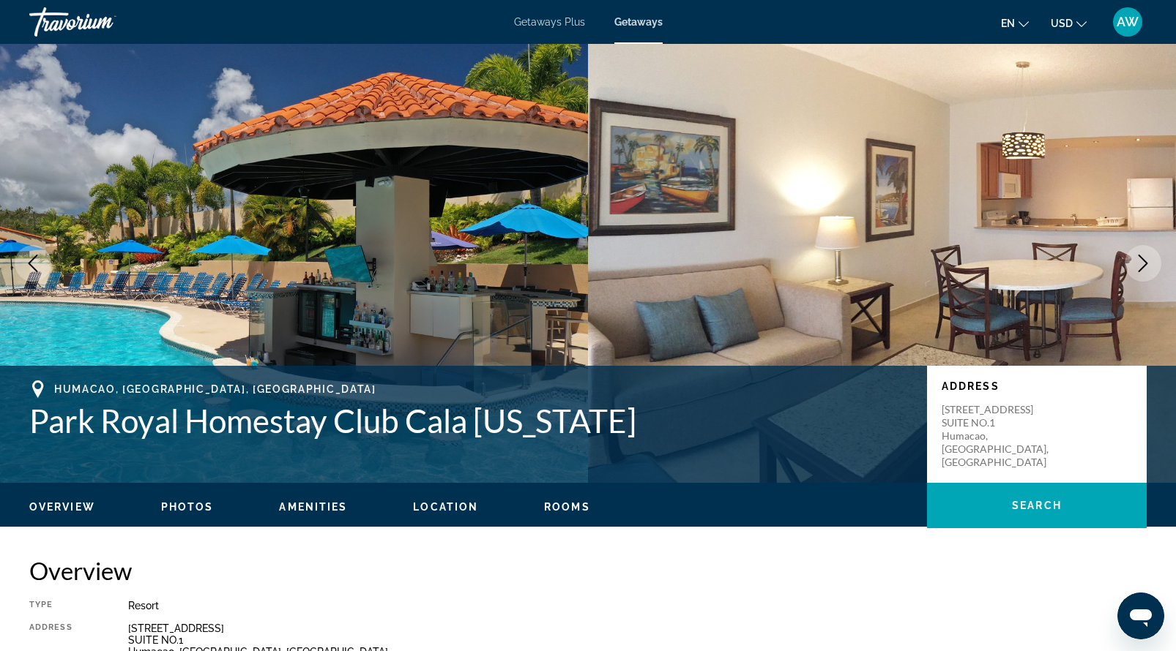
click at [1140, 266] on icon "Next image" at bounding box center [1143, 264] width 18 height 18
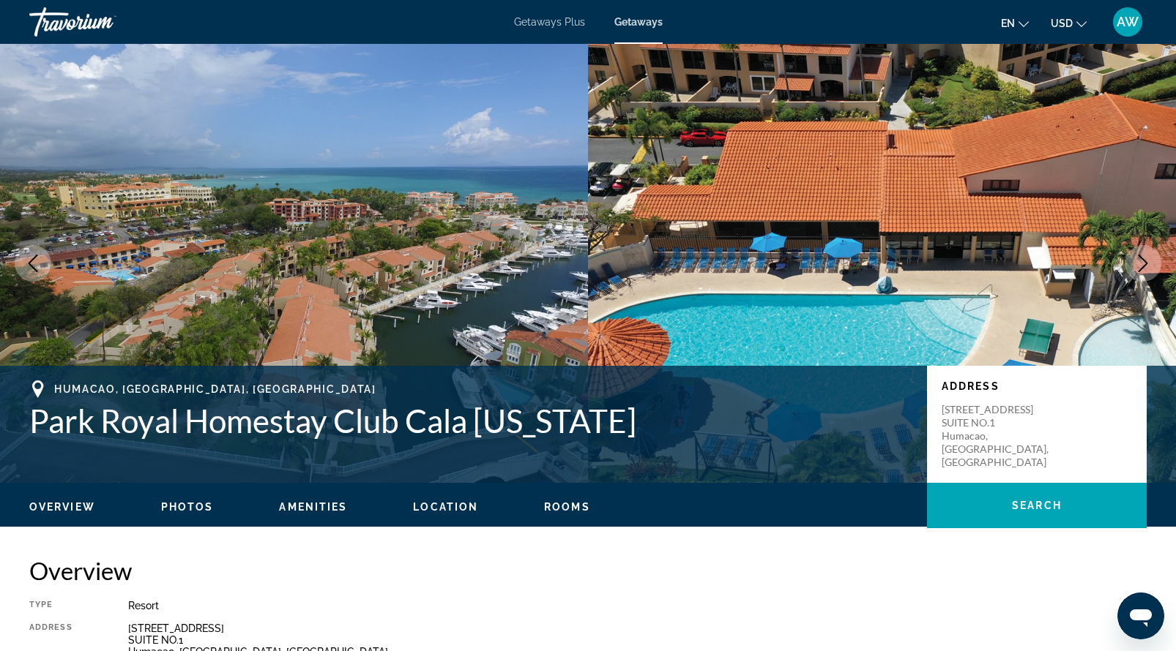
click at [1141, 267] on icon "Next image" at bounding box center [1143, 264] width 10 height 18
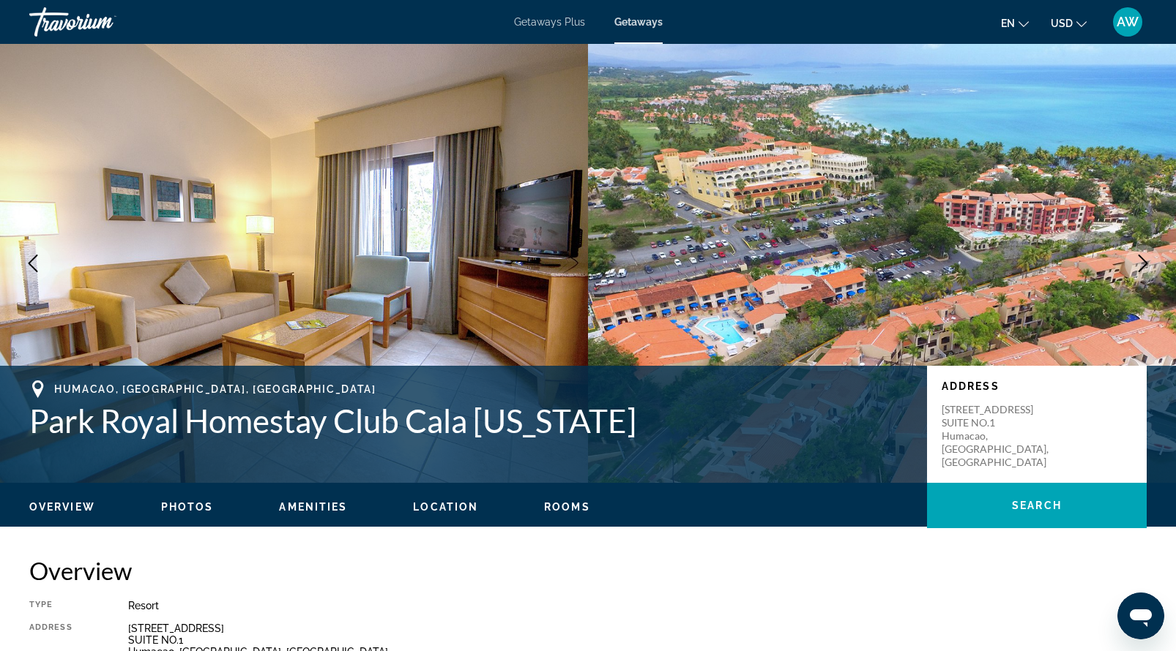
click at [1143, 262] on icon "Next image" at bounding box center [1143, 264] width 18 height 18
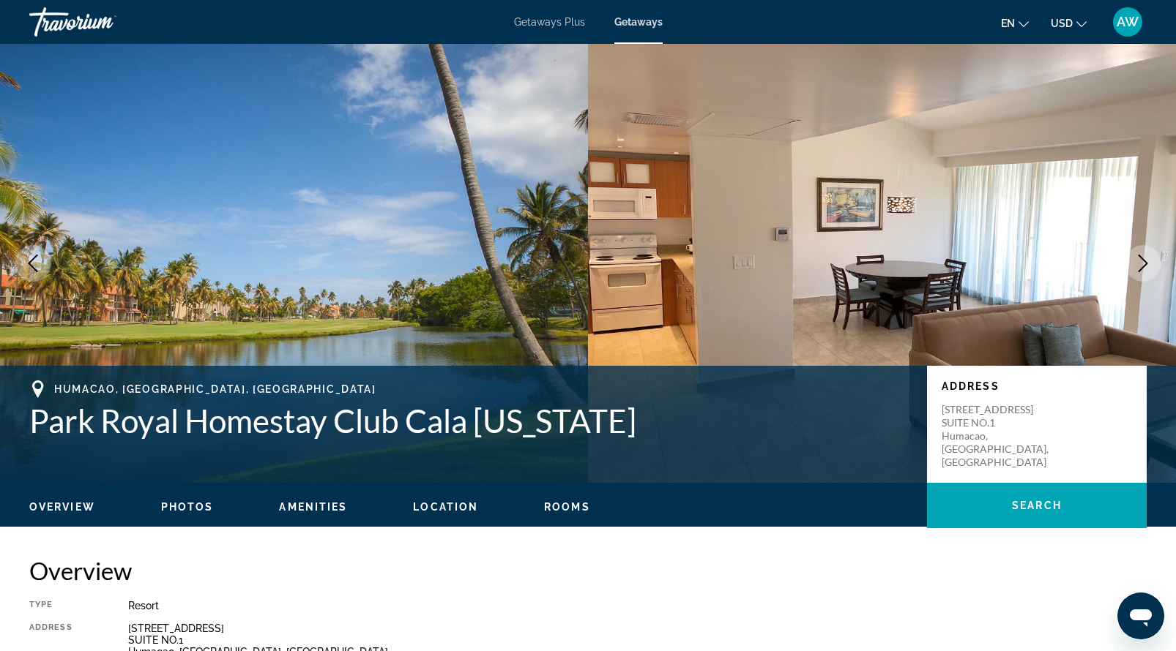
click at [1143, 262] on icon "Next image" at bounding box center [1143, 264] width 18 height 18
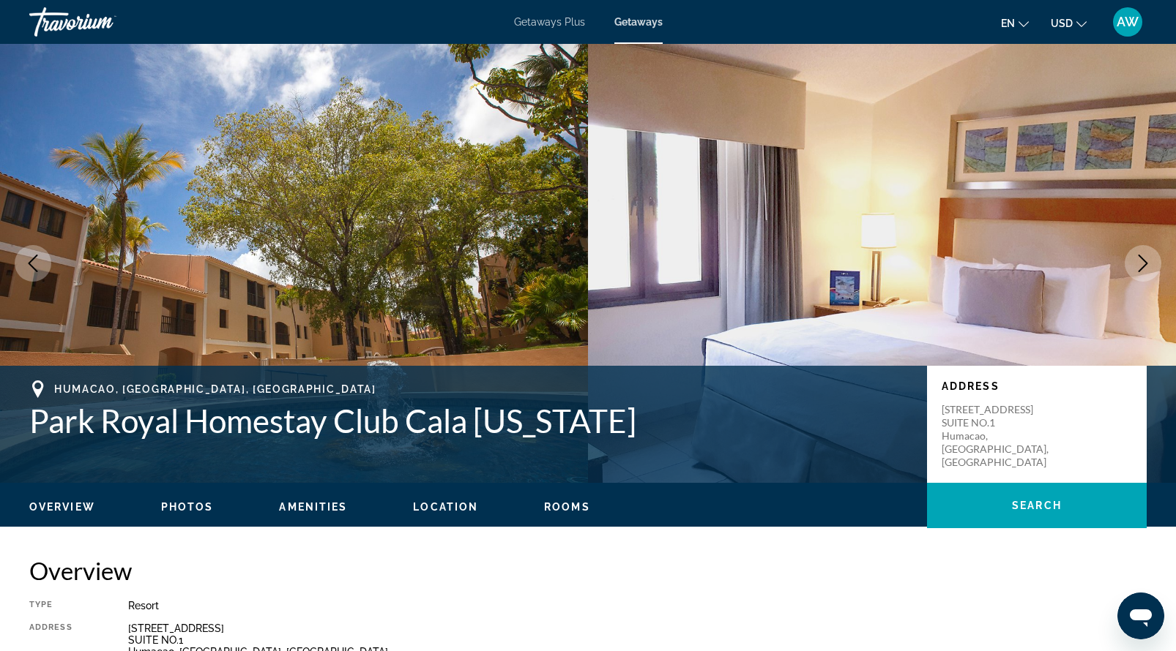
click at [1143, 262] on icon "Next image" at bounding box center [1143, 264] width 18 height 18
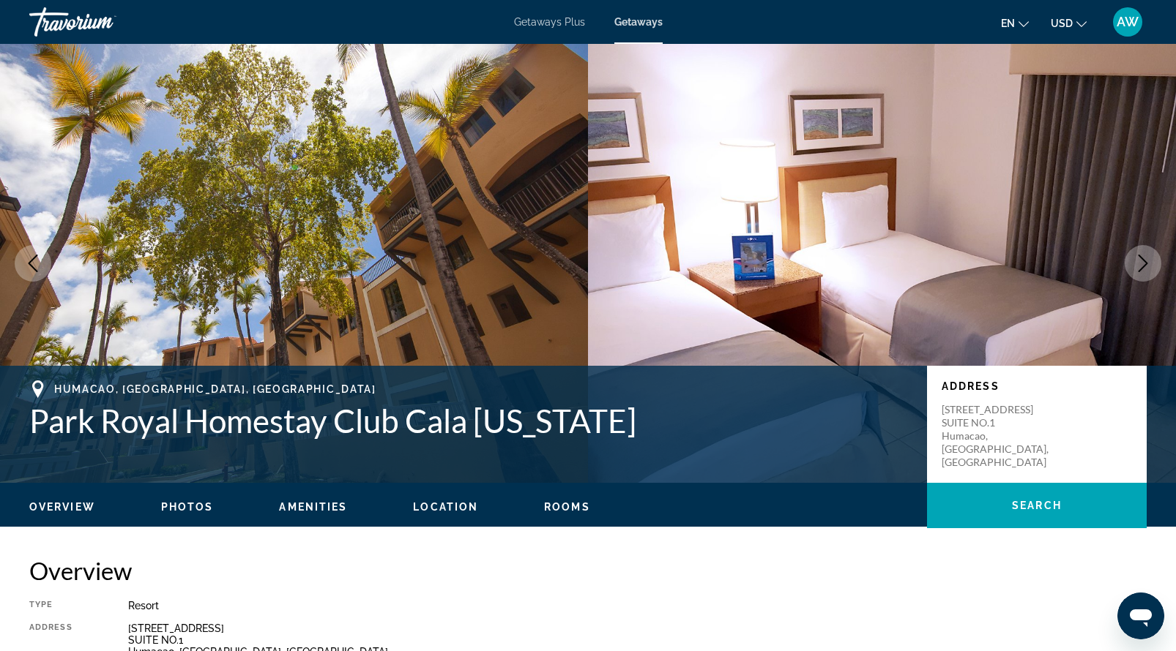
click at [559, 20] on span "Getaways Plus" at bounding box center [549, 22] width 71 height 12
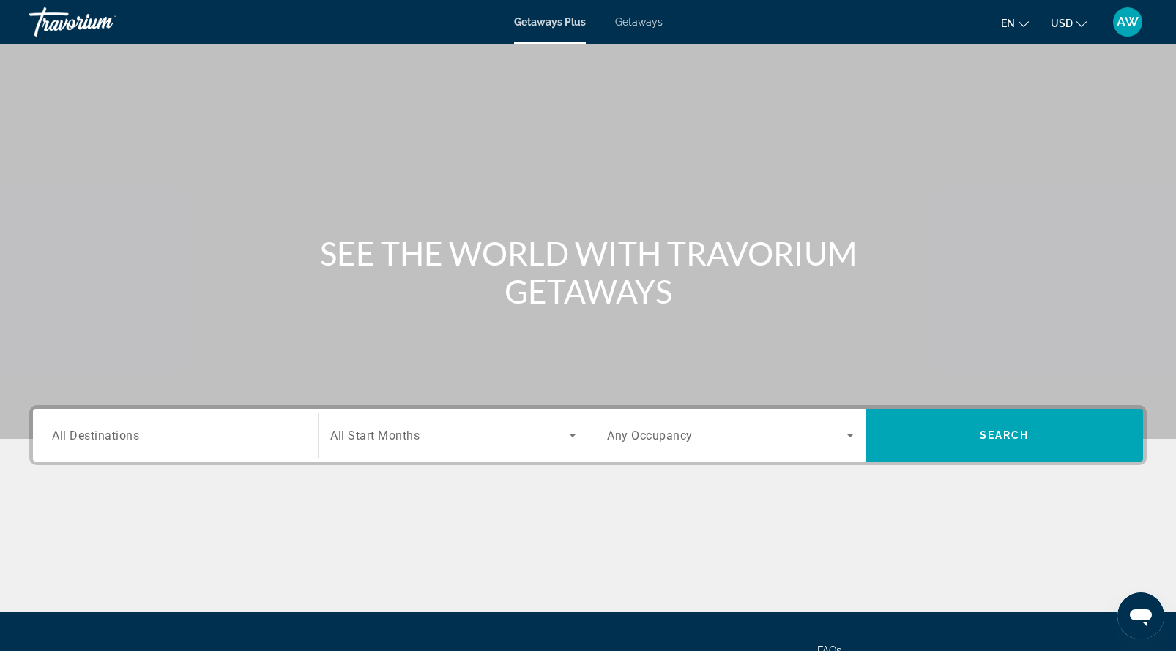
click at [113, 422] on div "Search widget" at bounding box center [175, 436] width 247 height 42
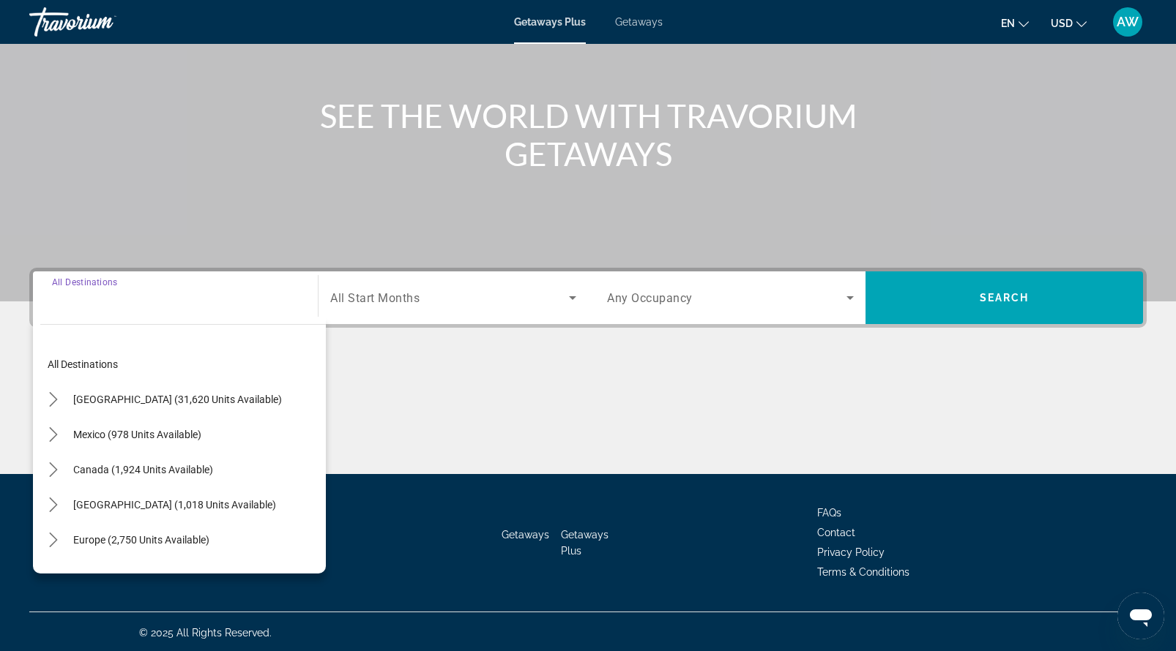
scroll to position [140, 0]
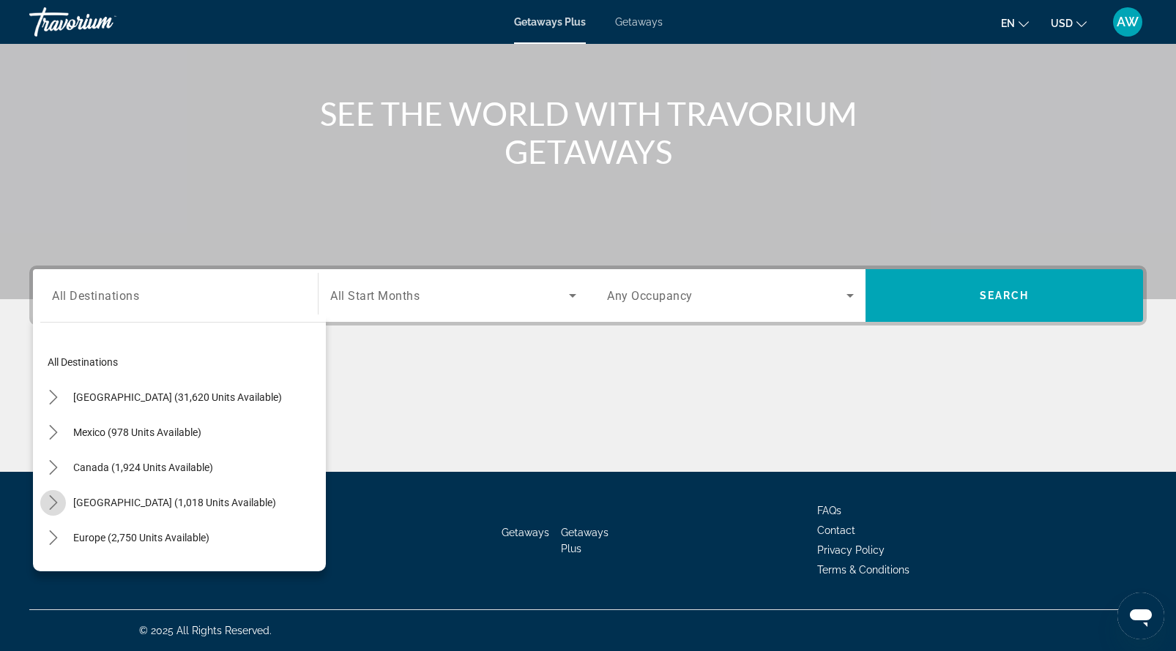
click at [53, 501] on icon "Toggle Caribbean & Atlantic Islands (1,018 units available) submenu" at bounding box center [53, 503] width 15 height 15
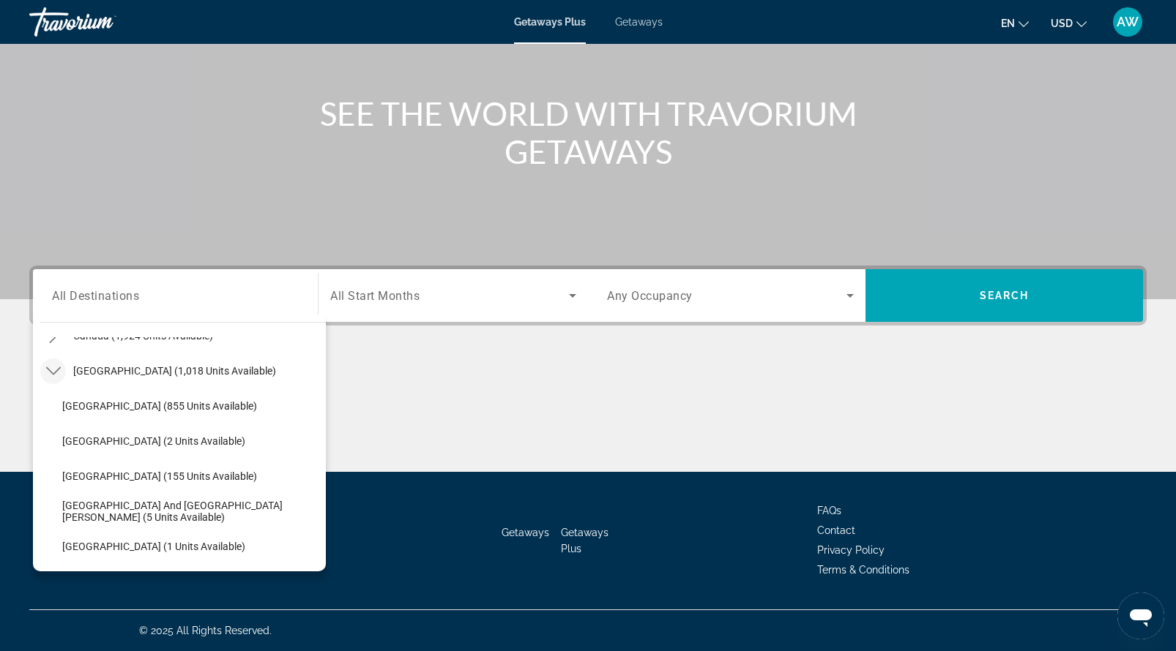
click at [378, 296] on span "All Start Months" at bounding box center [374, 296] width 89 height 14
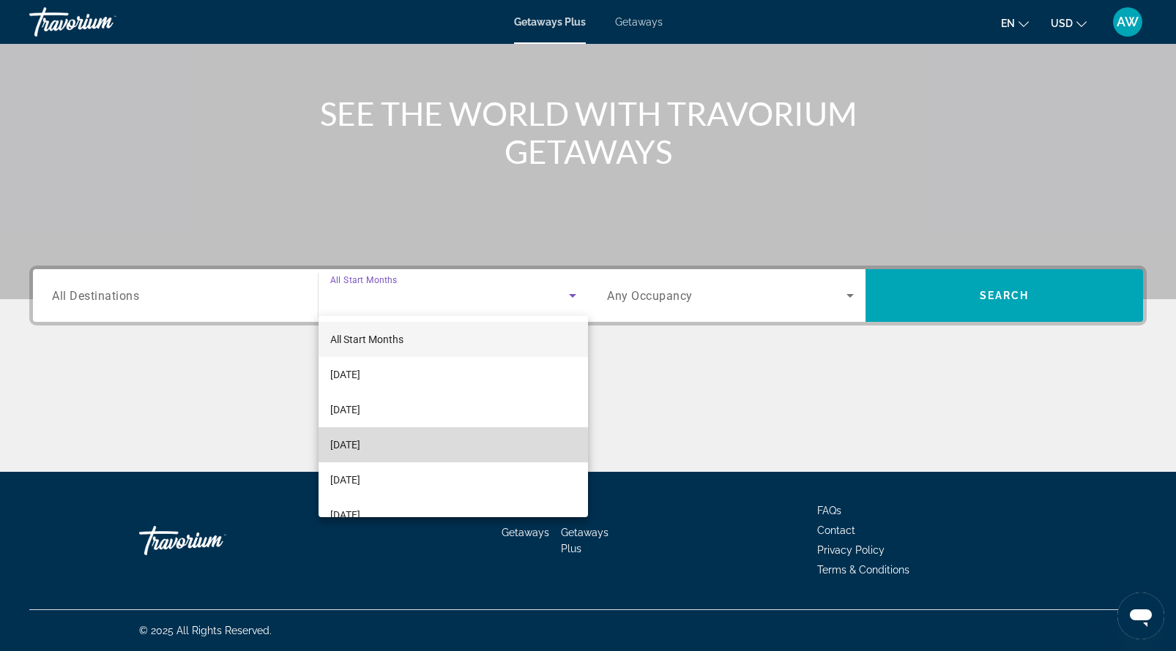
click at [360, 449] on span "[DATE]" at bounding box center [345, 445] width 30 height 18
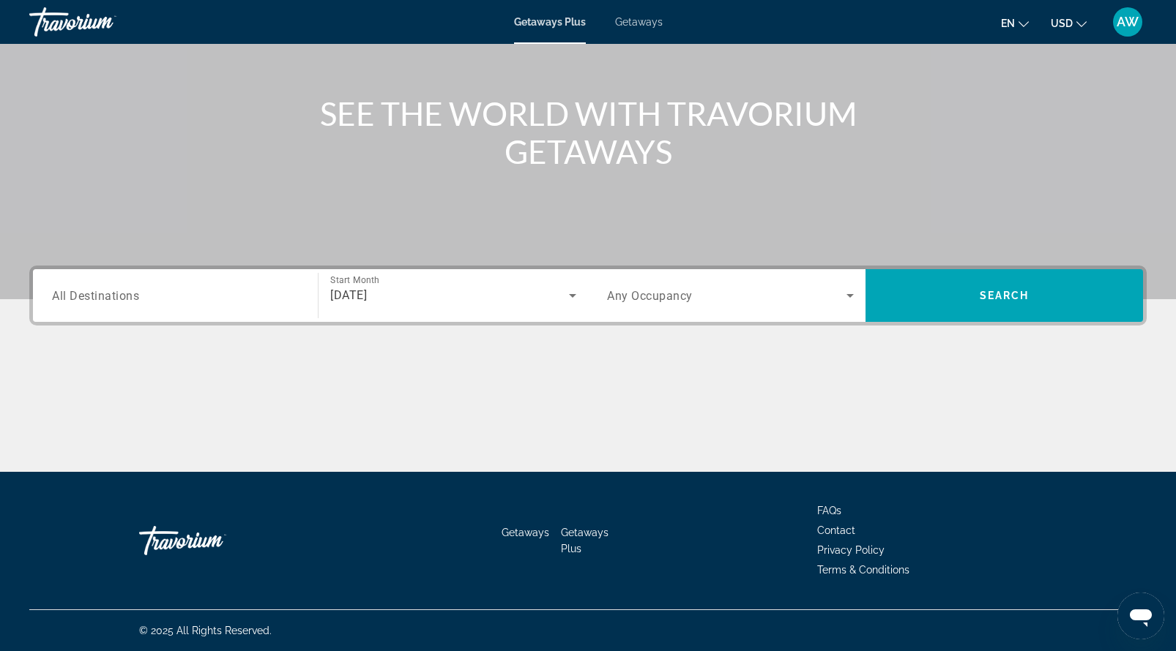
drag, startPoint x: 968, startPoint y: 299, endPoint x: 312, endPoint y: 436, distance: 670.9
click at [313, 436] on div "Destination All Destinations Start Month All Start Months [DATE] Occupancy Any …" at bounding box center [588, 369] width 1176 height 206
click at [217, 291] on input "Destination All Destinations" at bounding box center [175, 297] width 247 height 18
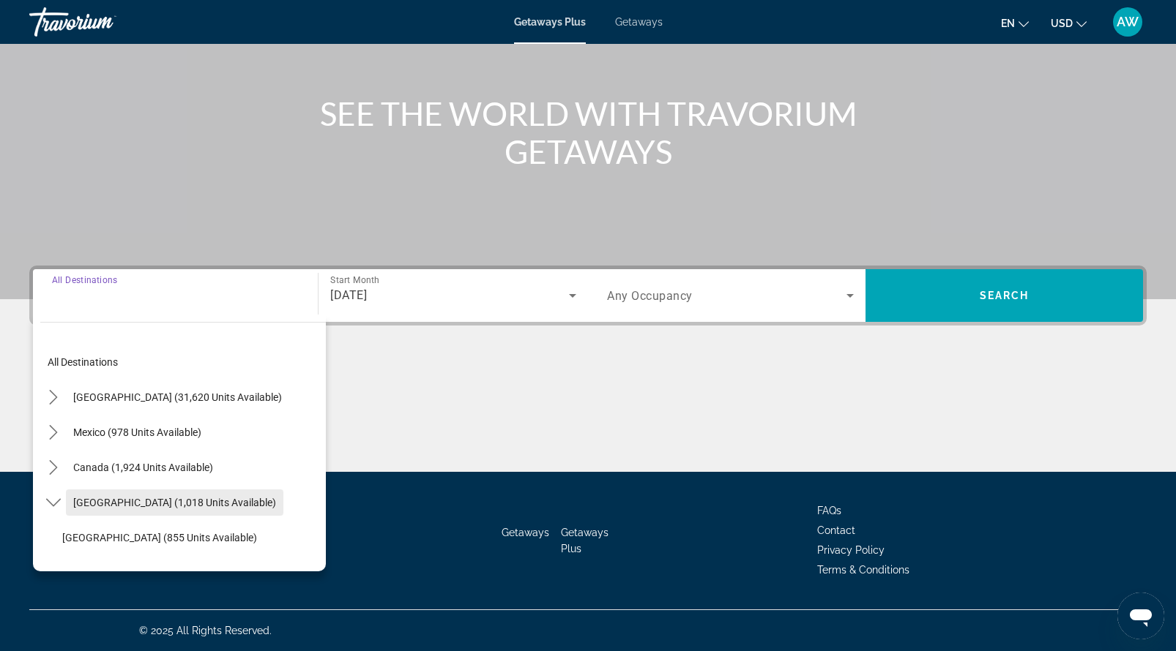
click at [89, 503] on span "[GEOGRAPHIC_DATA] (1,018 units available)" at bounding box center [174, 503] width 203 height 12
type input "**********"
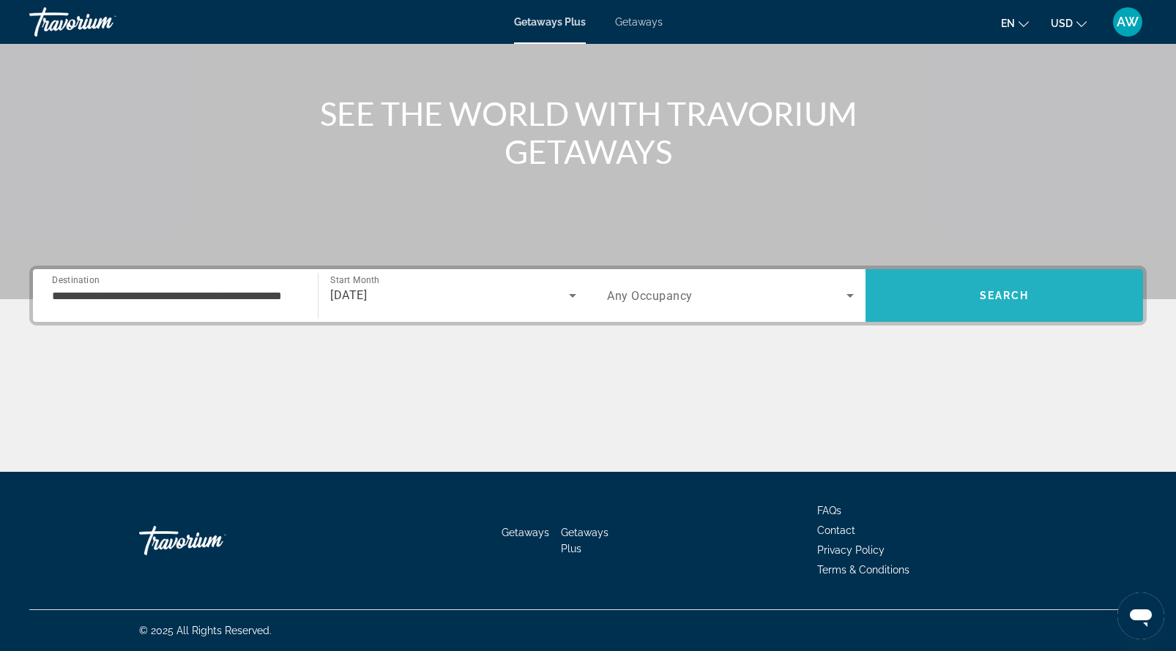
click at [955, 306] on span "Search" at bounding box center [1003, 295] width 277 height 35
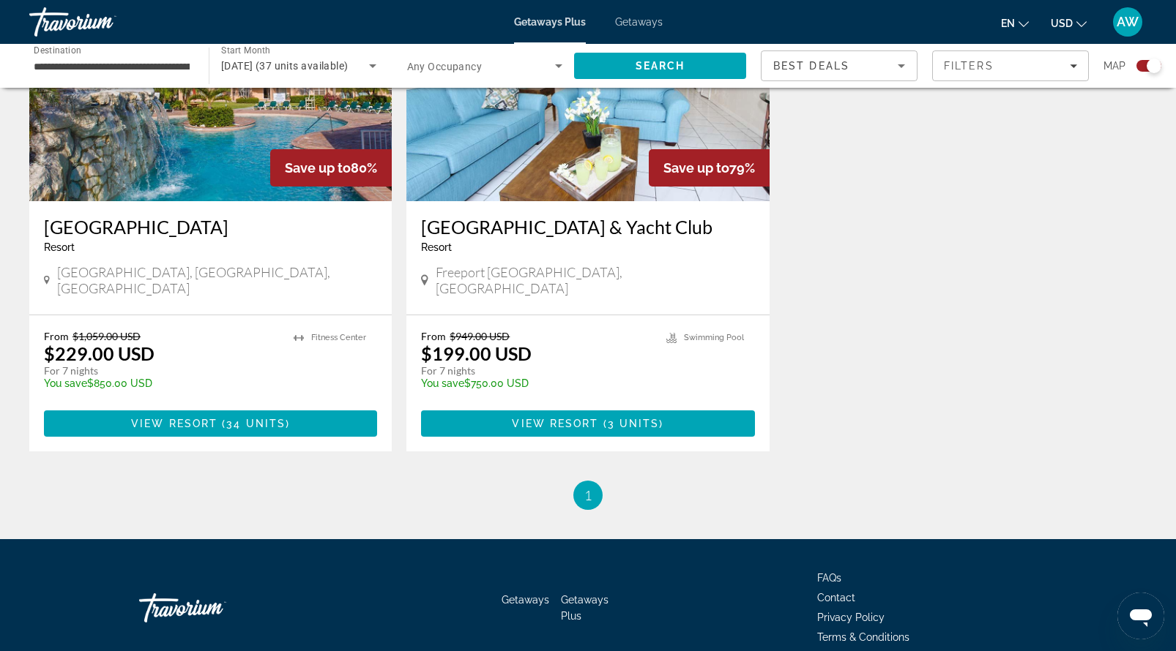
scroll to position [605, 0]
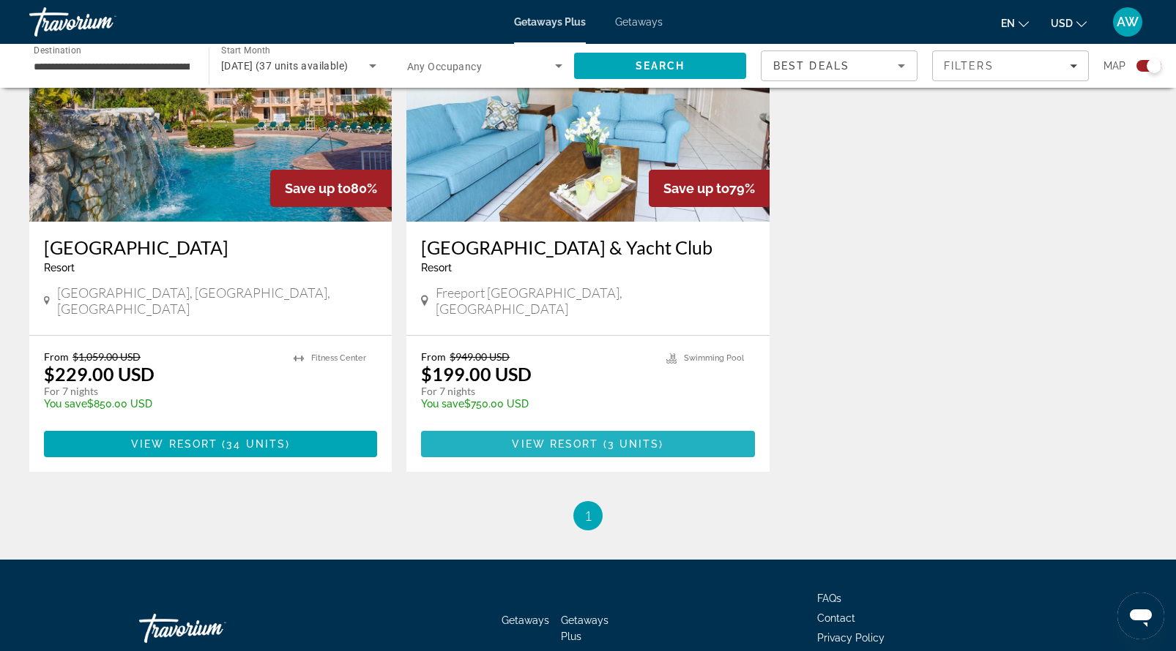
click at [553, 438] on span "View Resort" at bounding box center [555, 444] width 86 height 12
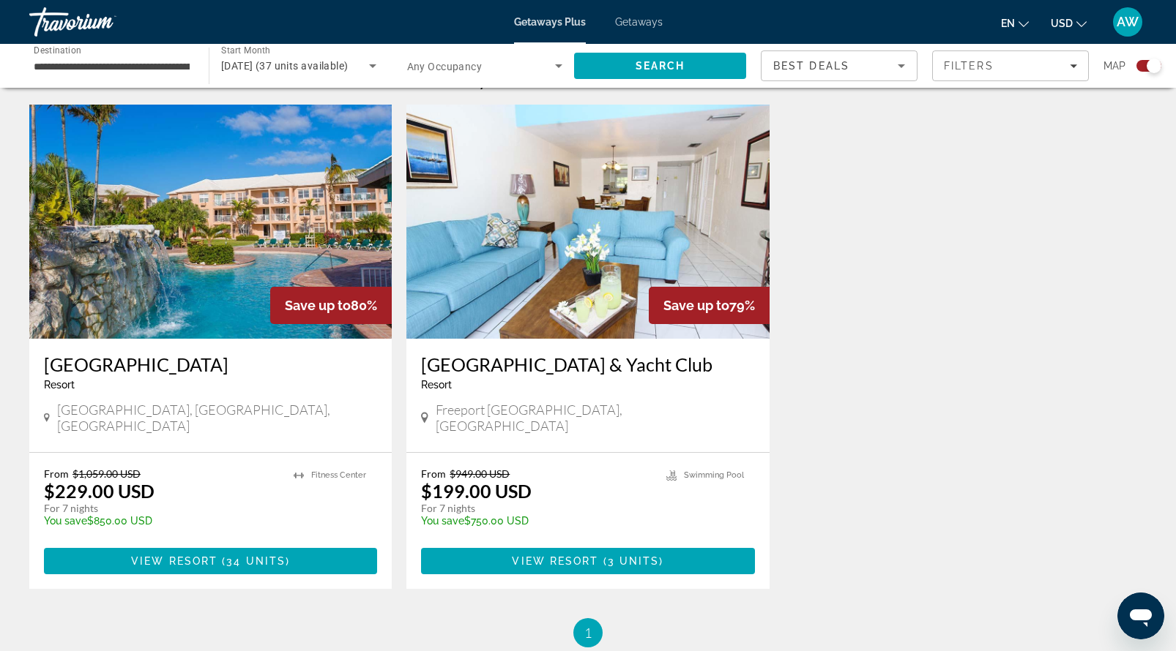
scroll to position [677, 0]
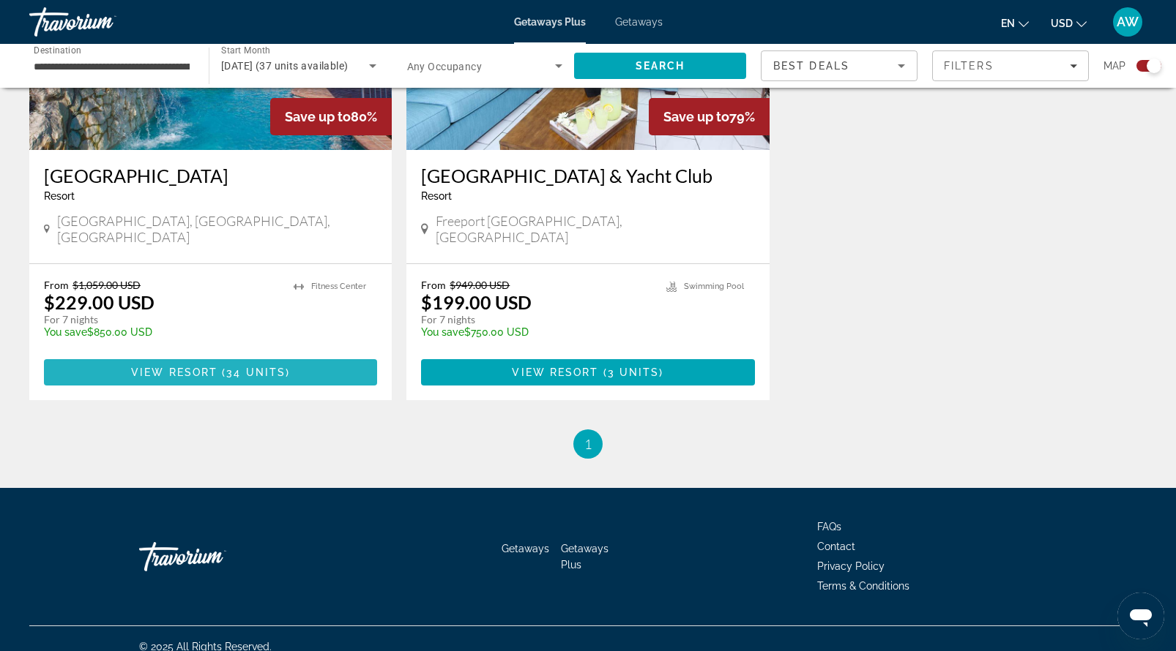
click at [209, 367] on span "Main content" at bounding box center [210, 372] width 333 height 35
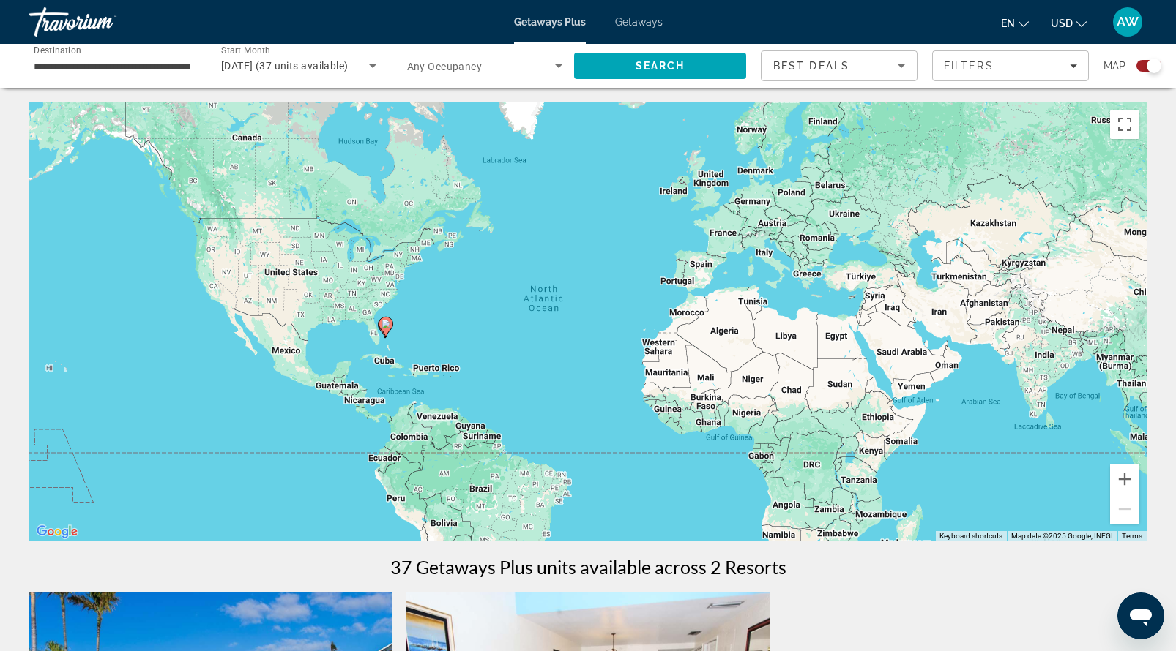
click at [120, 65] on input "**********" at bounding box center [112, 67] width 156 height 18
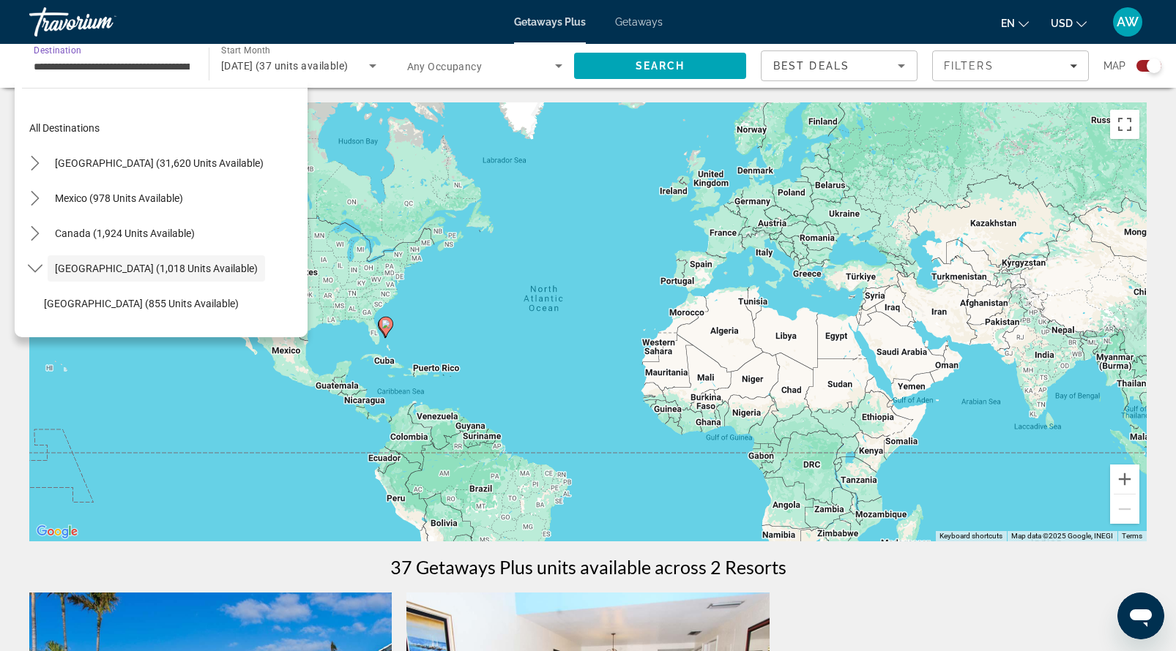
scroll to position [52, 0]
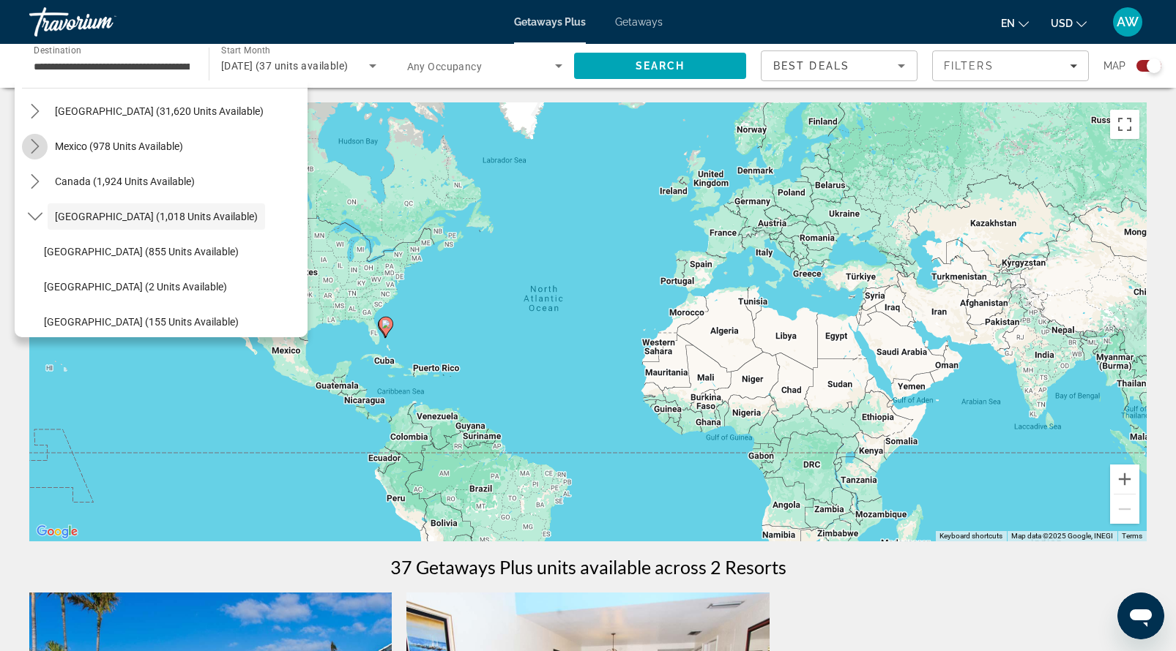
click at [32, 143] on icon "Toggle Mexico (978 units available) submenu" at bounding box center [35, 146] width 15 height 15
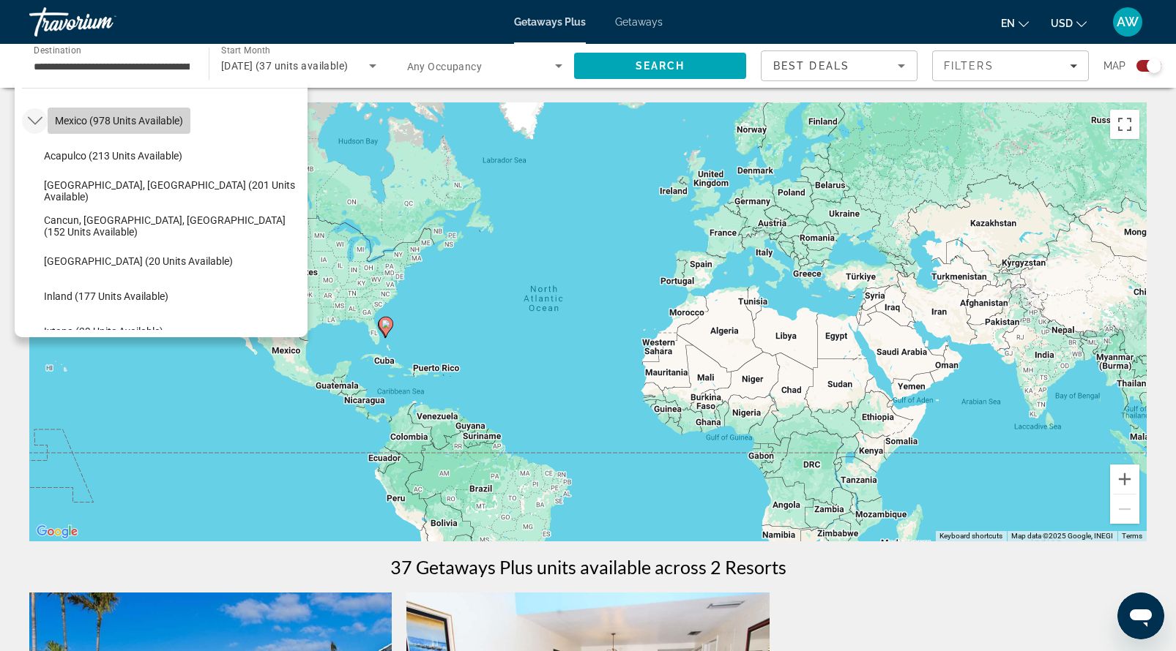
click at [74, 123] on span "Mexico (978 units available)" at bounding box center [119, 121] width 128 height 12
type input "**********"
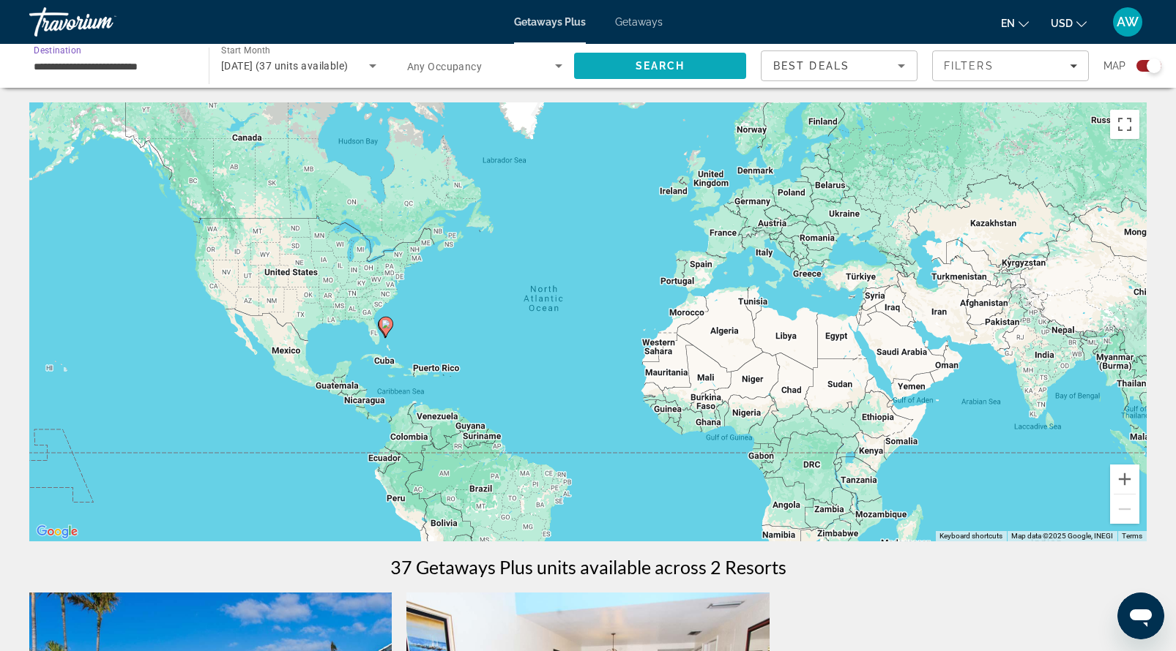
click at [658, 63] on span "Search" at bounding box center [660, 66] width 50 height 12
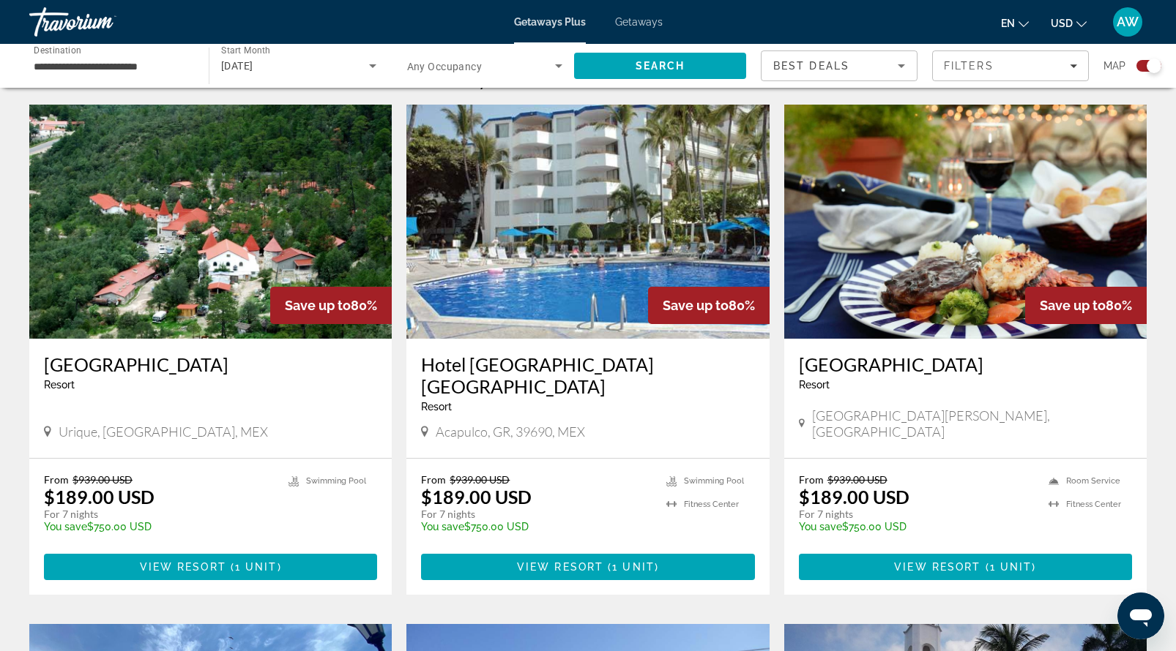
scroll to position [489, 0]
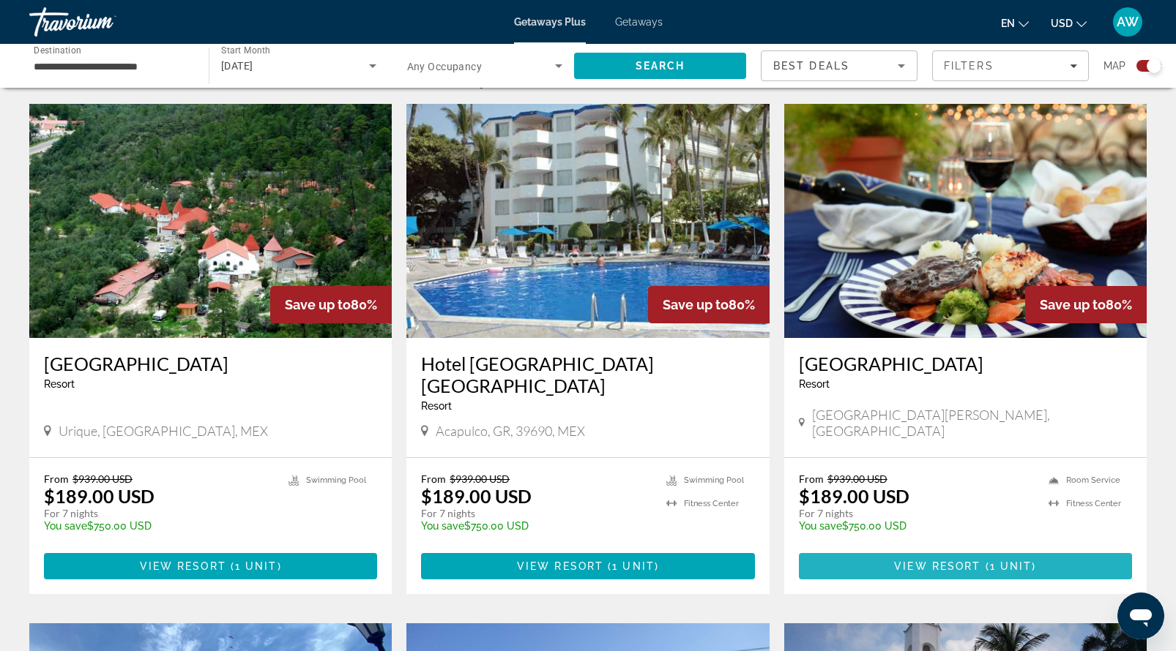
click at [933, 561] on span "View Resort" at bounding box center [937, 567] width 86 height 12
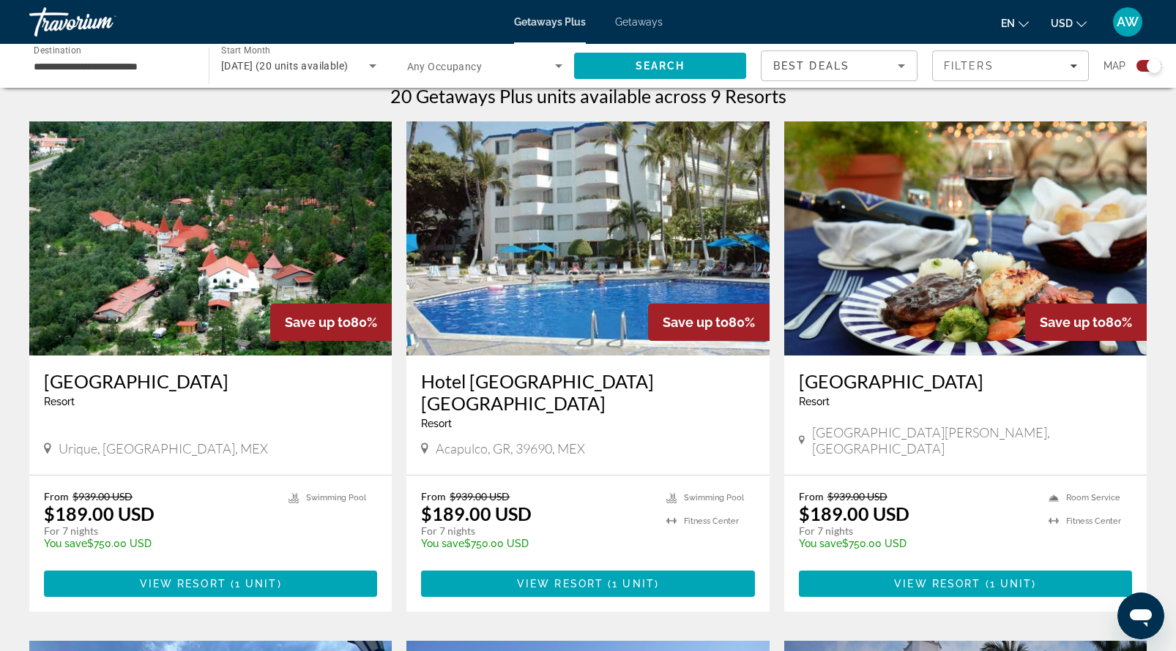
scroll to position [476, 0]
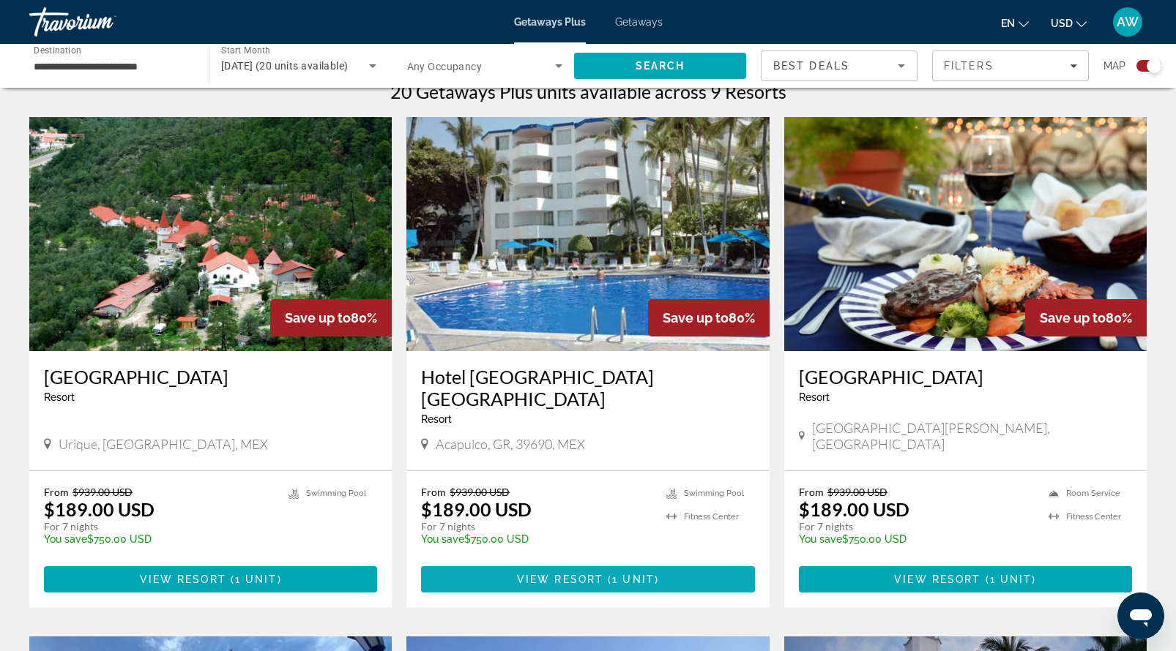
click at [597, 574] on span "View Resort" at bounding box center [560, 580] width 86 height 12
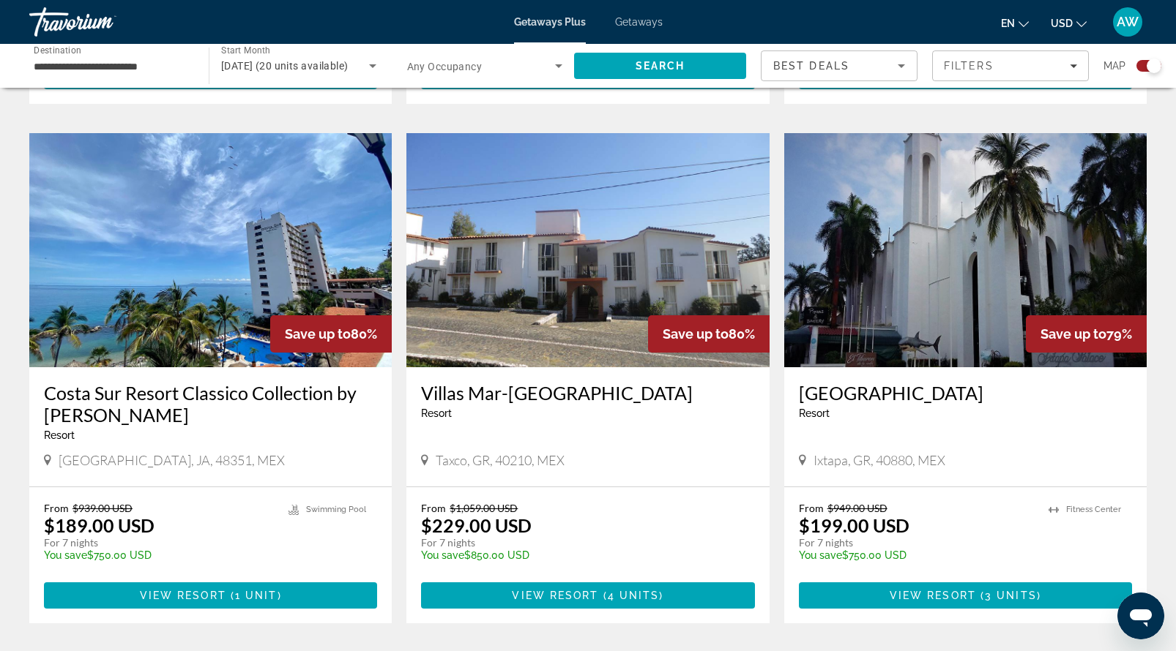
scroll to position [983, 0]
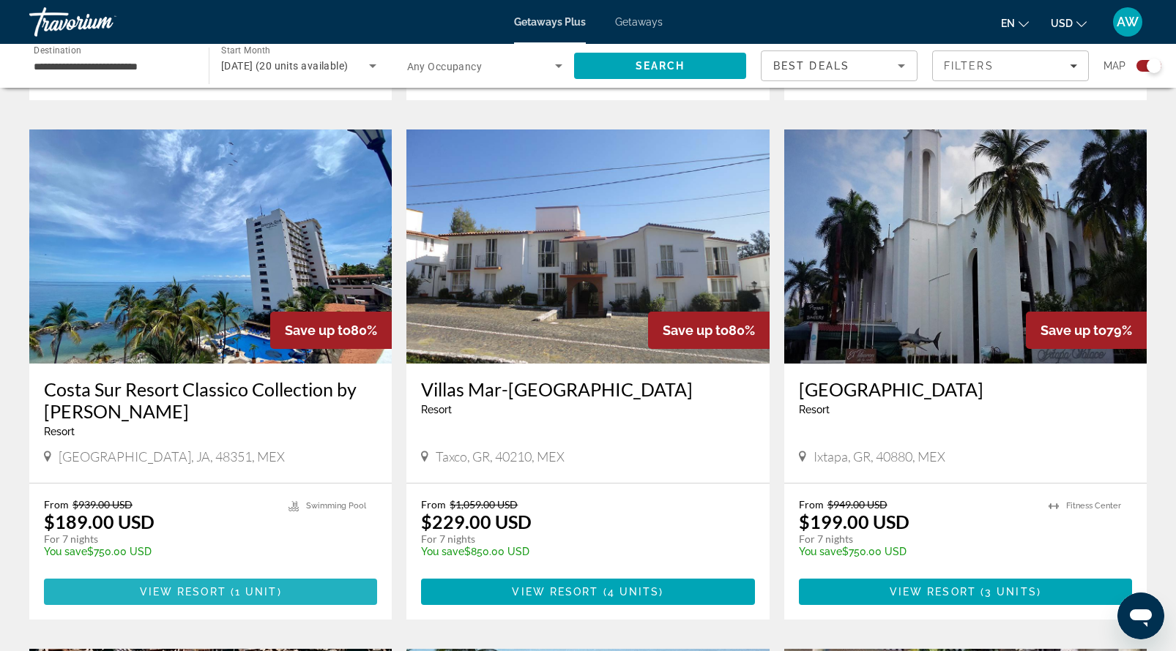
click at [235, 586] on span "1 unit" at bounding box center [256, 592] width 42 height 12
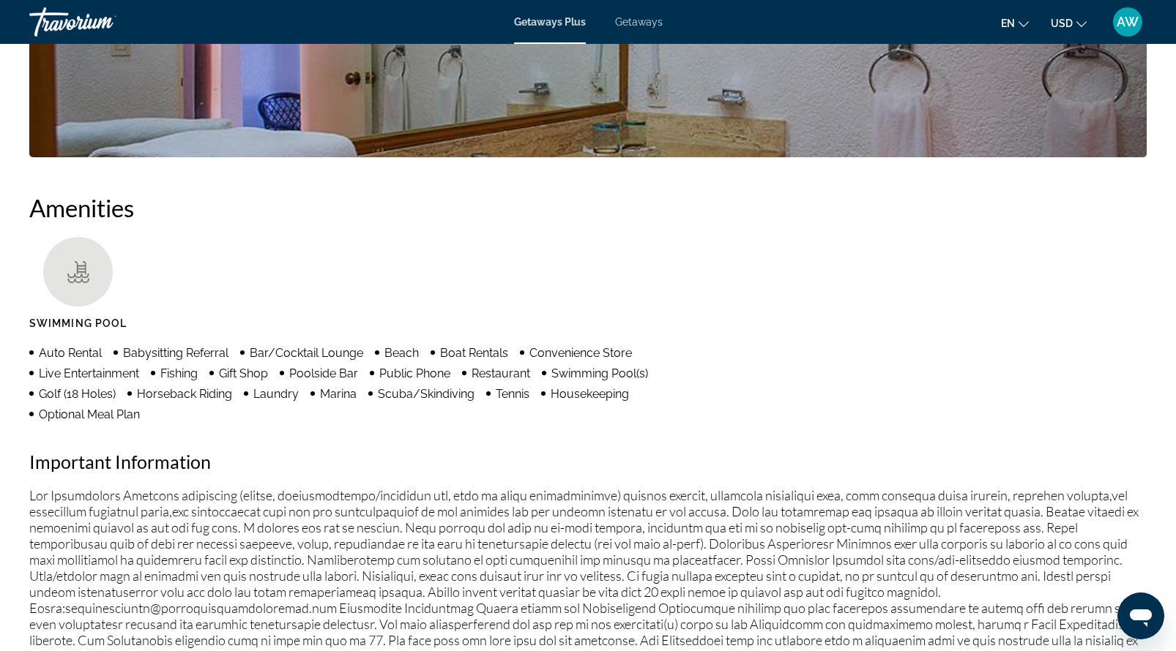
scroll to position [138, 0]
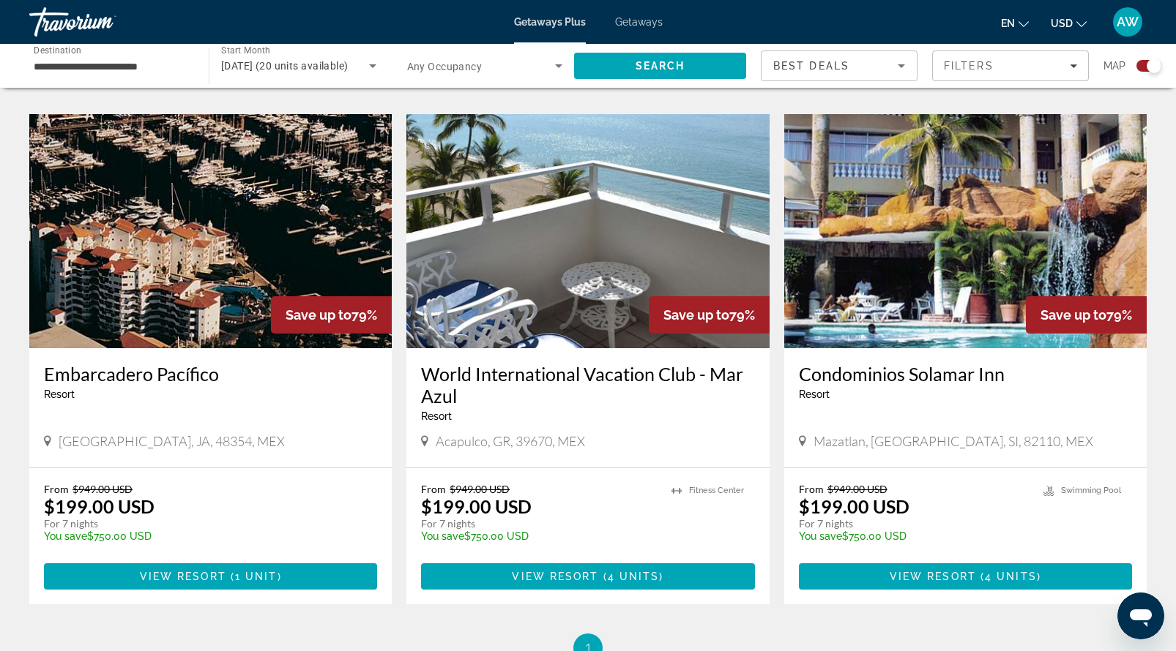
scroll to position [1520, 0]
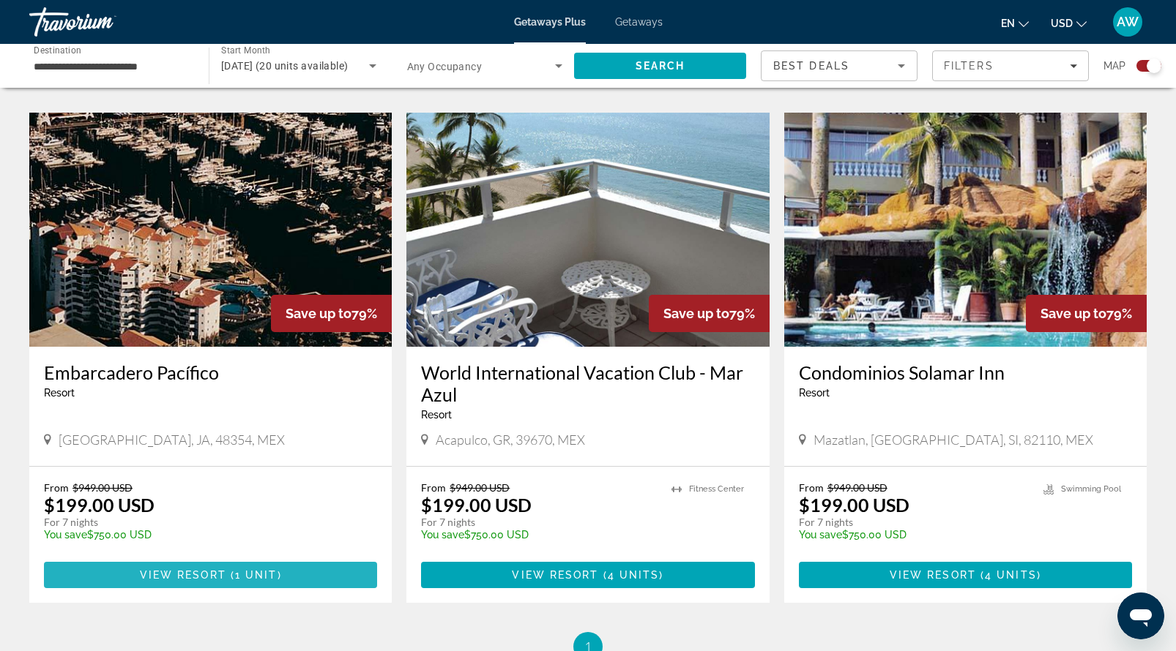
click at [217, 570] on span "View Resort" at bounding box center [183, 576] width 86 height 12
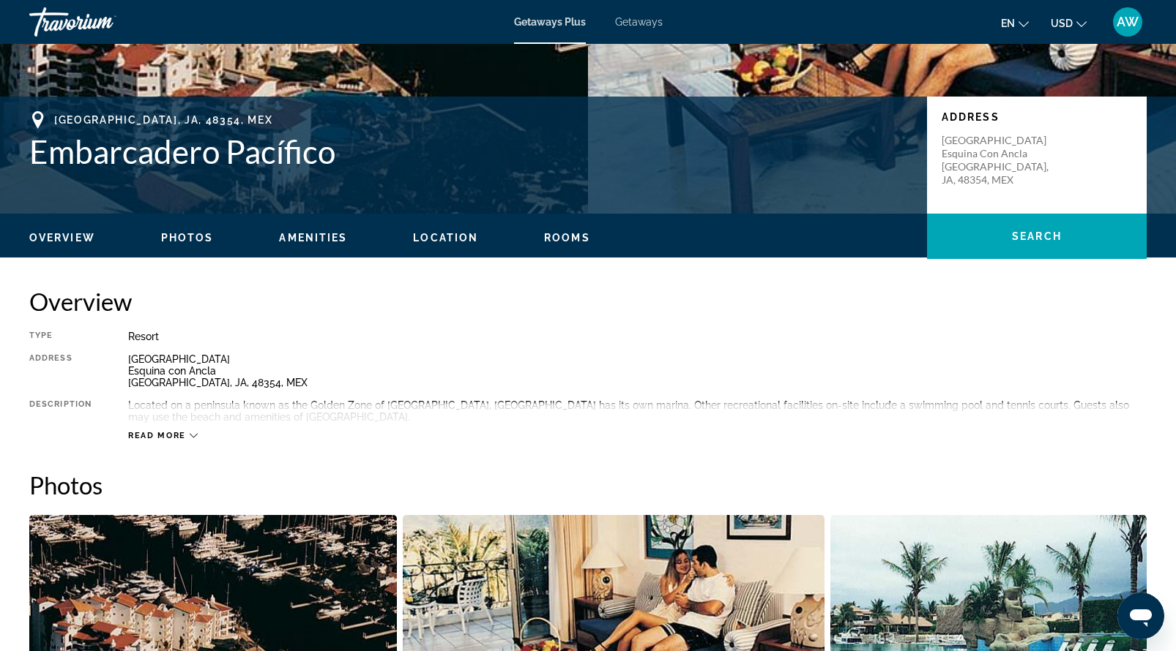
scroll to position [201, 0]
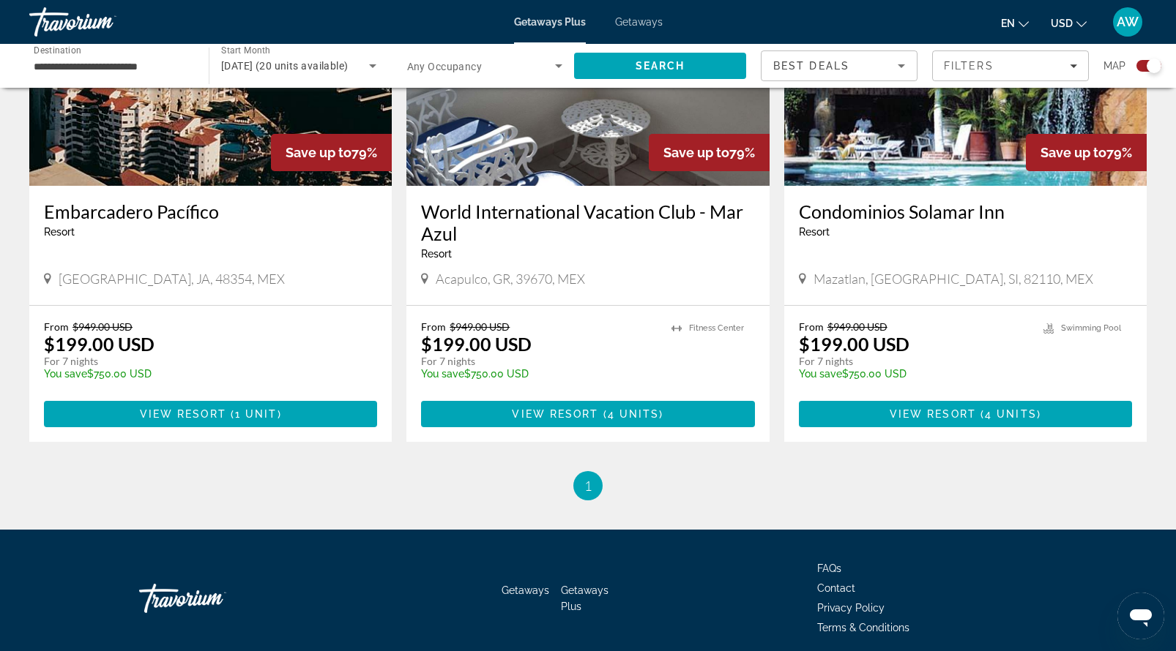
scroll to position [1717, 0]
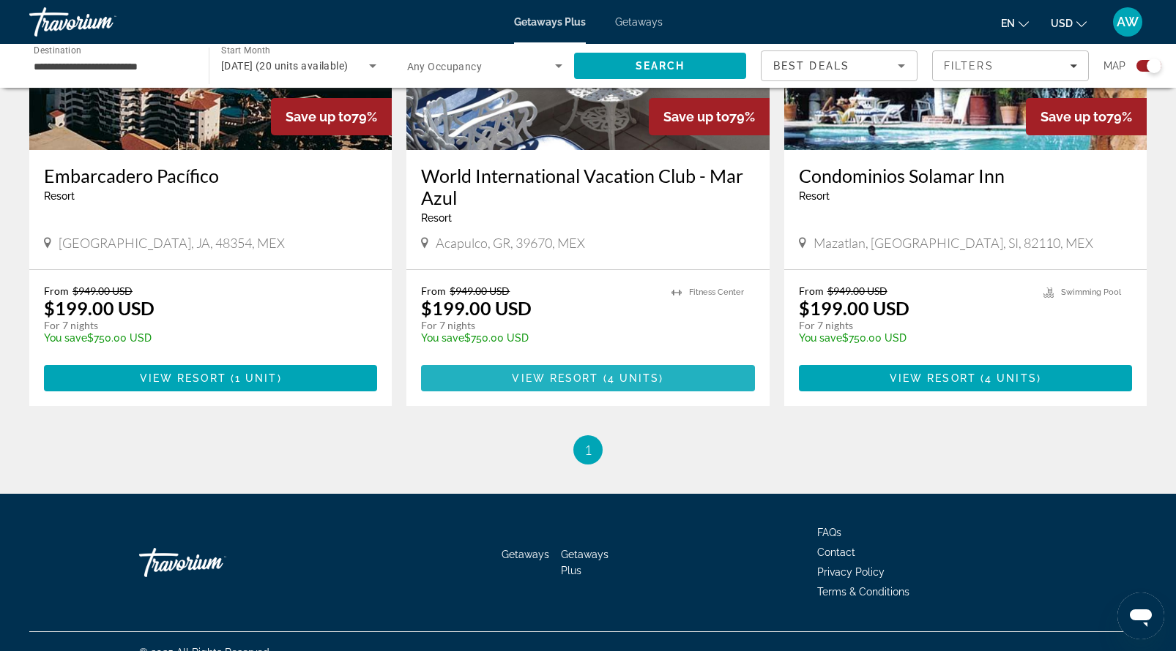
click at [572, 373] on span "View Resort" at bounding box center [555, 379] width 86 height 12
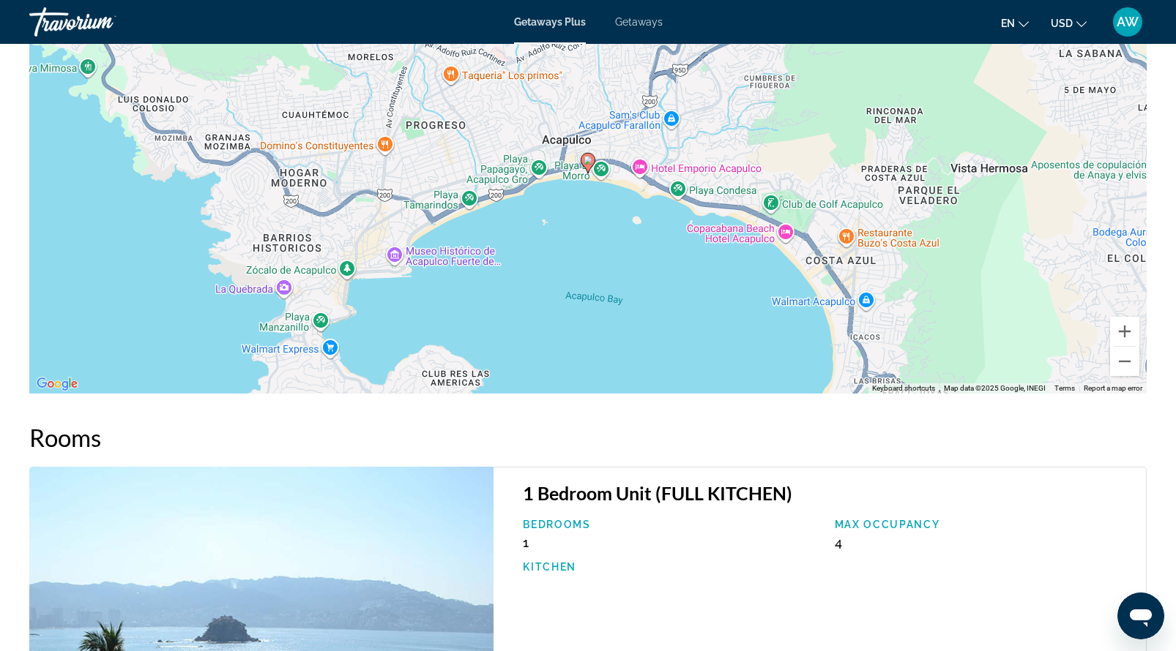
scroll to position [1209, 0]
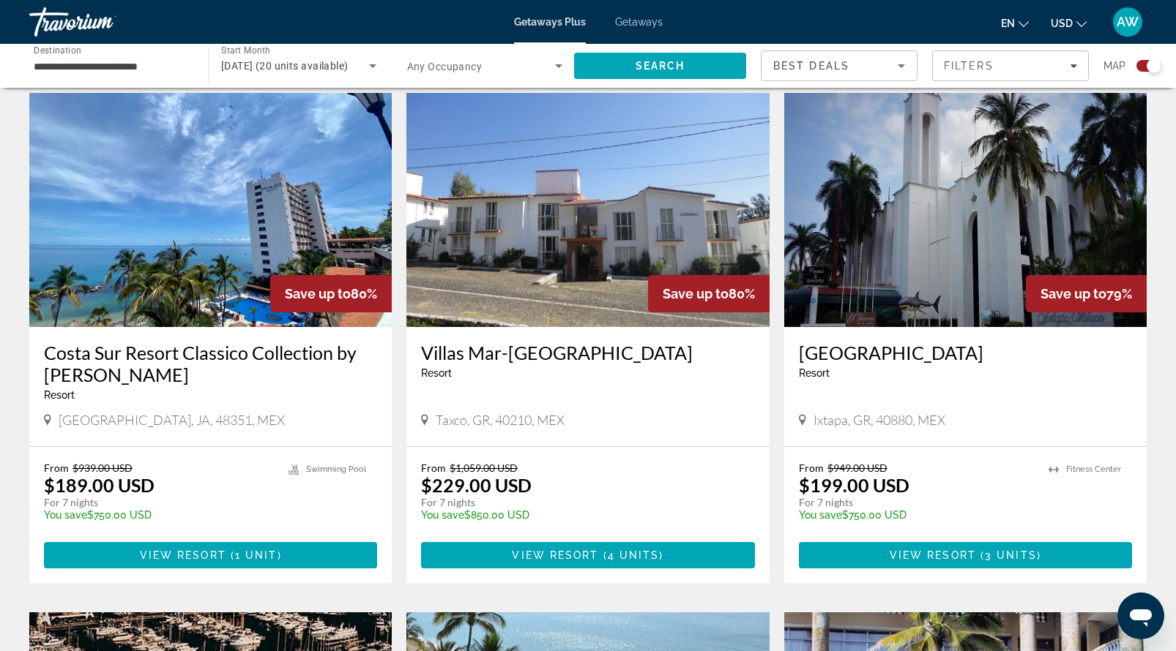
scroll to position [1022, 0]
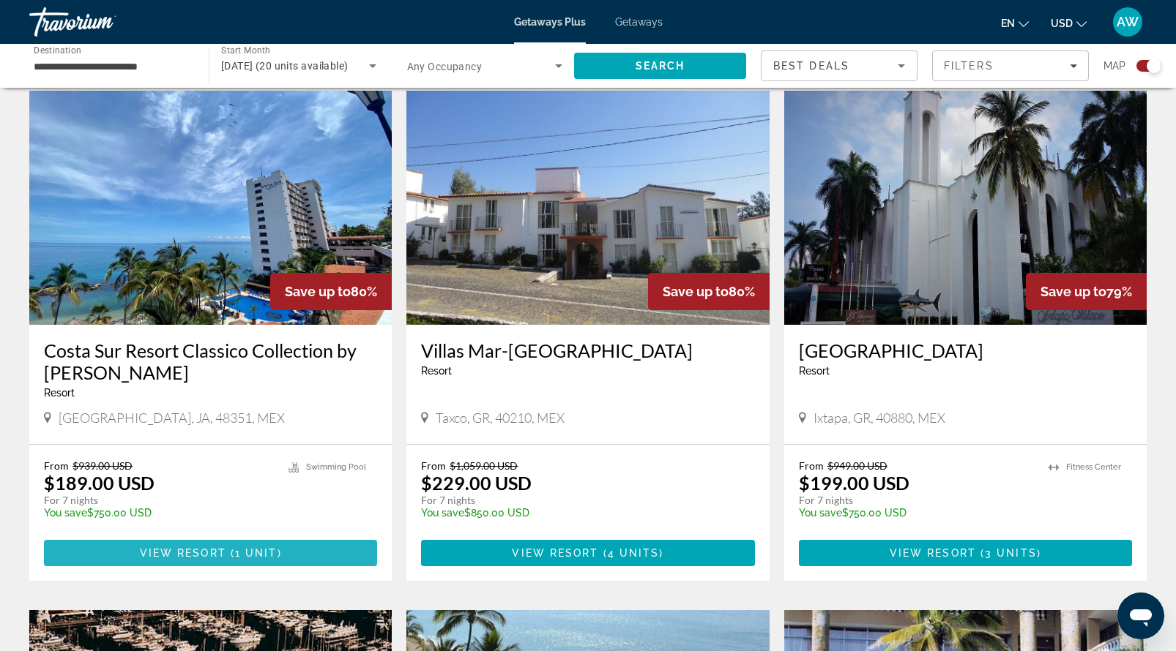
click at [220, 548] on span "View Resort" at bounding box center [183, 554] width 86 height 12
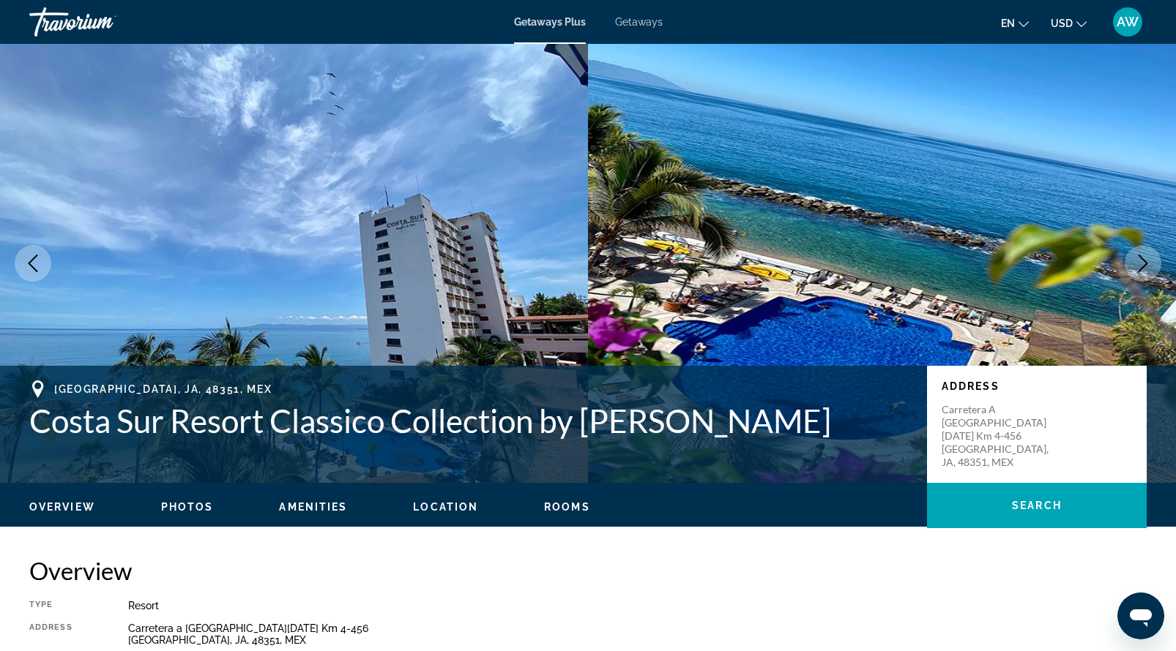
click at [40, 262] on icon "Previous image" at bounding box center [33, 264] width 18 height 18
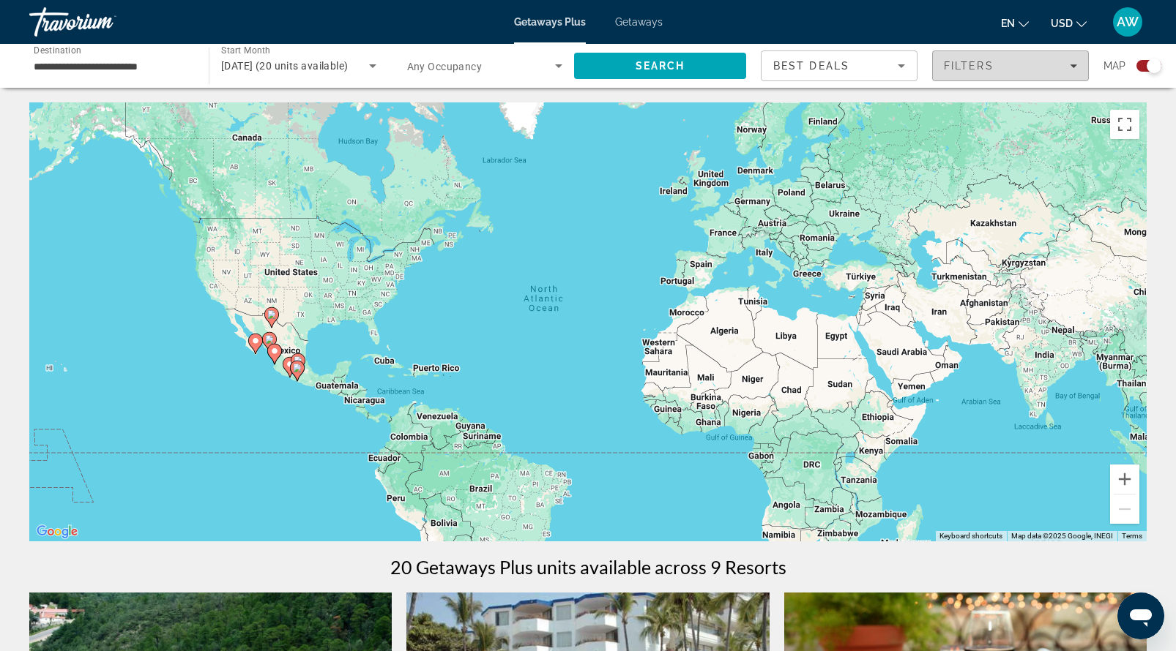
click at [1069, 60] on div "Filters" at bounding box center [1010, 66] width 133 height 12
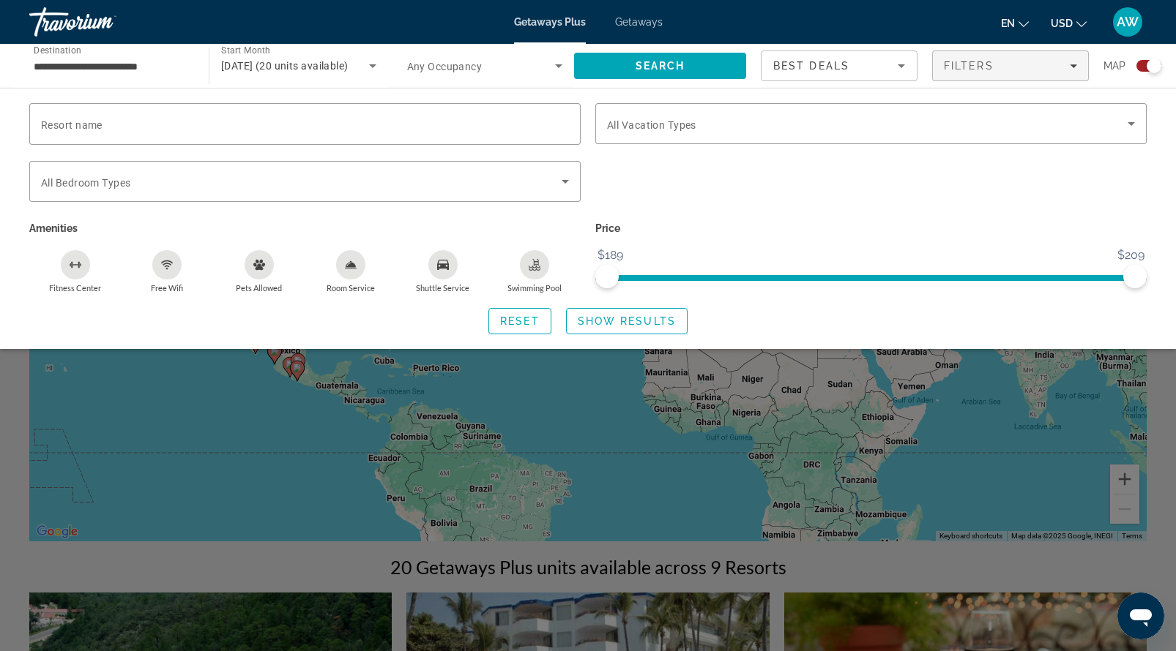
click at [756, 223] on p "Price" at bounding box center [870, 228] width 551 height 20
click at [76, 58] on input "**********" at bounding box center [112, 67] width 156 height 18
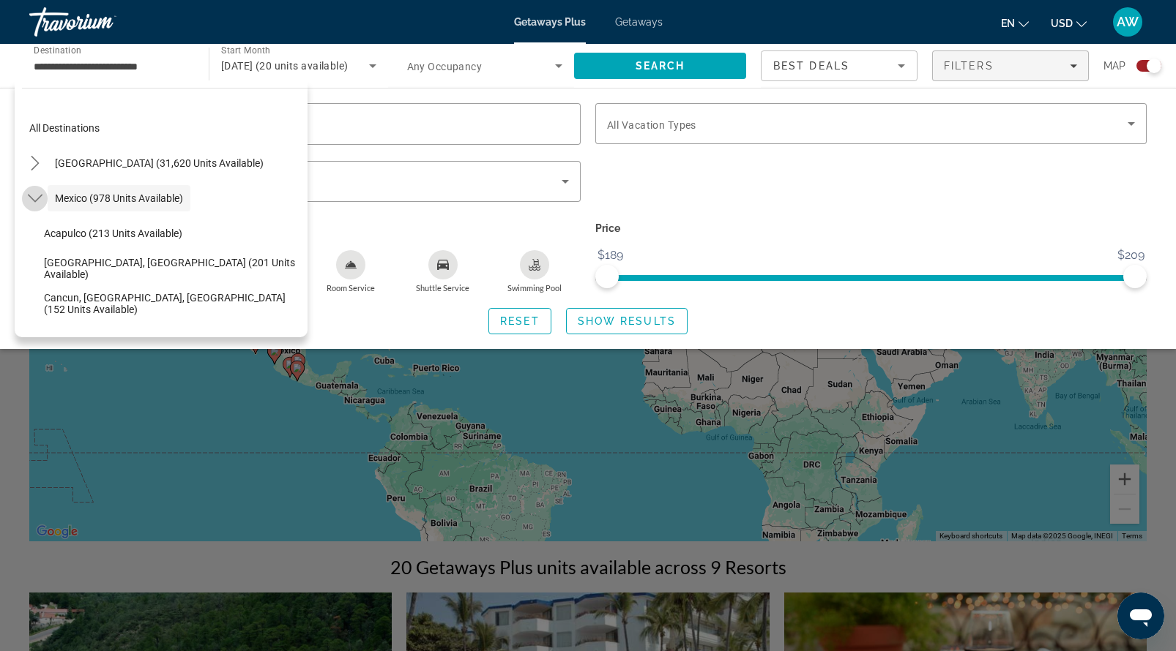
click at [23, 189] on mat-icon "Toggle Mexico (978 units available) submenu" at bounding box center [35, 199] width 26 height 26
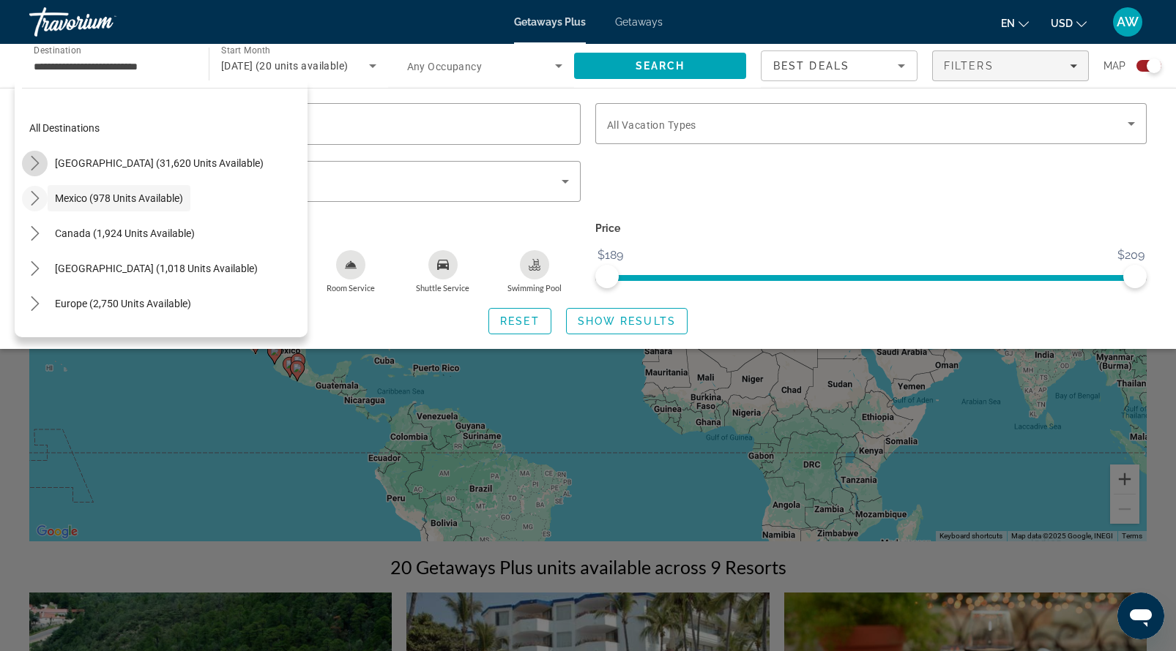
click at [37, 161] on icon "Toggle United States (31,620 units available) submenu" at bounding box center [35, 163] width 8 height 15
click at [29, 229] on icon "Toggle Canada (1,924 units available) submenu" at bounding box center [35, 232] width 15 height 15
click at [77, 226] on span "Canada (1,924 units available)" at bounding box center [125, 232] width 140 height 12
type input "**********"
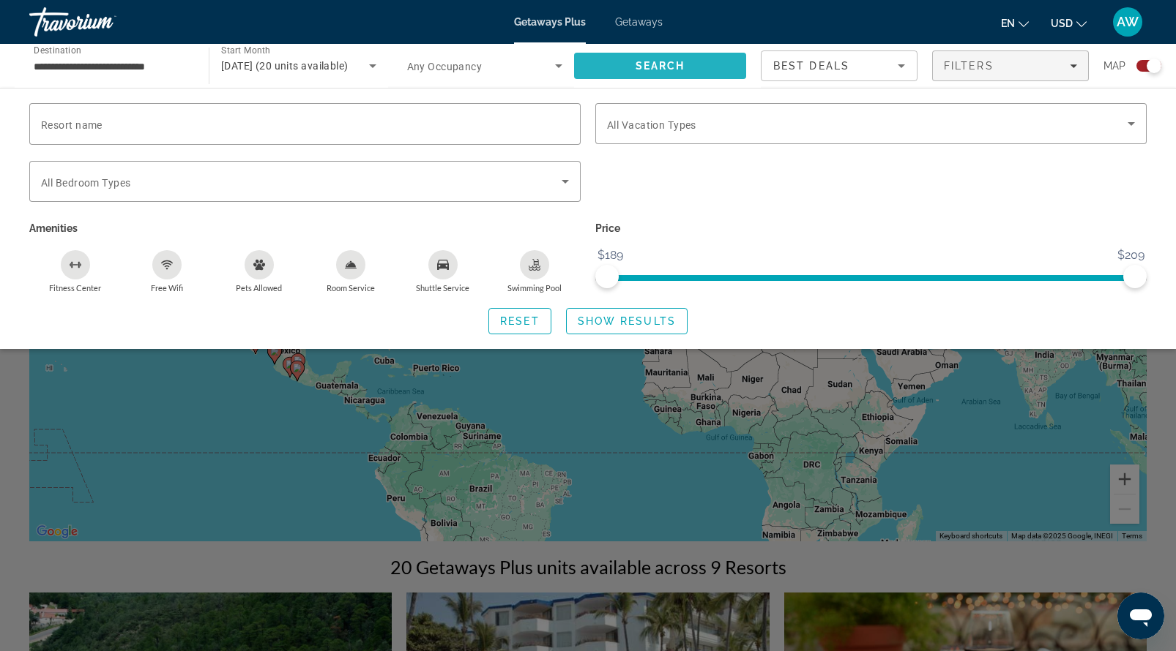
click at [619, 66] on span "Search" at bounding box center [660, 65] width 172 height 35
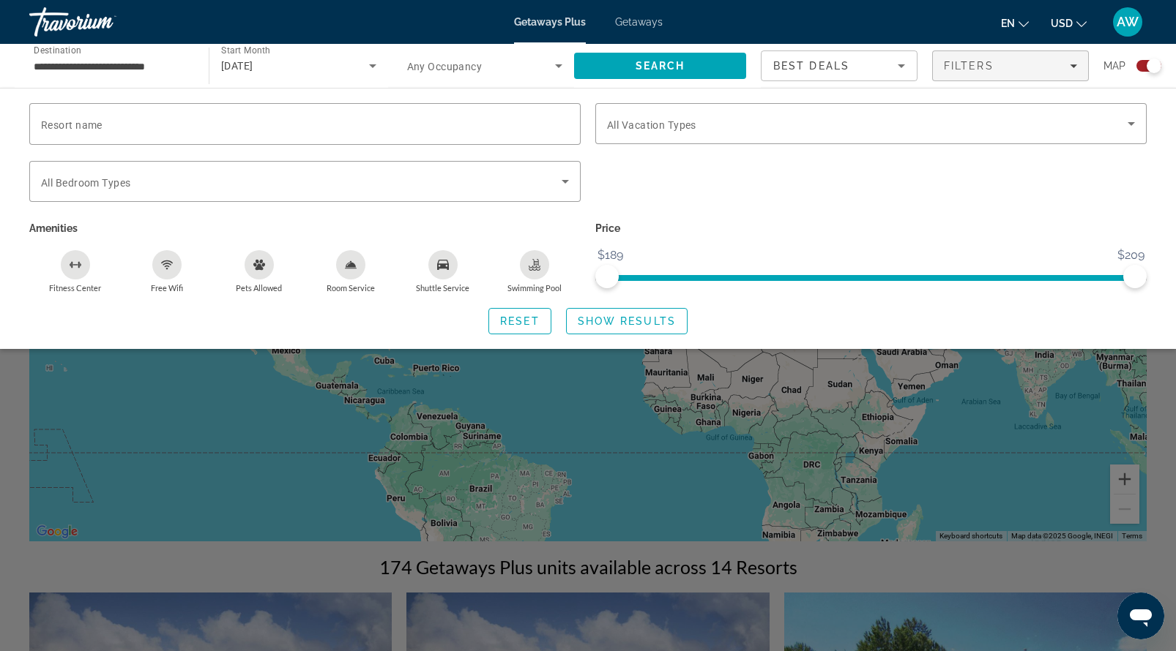
click at [247, 556] on div "Search widget" at bounding box center [588, 436] width 1176 height 432
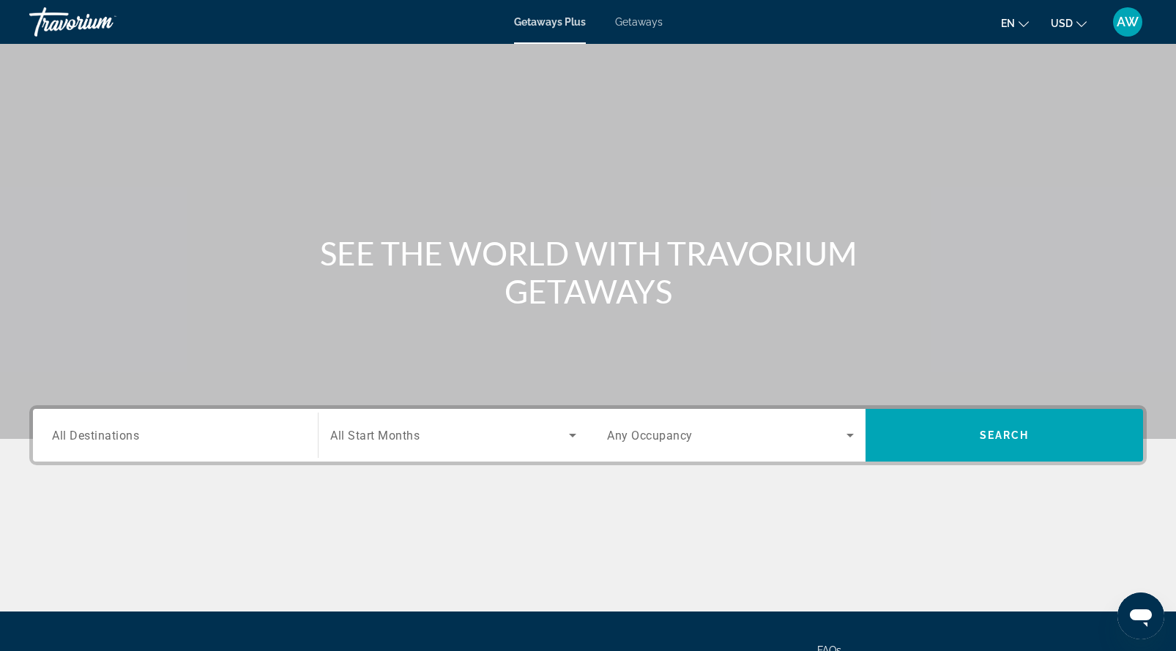
click at [552, 20] on span "Getaways Plus" at bounding box center [550, 22] width 72 height 12
click at [646, 19] on span "Getaways" at bounding box center [639, 22] width 48 height 12
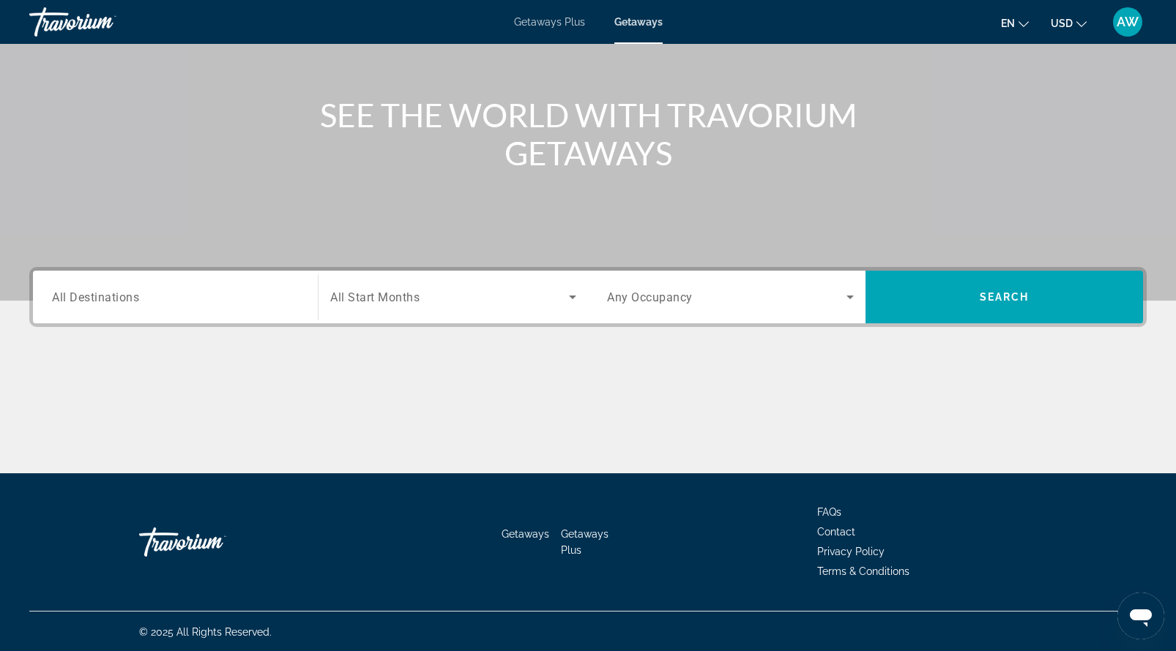
scroll to position [140, 0]
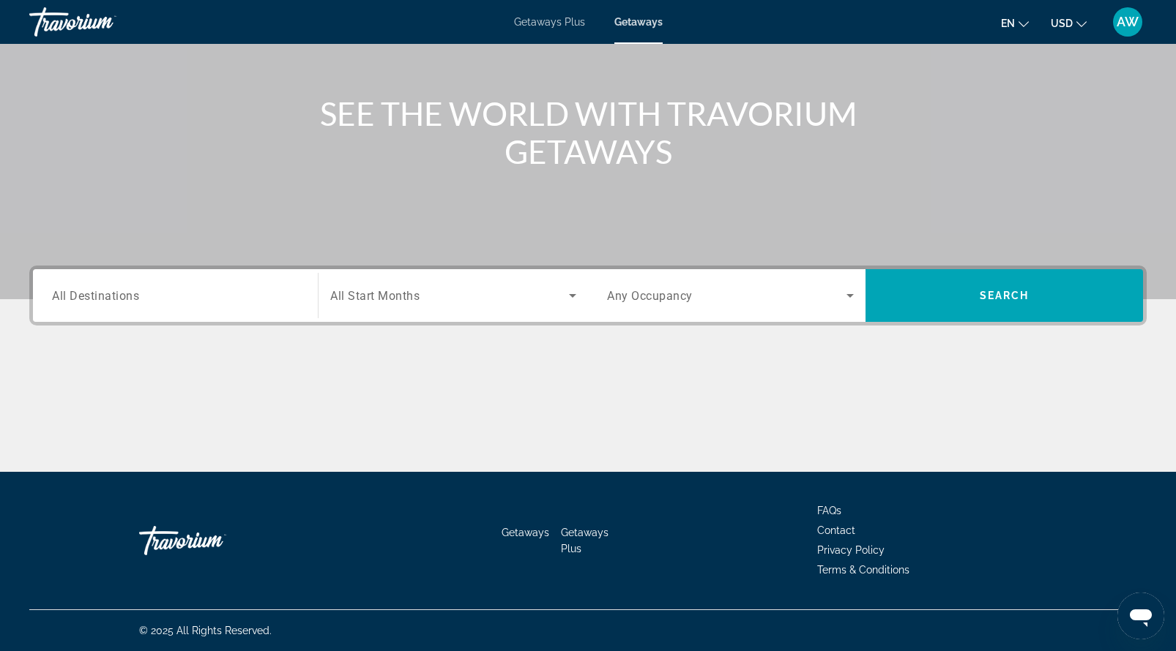
click at [126, 302] on span "All Destinations" at bounding box center [95, 295] width 87 height 14
click at [126, 302] on input "Destination All Destinations" at bounding box center [175, 297] width 247 height 18
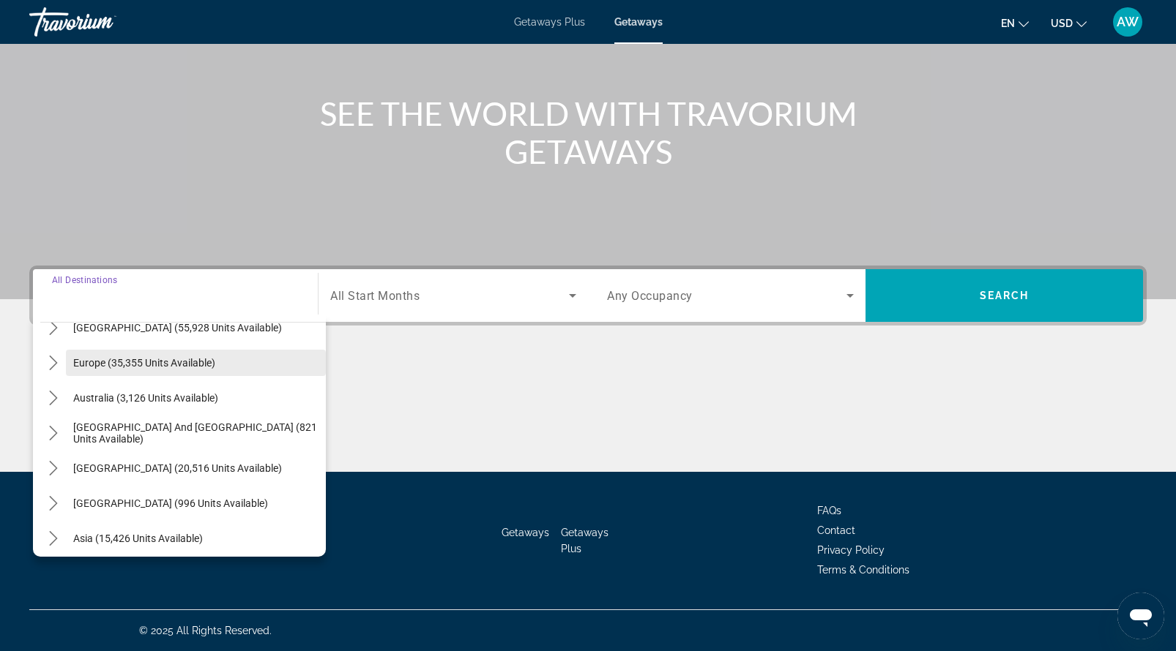
scroll to position [162, 0]
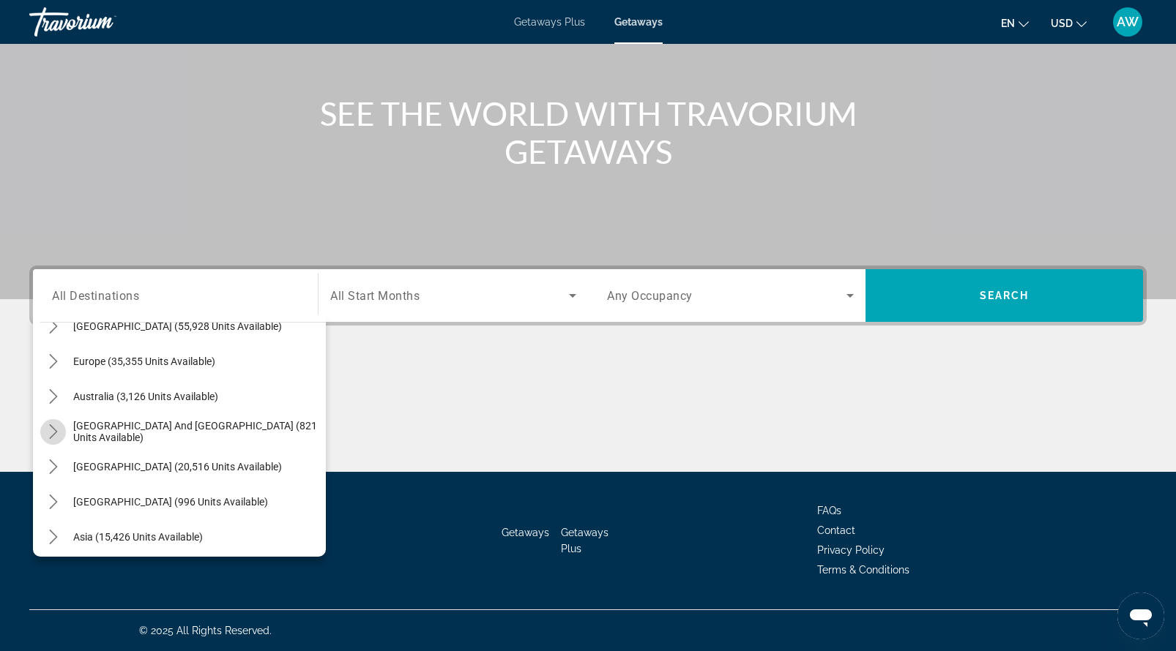
click at [50, 430] on icon "Toggle South Pacific and Oceania (821 units available) submenu" at bounding box center [53, 432] width 15 height 15
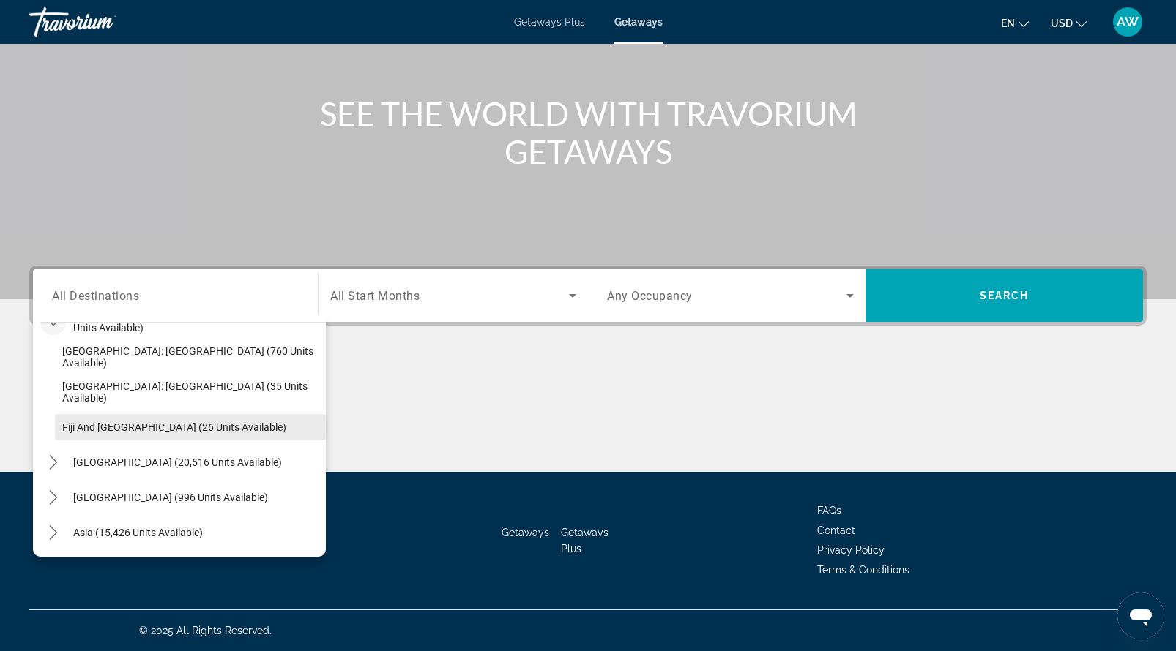
scroll to position [273, 0]
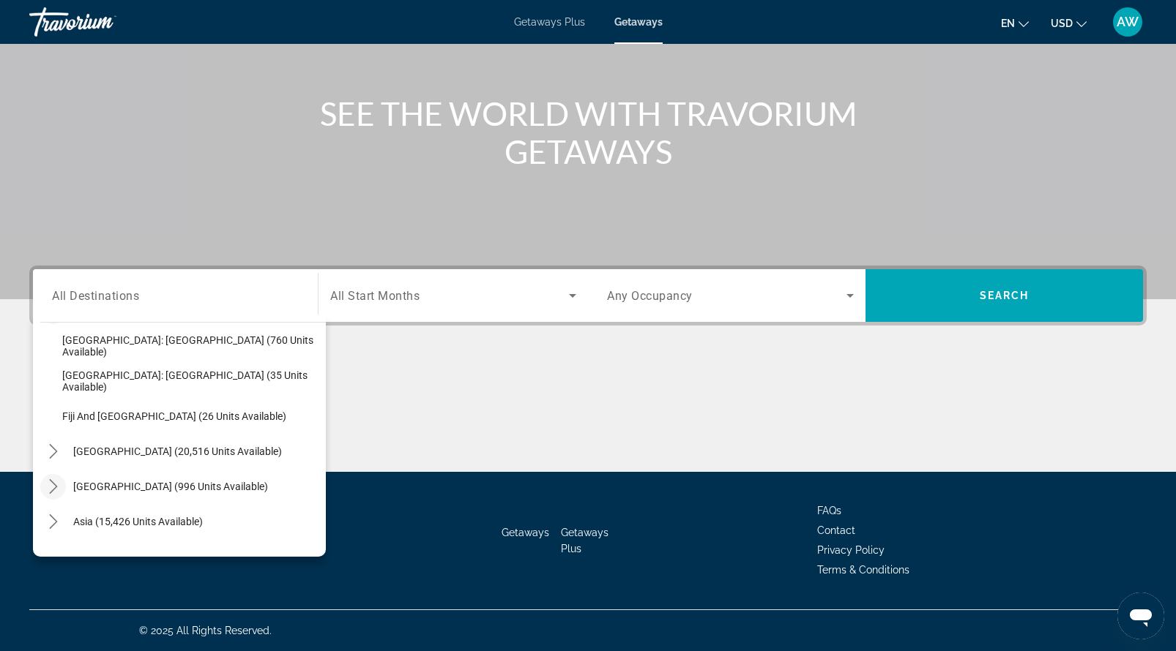
click at [53, 483] on icon "Toggle Central America (996 units available) submenu" at bounding box center [53, 486] width 8 height 15
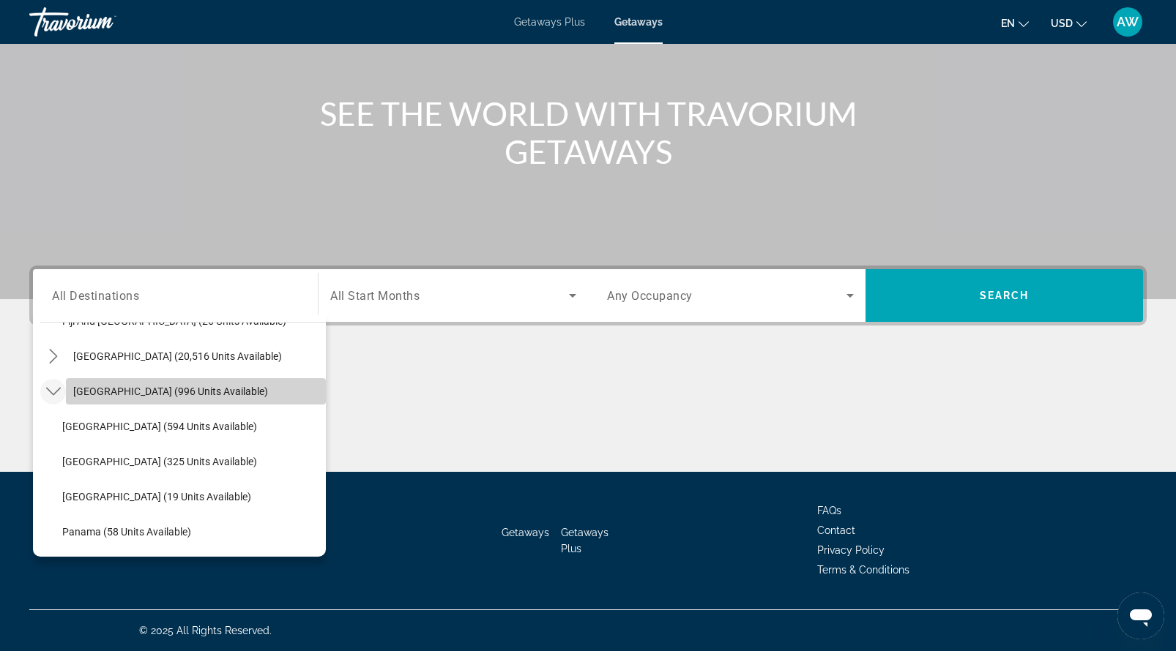
click at [122, 390] on span "[GEOGRAPHIC_DATA] (996 units available)" at bounding box center [170, 392] width 195 height 12
type input "**********"
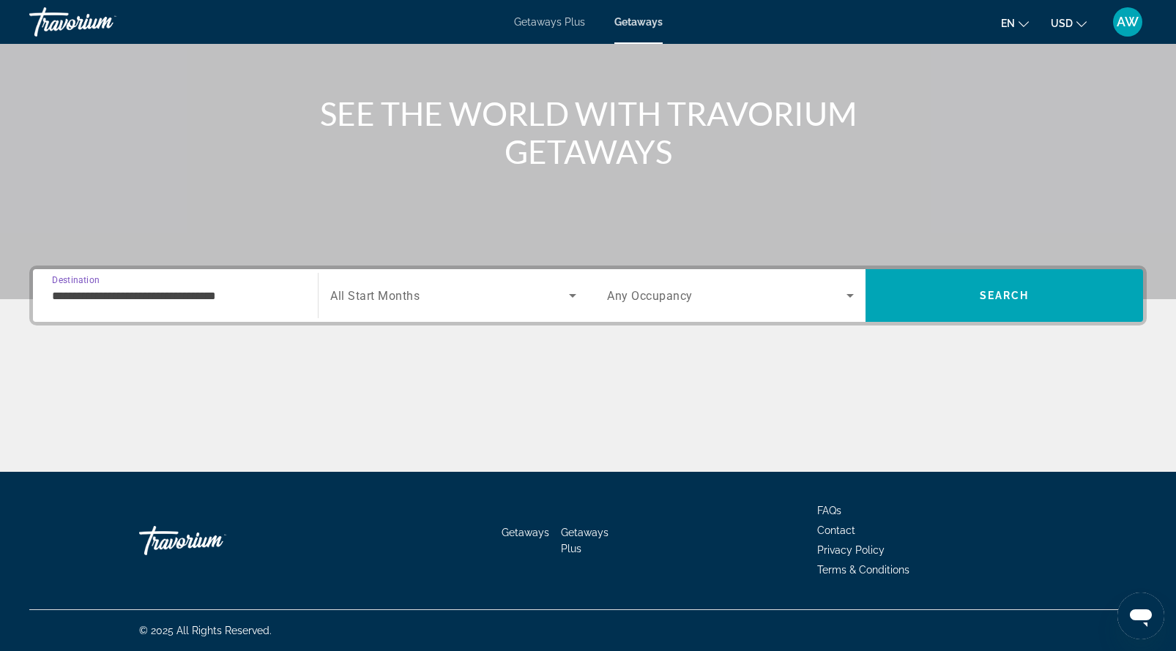
click at [460, 301] on span "Search widget" at bounding box center [449, 296] width 239 height 18
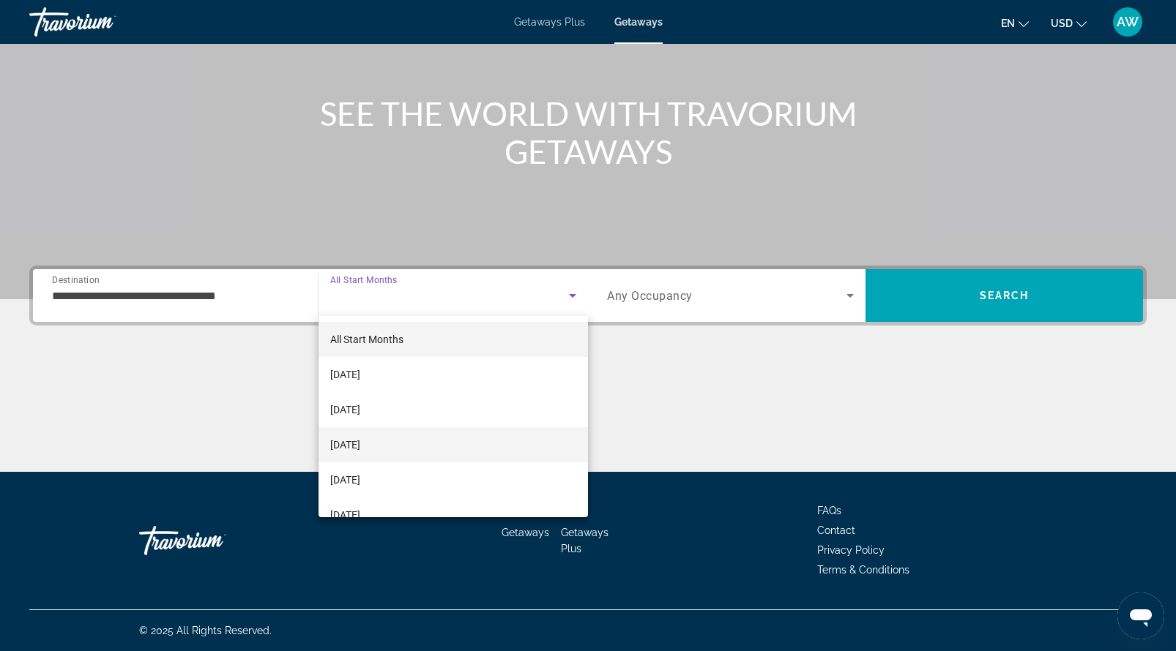
click at [406, 444] on mat-option "[DATE]" at bounding box center [452, 444] width 269 height 35
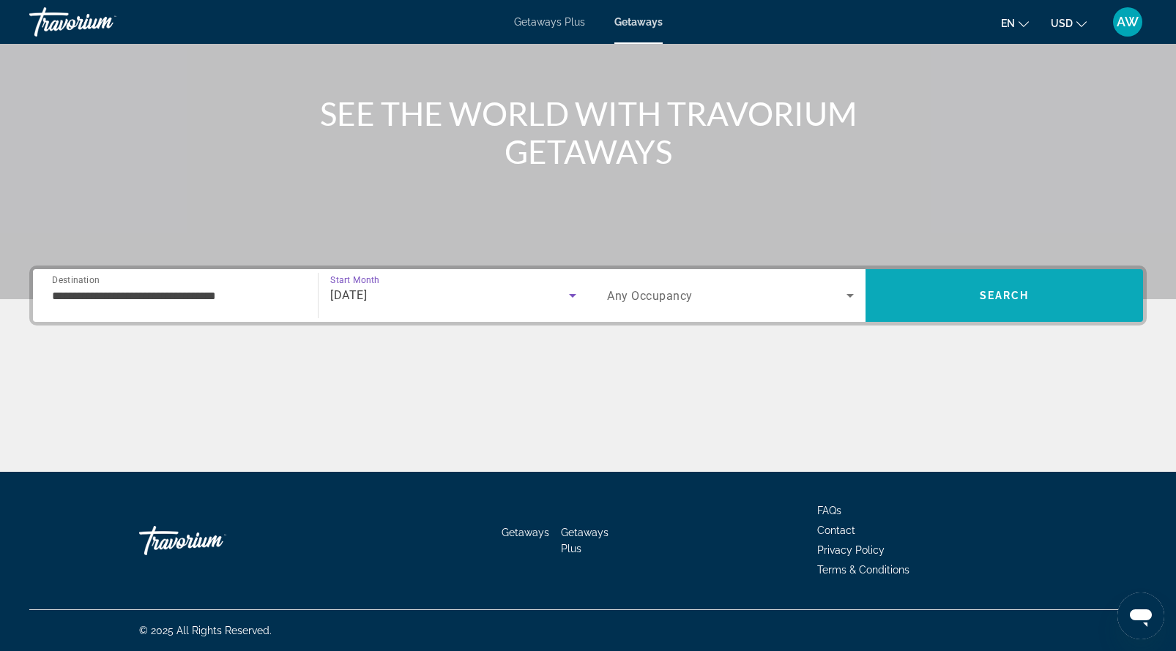
click at [987, 288] on span "Search" at bounding box center [1003, 295] width 277 height 35
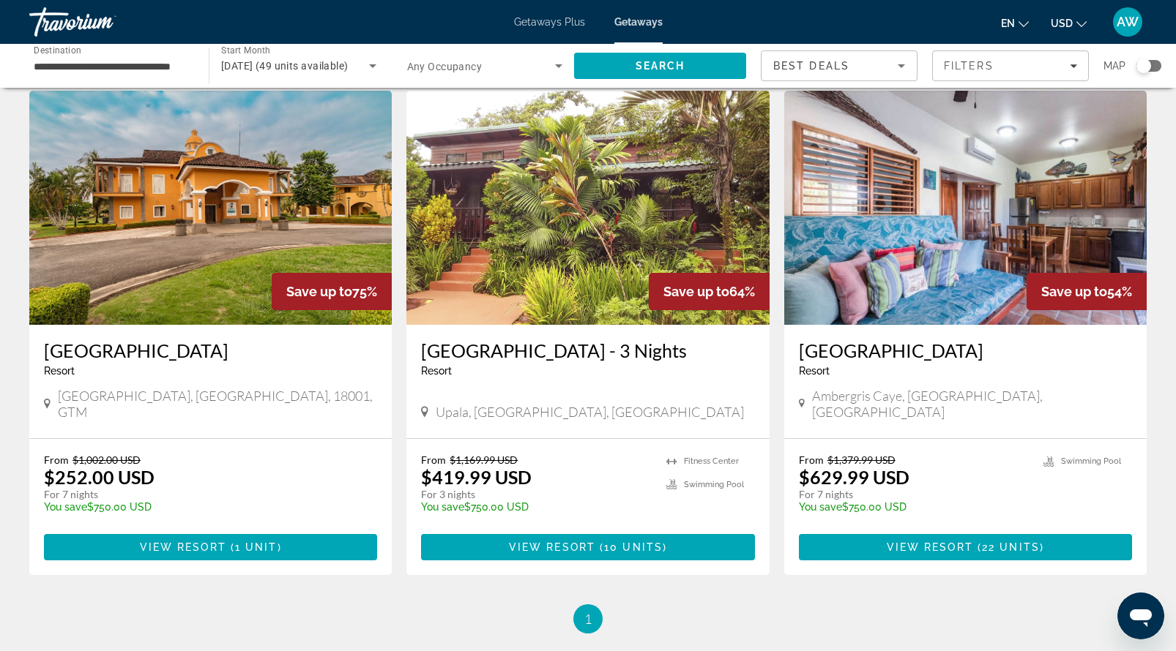
scroll to position [547, 0]
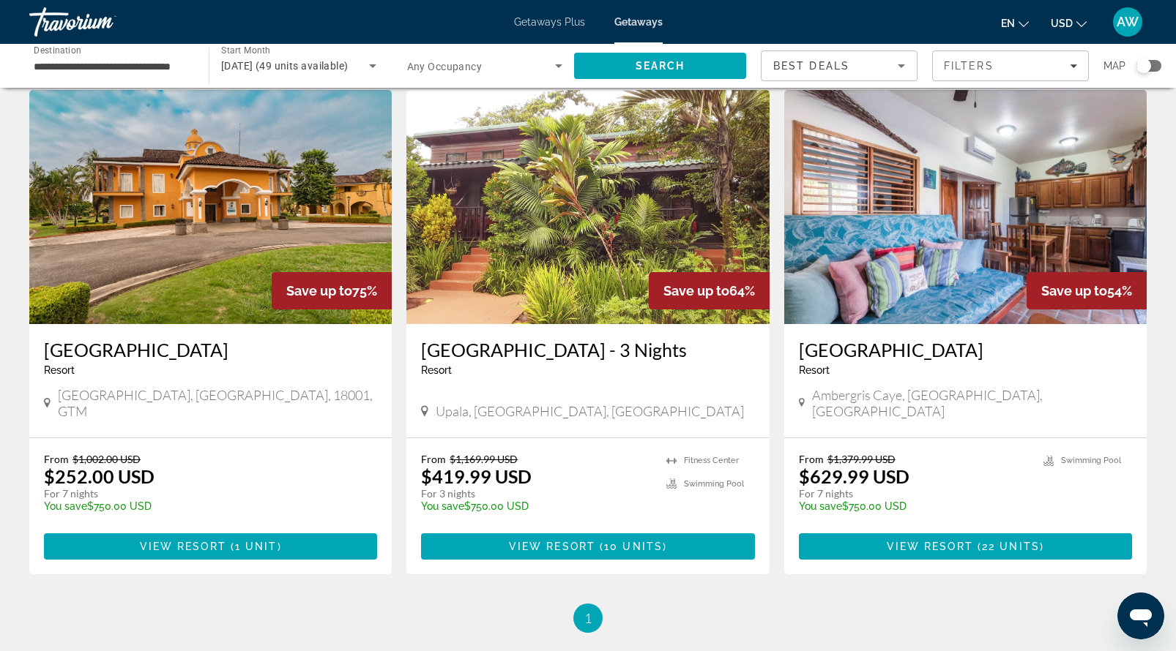
click at [280, 246] on img "Main content" at bounding box center [210, 207] width 362 height 234
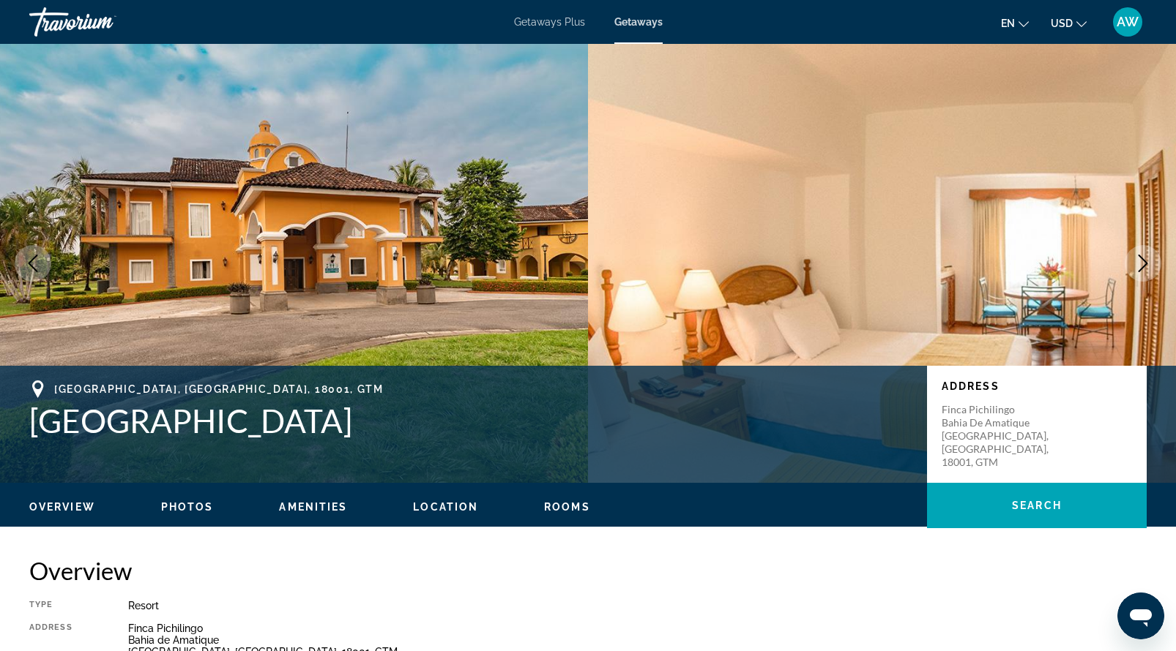
click at [1135, 260] on icon "Next image" at bounding box center [1143, 264] width 18 height 18
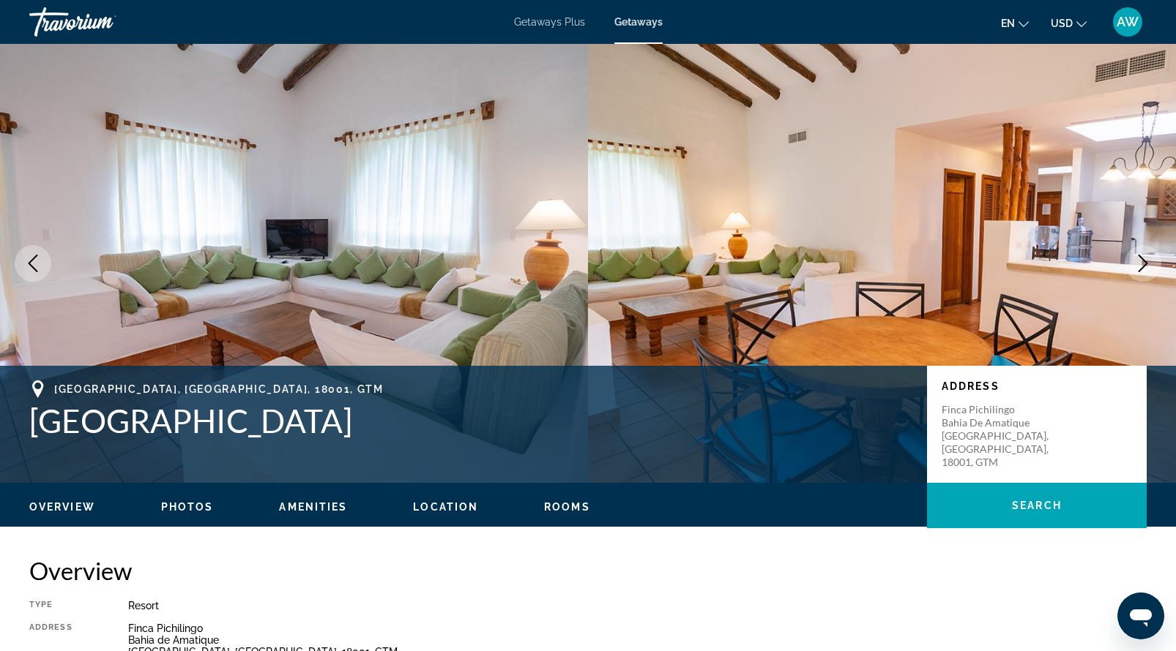
click at [1135, 260] on icon "Next image" at bounding box center [1143, 264] width 18 height 18
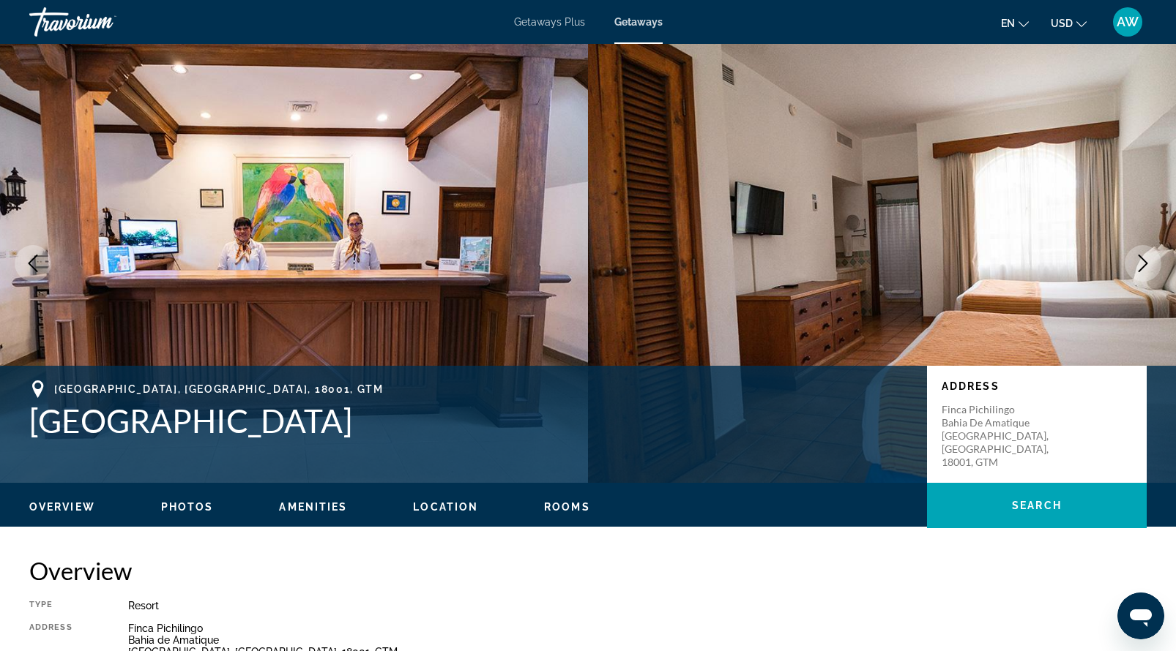
click at [1135, 261] on icon "Next image" at bounding box center [1143, 264] width 18 height 18
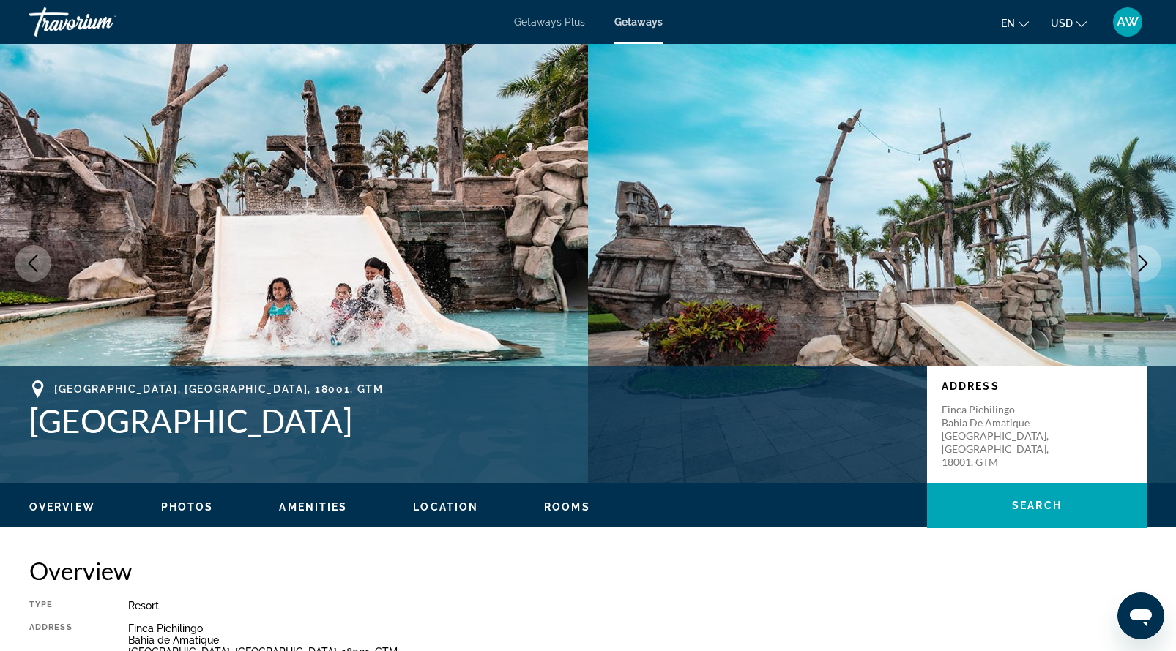
click at [1135, 261] on icon "Next image" at bounding box center [1143, 264] width 18 height 18
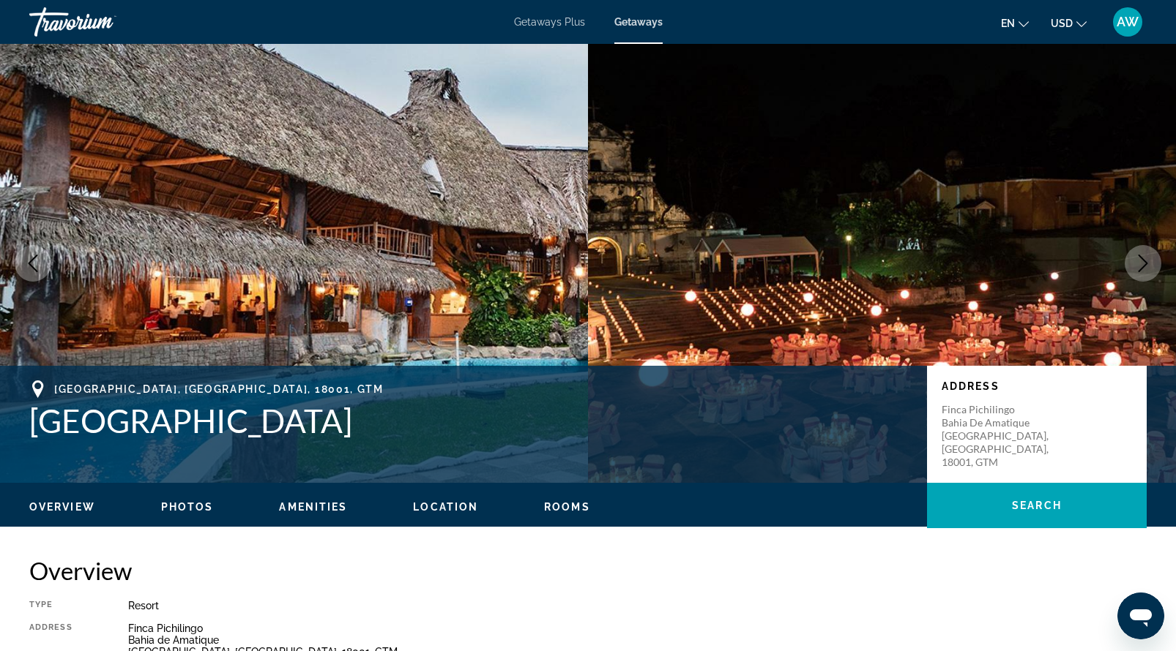
click at [1135, 261] on icon "Next image" at bounding box center [1143, 264] width 18 height 18
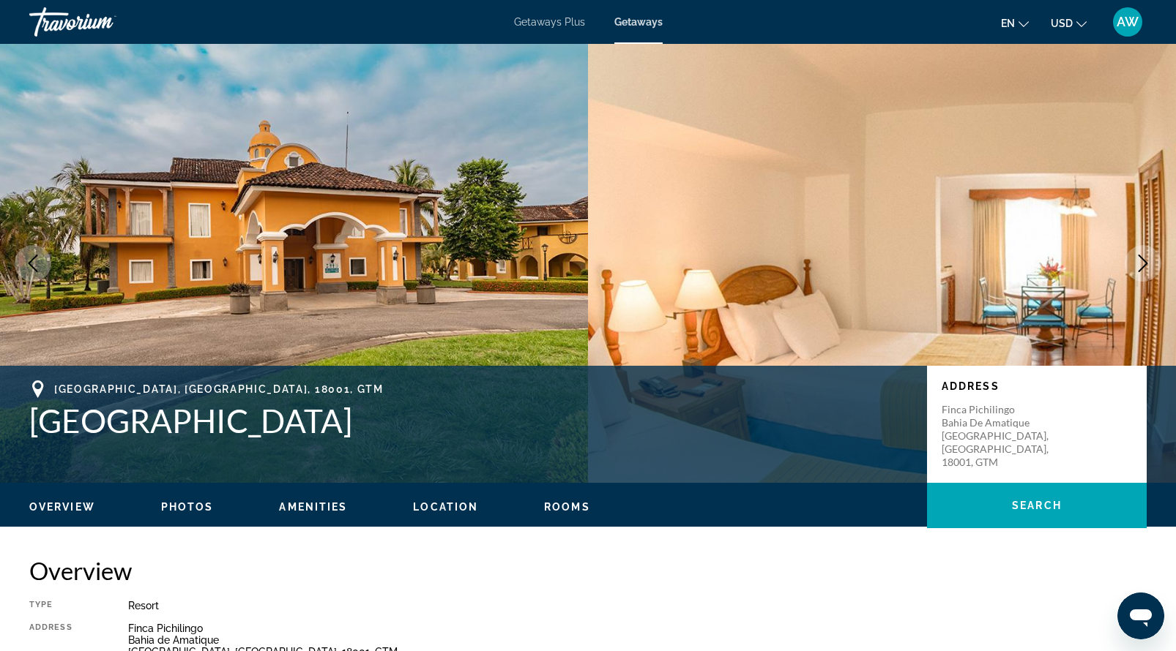
click at [1135, 261] on icon "Next image" at bounding box center [1143, 264] width 18 height 18
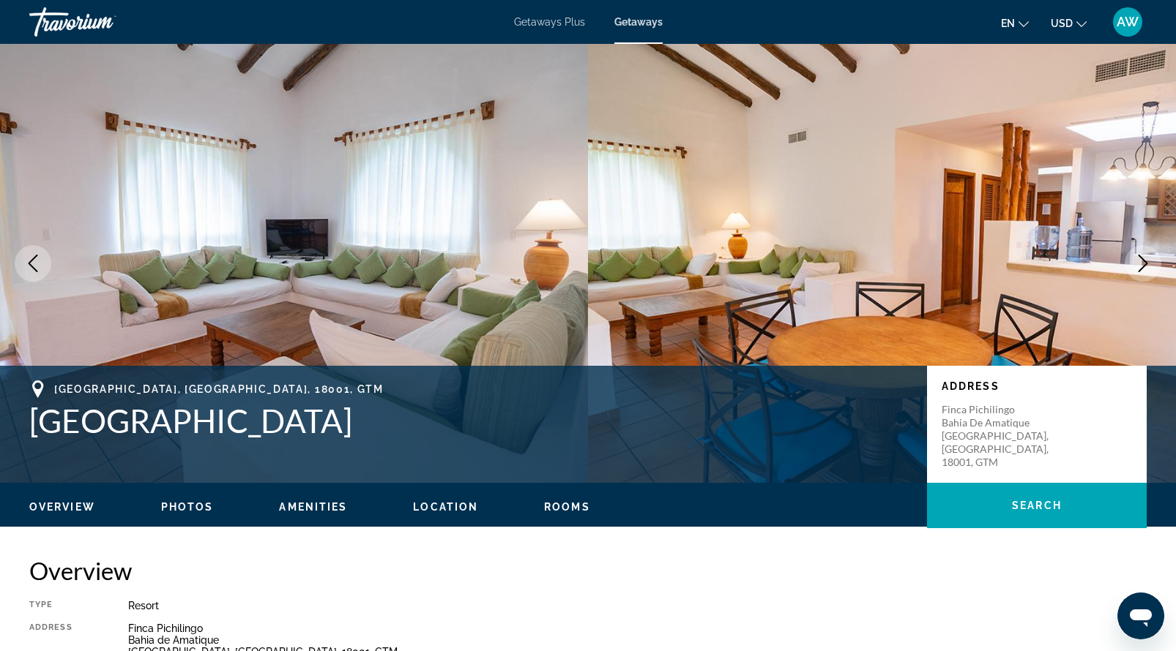
click at [1135, 261] on icon "Next image" at bounding box center [1143, 264] width 18 height 18
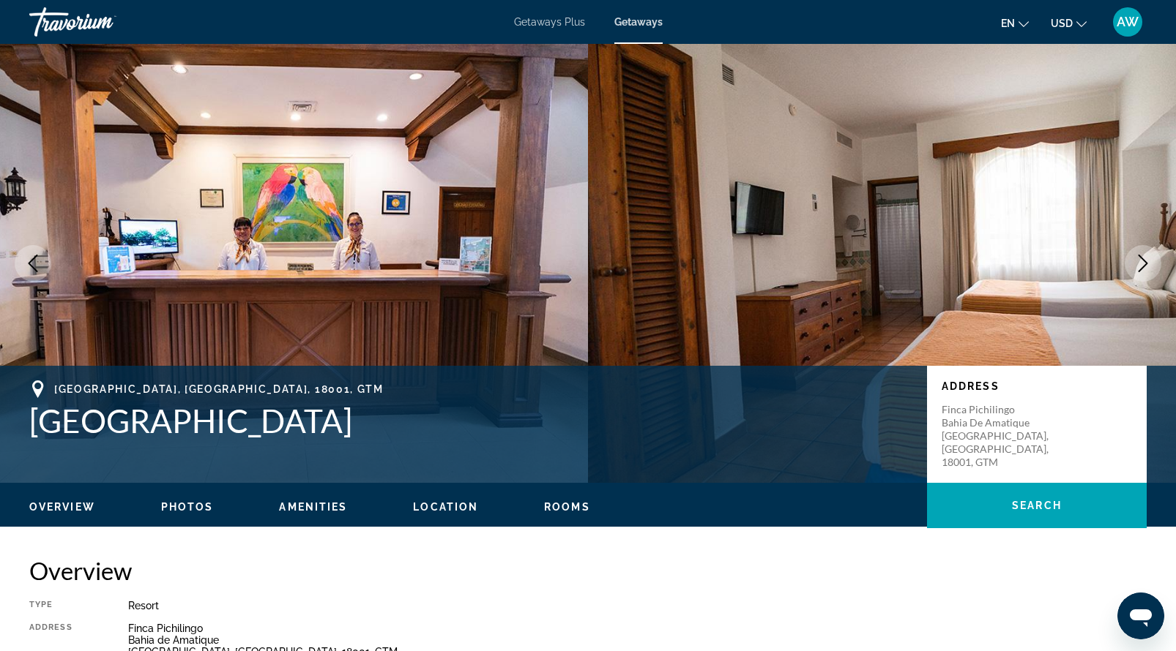
click at [1135, 261] on icon "Next image" at bounding box center [1143, 264] width 18 height 18
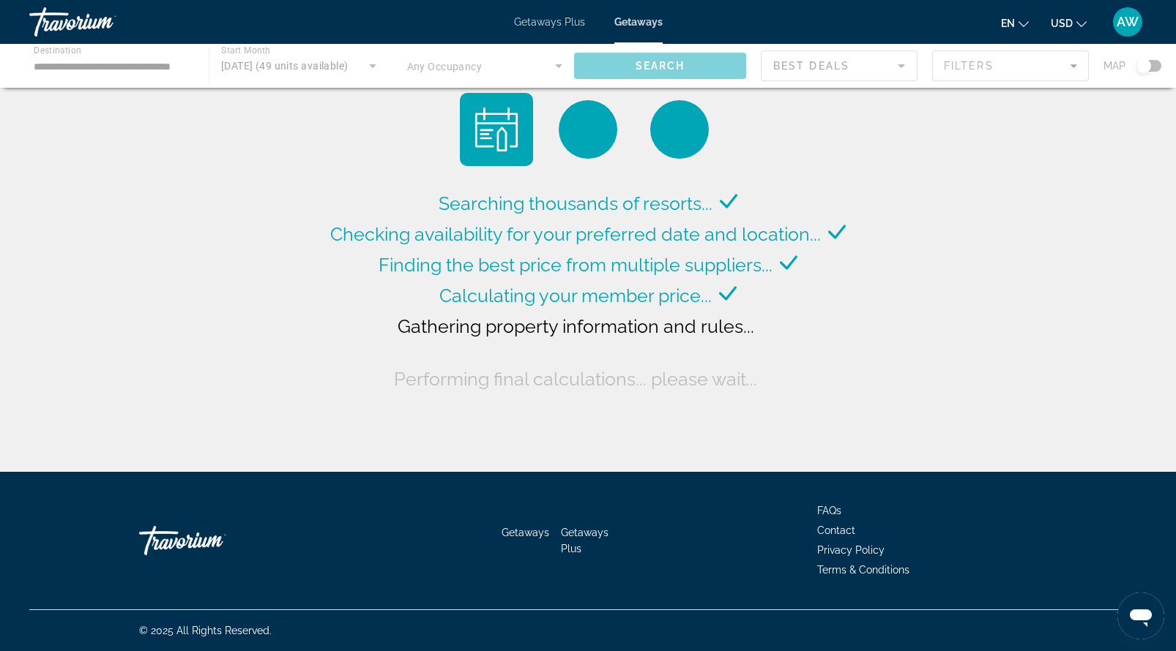
click at [113, 83] on div "Main content" at bounding box center [588, 66] width 1176 height 44
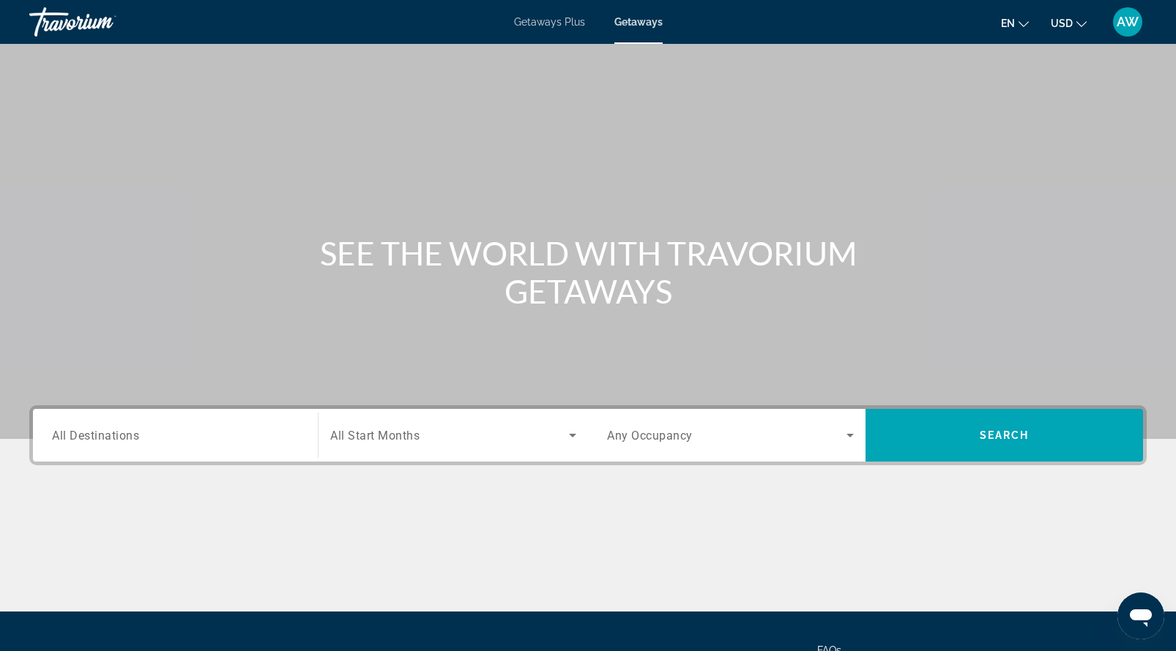
click at [163, 450] on div "Search widget" at bounding box center [175, 436] width 247 height 42
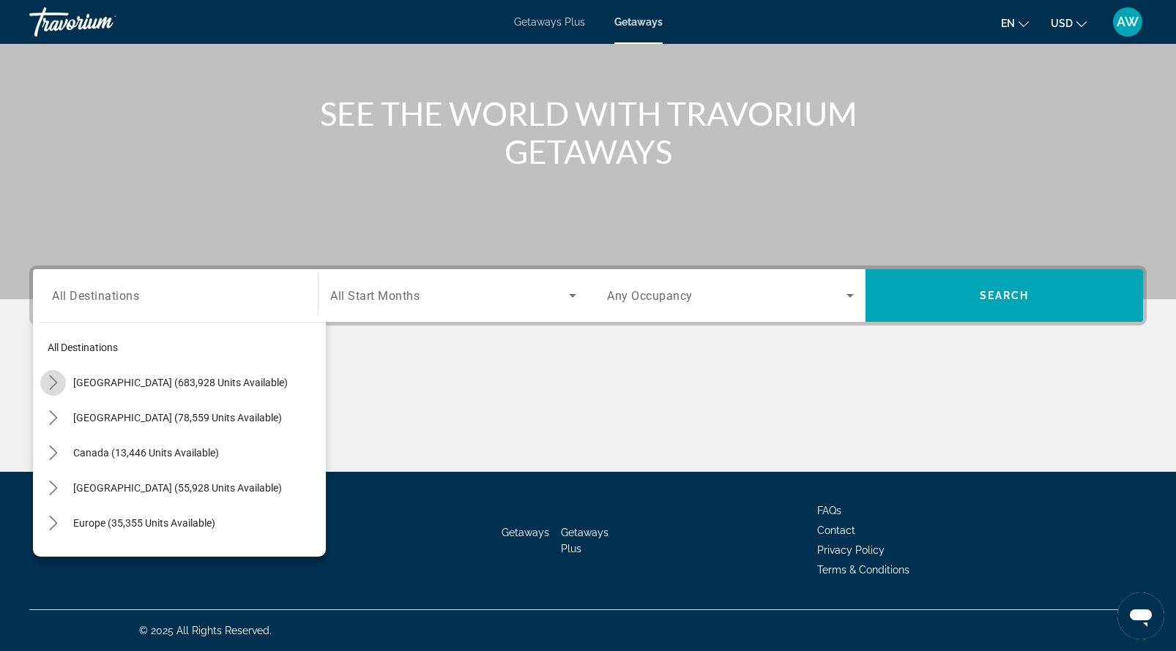
click at [46, 383] on icon "Toggle United States (683,928 units available) submenu" at bounding box center [53, 383] width 15 height 15
click at [83, 288] on span "All Destinations" at bounding box center [95, 295] width 87 height 14
click at [83, 288] on input "Destination All Destinations" at bounding box center [175, 297] width 247 height 18
click at [63, 289] on input "Destination All Destinations" at bounding box center [175, 297] width 247 height 18
click at [18, 223] on div "Main content" at bounding box center [588, 79] width 1176 height 439
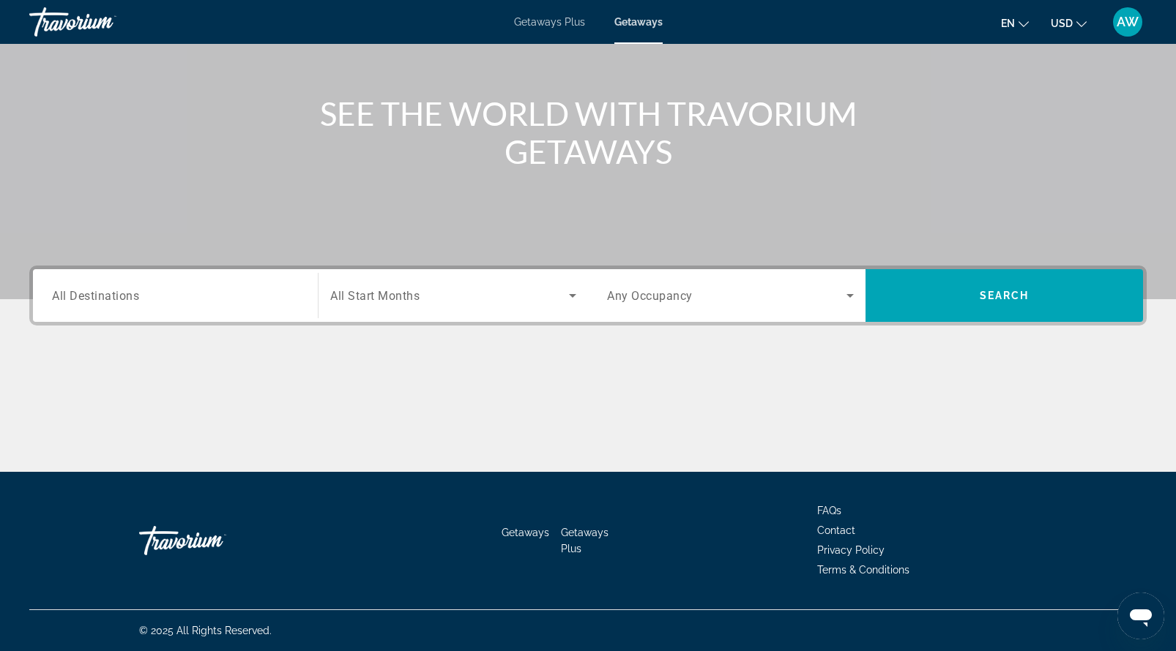
click at [64, 294] on span "All Destinations" at bounding box center [95, 295] width 87 height 14
click at [64, 294] on input "Destination All Destinations" at bounding box center [175, 297] width 247 height 18
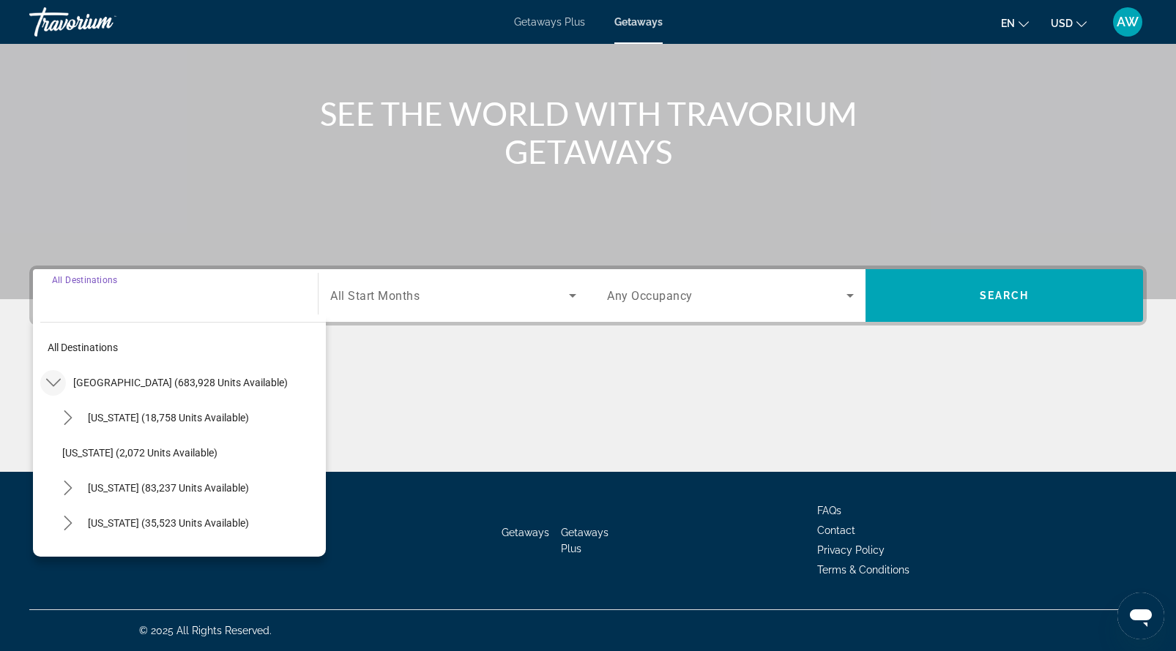
click at [56, 376] on icon "Toggle United States (683,928 units available) submenu" at bounding box center [53, 383] width 15 height 15
click at [51, 490] on icon "Toggle Caribbean & Atlantic Islands (55,928 units available) submenu" at bounding box center [53, 488] width 15 height 15
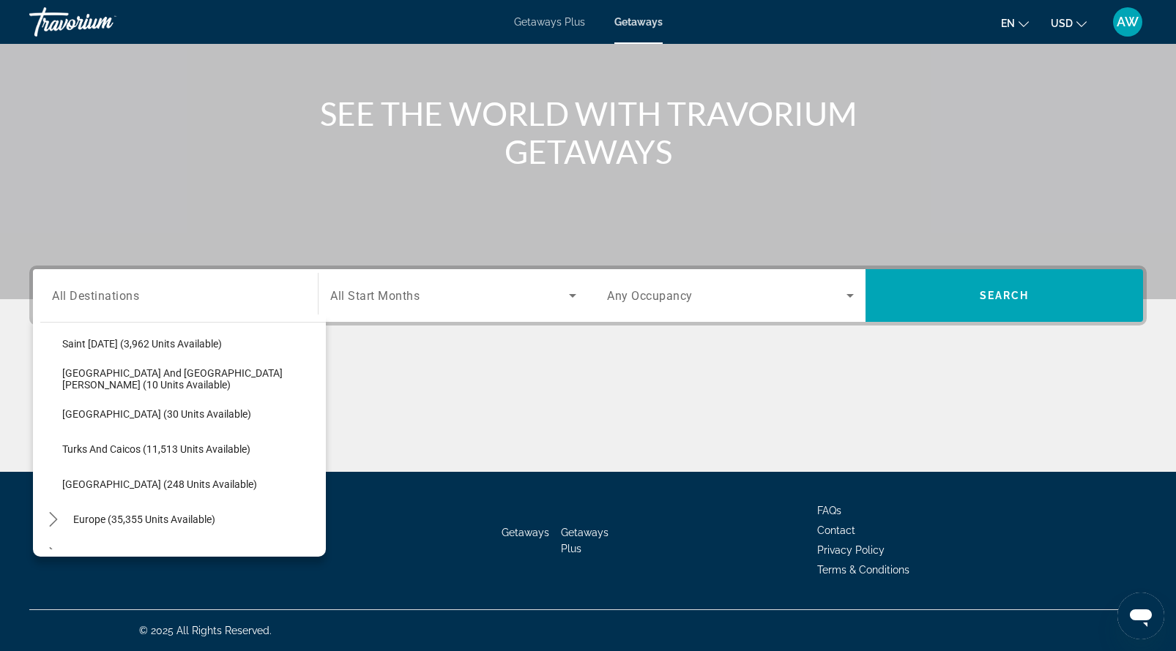
scroll to position [498, 0]
click at [152, 485] on span "[GEOGRAPHIC_DATA] (248 units available)" at bounding box center [159, 483] width 195 height 12
type input "**********"
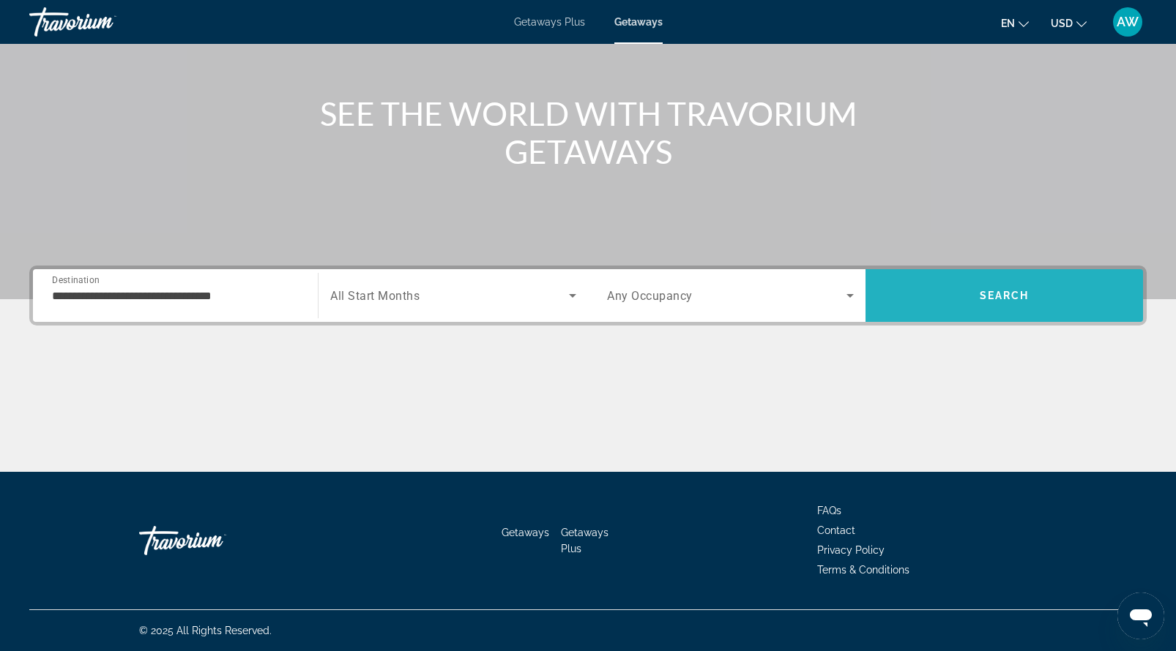
click at [947, 296] on span "Search" at bounding box center [1003, 295] width 277 height 35
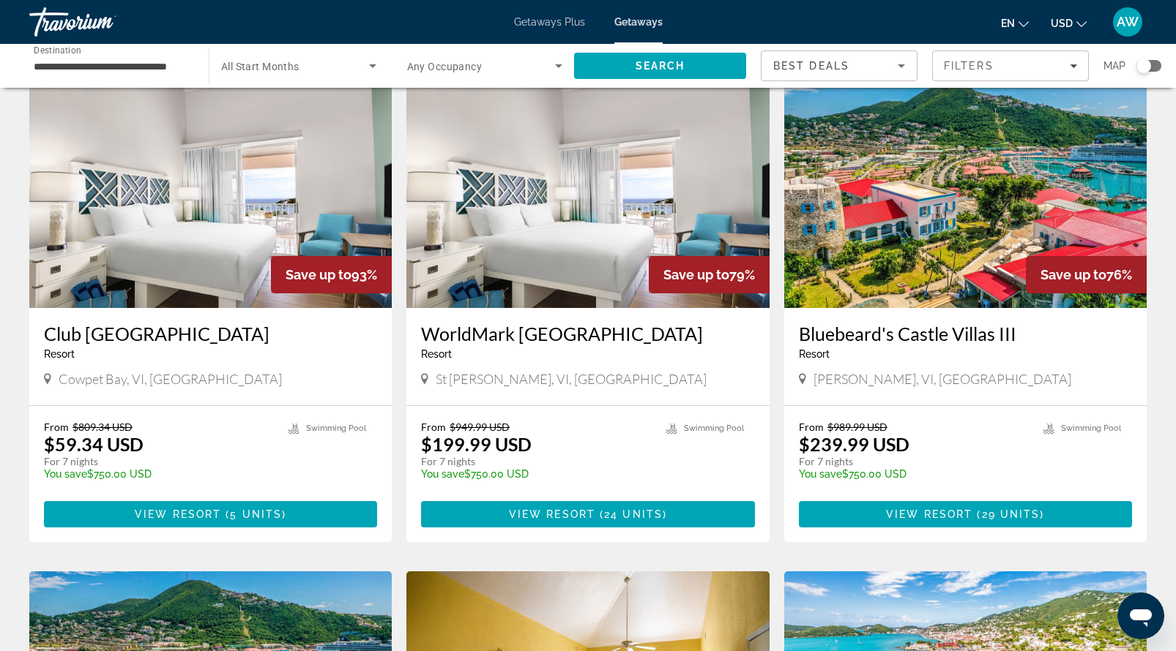
scroll to position [588, 0]
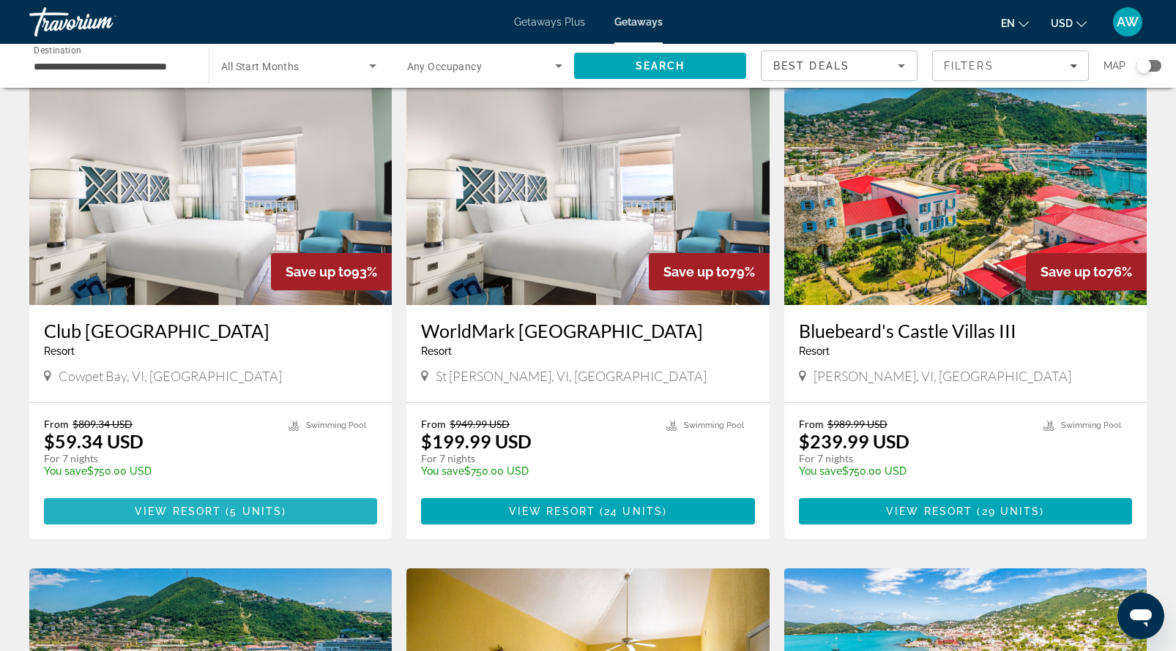
click at [176, 515] on span "View Resort" at bounding box center [178, 512] width 86 height 12
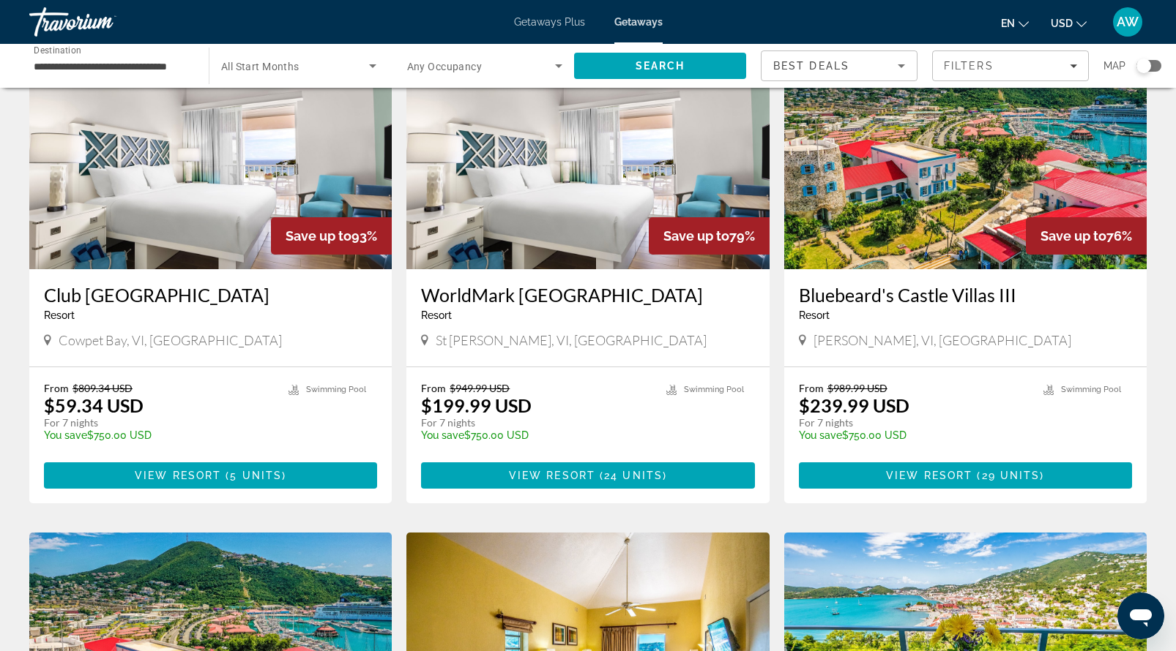
scroll to position [627, 0]
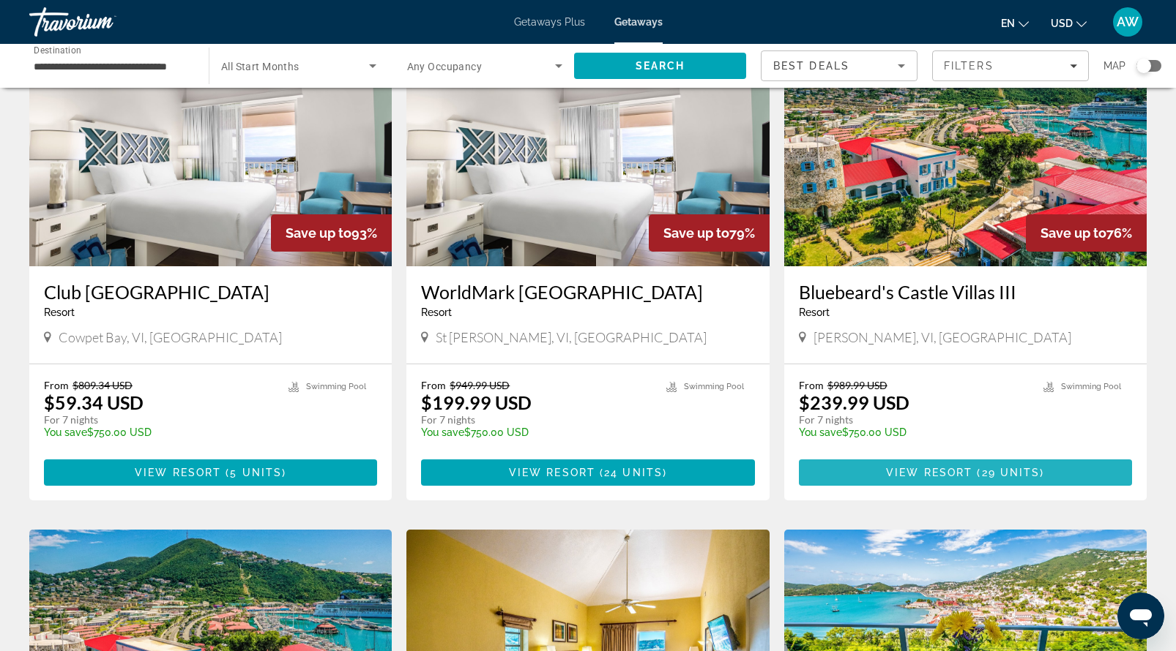
click at [928, 474] on span "View Resort" at bounding box center [929, 473] width 86 height 12
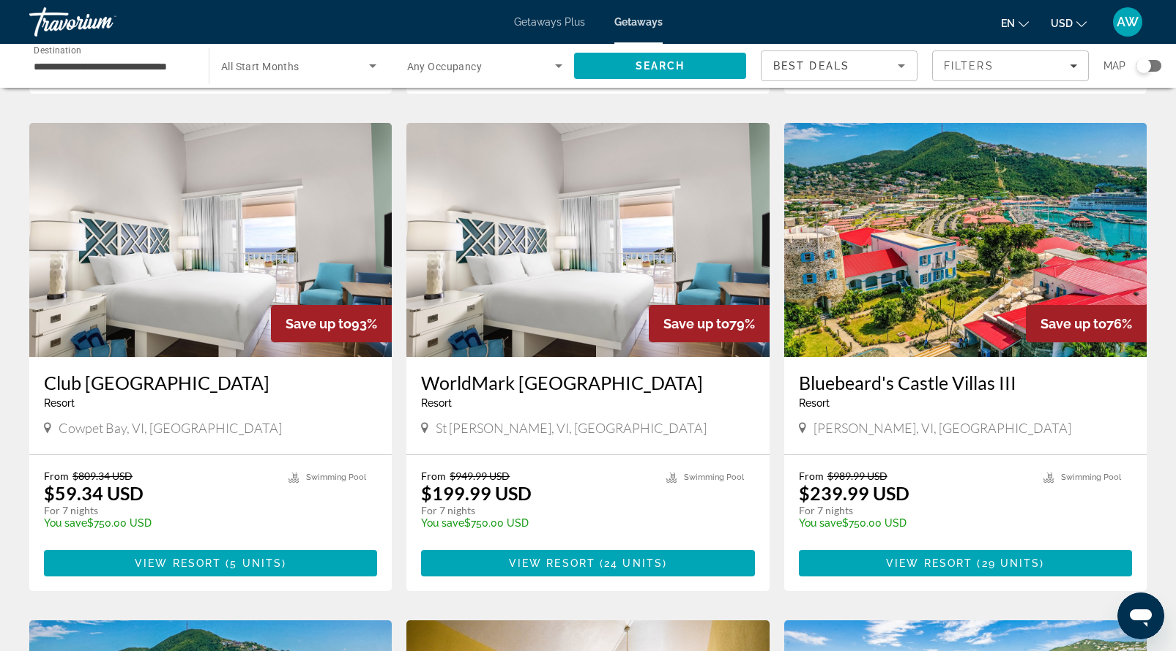
scroll to position [538, 0]
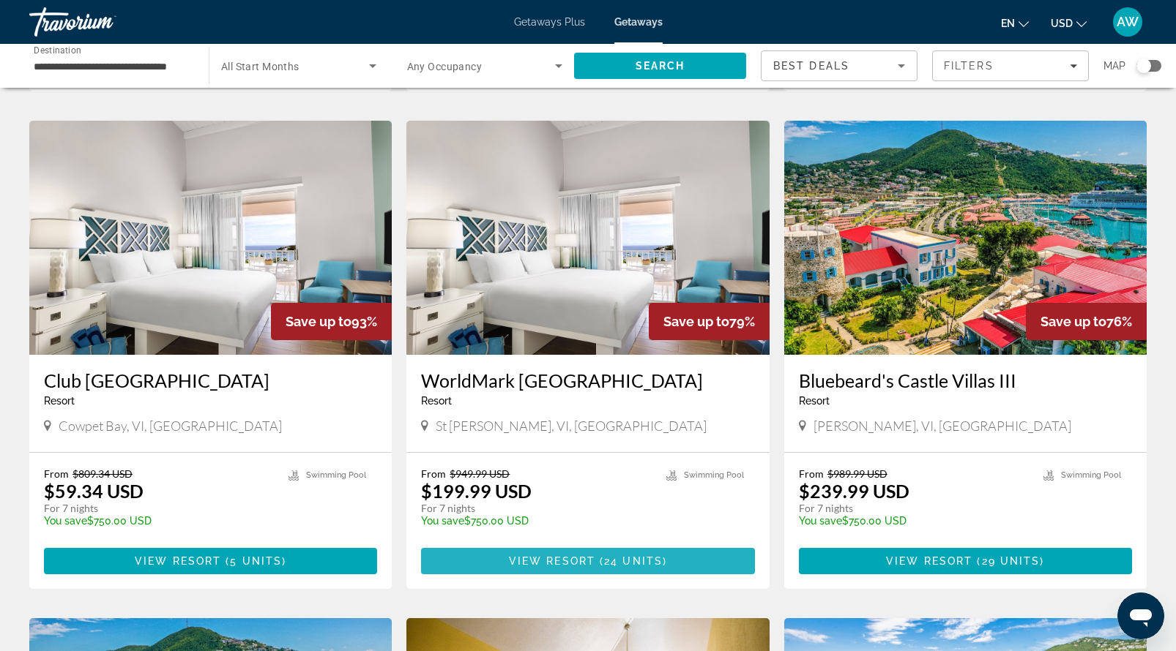
click at [545, 564] on span "View Resort" at bounding box center [552, 562] width 86 height 12
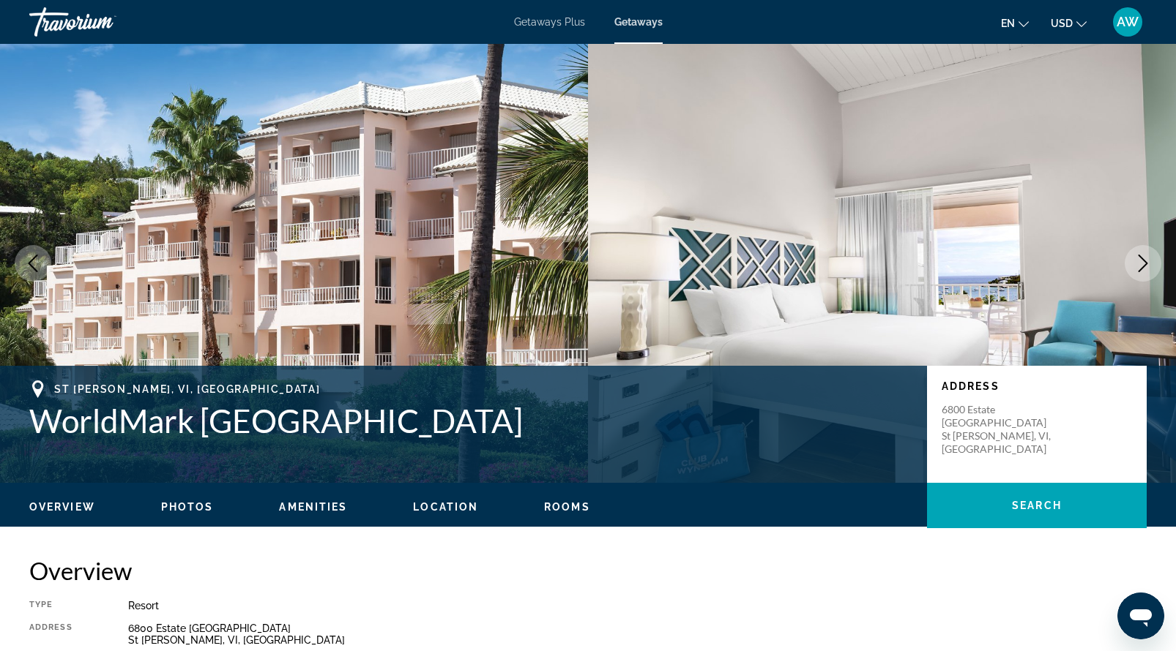
click at [1137, 265] on icon "Next image" at bounding box center [1143, 264] width 18 height 18
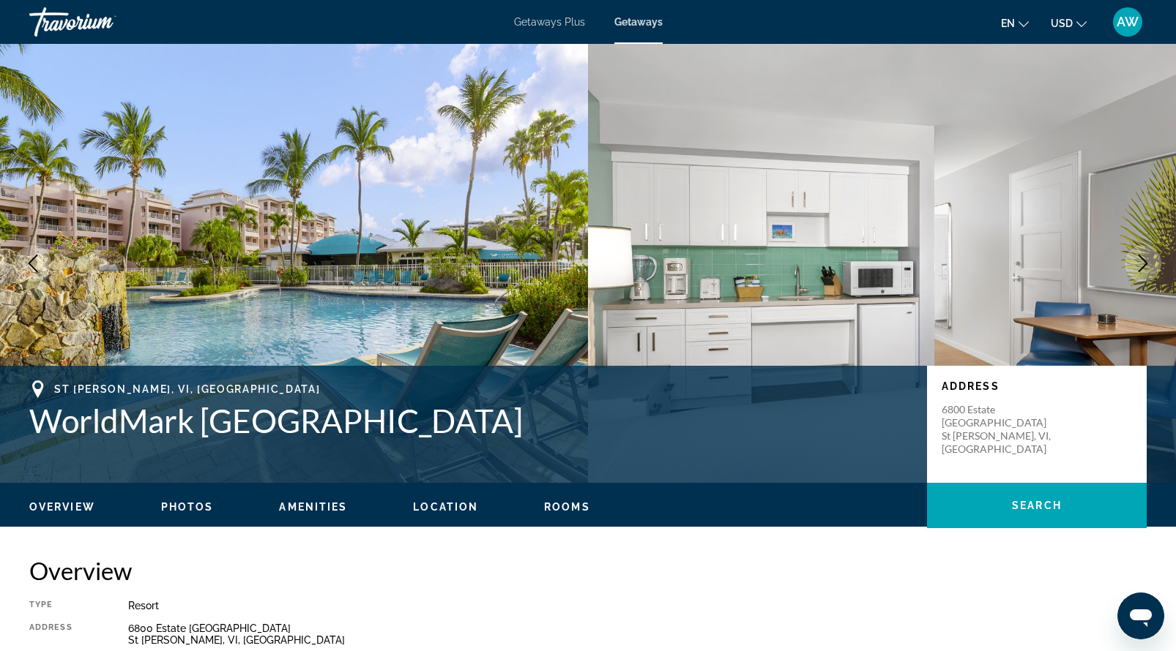
click at [1138, 266] on icon "Next image" at bounding box center [1143, 264] width 18 height 18
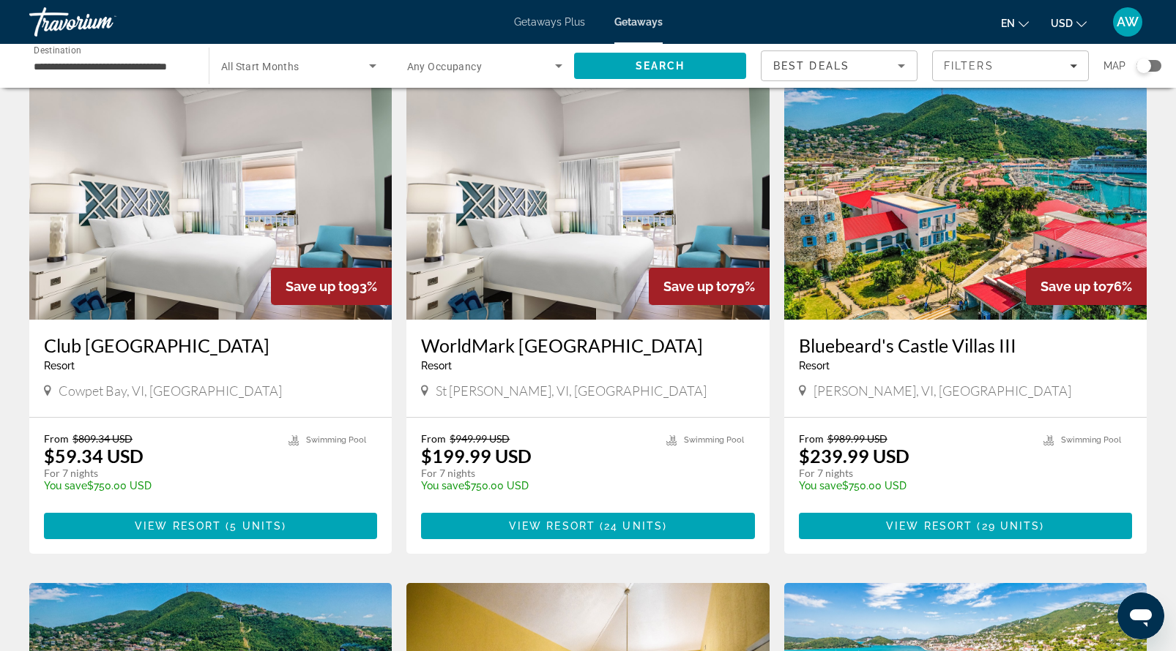
scroll to position [576, 0]
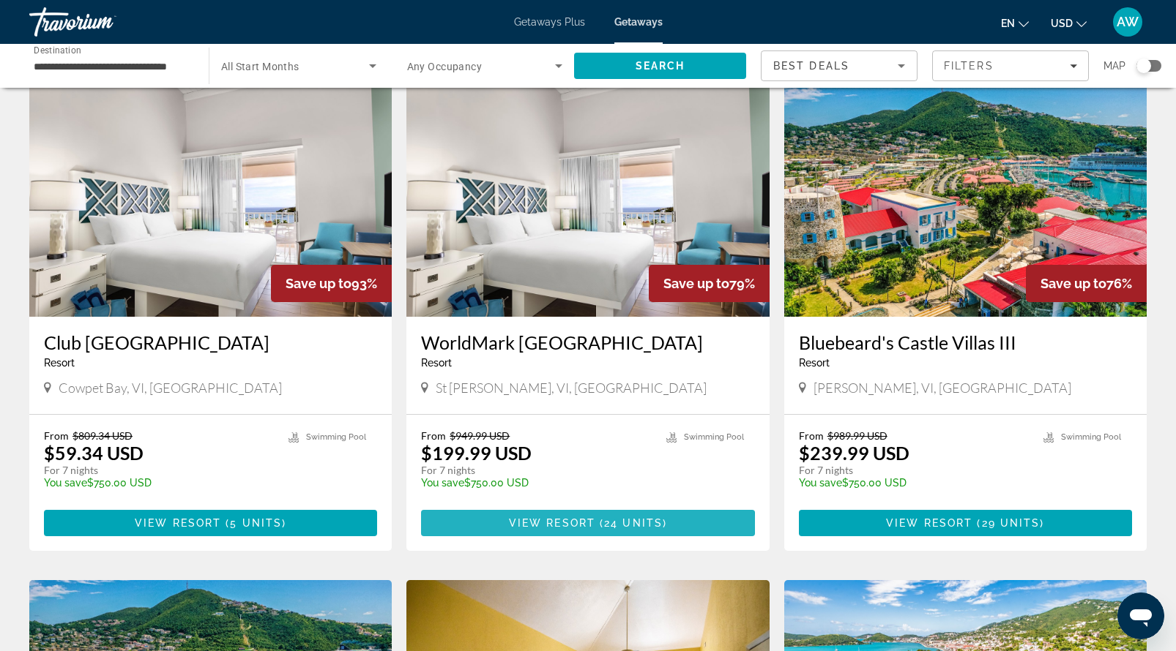
click at [554, 525] on span "View Resort" at bounding box center [552, 524] width 86 height 12
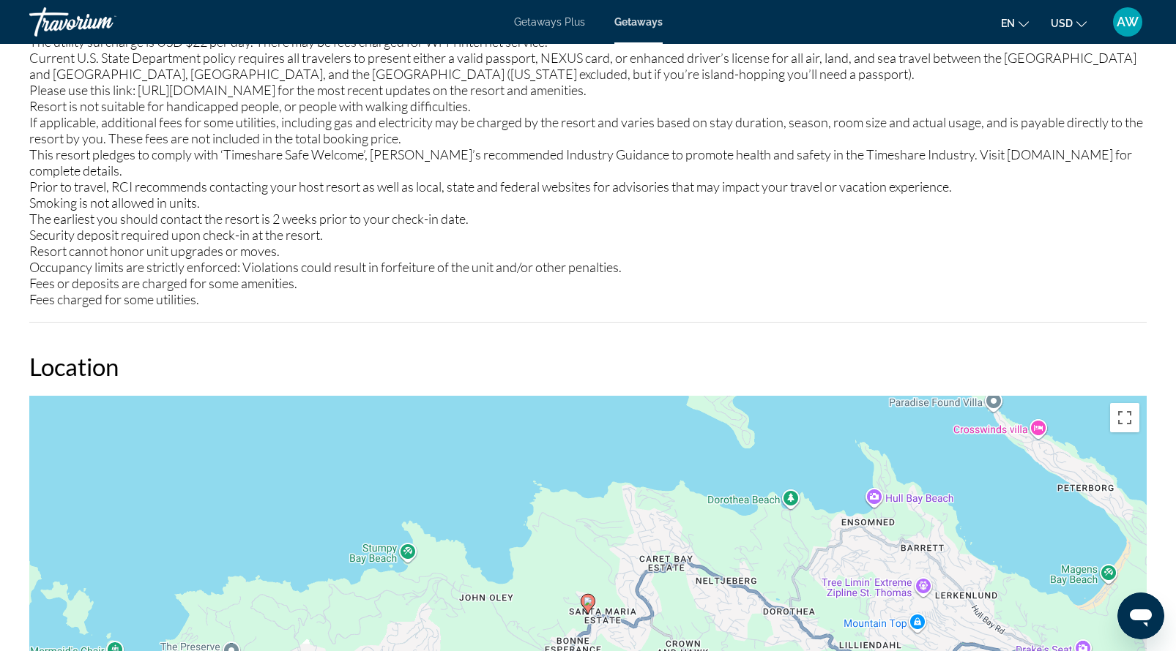
scroll to position [1824, 0]
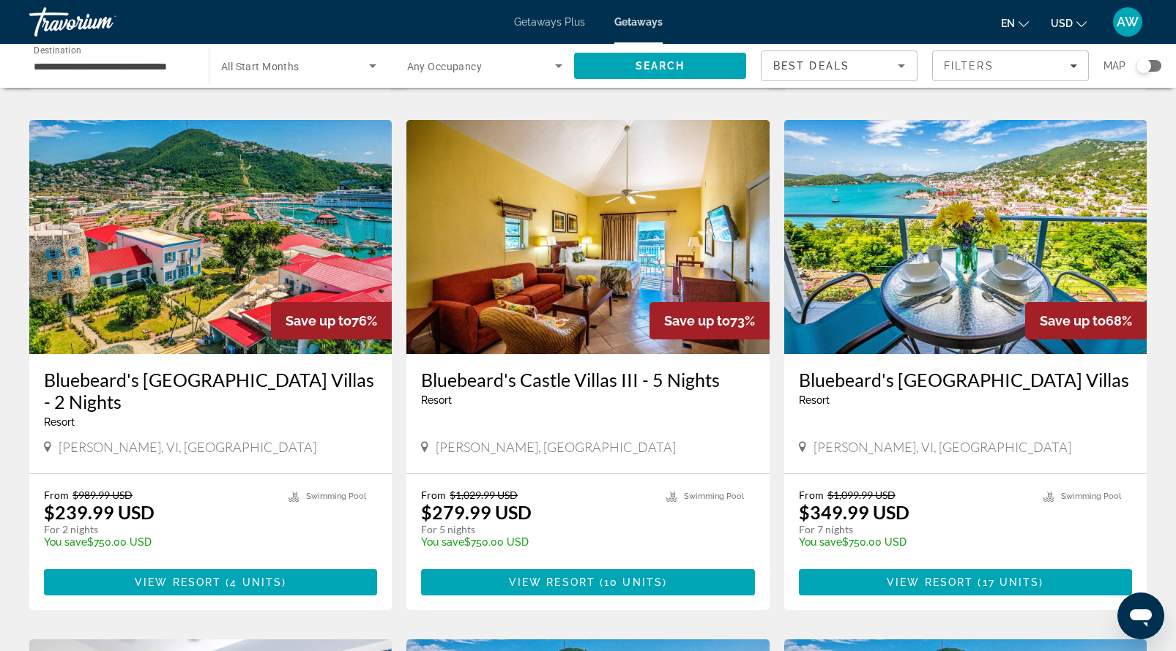
scroll to position [1037, 0]
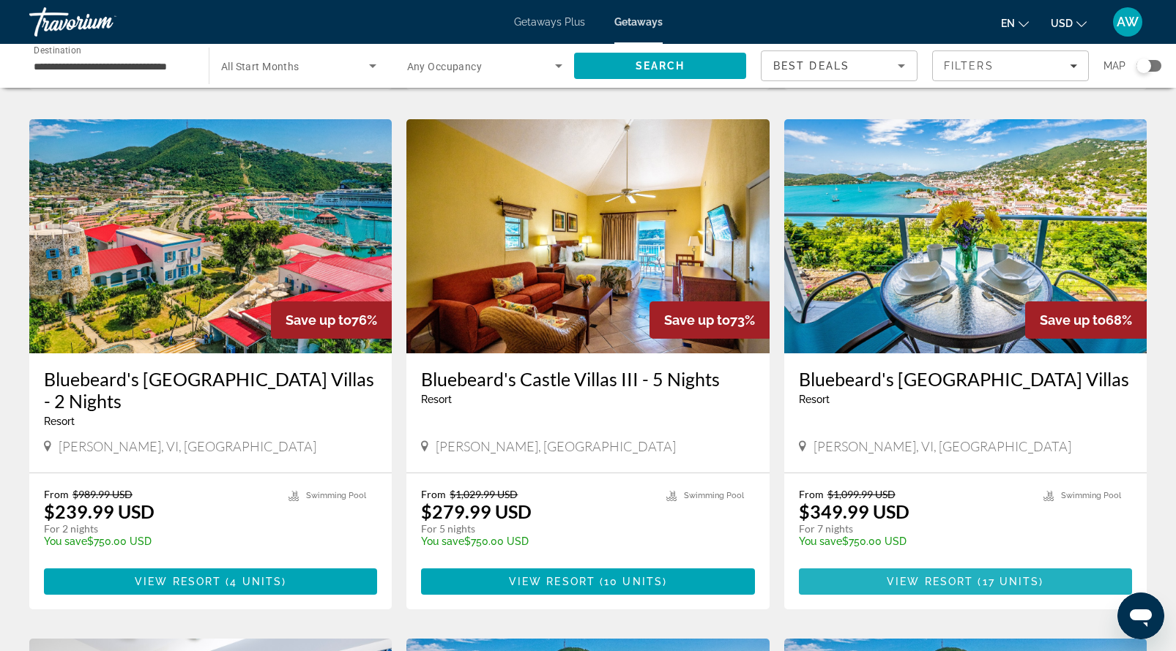
click at [920, 582] on span "View Resort" at bounding box center [929, 582] width 86 height 12
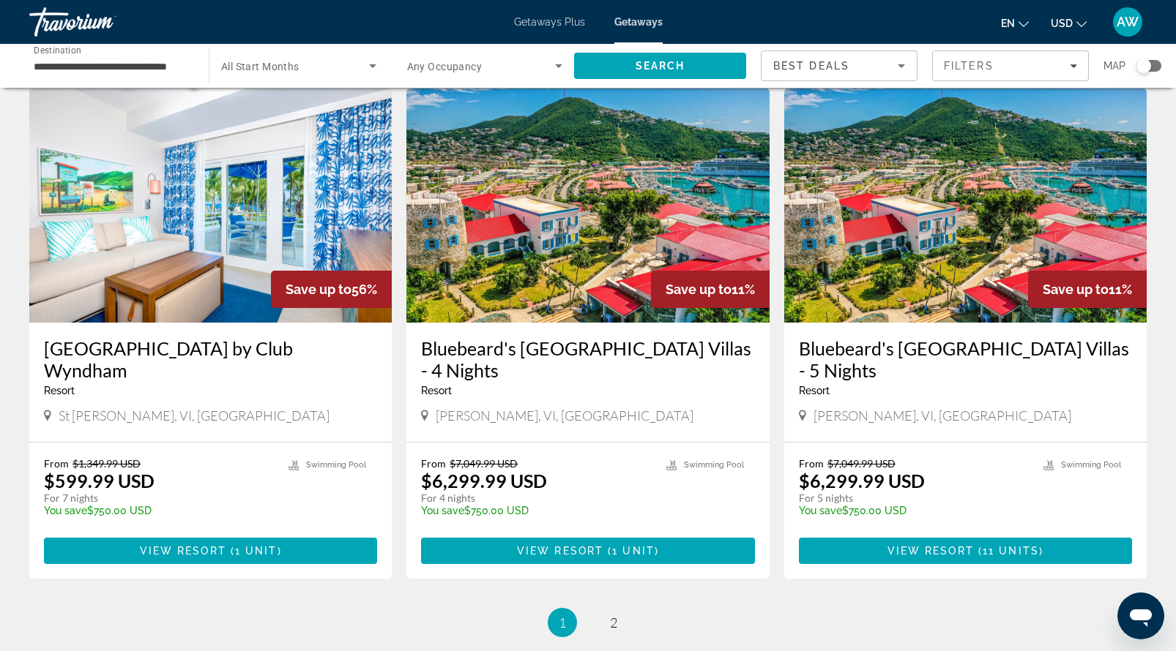
scroll to position [1599, 0]
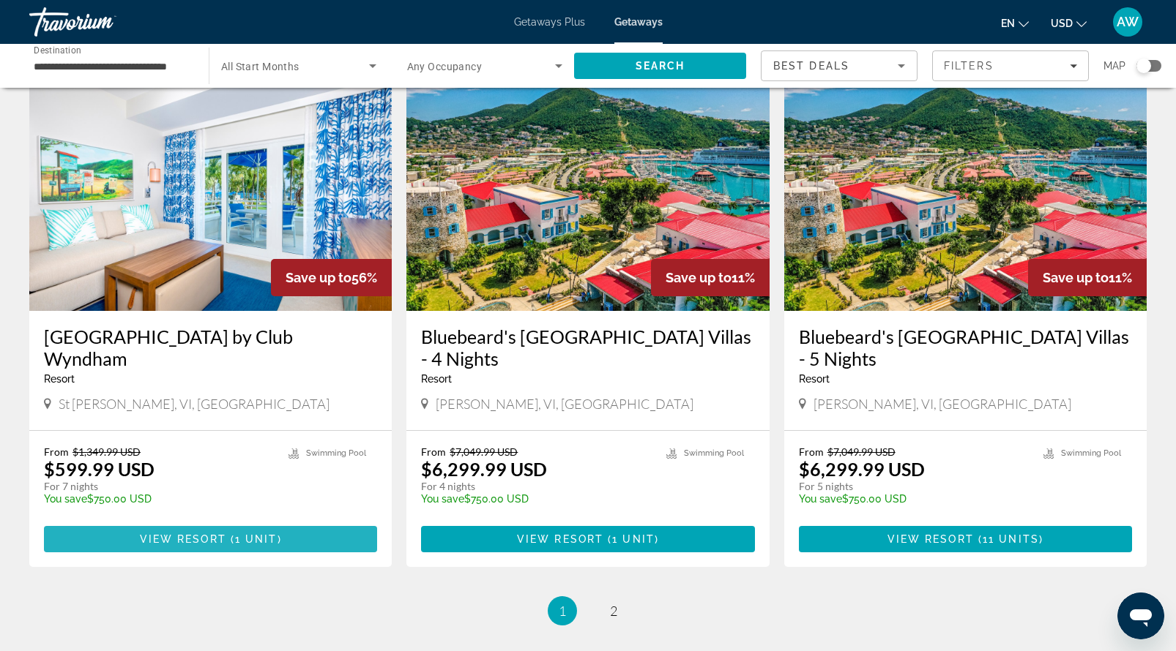
click at [187, 542] on span "View Resort" at bounding box center [183, 540] width 86 height 12
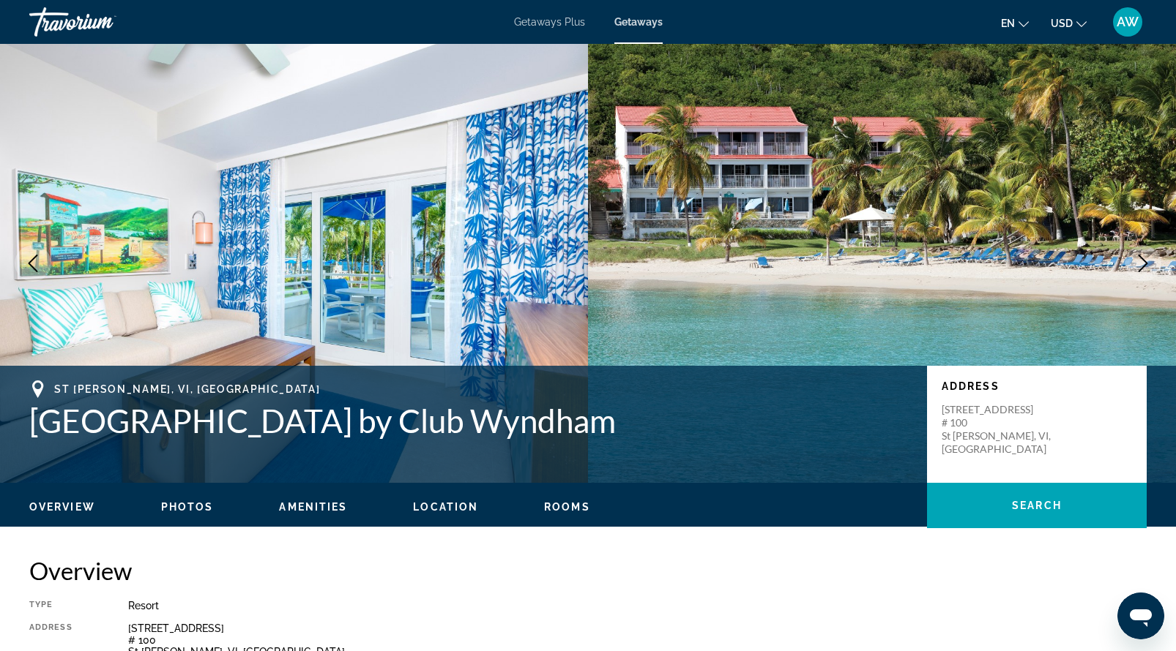
click at [1134, 263] on icon "Next image" at bounding box center [1143, 264] width 18 height 18
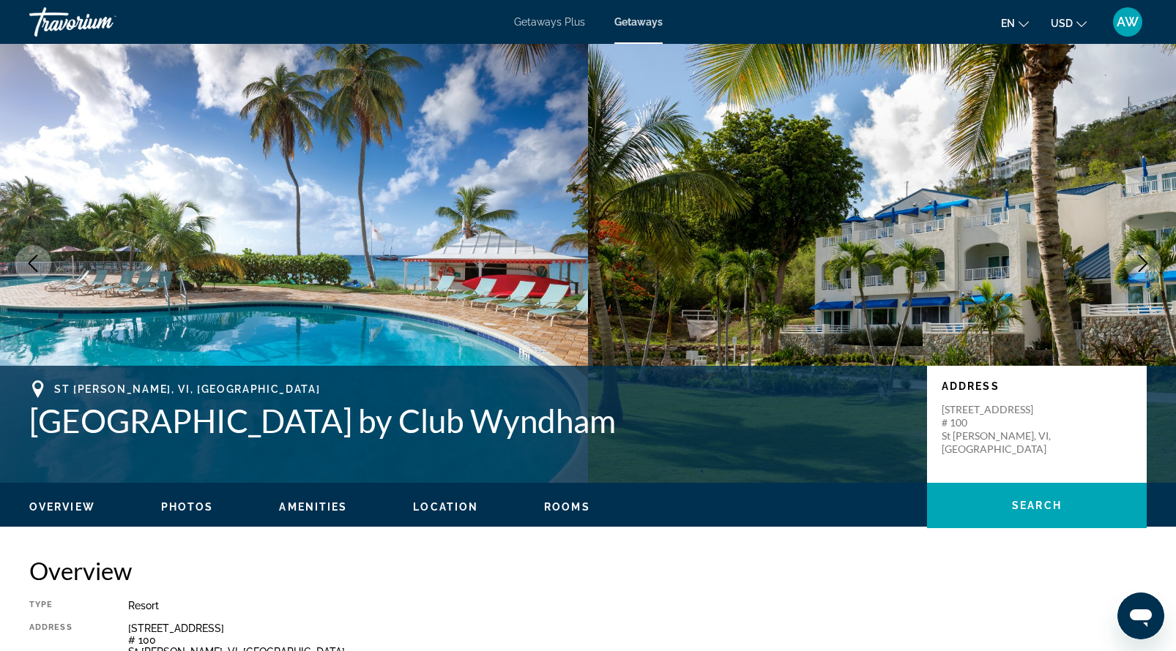
click at [1134, 265] on icon "Next image" at bounding box center [1143, 264] width 18 height 18
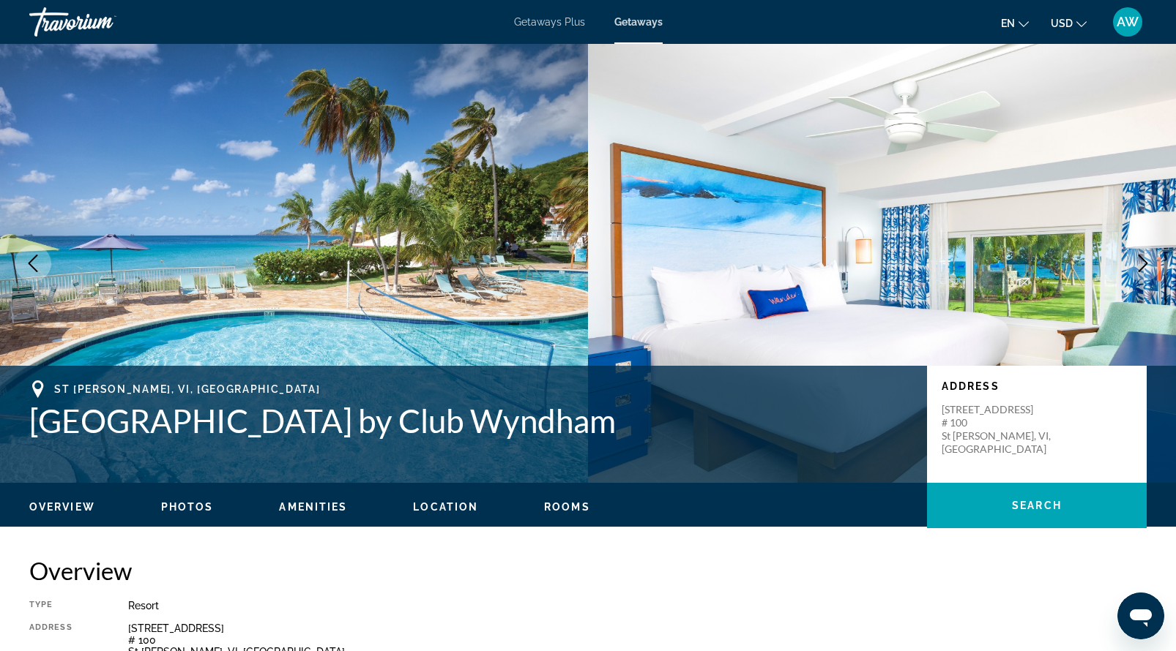
click at [1134, 265] on icon "Next image" at bounding box center [1143, 264] width 18 height 18
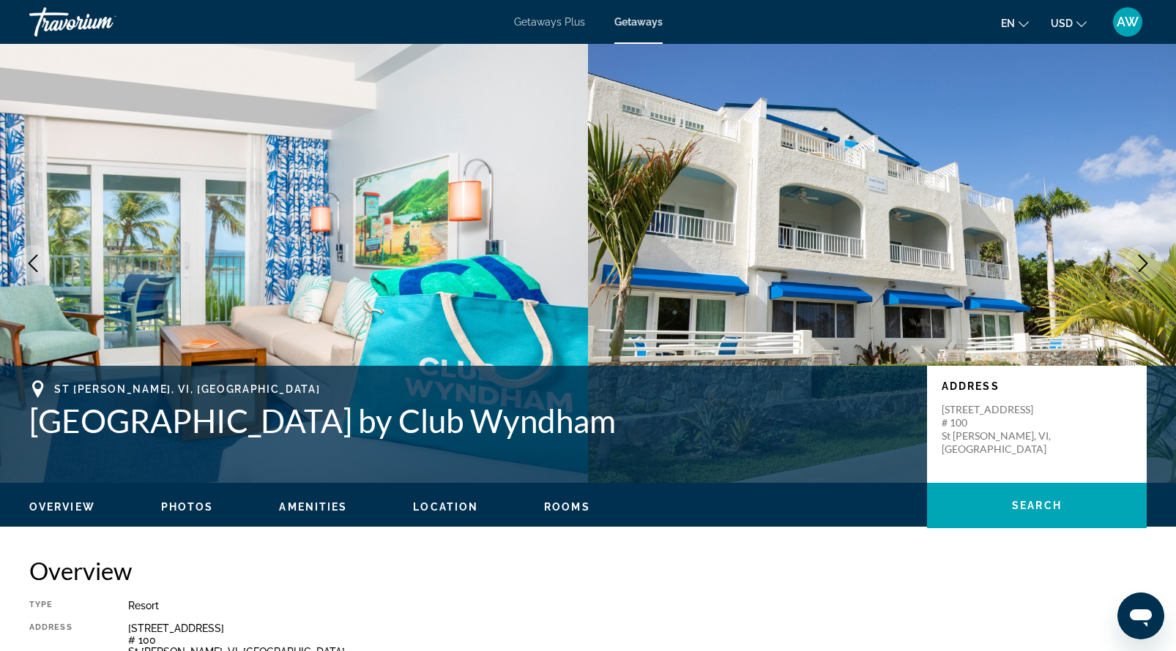
click at [1134, 265] on icon "Next image" at bounding box center [1143, 264] width 18 height 18
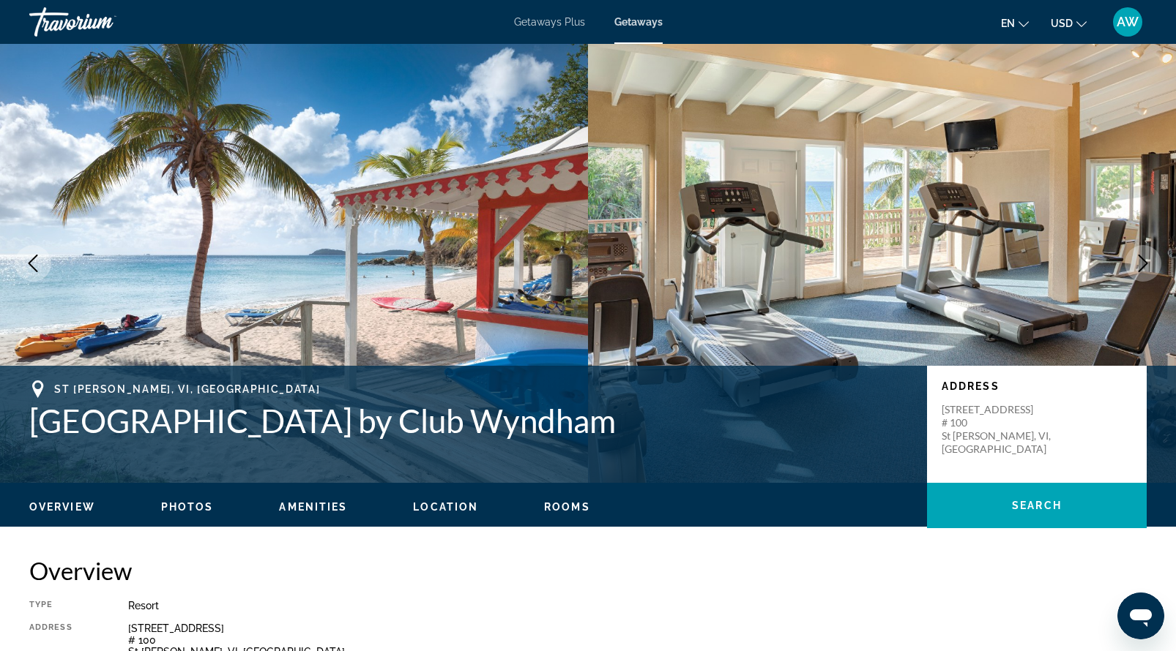
click at [1135, 266] on icon "Next image" at bounding box center [1143, 264] width 18 height 18
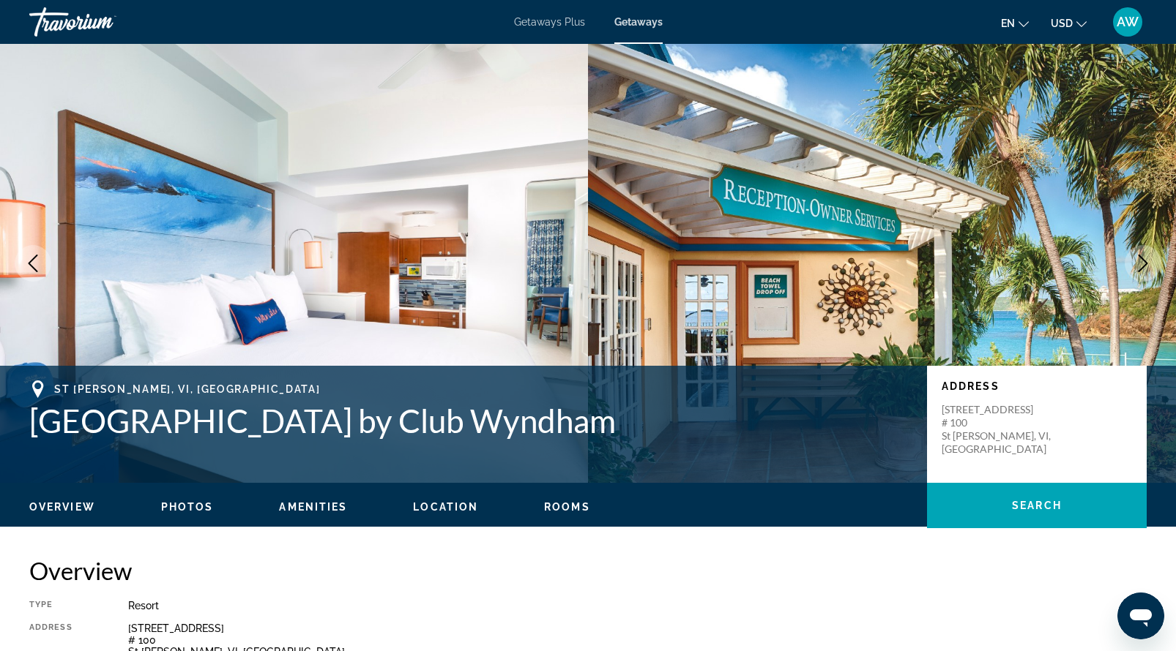
click at [1135, 267] on icon "Next image" at bounding box center [1143, 264] width 18 height 18
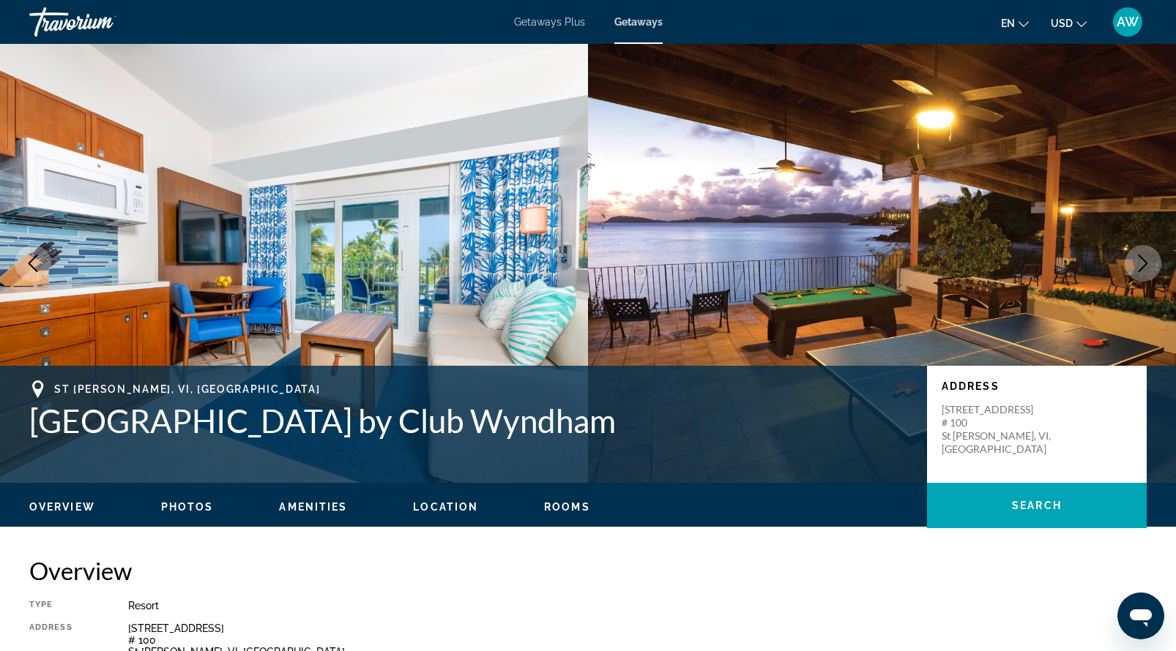
click at [1135, 268] on icon "Next image" at bounding box center [1143, 264] width 18 height 18
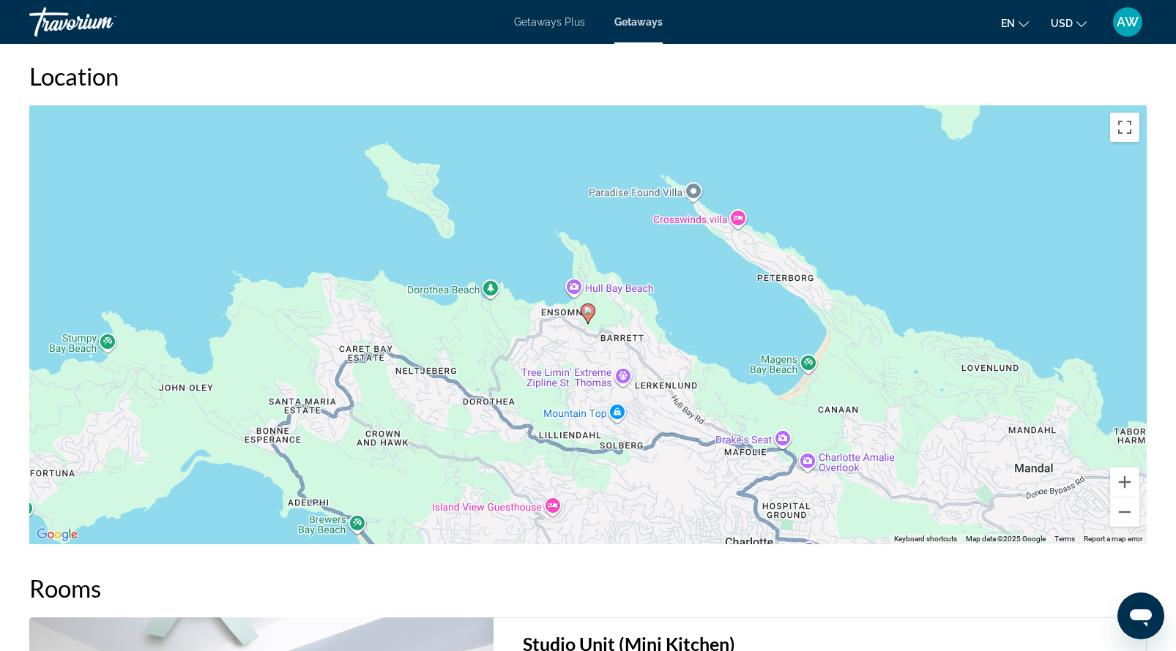
scroll to position [2225, 0]
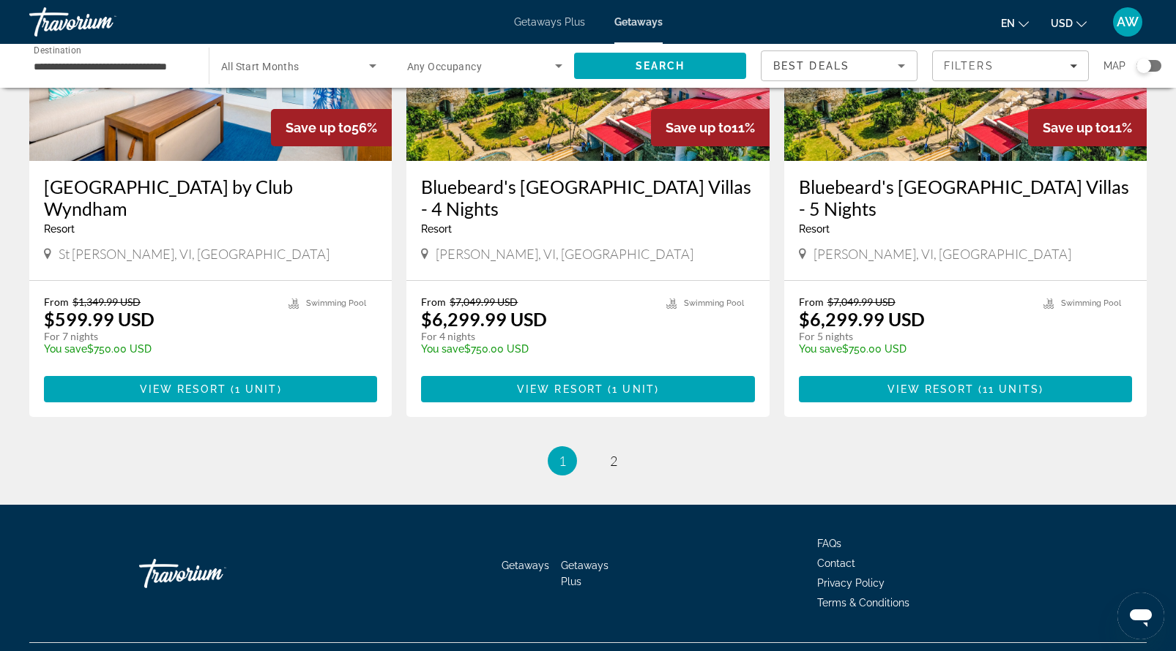
scroll to position [1747, 0]
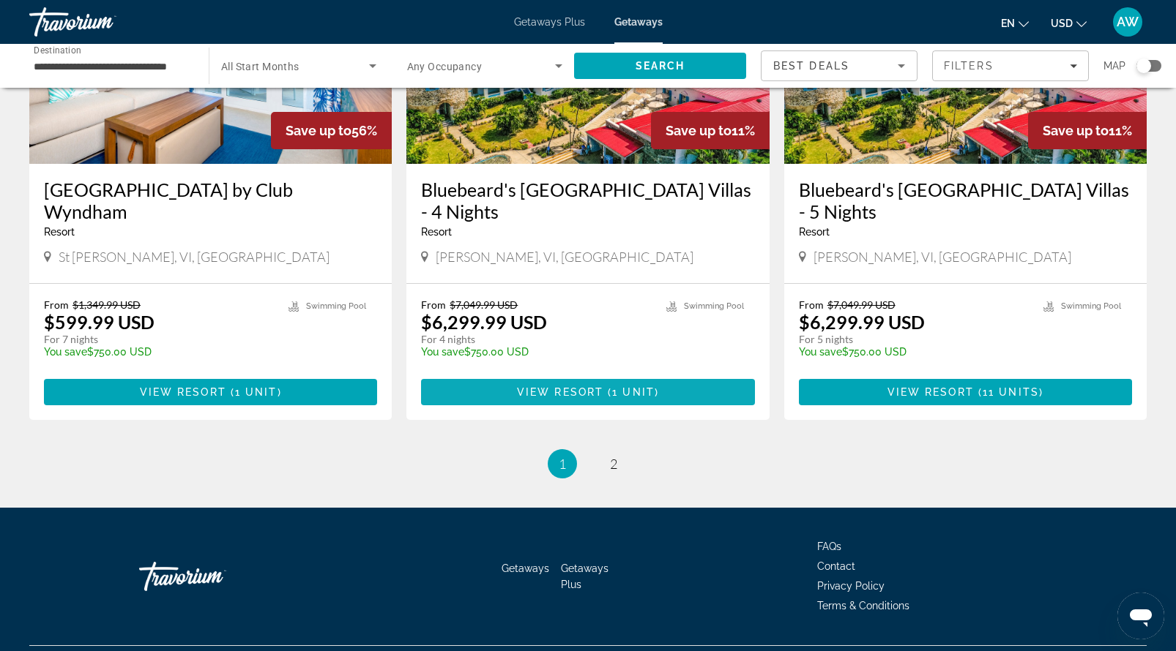
click at [581, 389] on span "View Resort" at bounding box center [560, 393] width 86 height 12
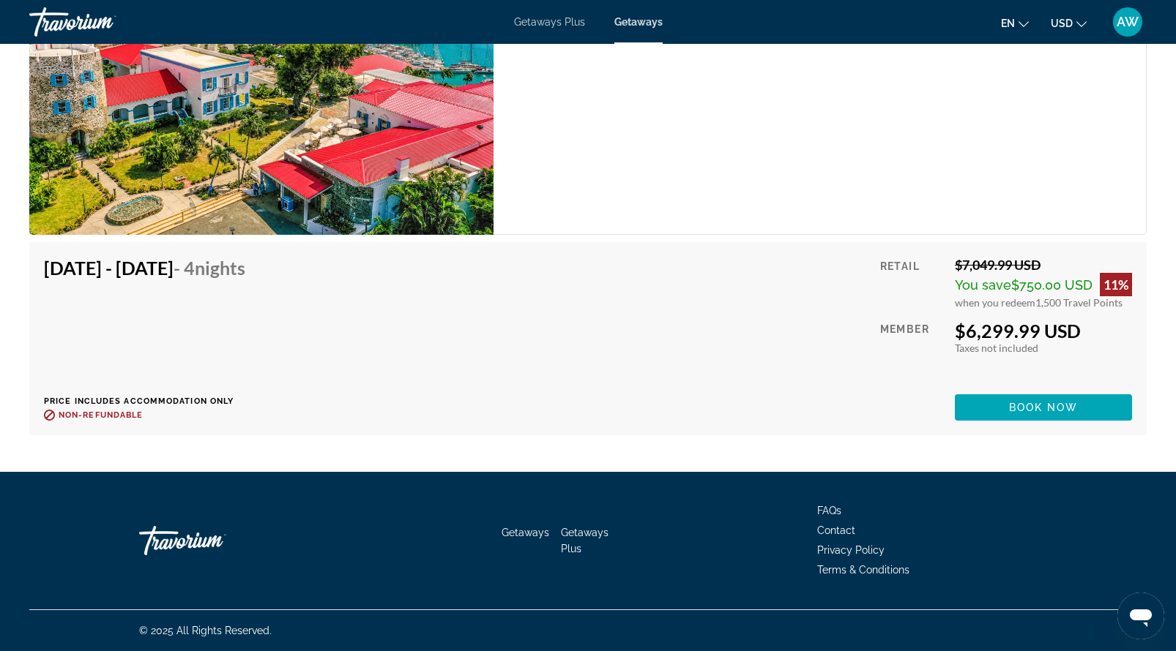
scroll to position [2223, 0]
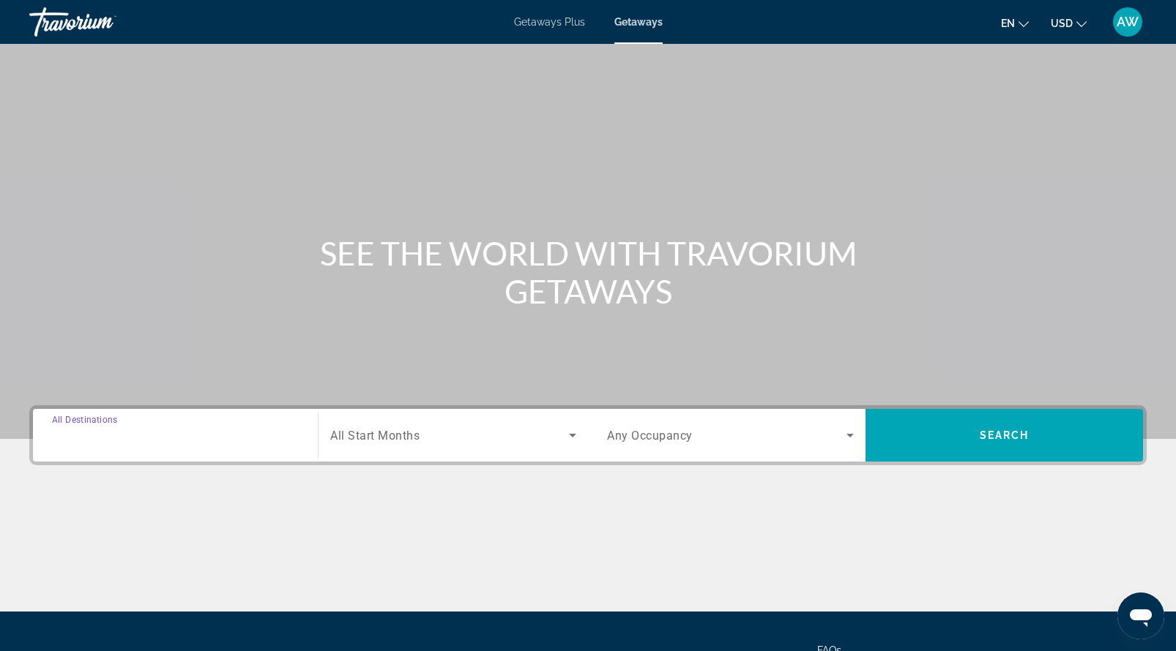
click at [193, 427] on input "Destination All Destinations" at bounding box center [175, 436] width 247 height 18
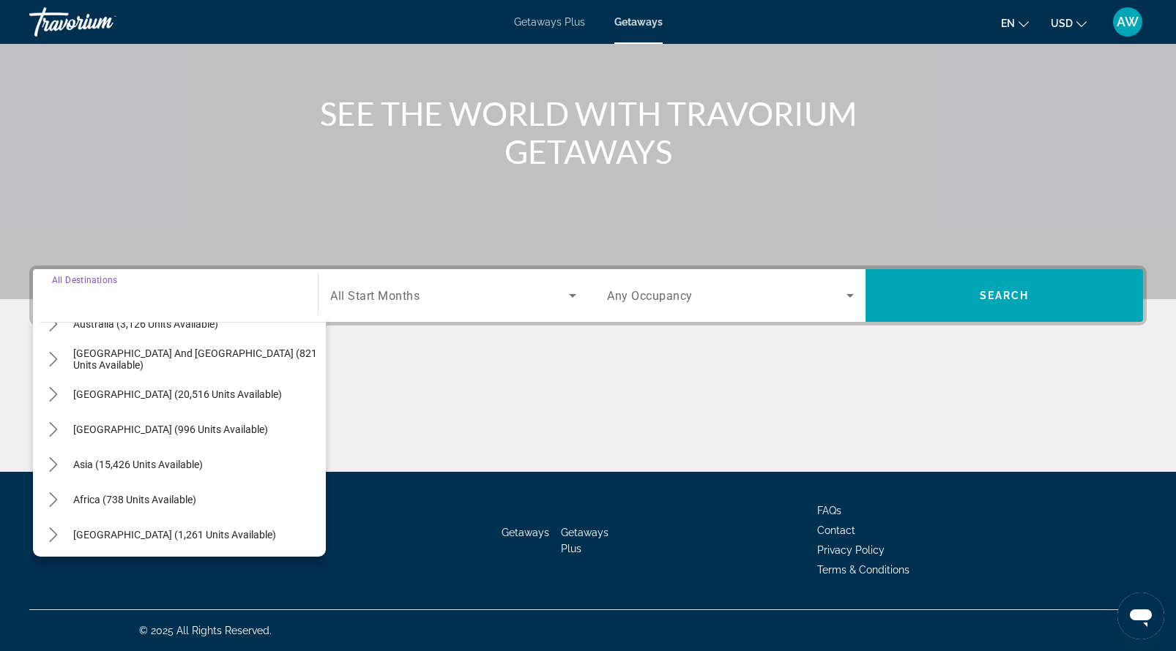
scroll to position [237, 0]
click at [643, 24] on span "Getaways" at bounding box center [638, 22] width 48 height 12
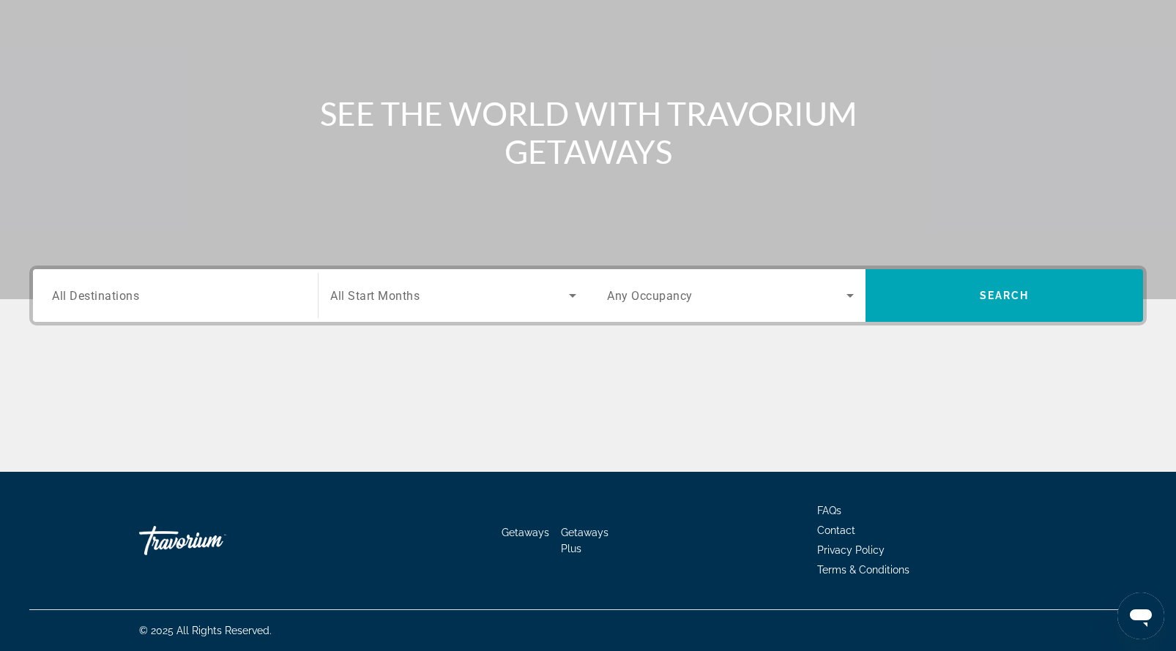
scroll to position [0, 0]
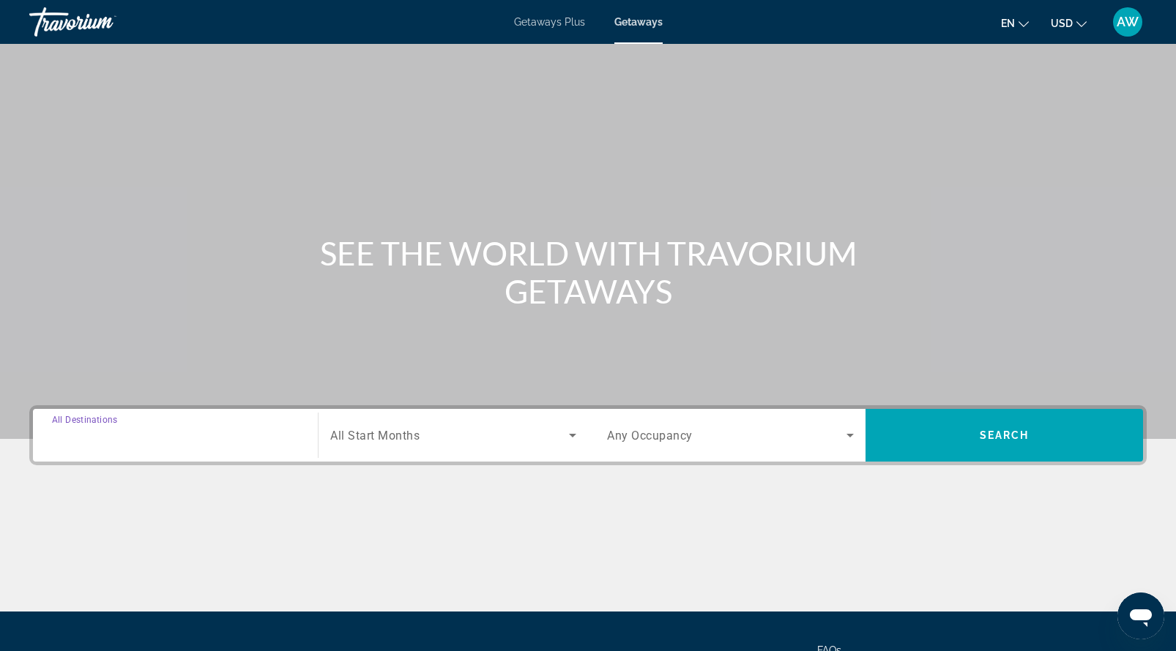
click at [146, 437] on input "Destination All Destinations" at bounding box center [175, 436] width 247 height 18
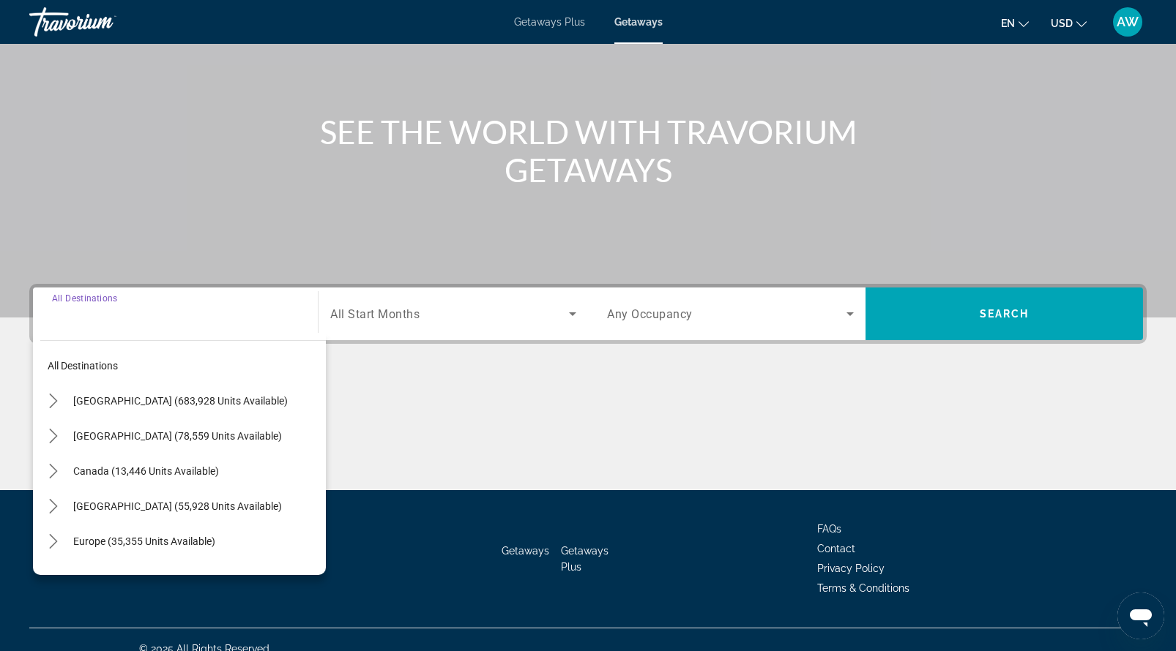
scroll to position [140, 0]
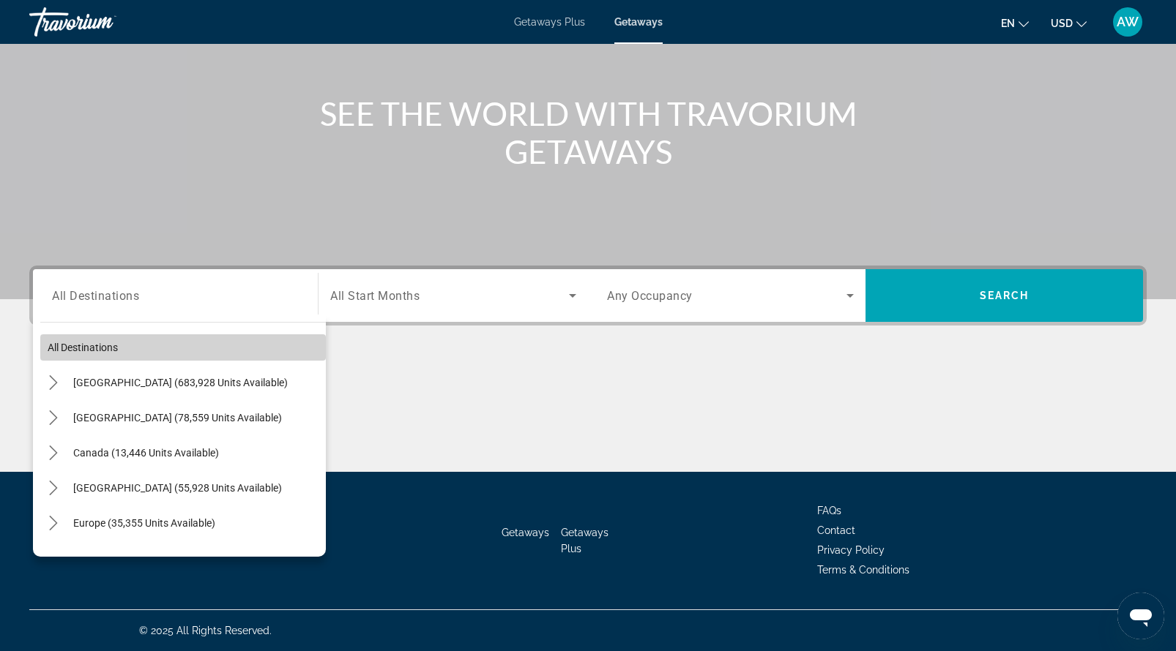
click at [65, 347] on span "All destinations" at bounding box center [83, 348] width 70 height 12
type input "**********"
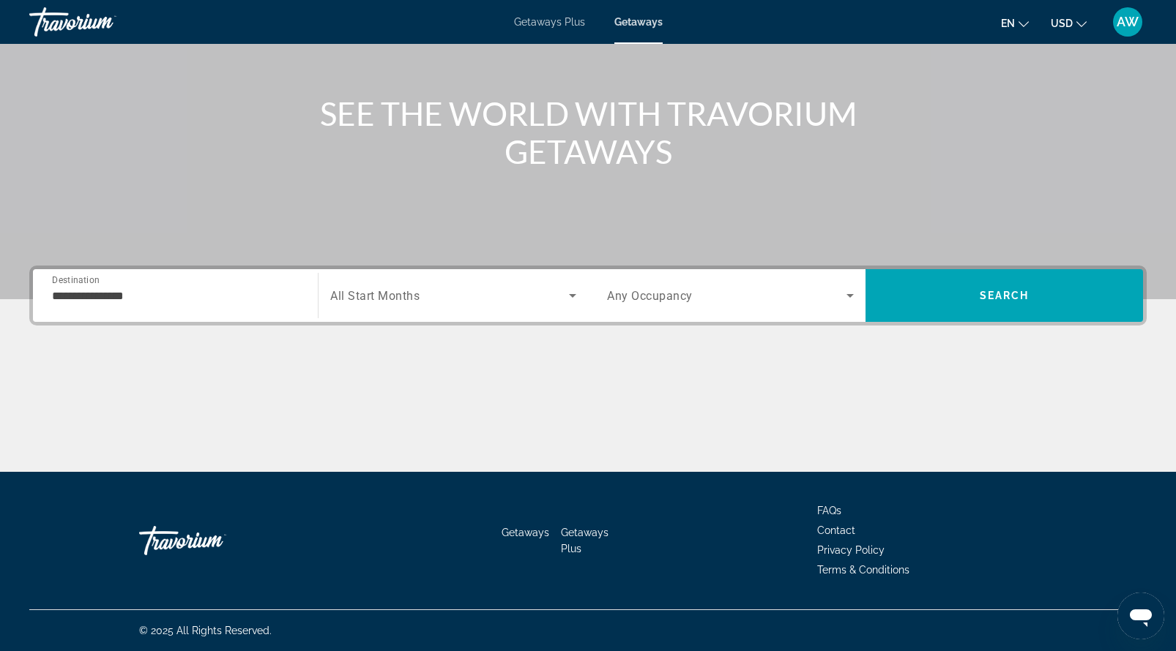
click at [378, 297] on span "All Start Months" at bounding box center [374, 296] width 89 height 14
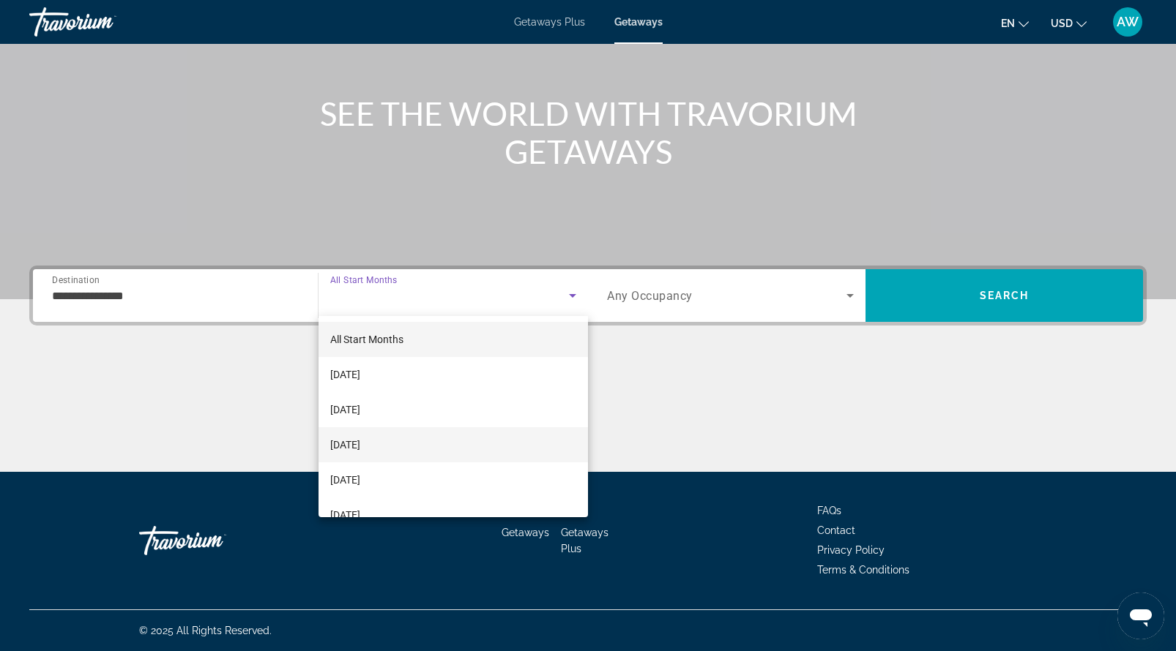
click at [360, 449] on span "[DATE]" at bounding box center [345, 445] width 30 height 18
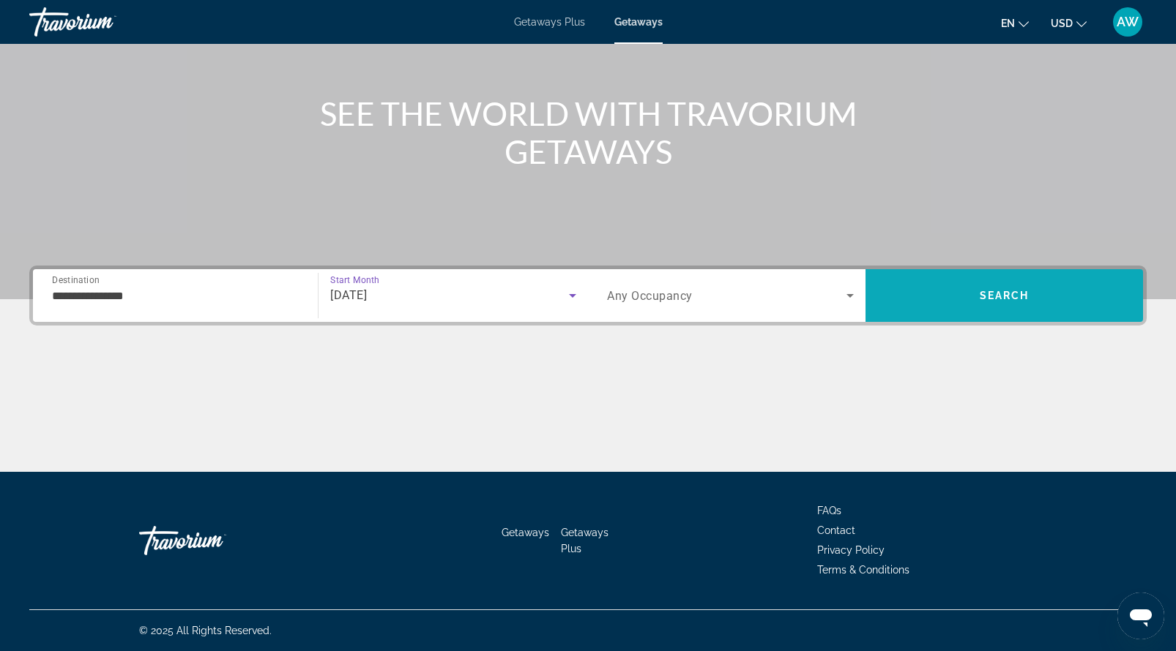
click at [974, 290] on span "Search" at bounding box center [1003, 295] width 277 height 35
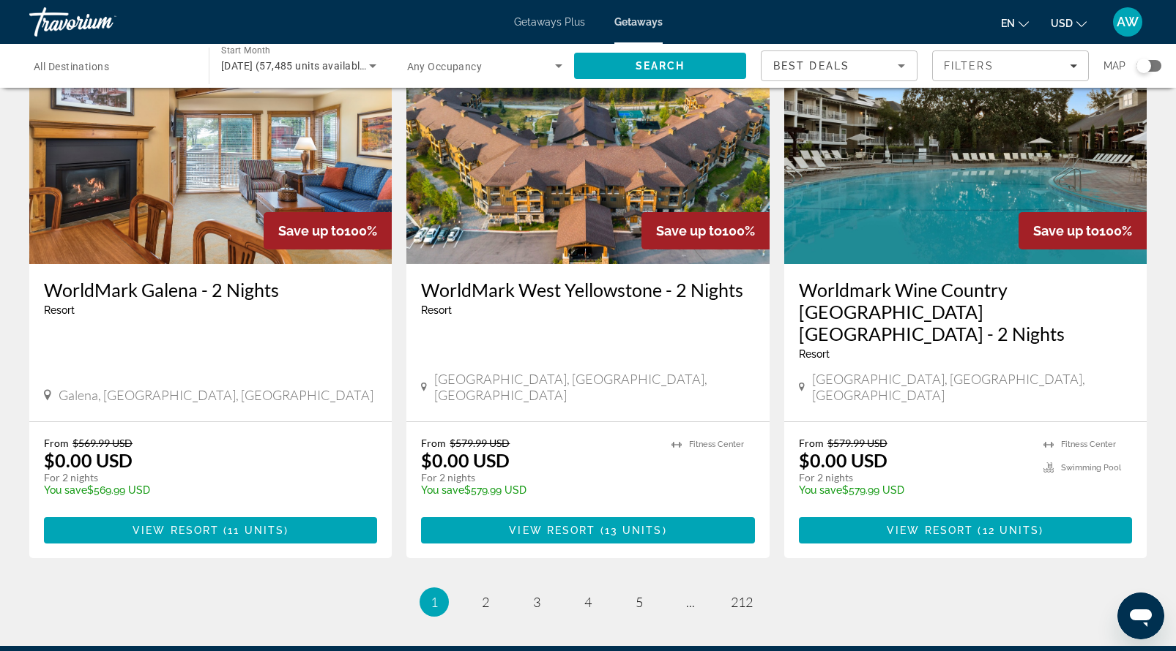
scroll to position [1722, 0]
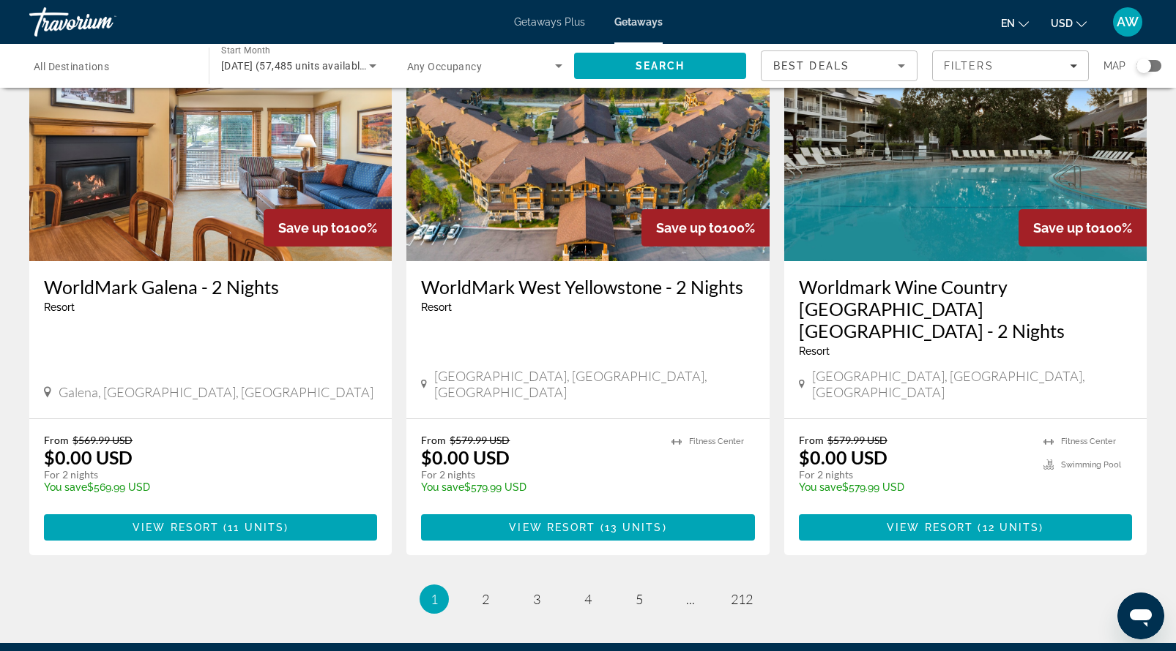
click at [463, 585] on ul "1 / 212 You're on page 1 page 2 page 3 page 4 page 5 page ... page 212" at bounding box center [587, 599] width 1117 height 29
click at [487, 591] on span "2" at bounding box center [485, 599] width 7 height 16
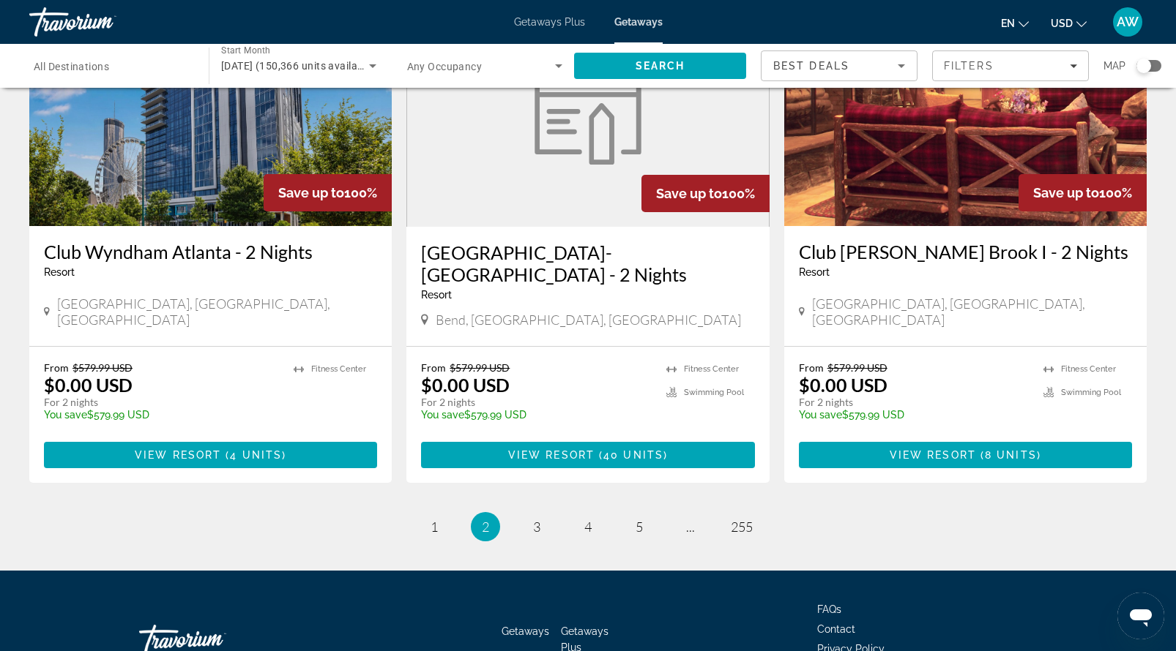
scroll to position [1784, 0]
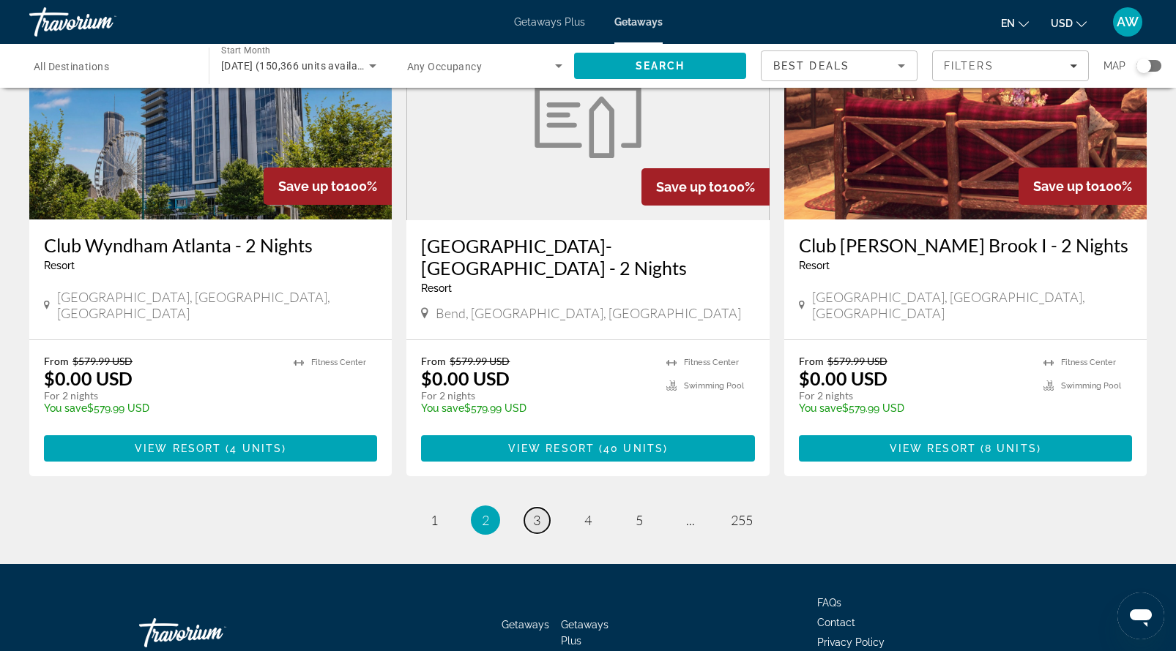
click at [536, 512] on span "3" at bounding box center [536, 520] width 7 height 16
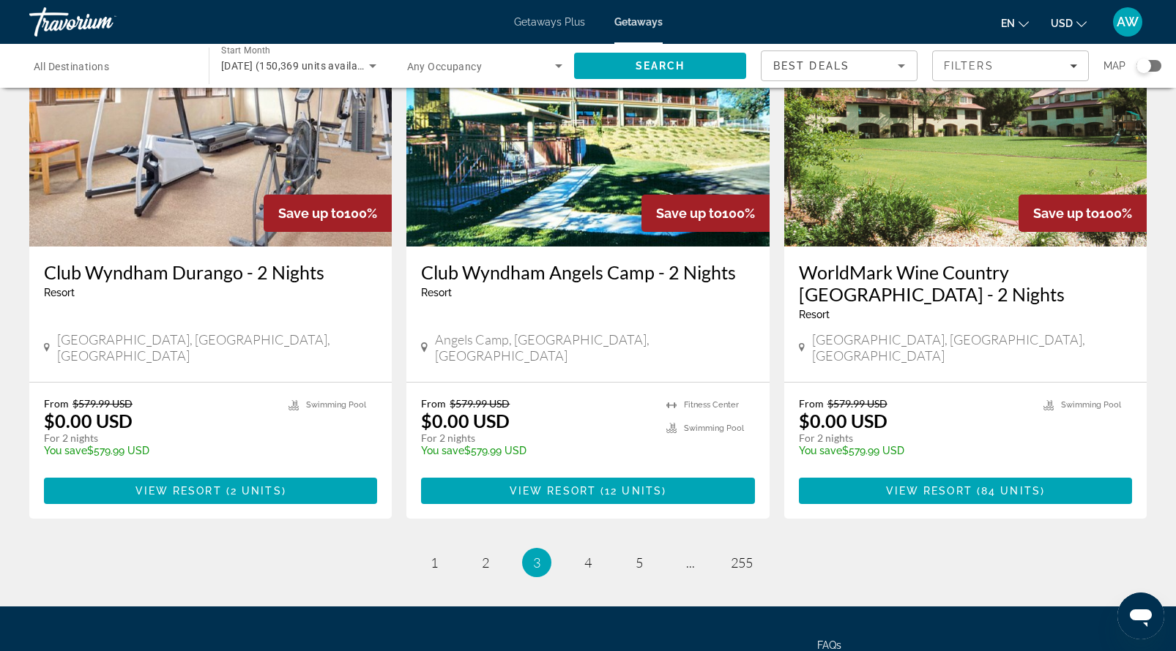
scroll to position [1805, 0]
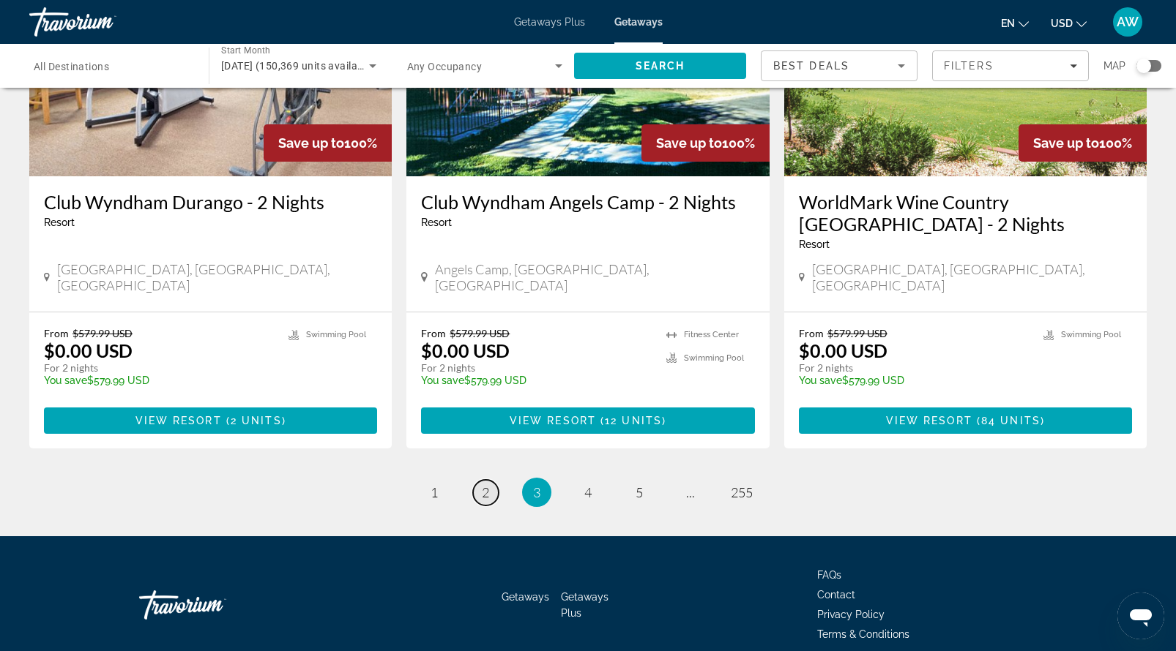
click at [483, 485] on span "2" at bounding box center [485, 493] width 7 height 16
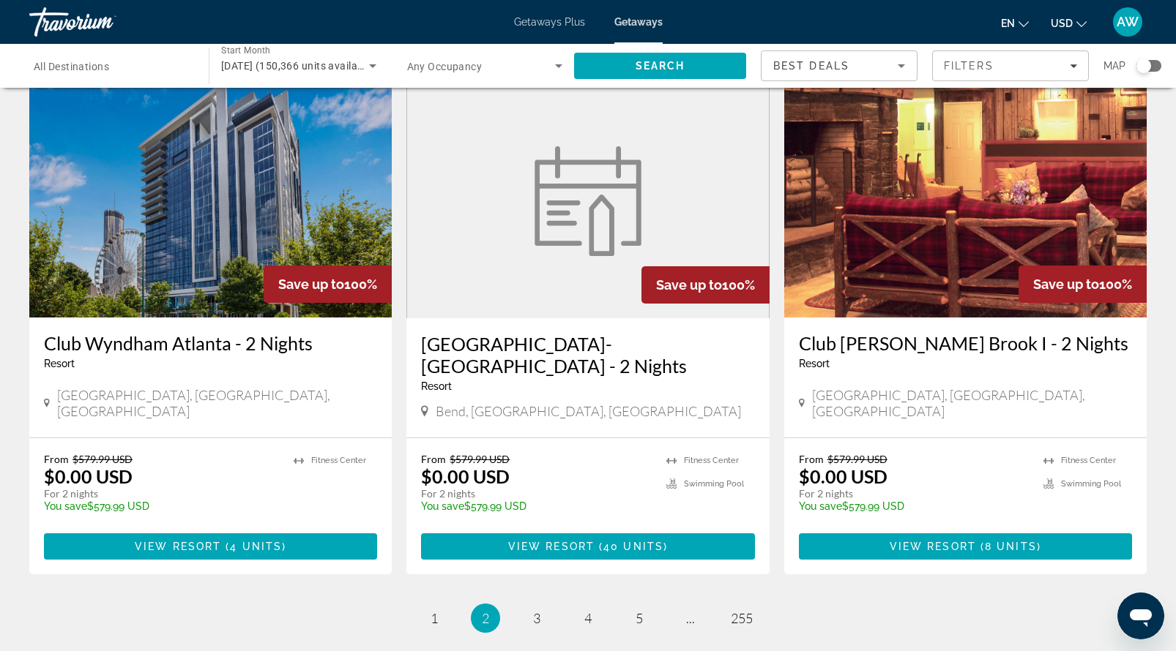
scroll to position [1690, 0]
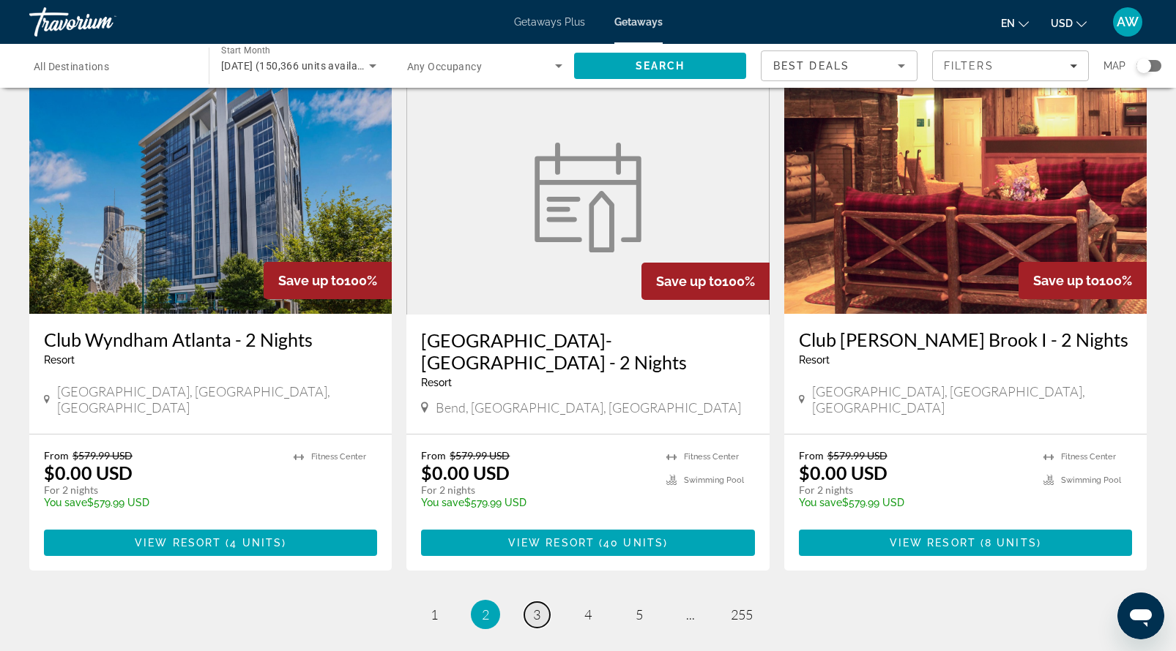
click at [531, 602] on link "page 3" at bounding box center [537, 615] width 26 height 26
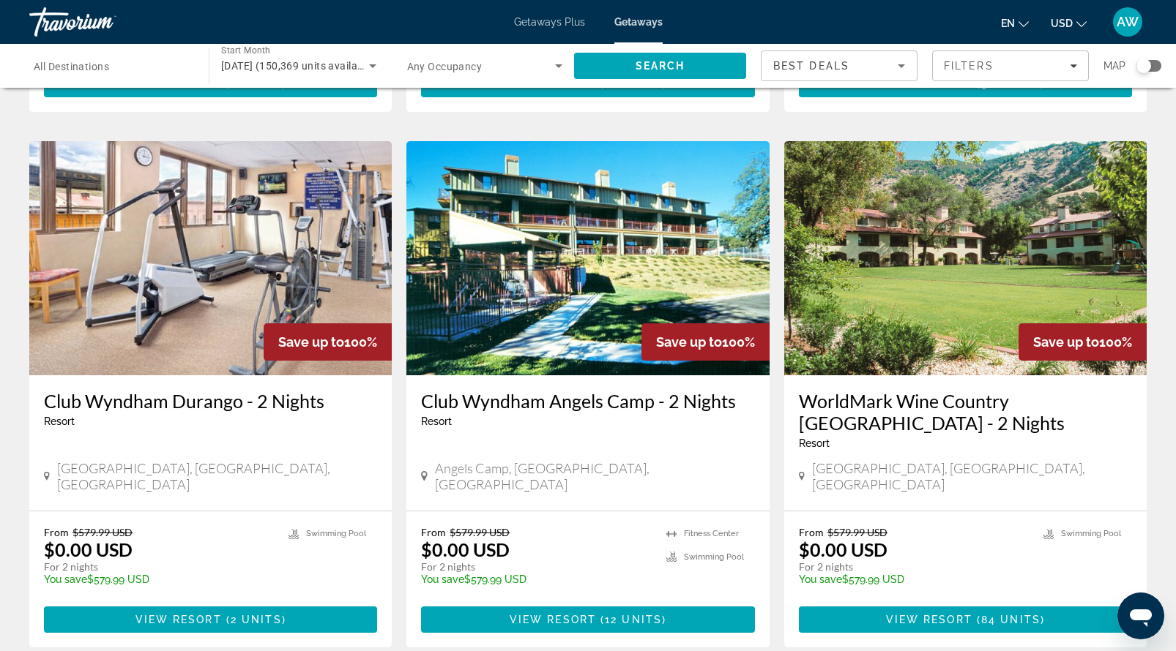
scroll to position [1608, 0]
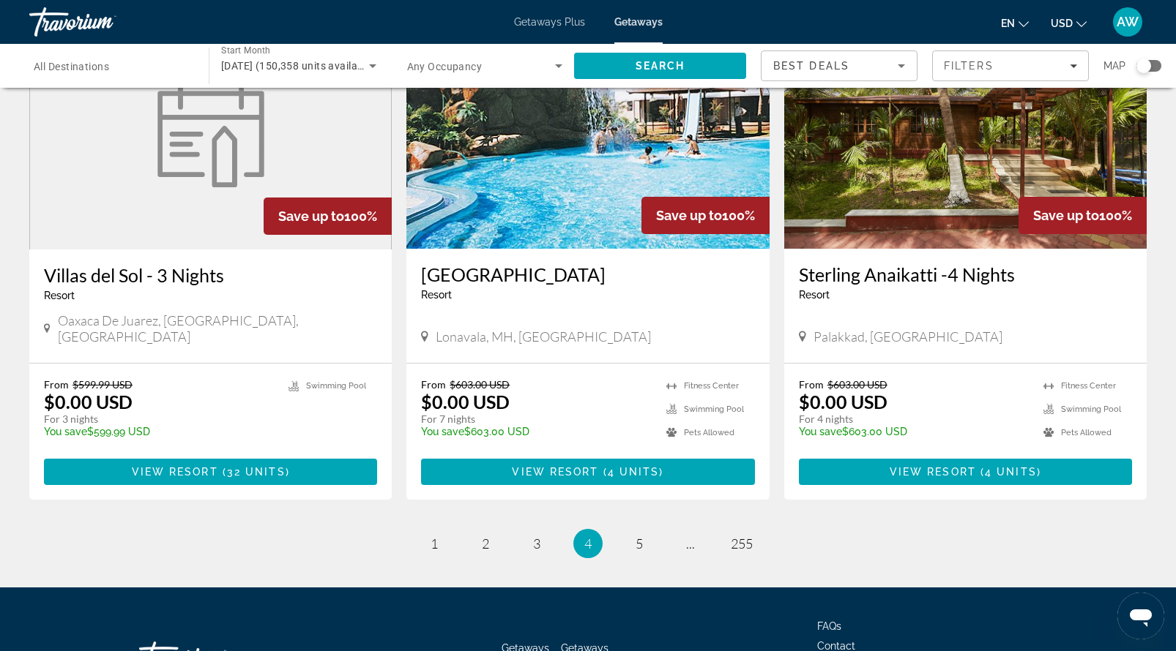
scroll to position [1740, 0]
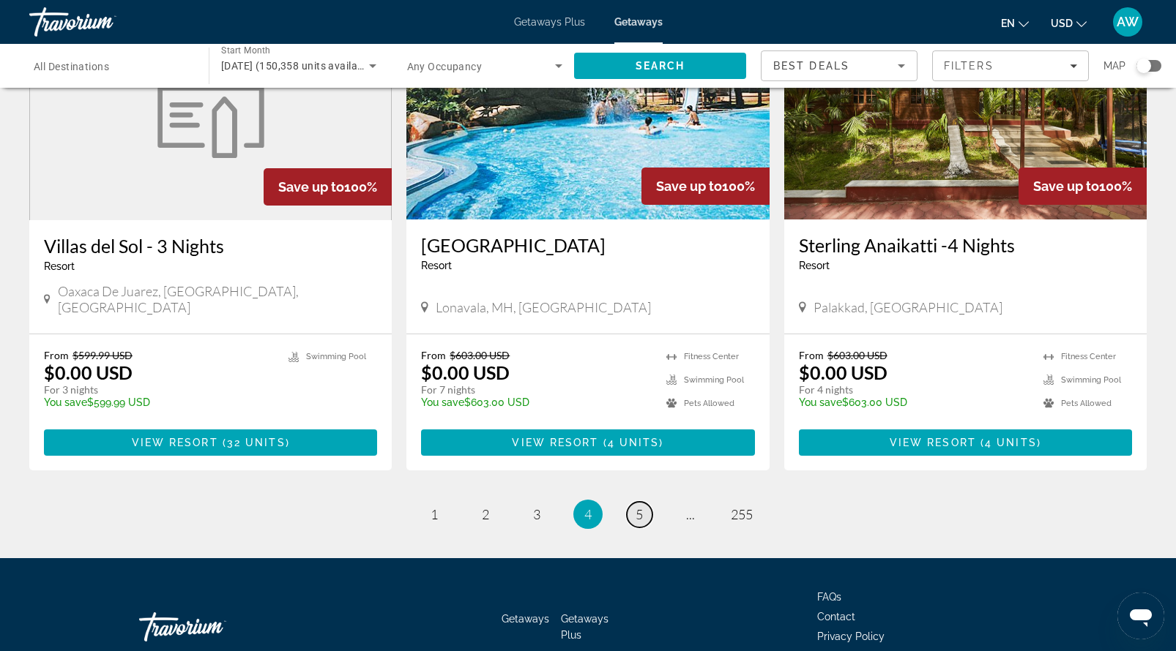
click at [635, 507] on span "5" at bounding box center [638, 515] width 7 height 16
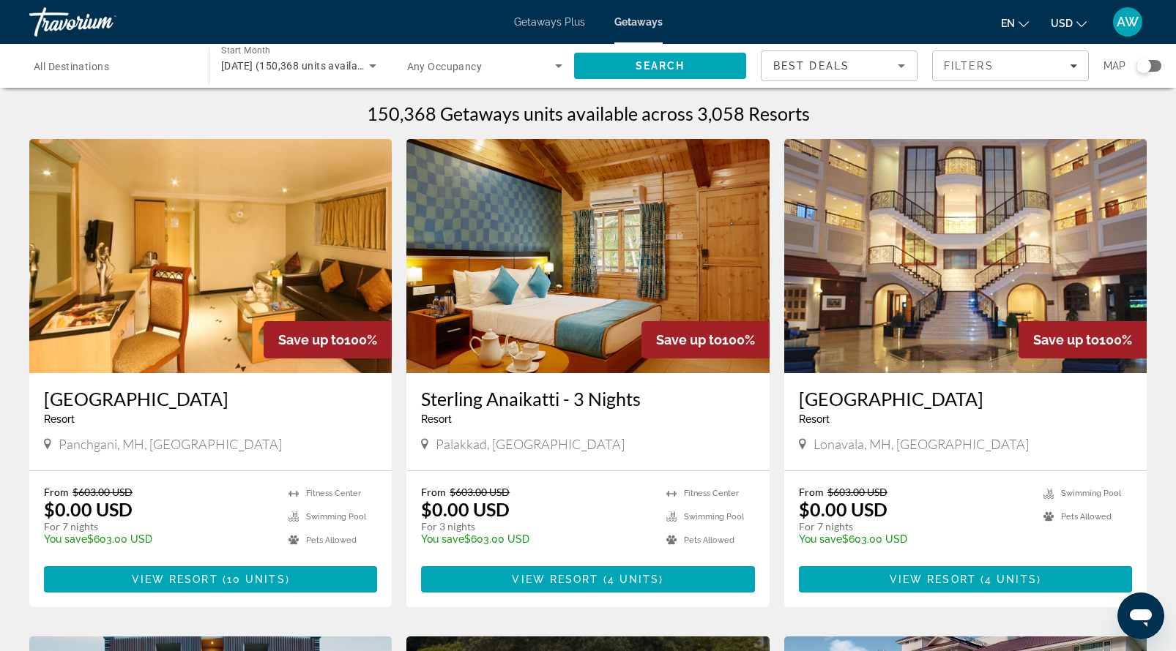
click at [996, 195] on img "Main content" at bounding box center [965, 256] width 362 height 234
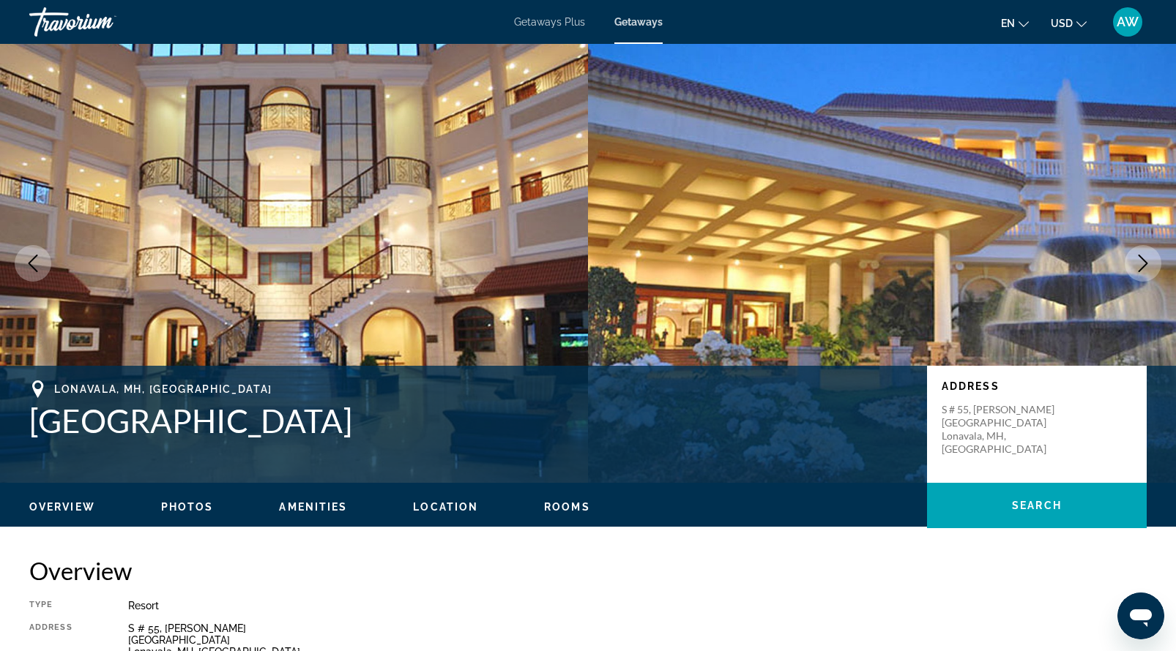
click at [1132, 251] on button "Next image" at bounding box center [1142, 263] width 37 height 37
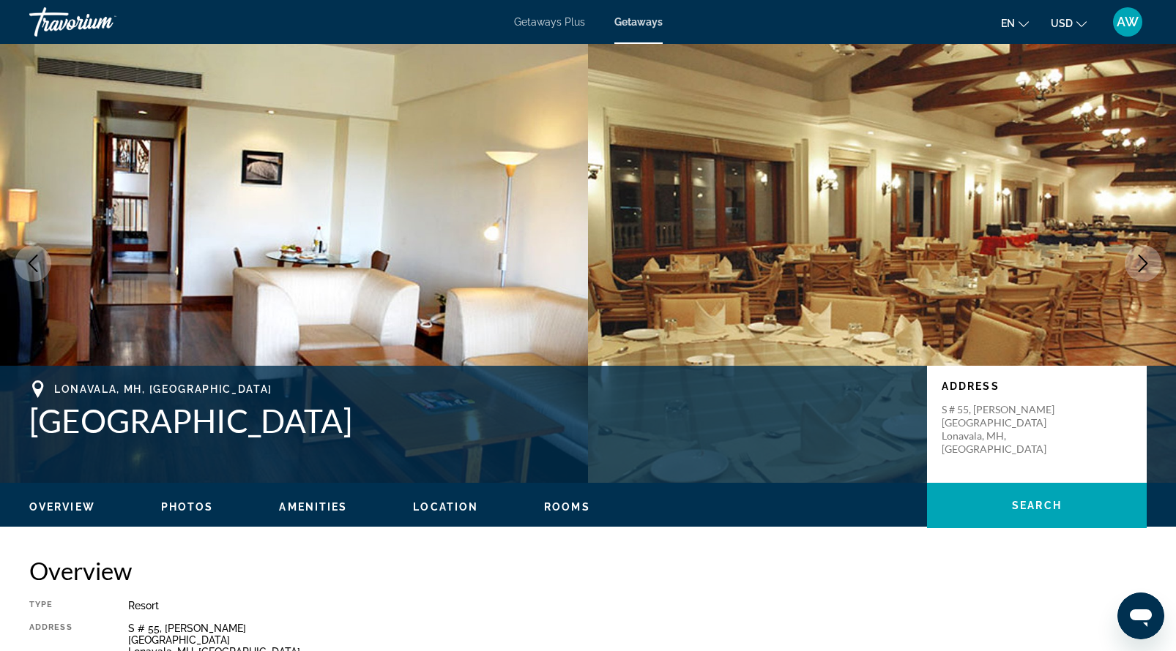
click at [1134, 271] on icon "Next image" at bounding box center [1143, 264] width 18 height 18
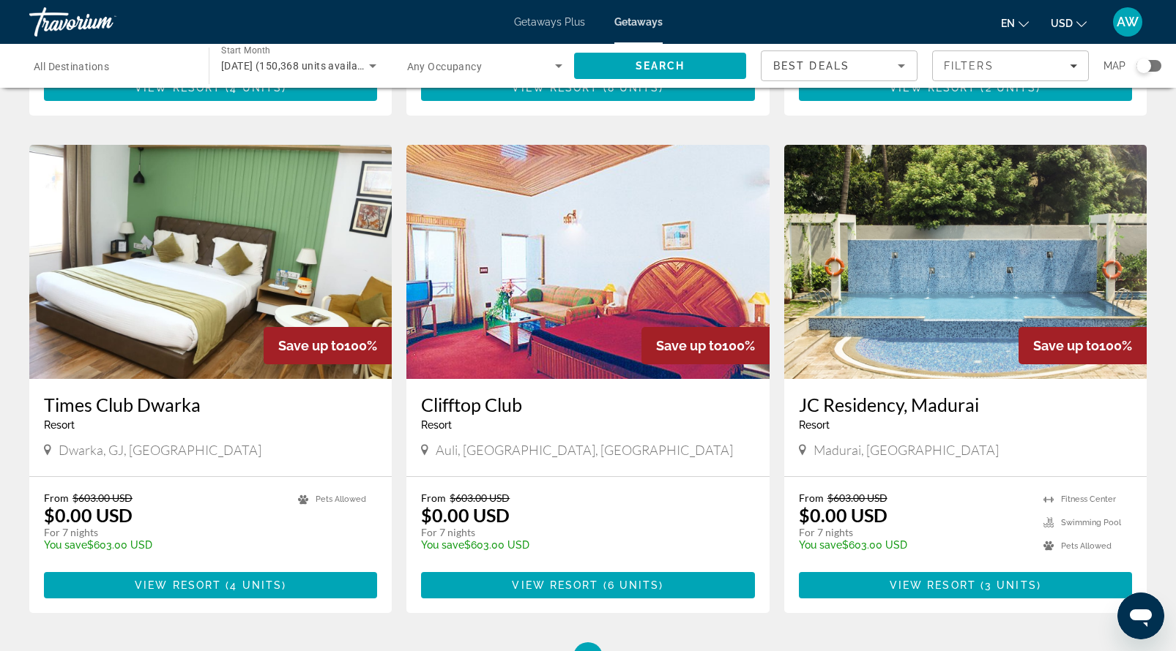
scroll to position [1717, 0]
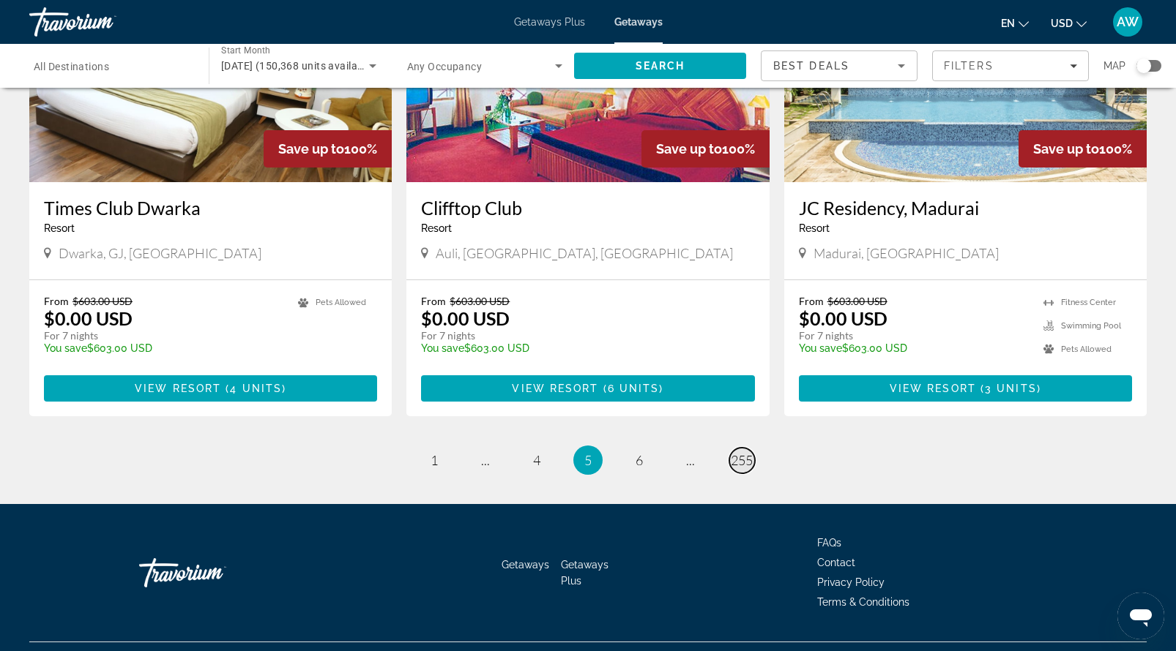
click at [733, 452] on span "255" at bounding box center [742, 460] width 22 height 16
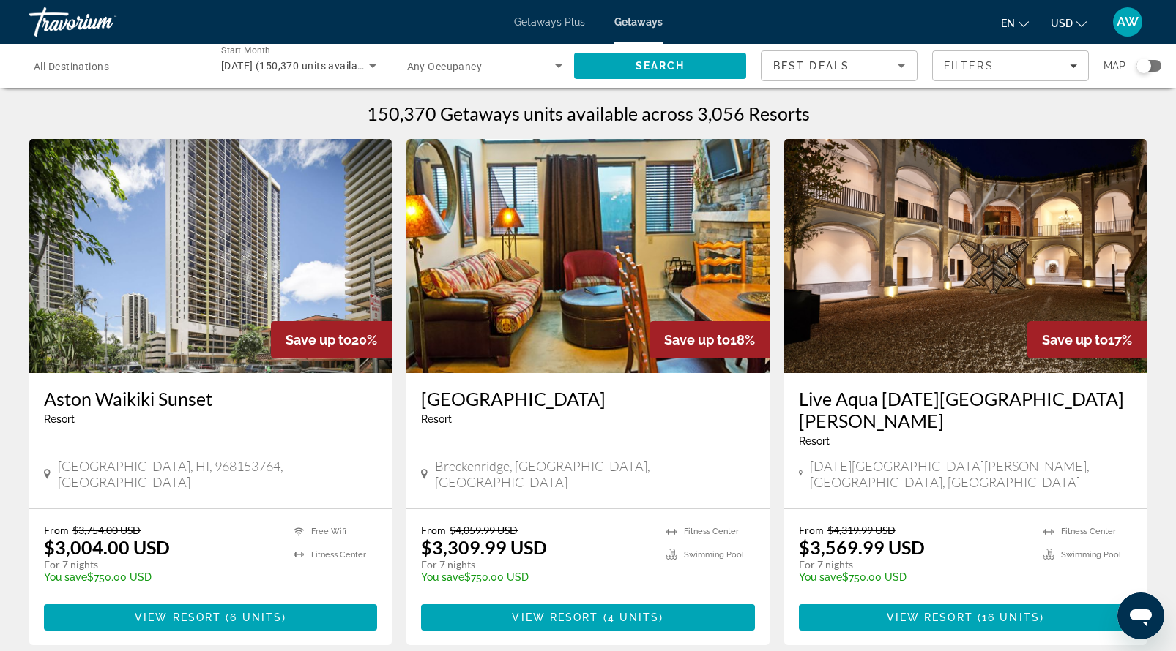
click at [98, 61] on span "All Destinations" at bounding box center [71, 67] width 75 height 12
click at [98, 60] on input "Destination All Destinations" at bounding box center [112, 67] width 156 height 18
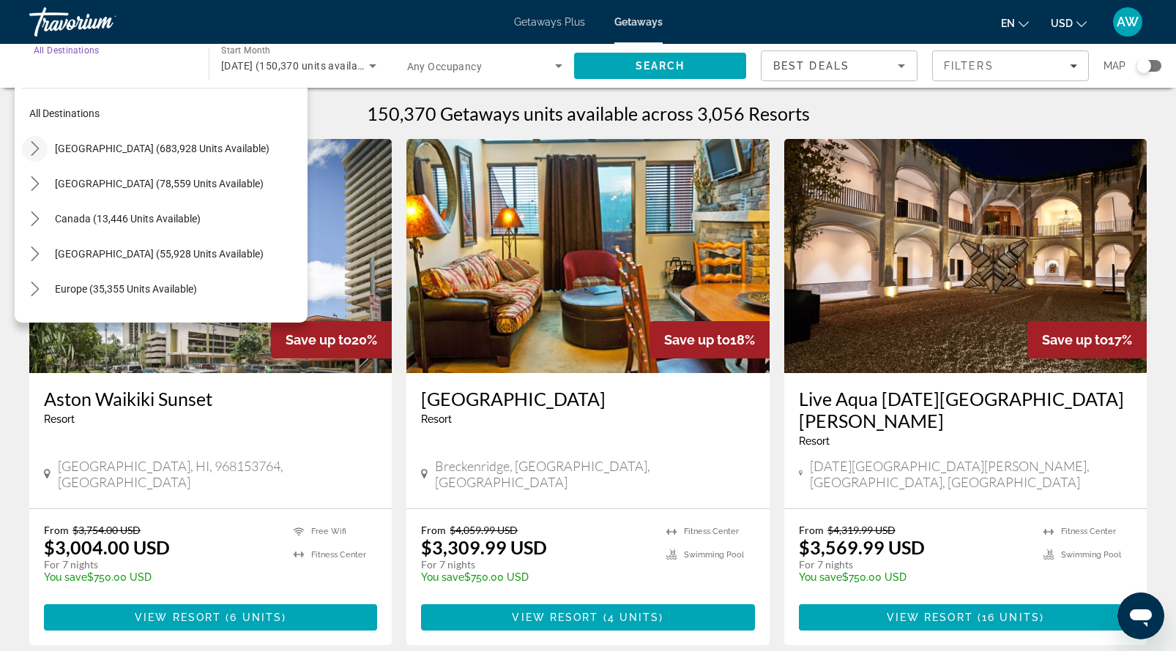
click at [28, 149] on icon "Toggle United States (683,928 units available) submenu" at bounding box center [35, 148] width 15 height 15
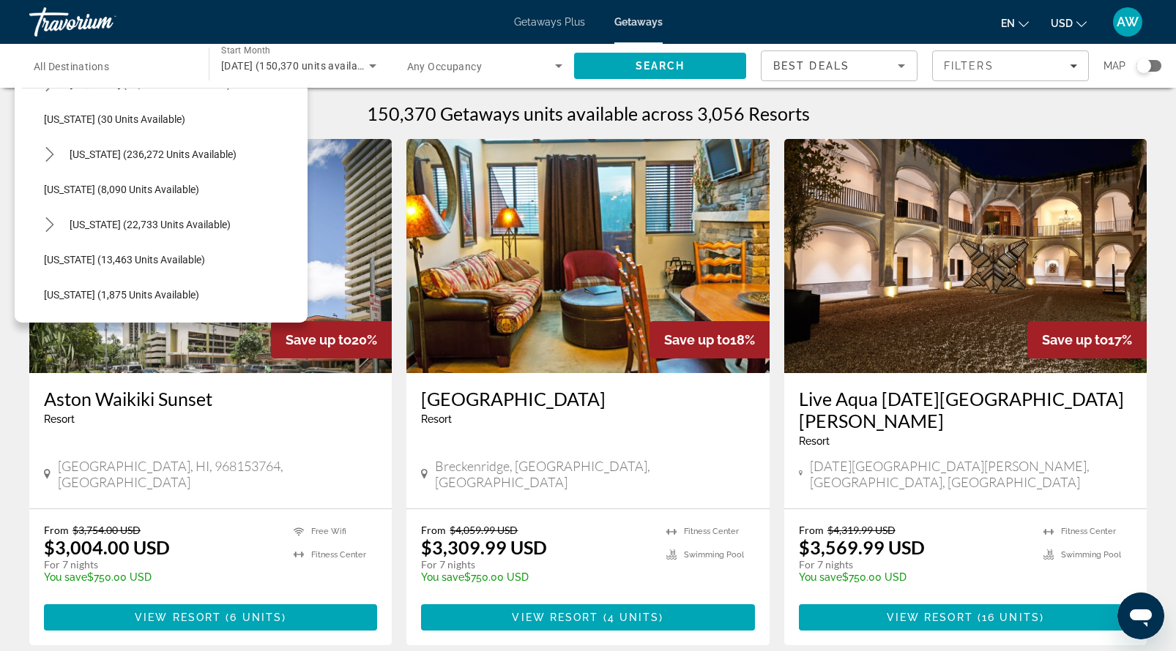
scroll to position [206, 0]
click at [45, 225] on icon "Toggle Hawaii (22,733 units available) submenu" at bounding box center [49, 224] width 15 height 15
click at [628, 63] on span "Search" at bounding box center [660, 65] width 172 height 35
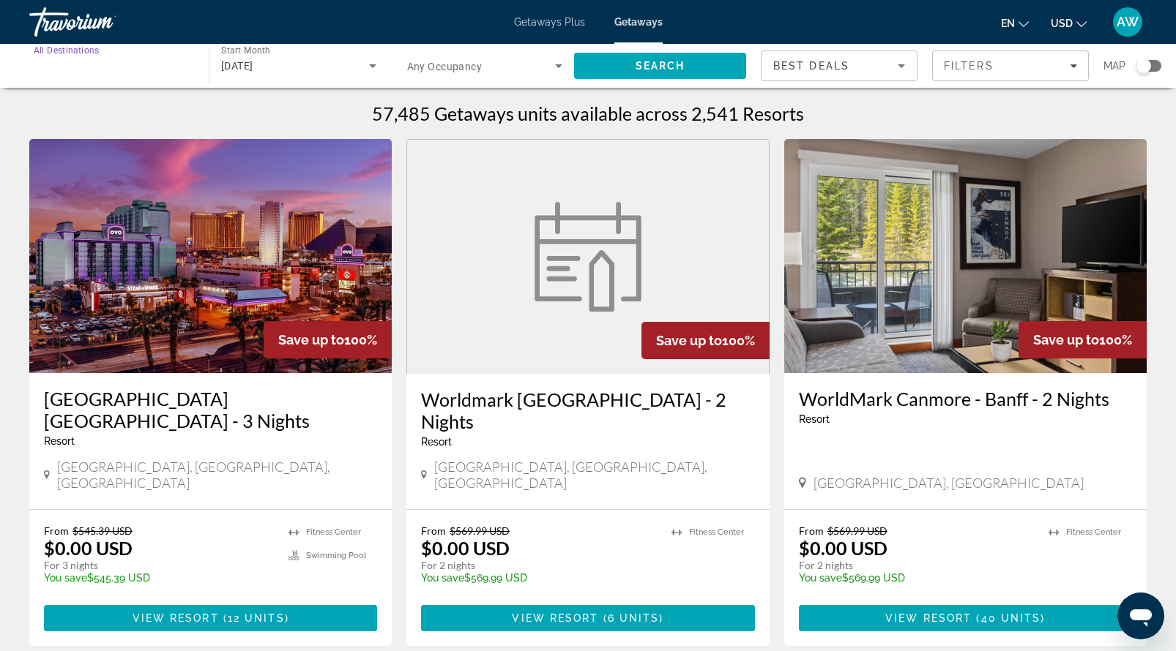
click at [138, 70] on input "Destination All Destinations" at bounding box center [112, 67] width 156 height 18
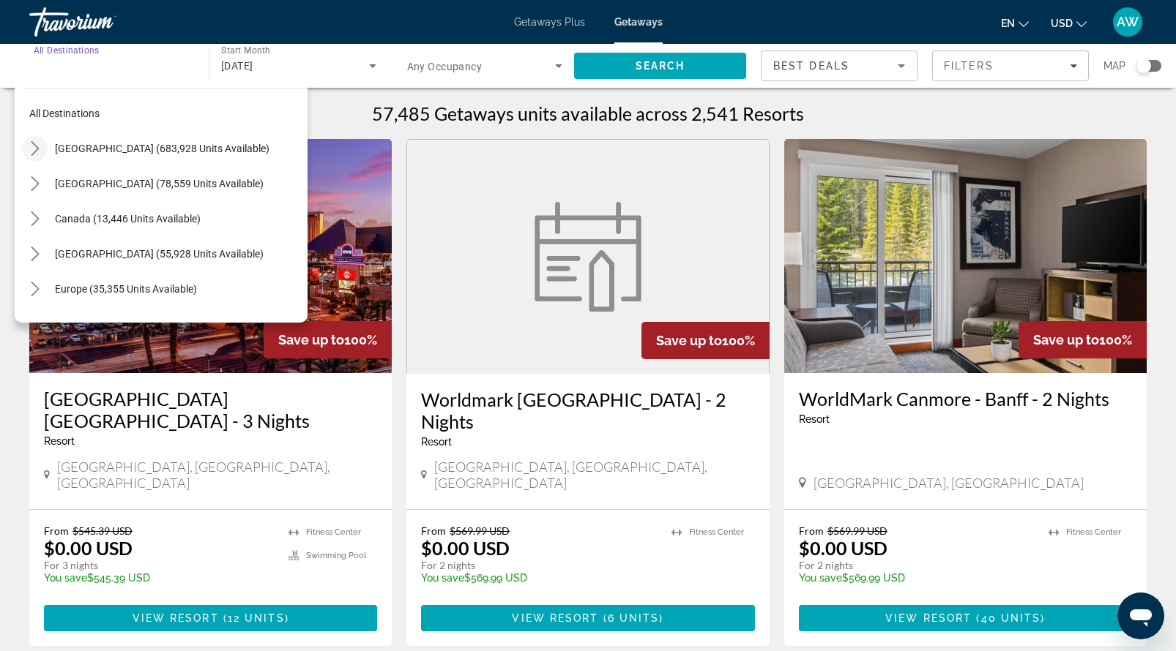
click at [28, 148] on icon "Toggle United States (683,928 units available) submenu" at bounding box center [35, 148] width 15 height 15
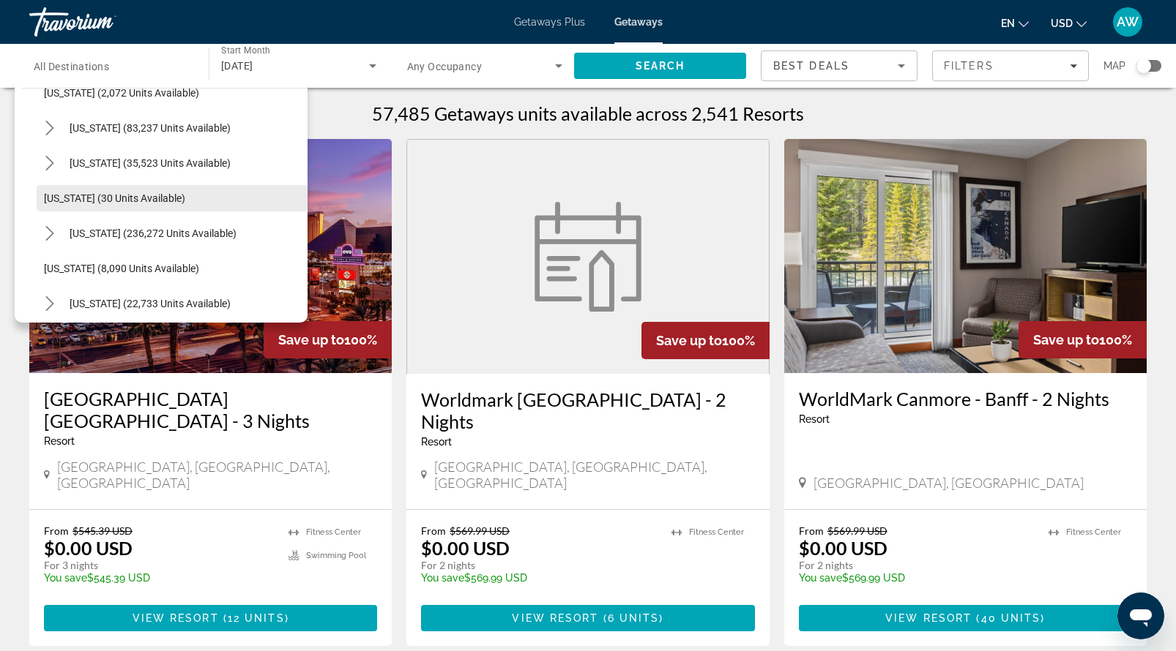
scroll to position [148, 0]
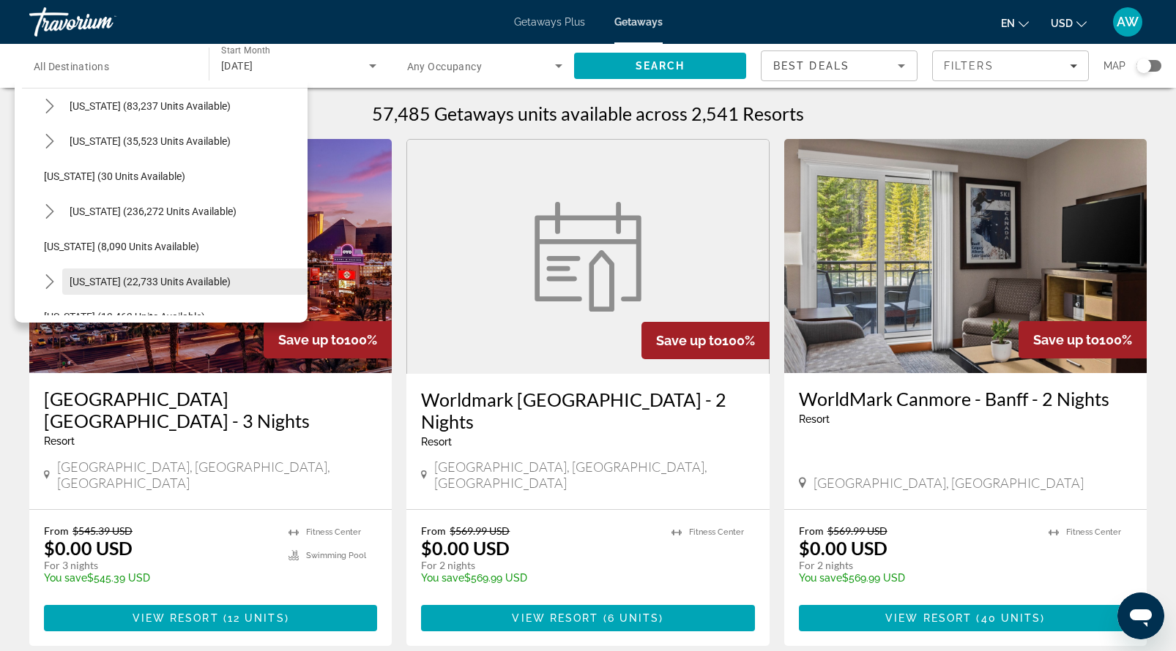
click at [80, 277] on span "[US_STATE] (22,733 units available)" at bounding box center [150, 282] width 161 height 12
type input "**********"
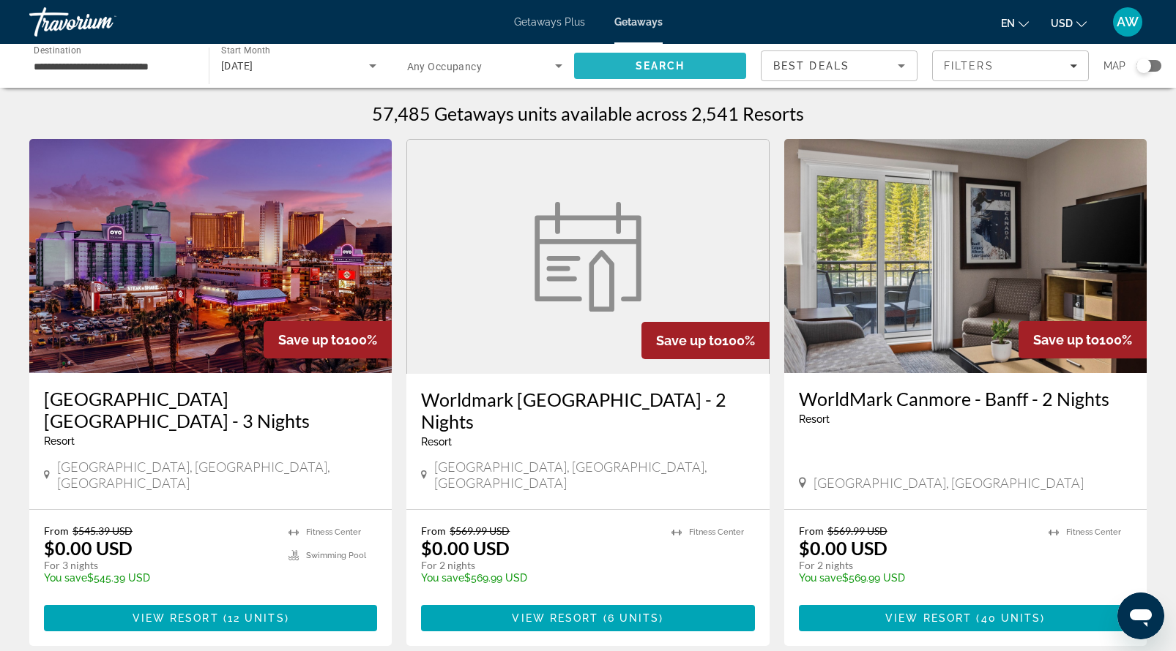
click at [663, 64] on span "Search" at bounding box center [660, 66] width 50 height 12
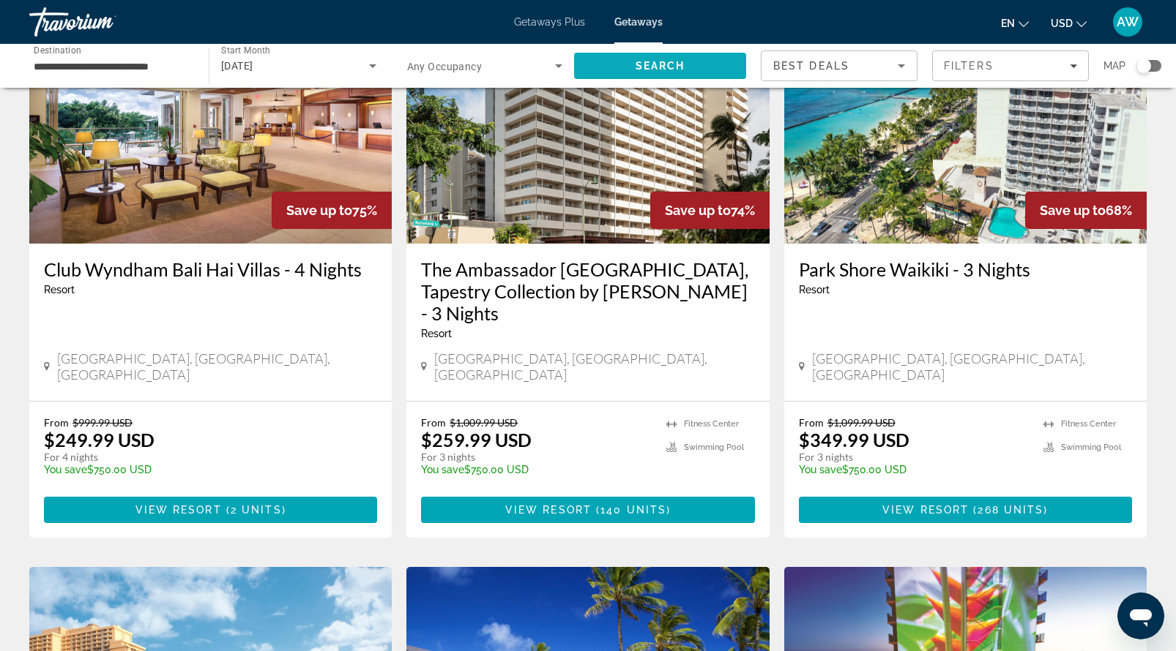
scroll to position [131, 0]
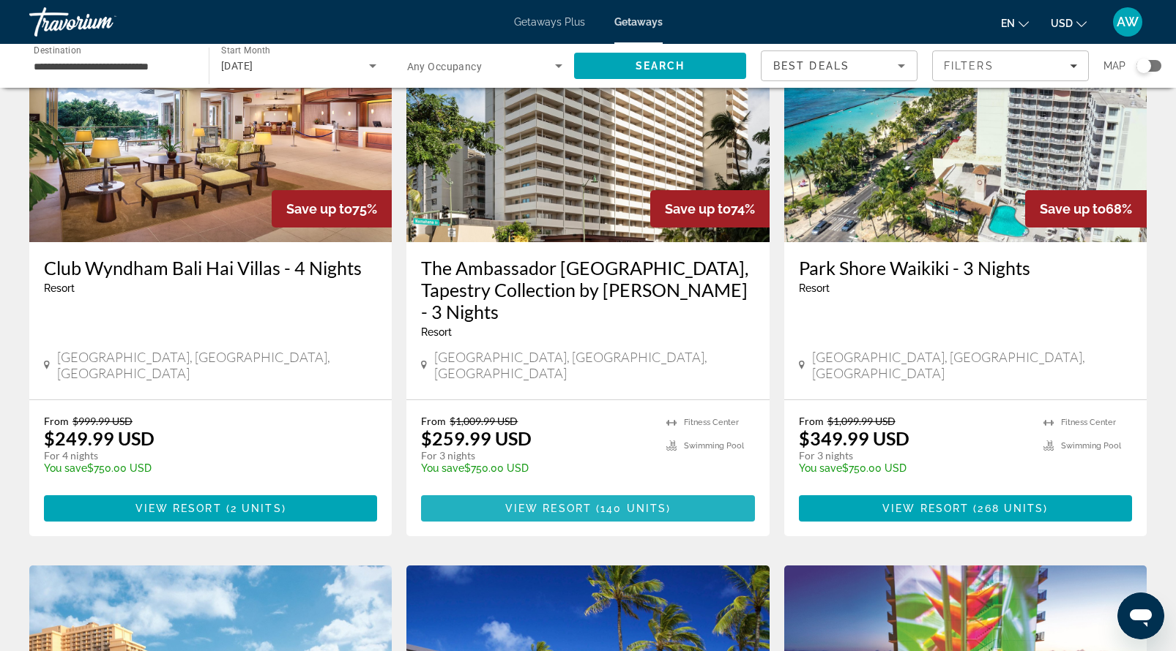
click at [581, 503] on span "View Resort" at bounding box center [548, 509] width 86 height 12
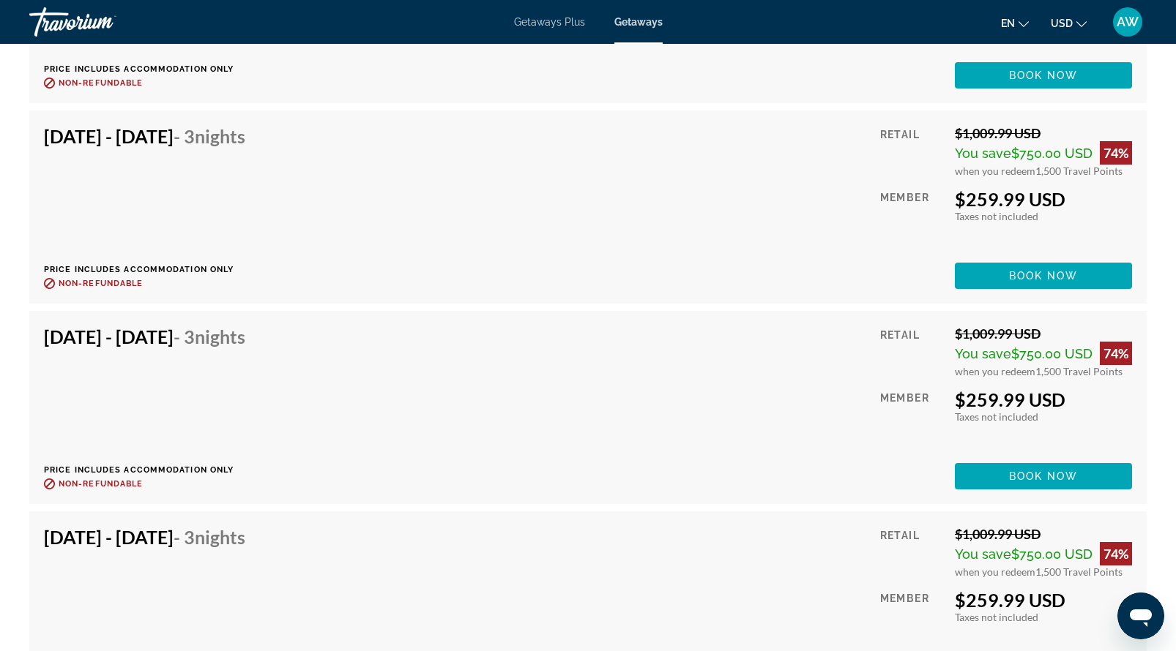
scroll to position [3834, 0]
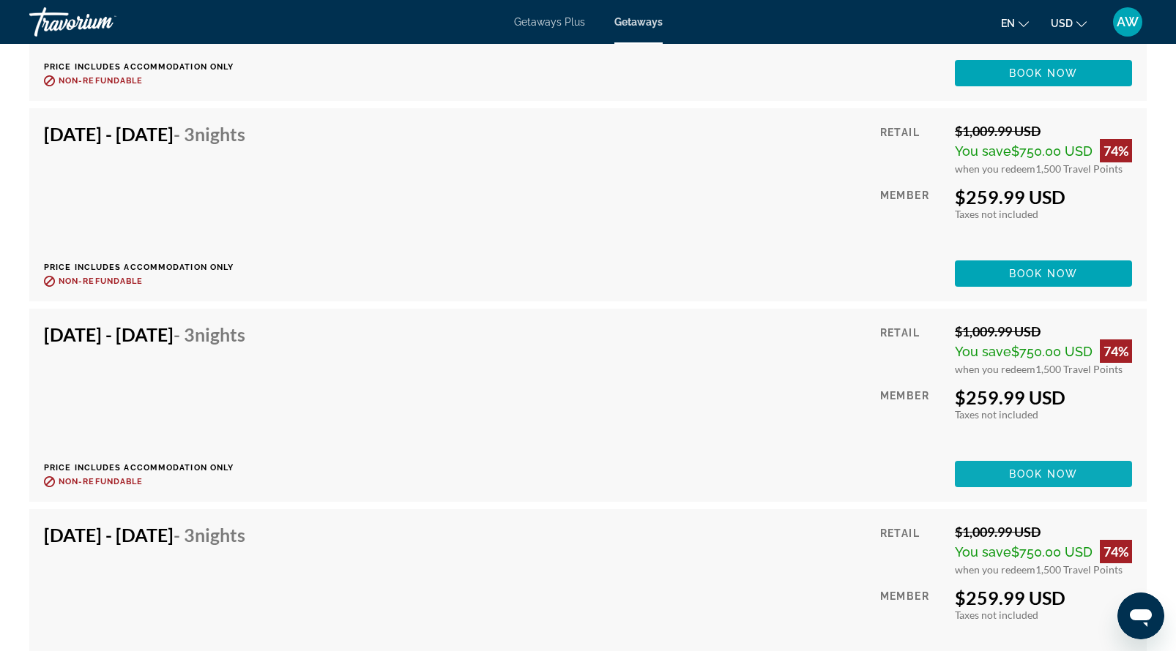
click at [1059, 472] on span "Book now" at bounding box center [1044, 474] width 70 height 12
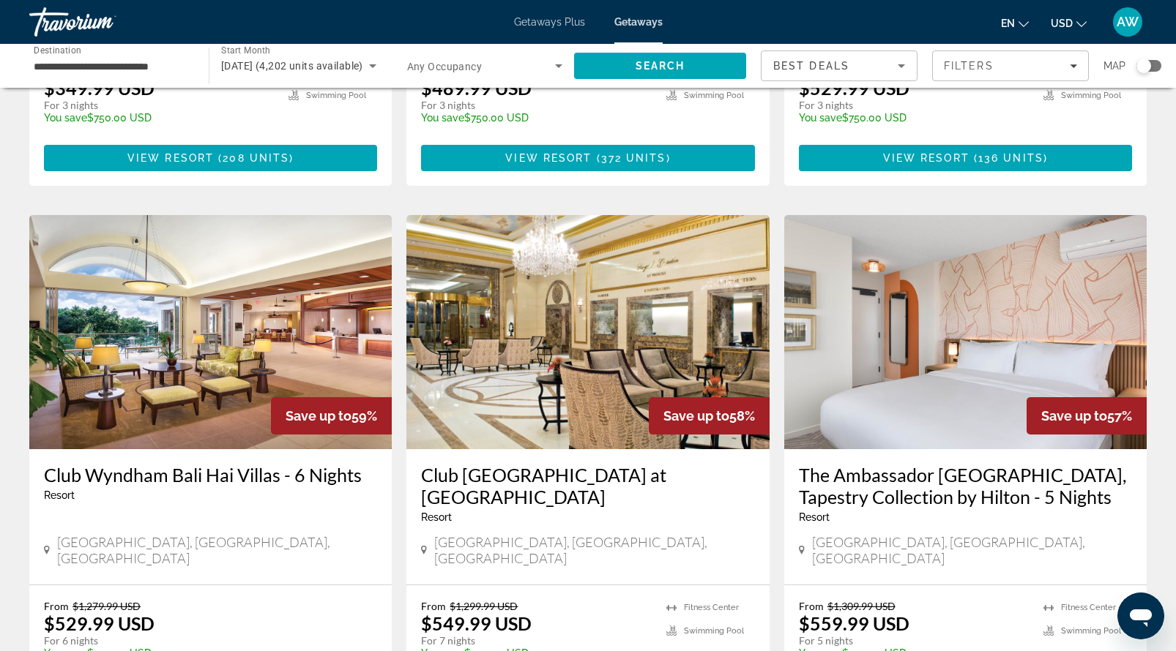
scroll to position [1041, 0]
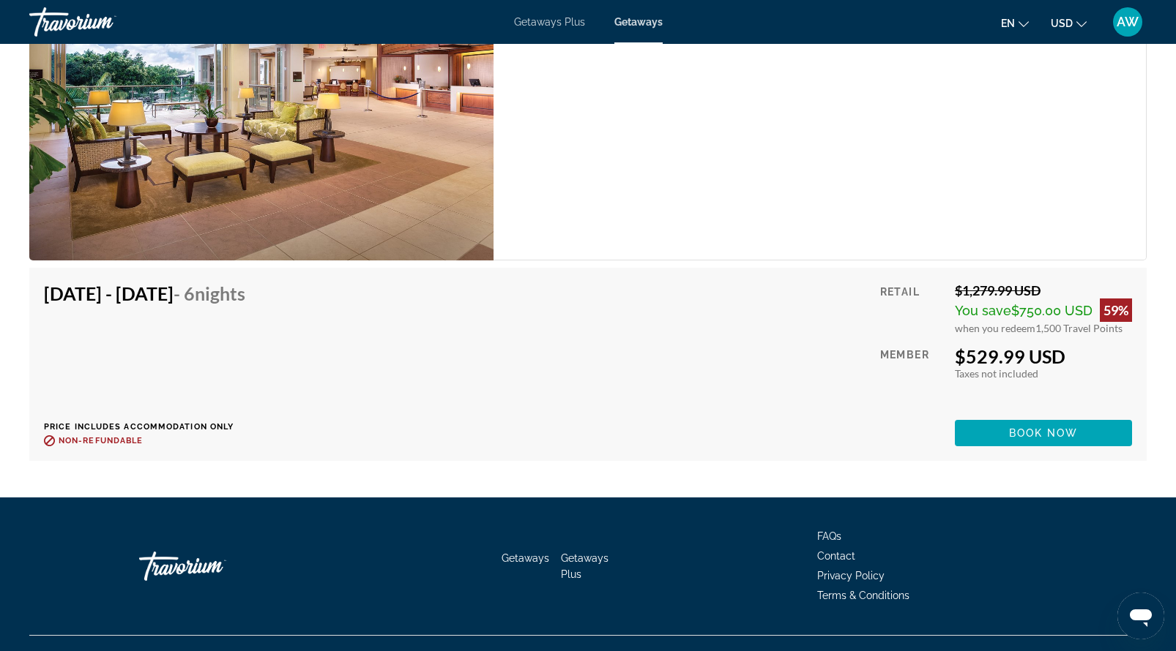
scroll to position [2706, 0]
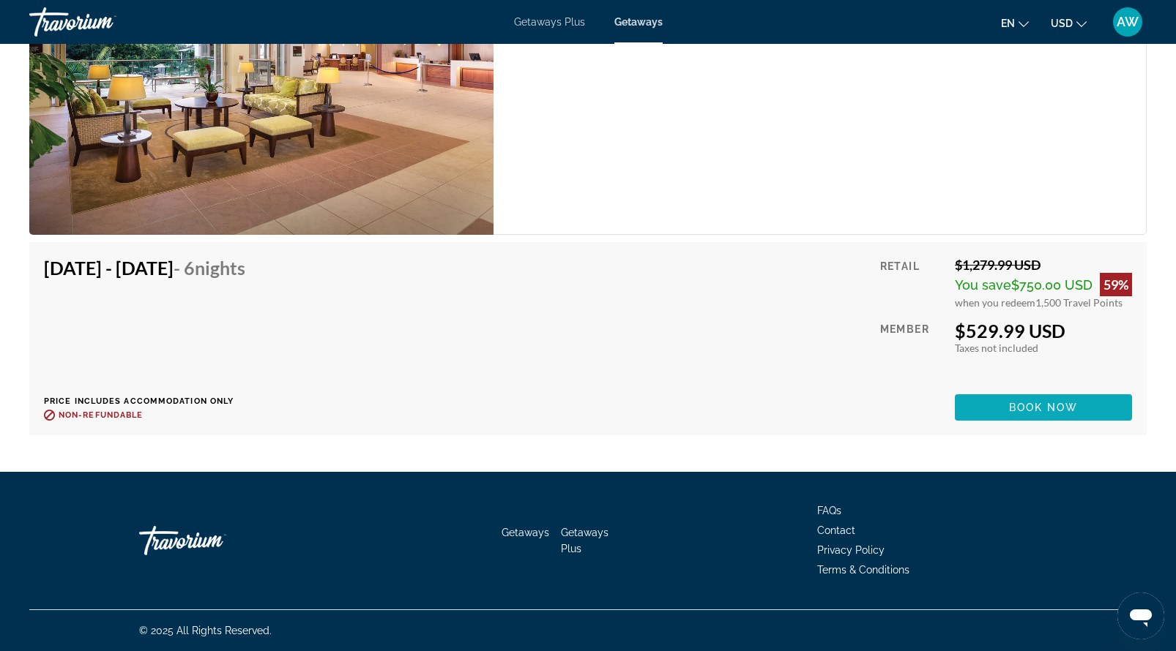
click at [1014, 405] on span "Book now" at bounding box center [1044, 408] width 70 height 12
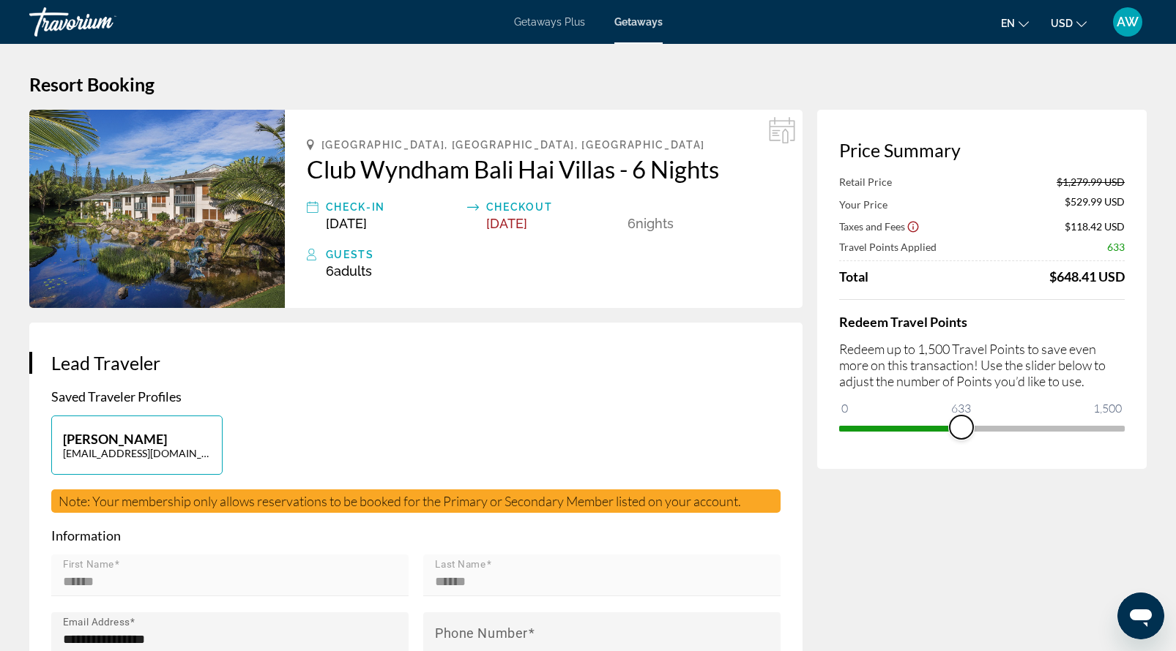
drag, startPoint x: 1105, startPoint y: 424, endPoint x: 961, endPoint y: 436, distance: 144.0
click at [961, 436] on span "ngx-slider" at bounding box center [960, 427] width 23 height 23
drag, startPoint x: 961, startPoint y: 430, endPoint x: 927, endPoint y: 436, distance: 34.9
click at [927, 436] on span "ngx-slider" at bounding box center [926, 427] width 23 height 23
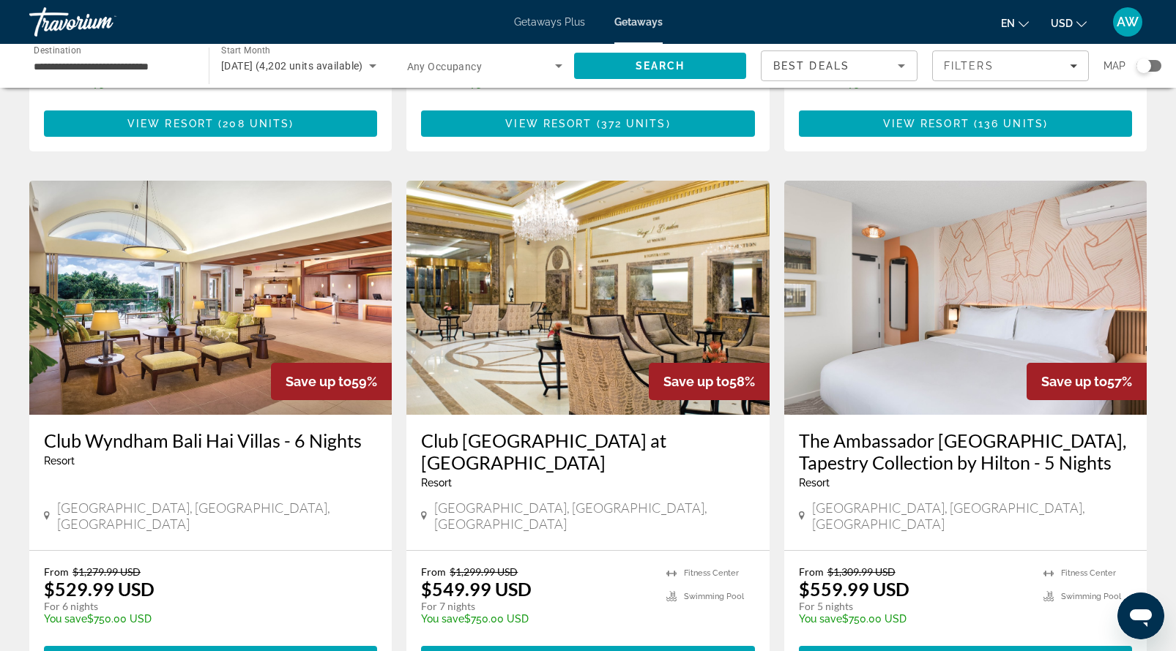
scroll to position [1070, 0]
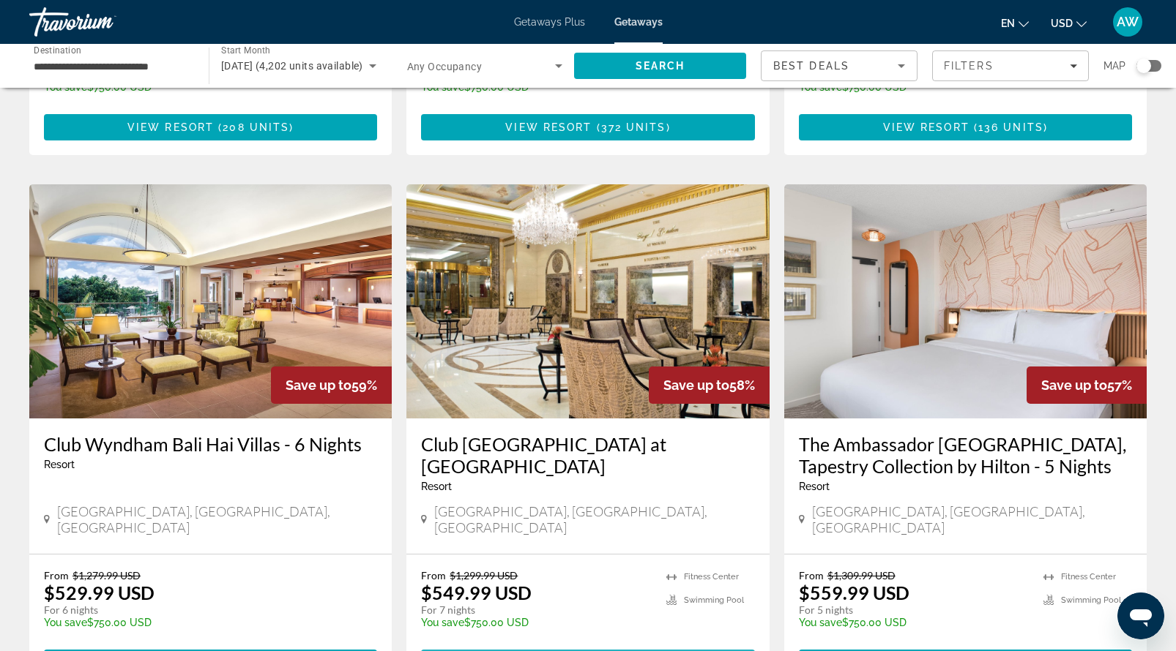
click at [554, 651] on span "View Resort" at bounding box center [555, 663] width 86 height 12
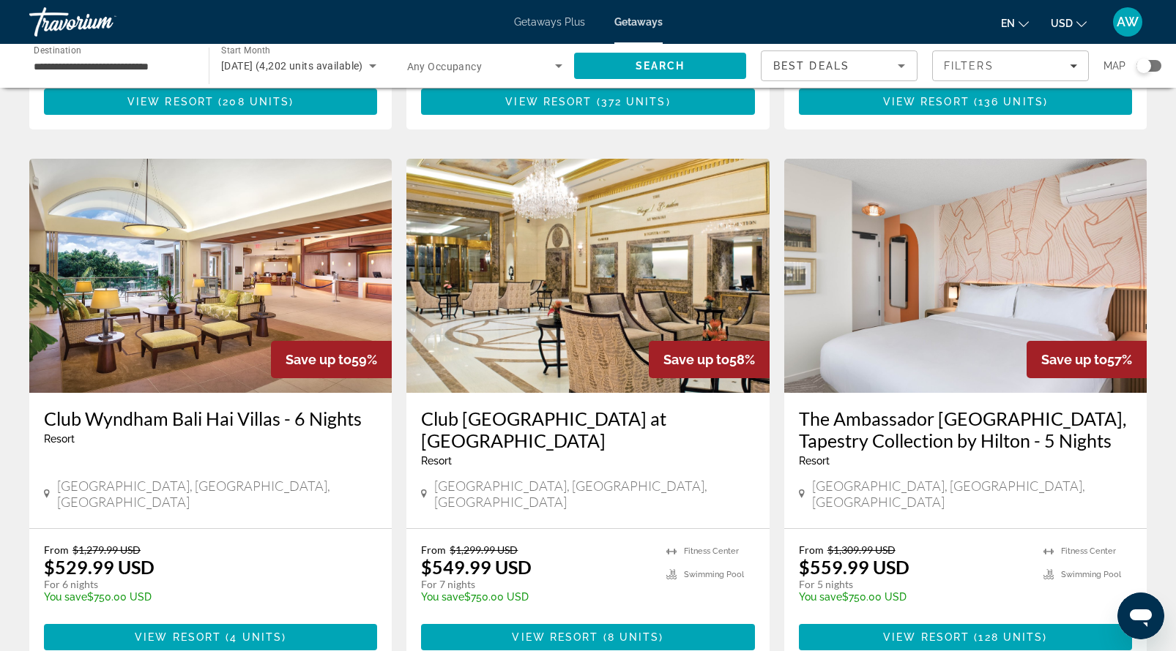
scroll to position [1101, 0]
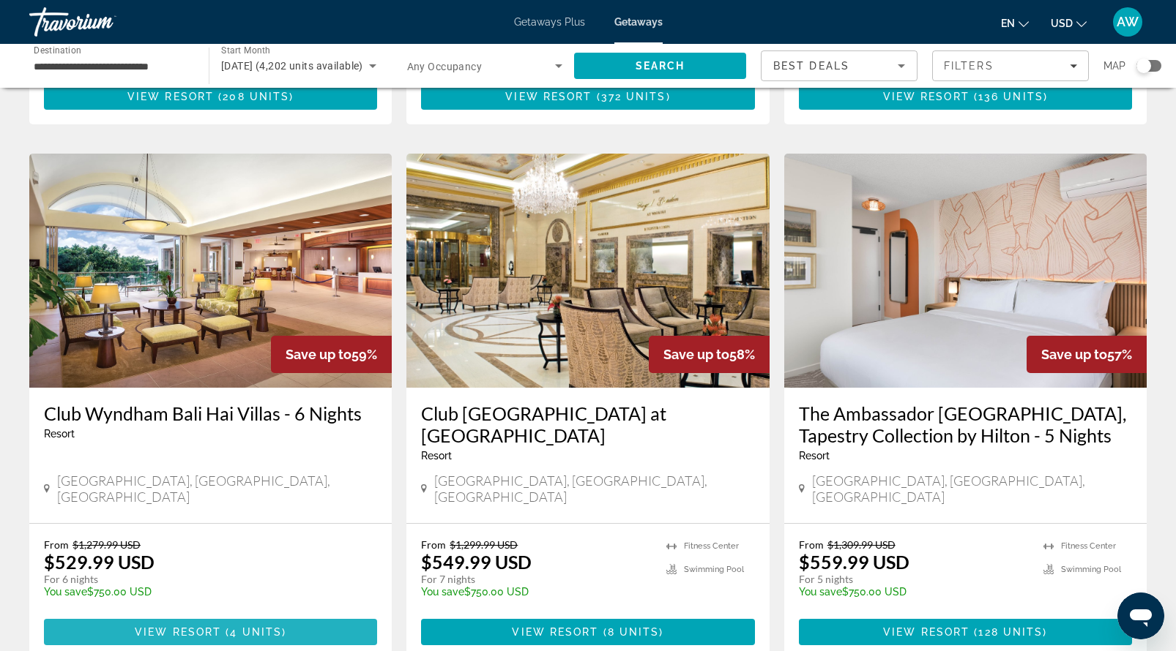
click at [177, 627] on span "View Resort" at bounding box center [178, 633] width 86 height 12
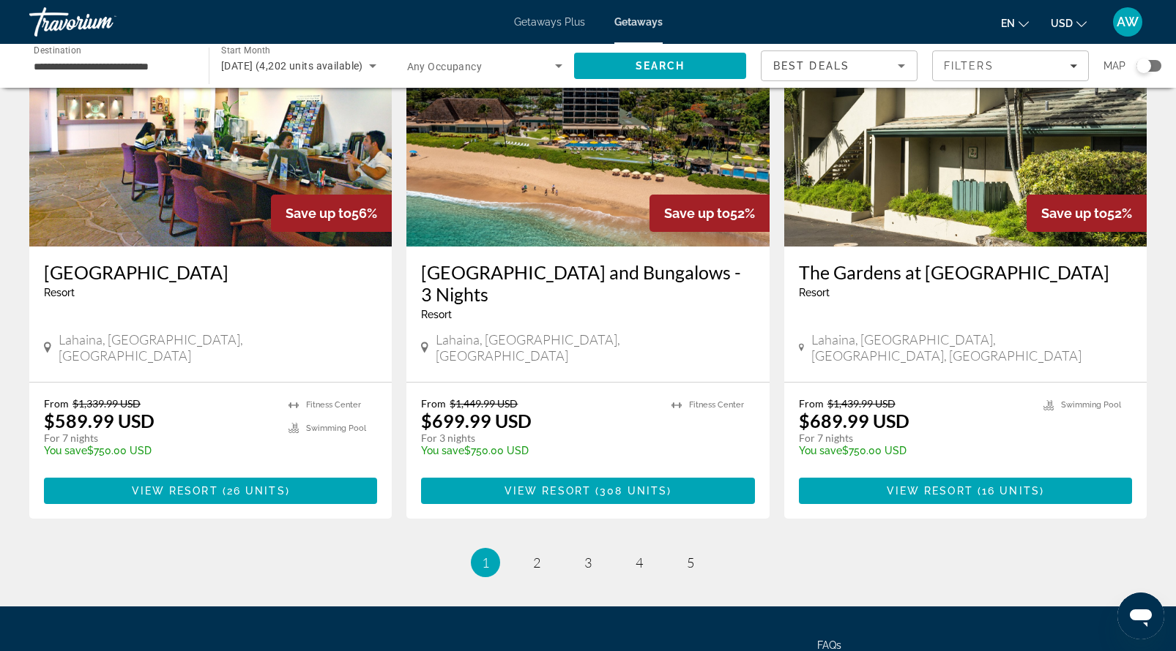
scroll to position [1804, 0]
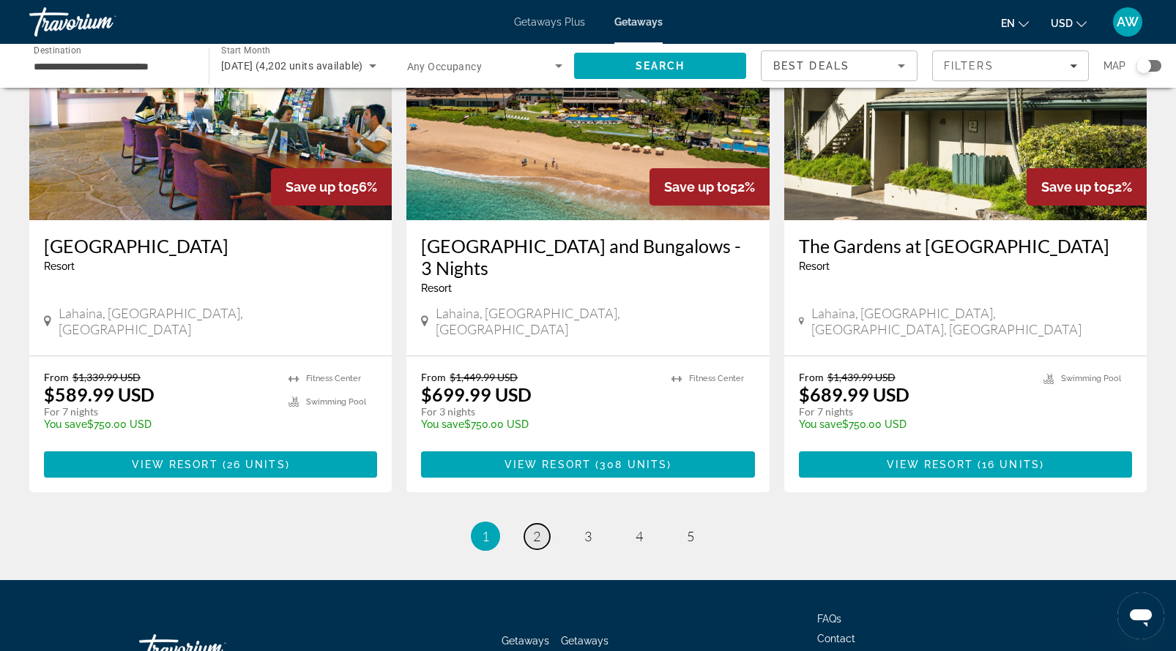
click at [537, 529] on span "2" at bounding box center [536, 537] width 7 height 16
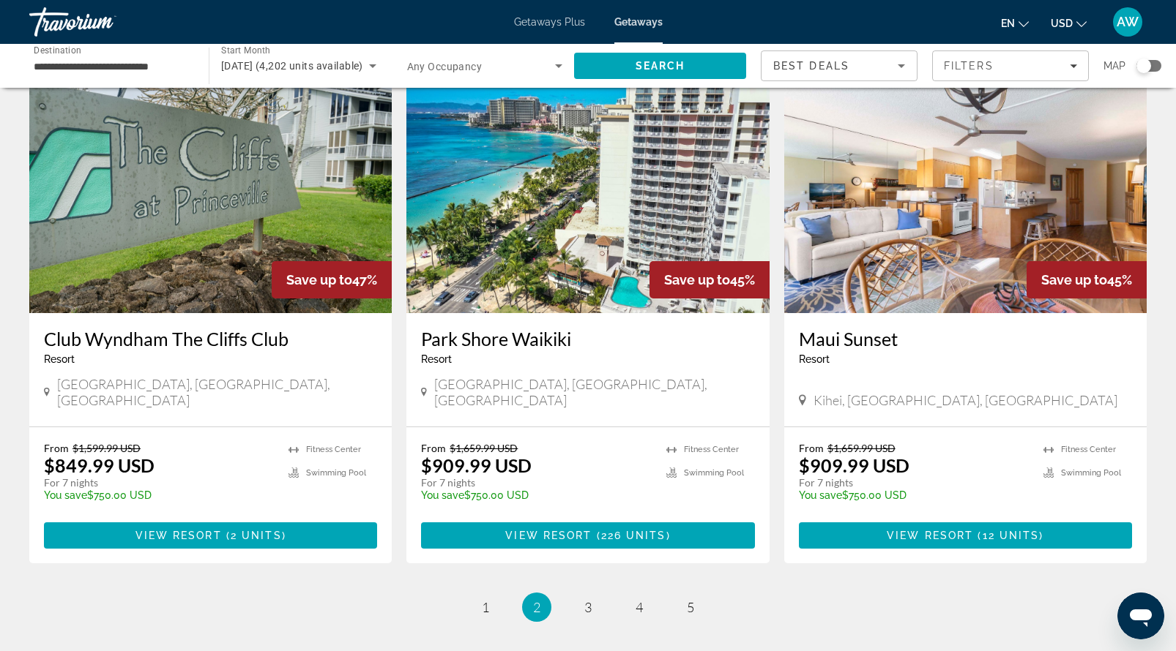
scroll to position [1695, 0]
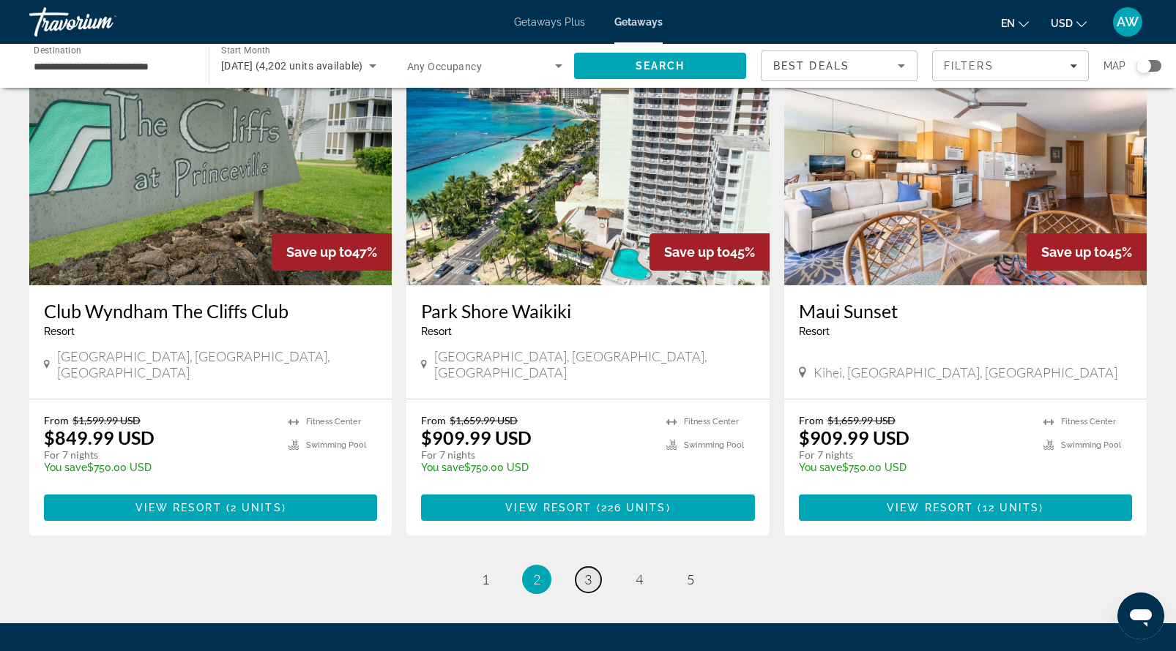
click at [585, 572] on span "3" at bounding box center [587, 580] width 7 height 16
